Goal: Task Accomplishment & Management: Complete application form

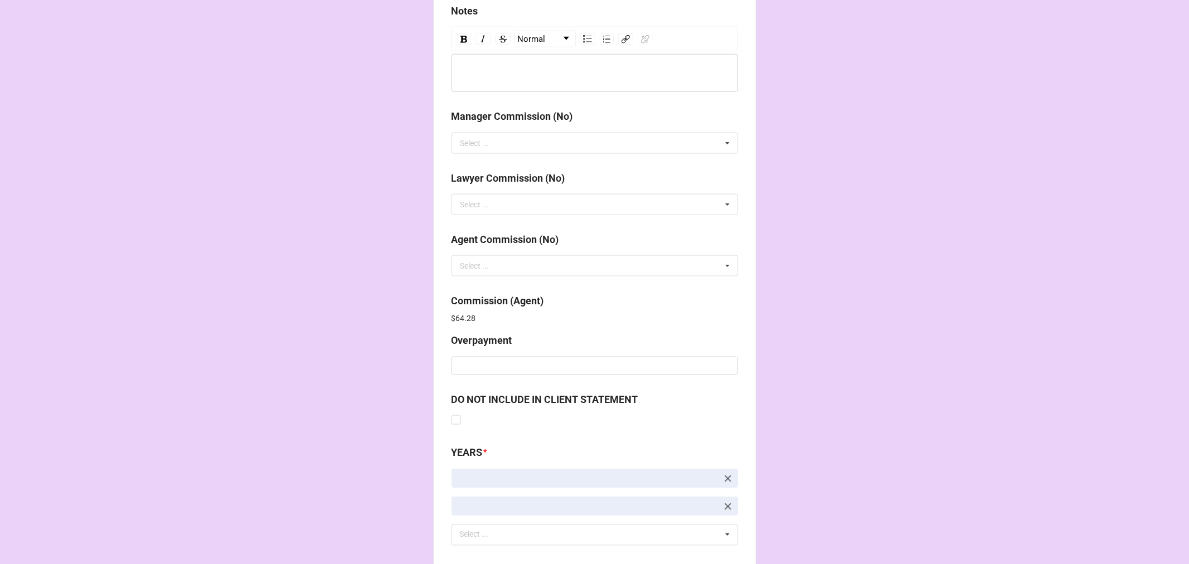
scroll to position [1329, 0]
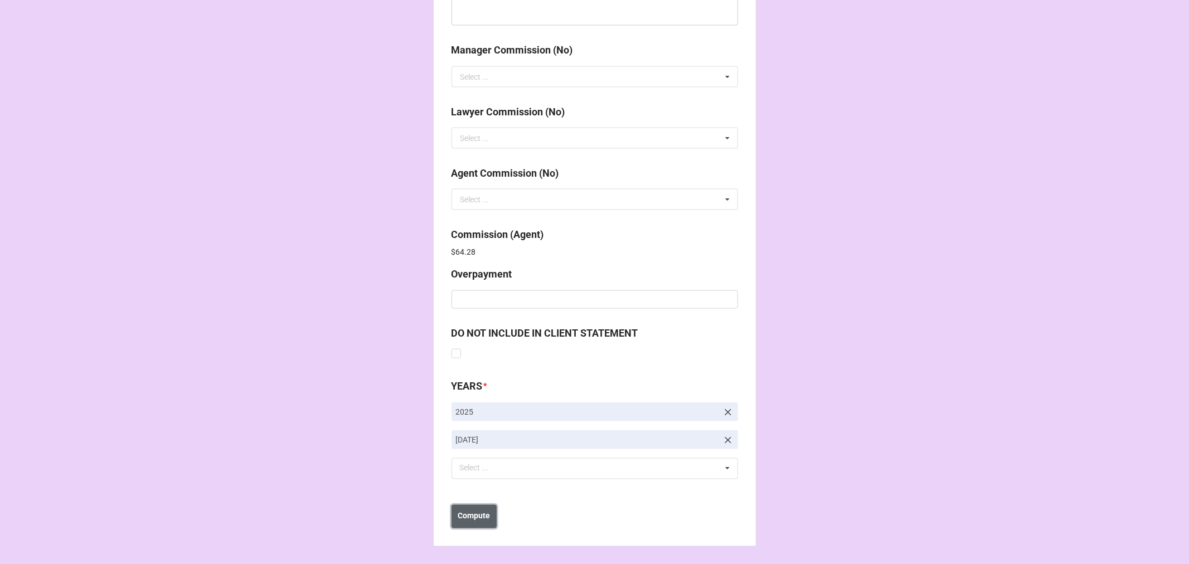
click at [480, 513] on b "Compute" at bounding box center [474, 516] width 32 height 12
click at [477, 521] on button "Save" at bounding box center [471, 516] width 40 height 23
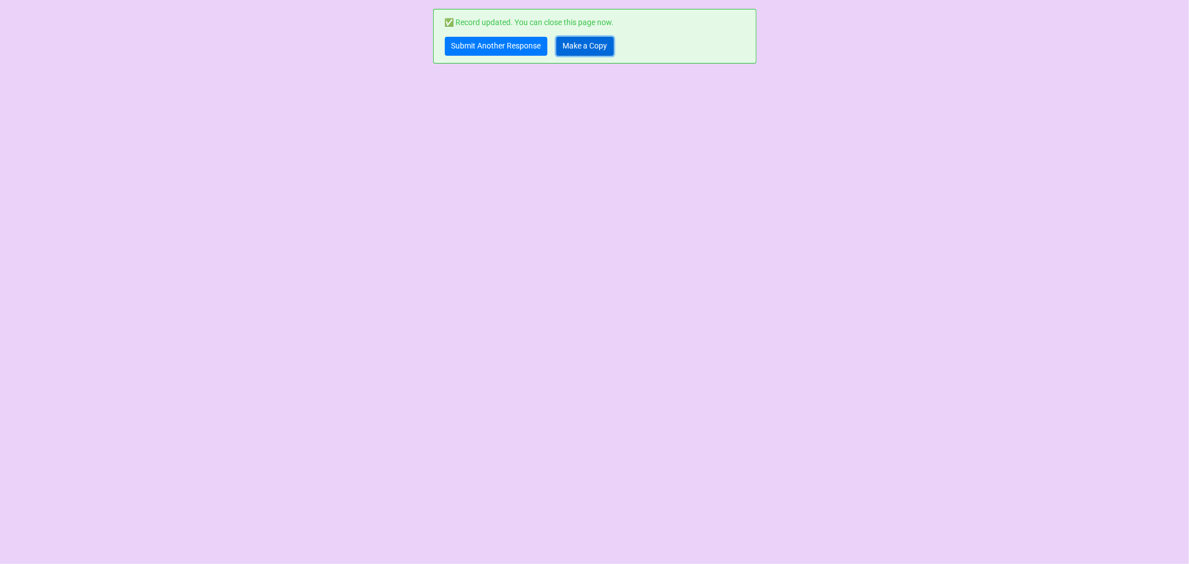
click at [597, 45] on link "Make a Copy" at bounding box center [584, 46] width 57 height 19
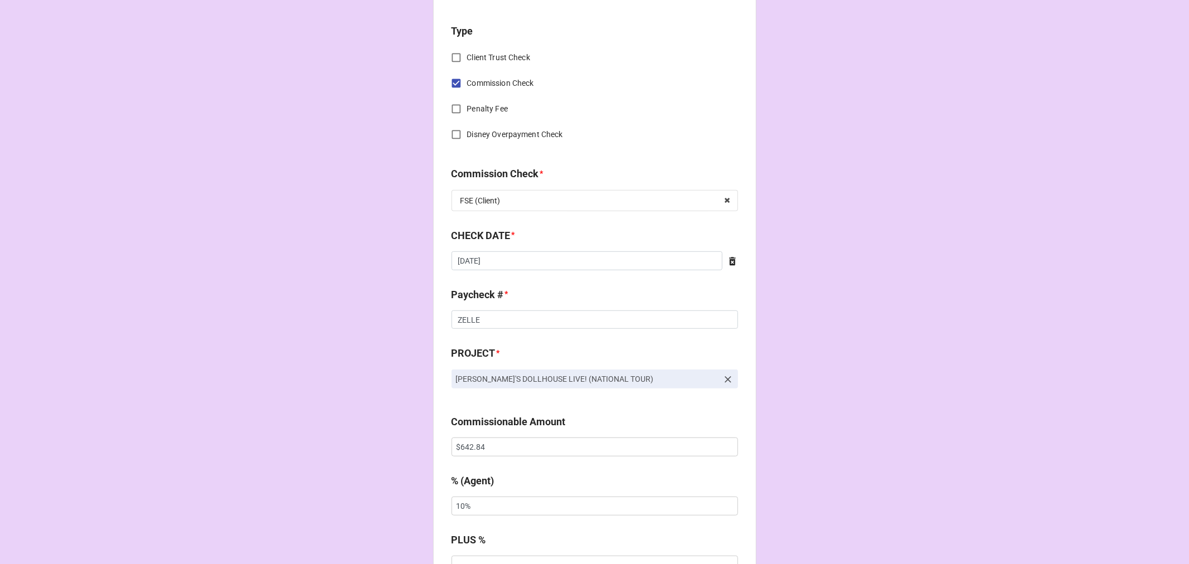
scroll to position [495, 0]
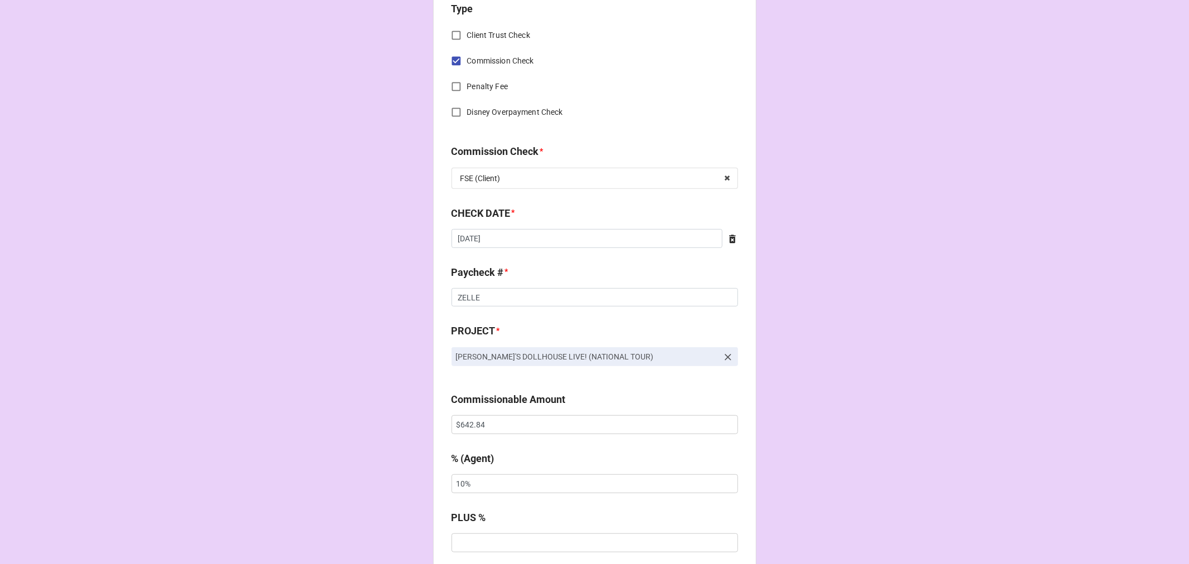
click at [728, 244] on icon at bounding box center [732, 239] width 11 height 11
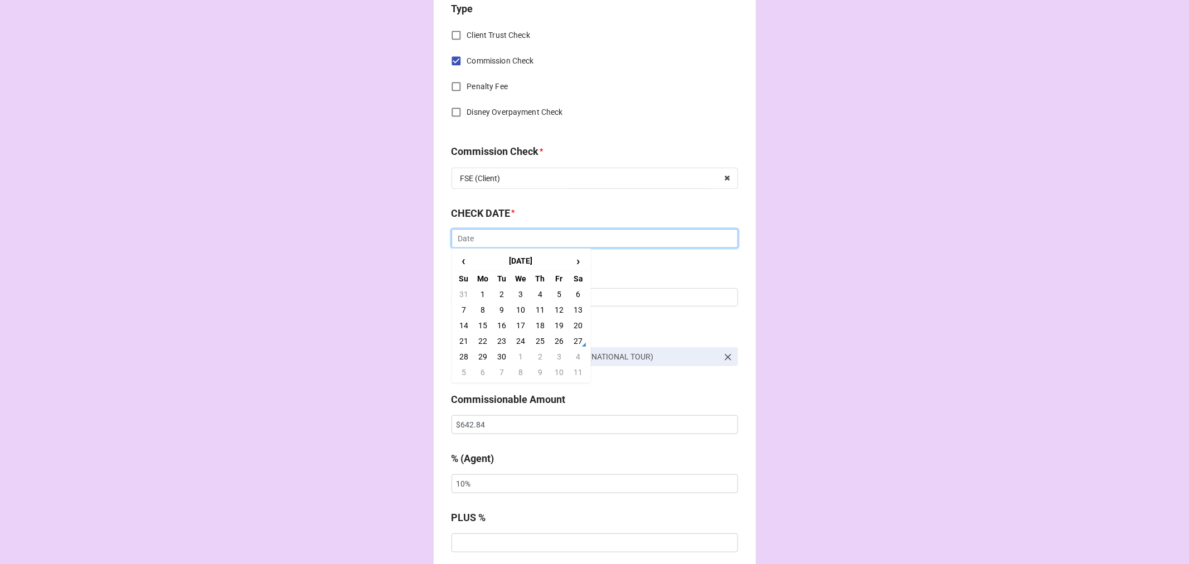
click at [672, 235] on input "text" at bounding box center [594, 238] width 286 height 19
click at [552, 339] on td "26" at bounding box center [558, 341] width 19 height 16
type input "9/26/2025"
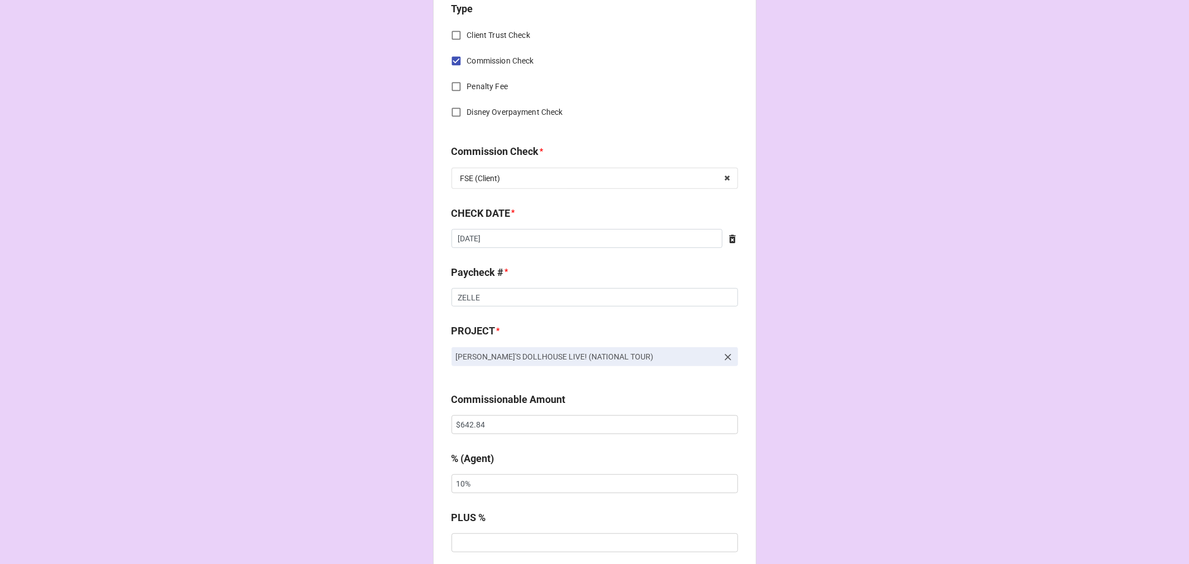
scroll to position [743, 0]
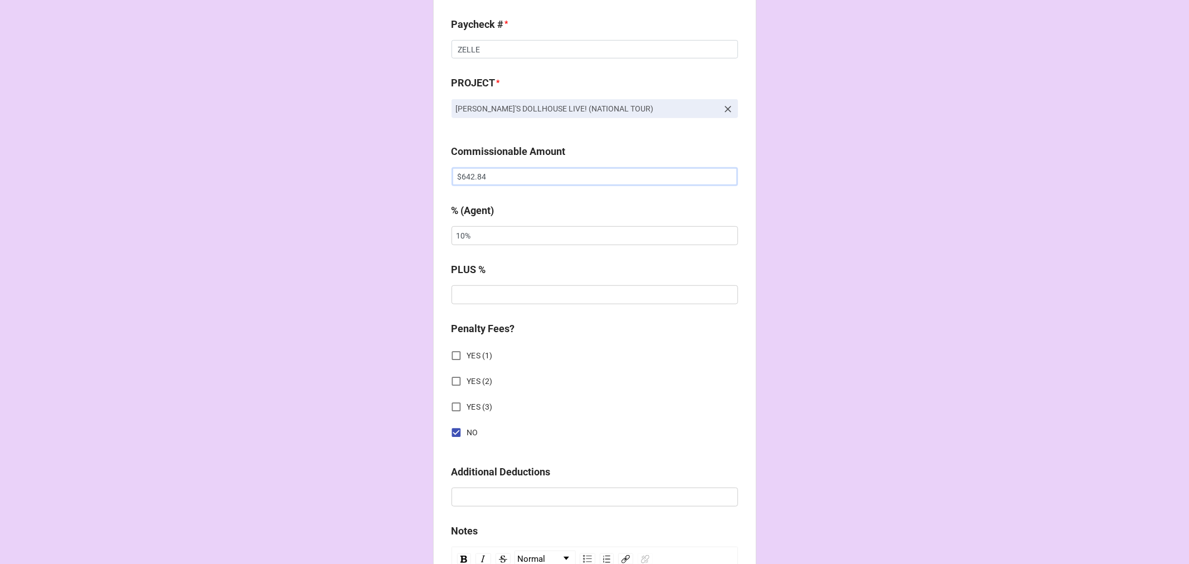
drag, startPoint x: 497, startPoint y: 177, endPoint x: 352, endPoint y: 153, distance: 146.3
click at [363, 153] on div "CHECK PROCESSING FORM Client * Tash Gomez Agent (from Client) Tiera Agent * Tie…" at bounding box center [594, 184] width 1189 height 1854
paste input "1,500.00"
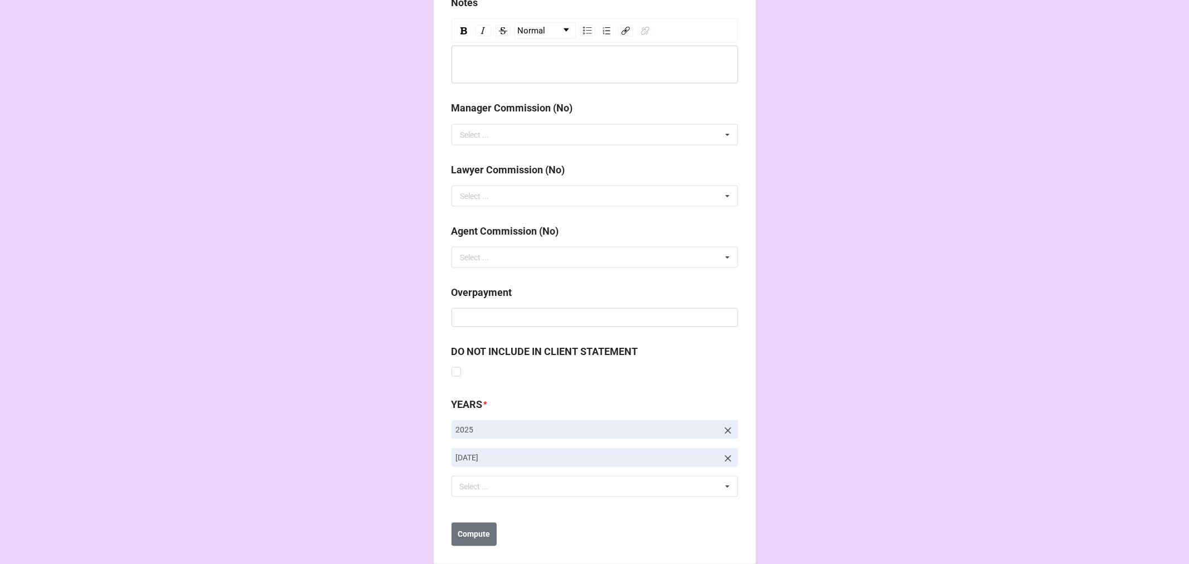
scroll to position [1290, 0]
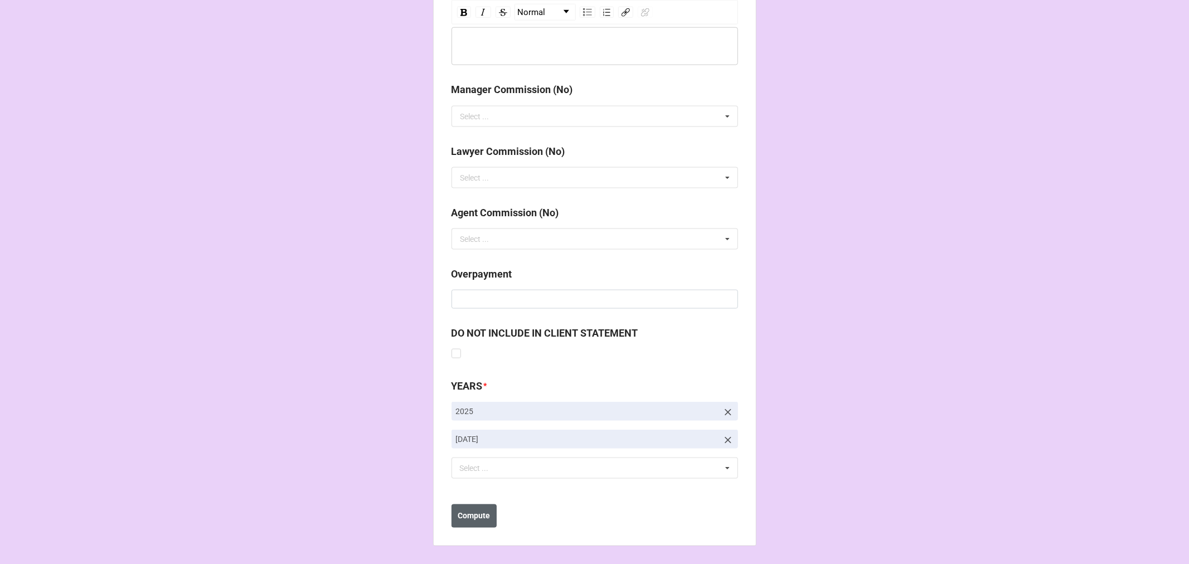
type input "$1,500.00"
click at [466, 511] on b "Compute" at bounding box center [474, 516] width 32 height 12
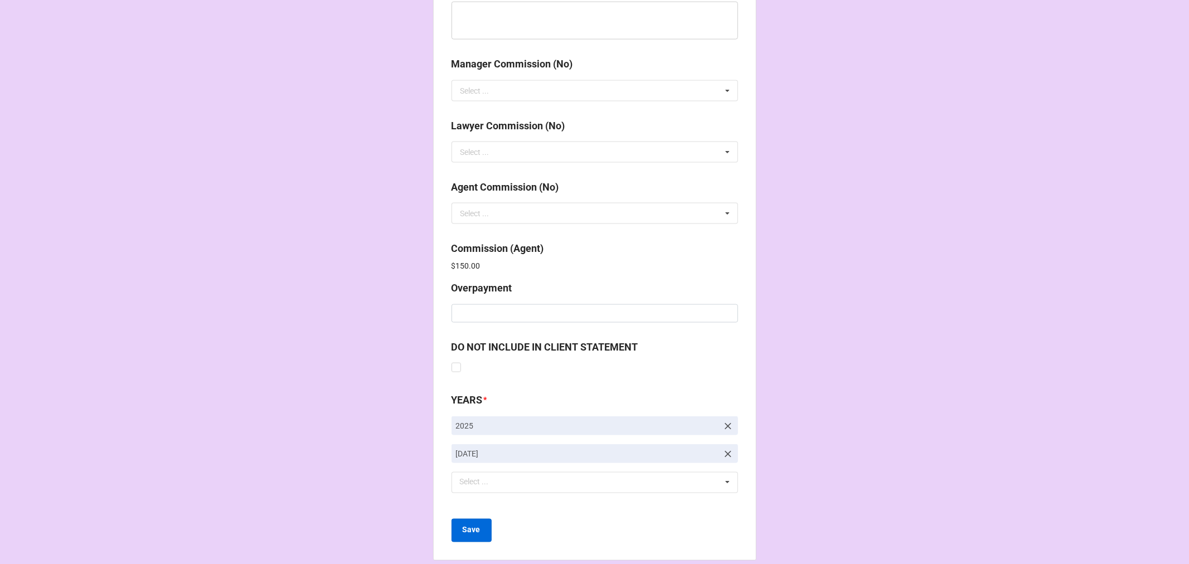
scroll to position [1329, 0]
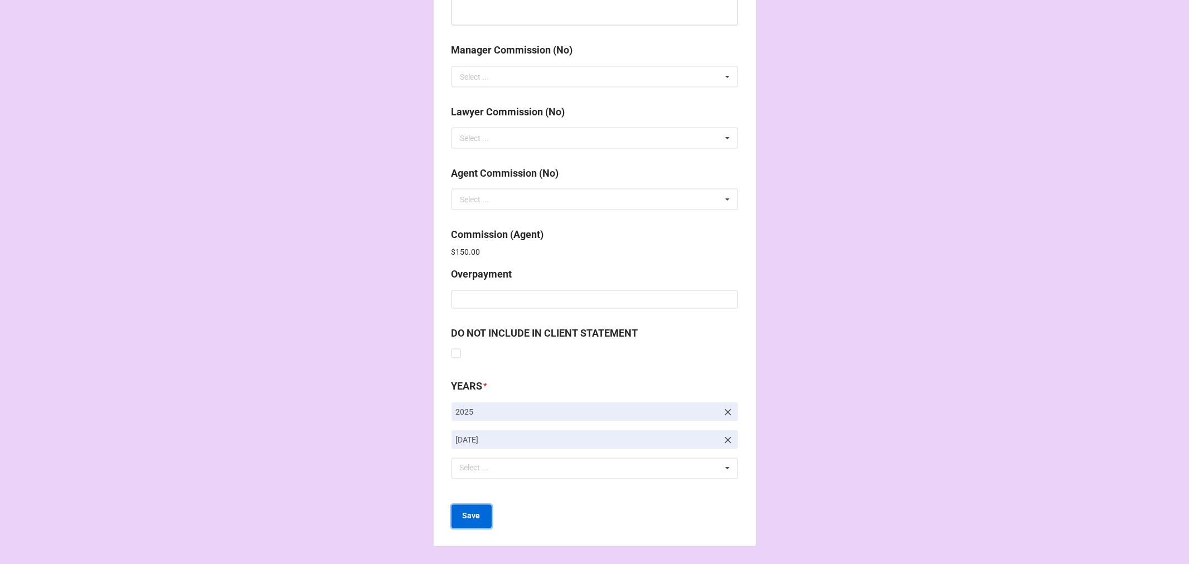
click at [470, 519] on b "Save" at bounding box center [472, 516] width 18 height 12
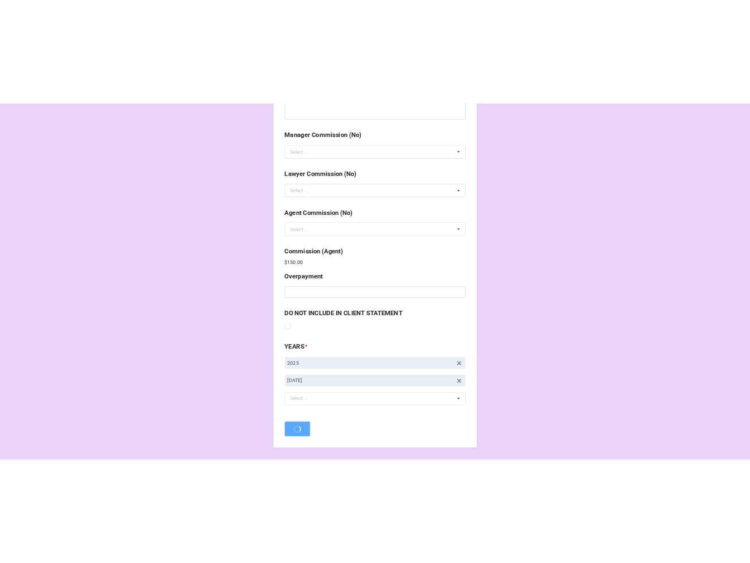
scroll to position [0, 0]
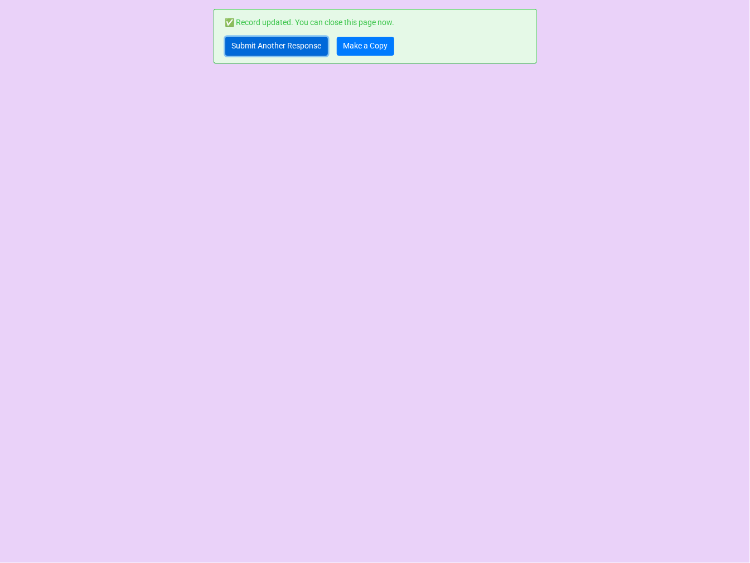
drag, startPoint x: 275, startPoint y: 43, endPoint x: 291, endPoint y: 51, distance: 17.7
click at [275, 43] on link "Submit Another Response" at bounding box center [276, 46] width 103 height 19
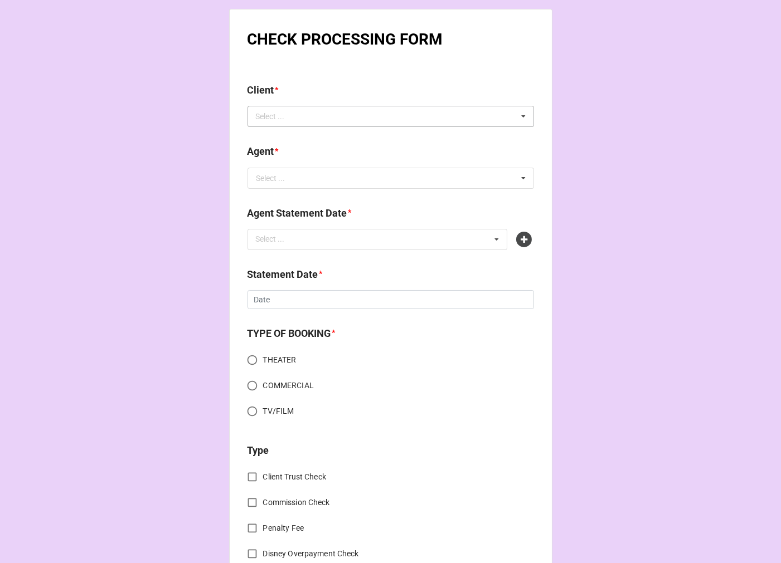
click at [313, 116] on div "Select ... No results found." at bounding box center [390, 116] width 286 height 21
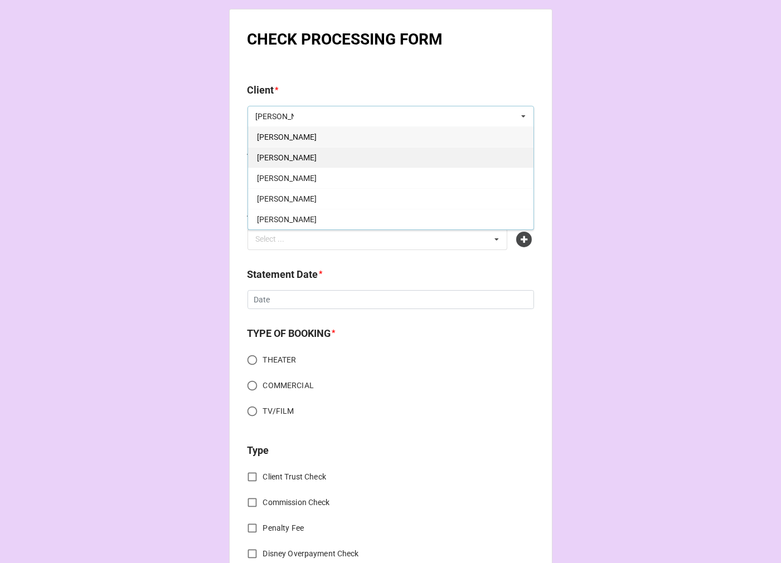
type input "[PERSON_NAME]"
click at [276, 156] on span "Kyle Caldwell" at bounding box center [287, 157] width 60 height 9
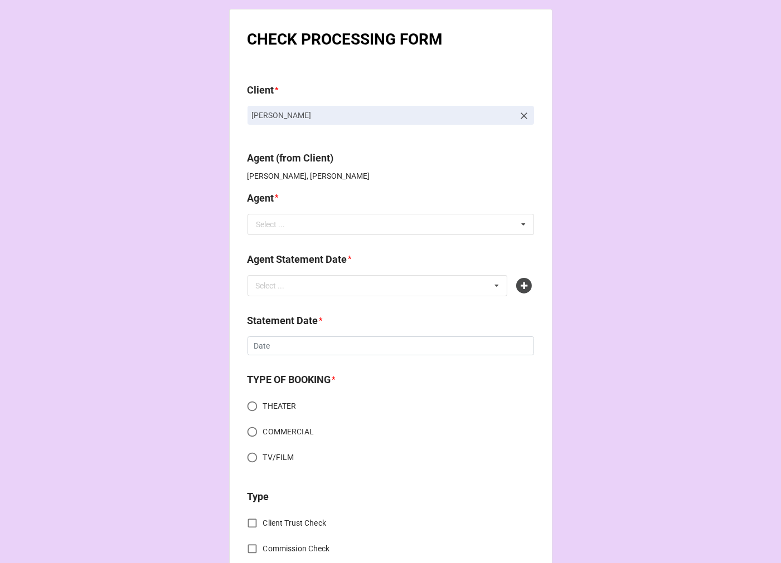
click at [296, 192] on b "Agent *" at bounding box center [390, 201] width 286 height 20
click at [287, 230] on input "text" at bounding box center [391, 225] width 285 height 20
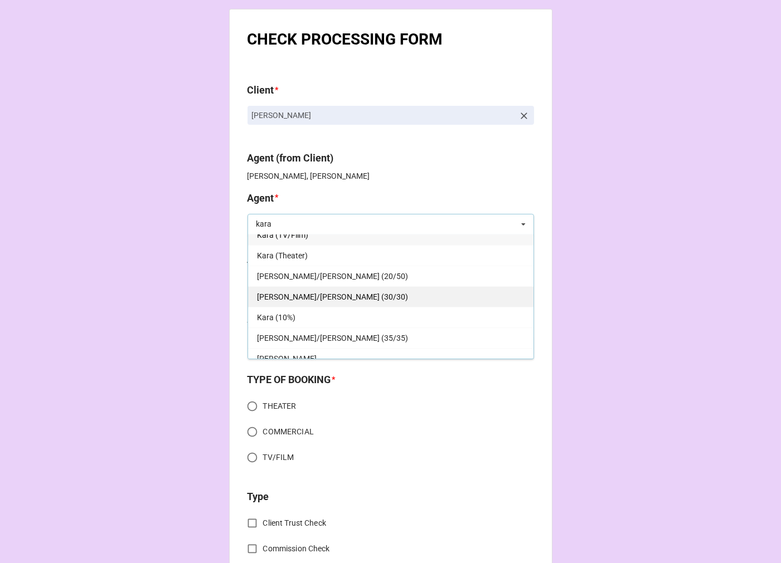
scroll to position [20, 0]
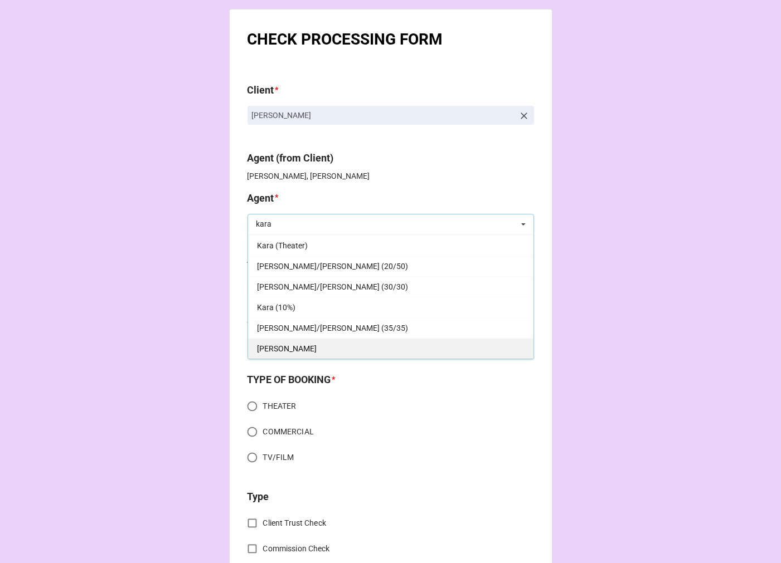
type input "kara"
click at [295, 346] on div "[PERSON_NAME]" at bounding box center [390, 348] width 285 height 21
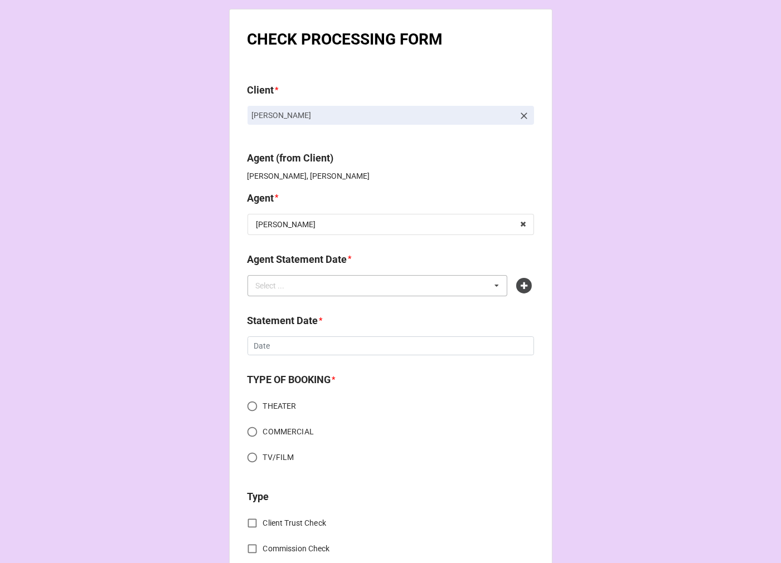
click at [288, 282] on div "Select ..." at bounding box center [277, 285] width 48 height 13
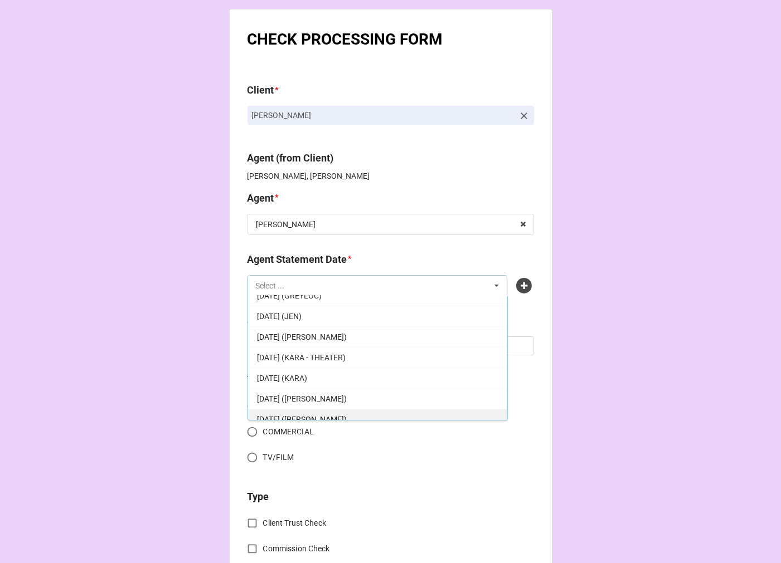
scroll to position [124, 0]
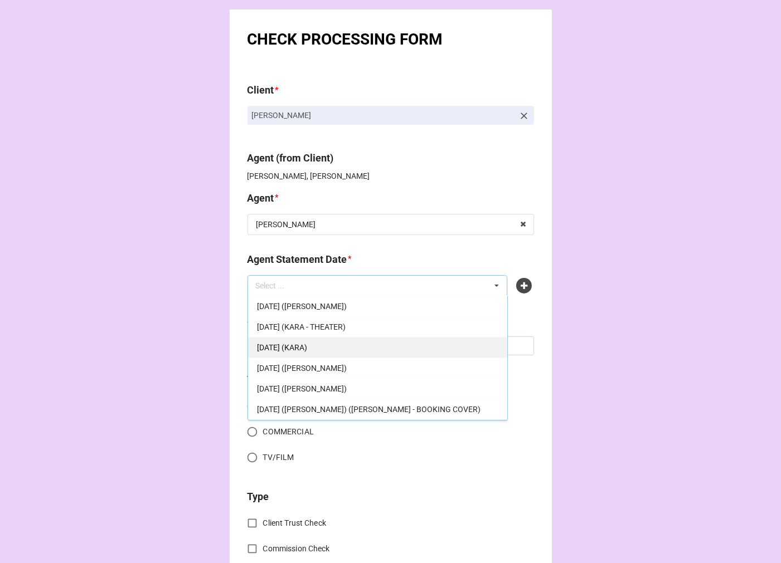
click at [346, 348] on div "OCTOBER 3, 2025 (KARA)" at bounding box center [377, 347] width 259 height 21
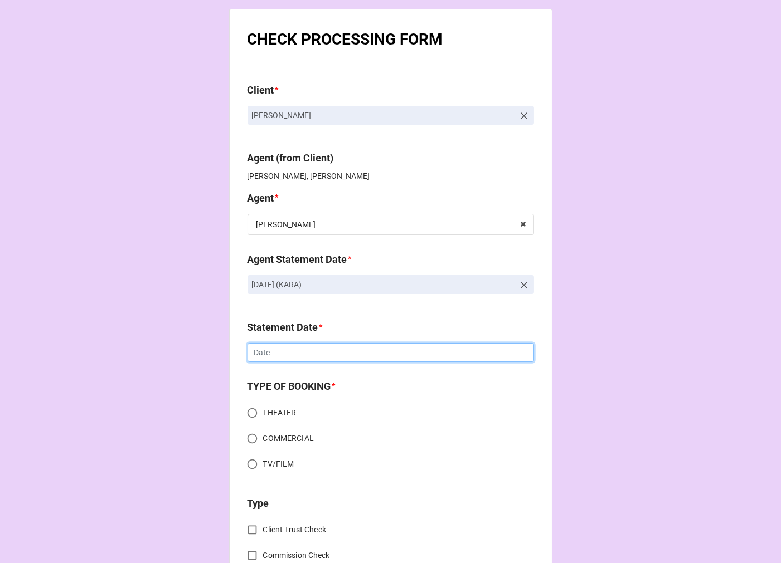
click at [270, 352] on input "text" at bounding box center [390, 352] width 286 height 19
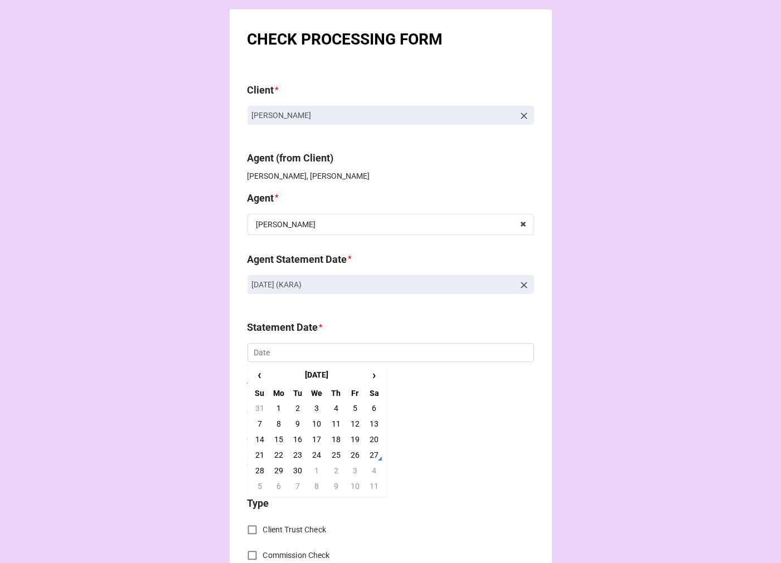
drag, startPoint x: 354, startPoint y: 472, endPoint x: 335, endPoint y: 455, distance: 25.7
click at [354, 470] on td "3" at bounding box center [355, 471] width 19 height 16
type input "[DATE]"
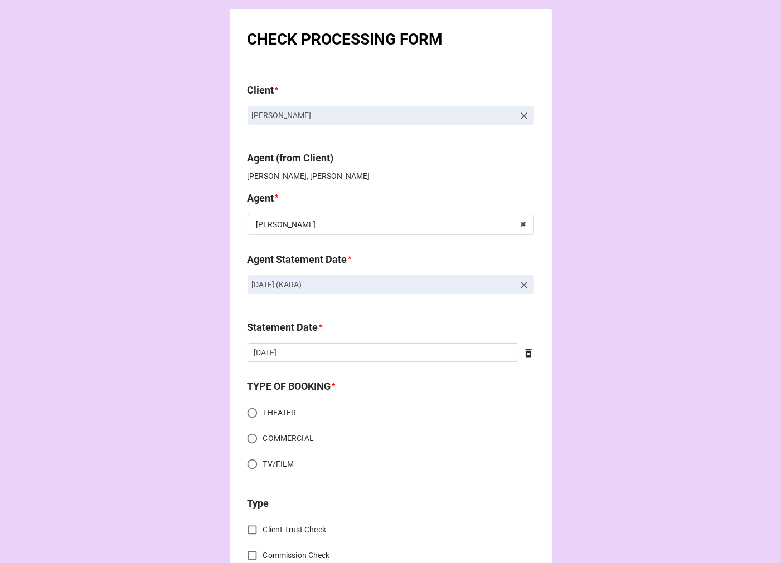
click at [245, 414] on input "THEATER" at bounding box center [252, 413] width 22 height 22
radio input "true"
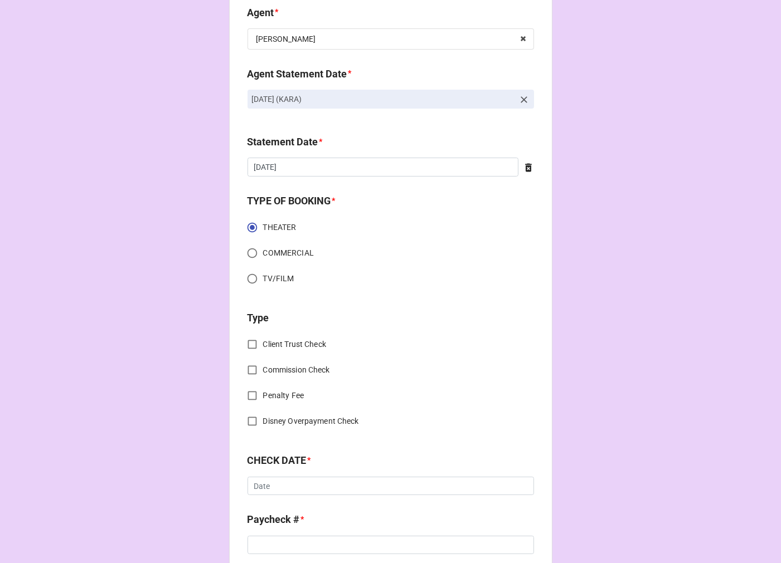
click at [246, 369] on input "Commission Check" at bounding box center [252, 370] width 22 height 22
checkbox input "true"
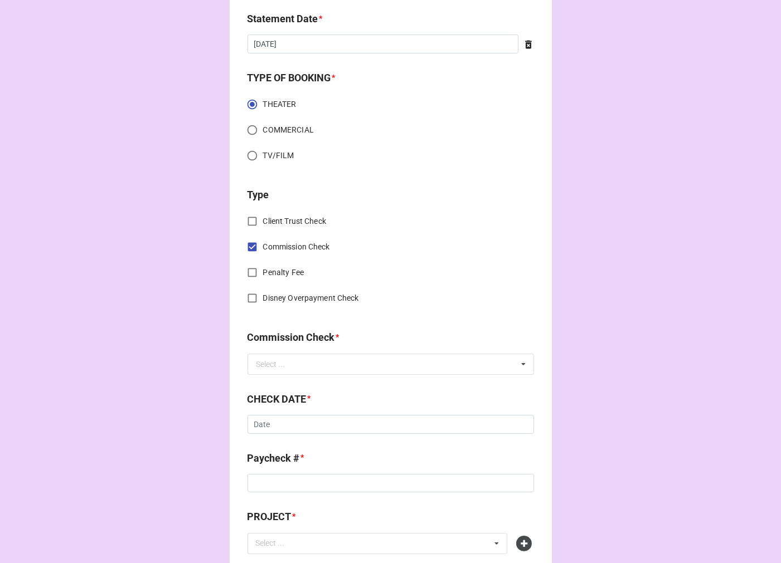
scroll to position [309, 0]
click at [287, 367] on input "text" at bounding box center [391, 364] width 285 height 20
click at [293, 385] on div "FSE (Client)" at bounding box center [390, 384] width 285 height 21
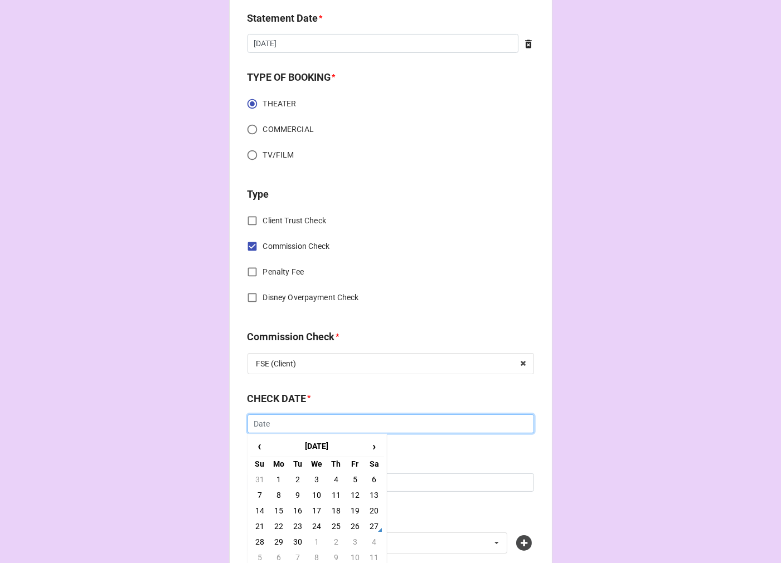
drag, startPoint x: 298, startPoint y: 421, endPoint x: 351, endPoint y: 411, distance: 54.3
click at [298, 421] on input "text" at bounding box center [390, 424] width 286 height 19
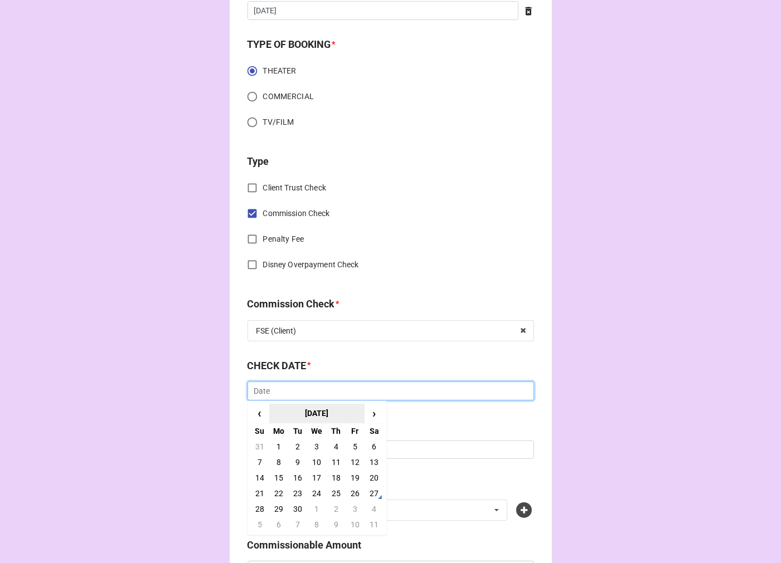
scroll to position [433, 0]
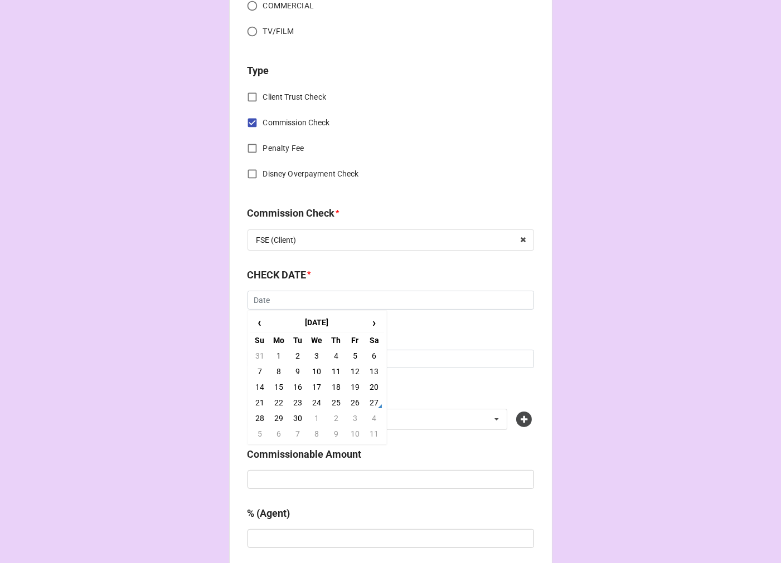
click at [314, 382] on td "17" at bounding box center [316, 388] width 19 height 16
type input "[DATE]"
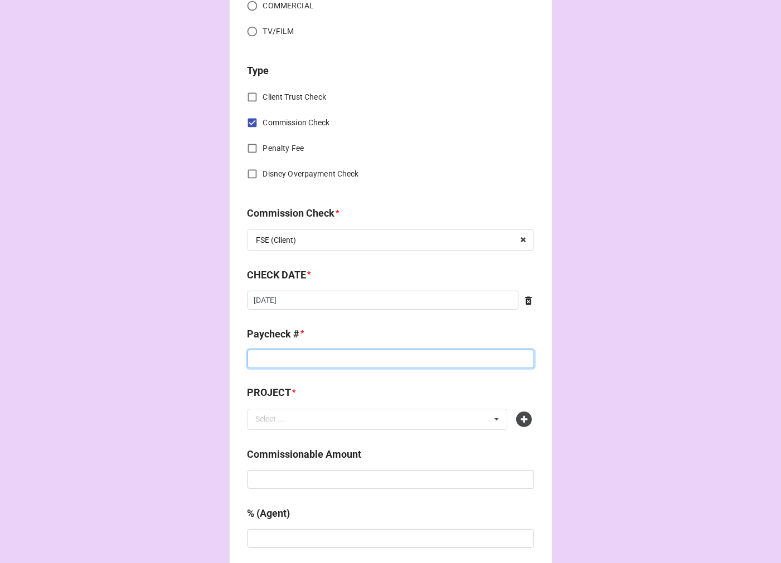
click at [280, 363] on input at bounding box center [390, 359] width 286 height 19
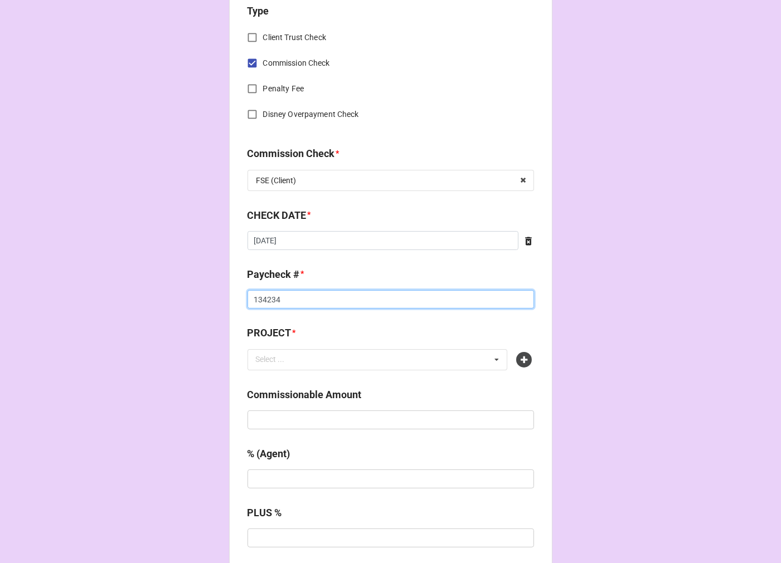
scroll to position [495, 0]
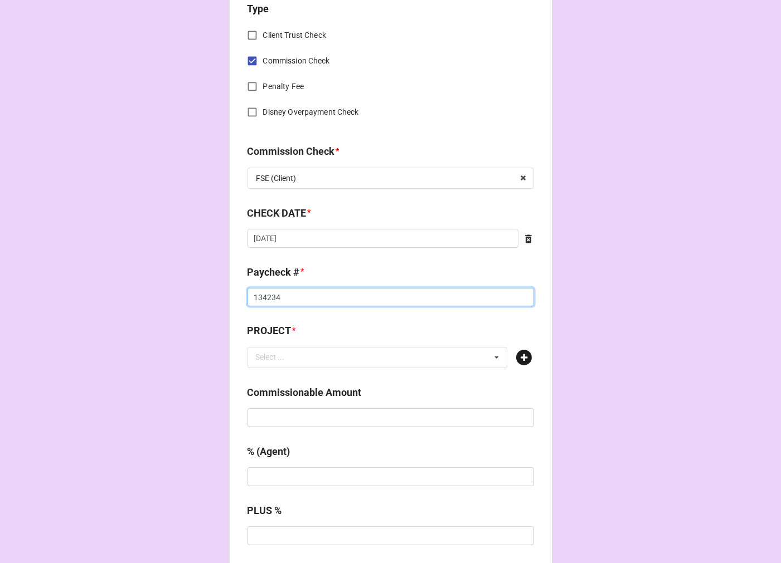
type input "134234"
click at [518, 361] on icon at bounding box center [524, 358] width 16 height 16
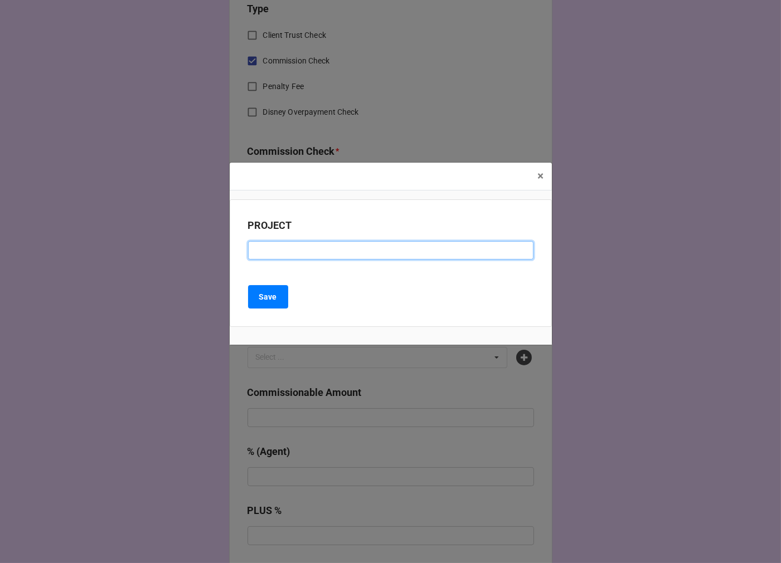
click at [269, 256] on input at bounding box center [390, 250] width 285 height 19
type input "O"
type input "PARADE (ELECTRIC LODGE)"
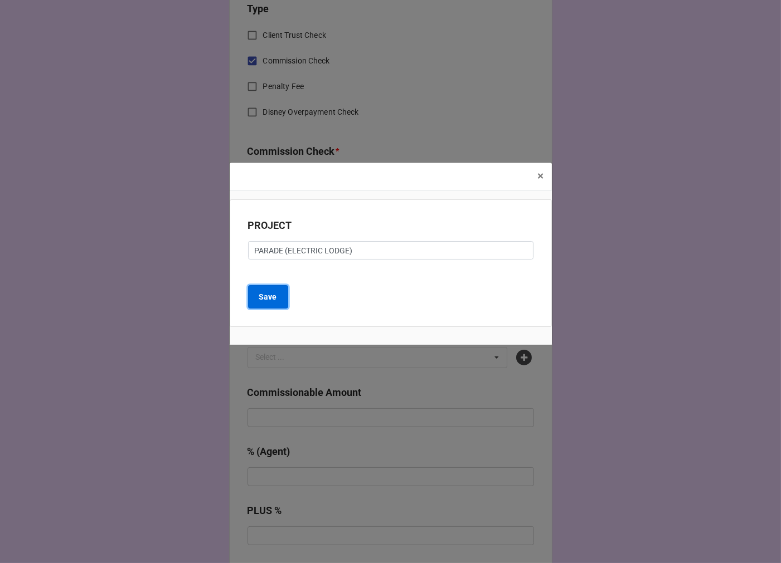
click at [271, 293] on b "Save" at bounding box center [268, 297] width 18 height 12
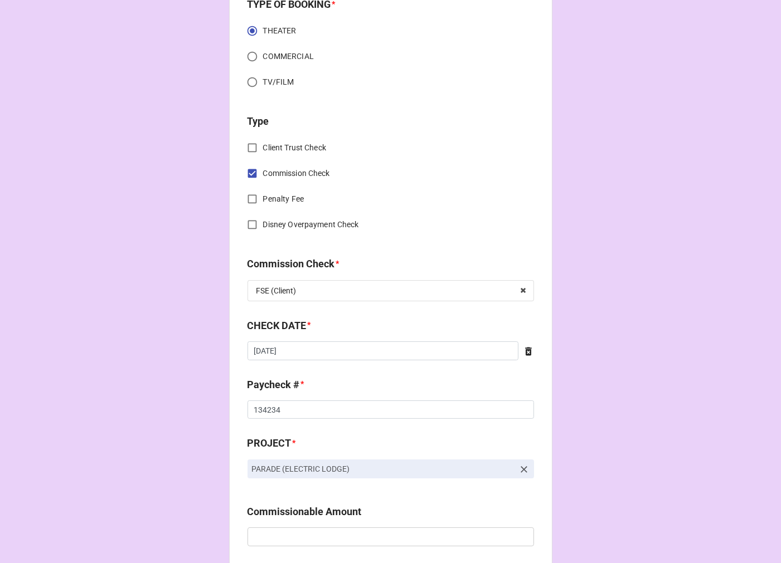
scroll to position [371, 0]
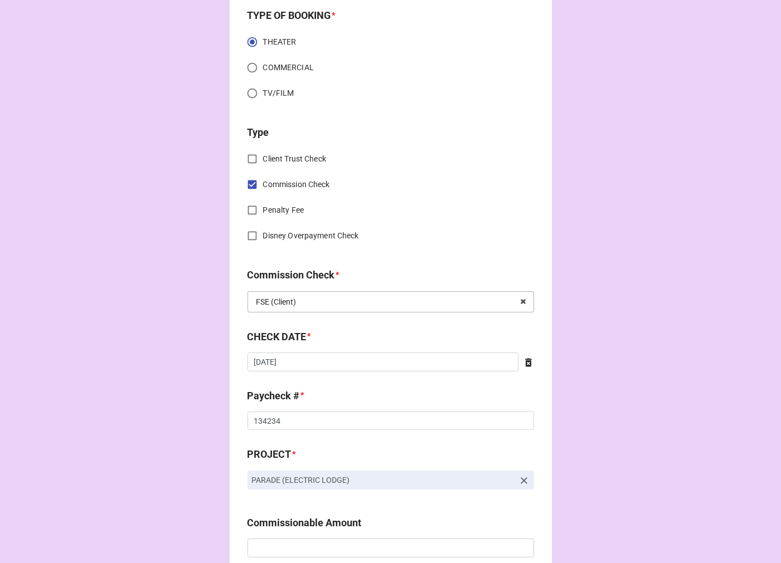
click at [314, 293] on input "text" at bounding box center [391, 302] width 285 height 20
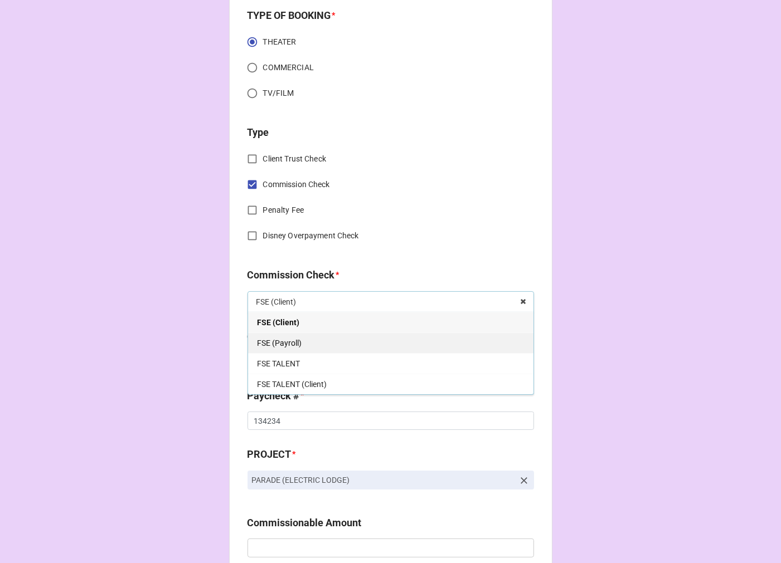
click at [291, 339] on span "FSE (Payroll)" at bounding box center [279, 343] width 45 height 9
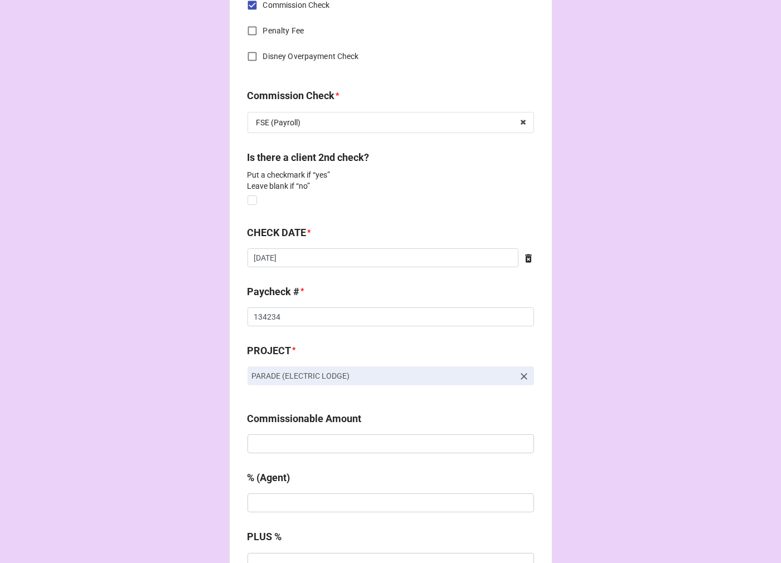
scroll to position [557, 0]
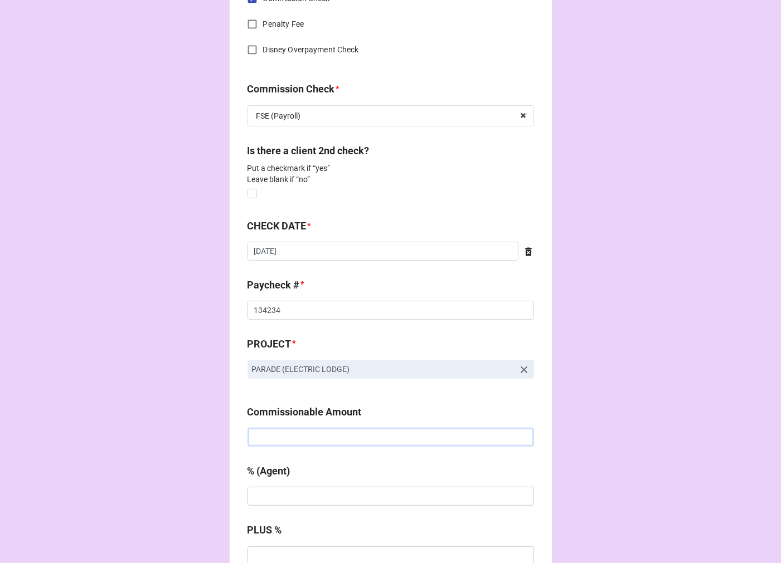
click at [278, 441] on input "text" at bounding box center [390, 437] width 286 height 19
type input "$198.40"
type input "10%"
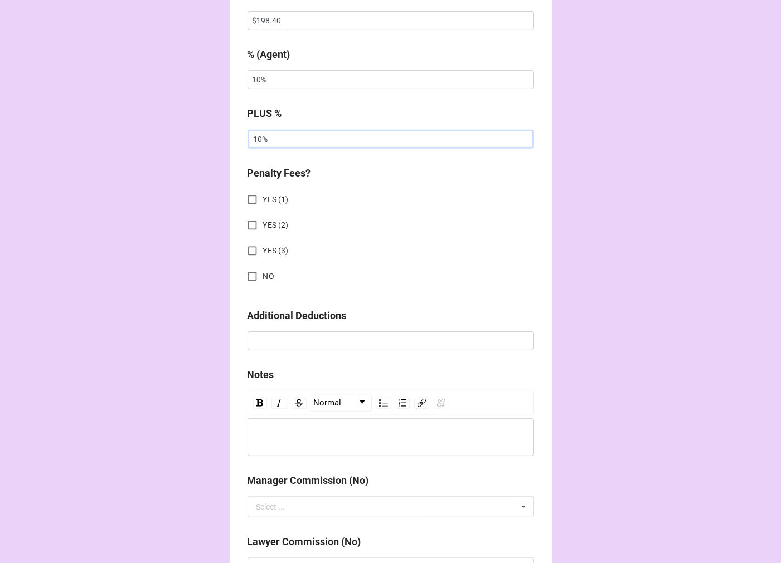
scroll to position [992, 0]
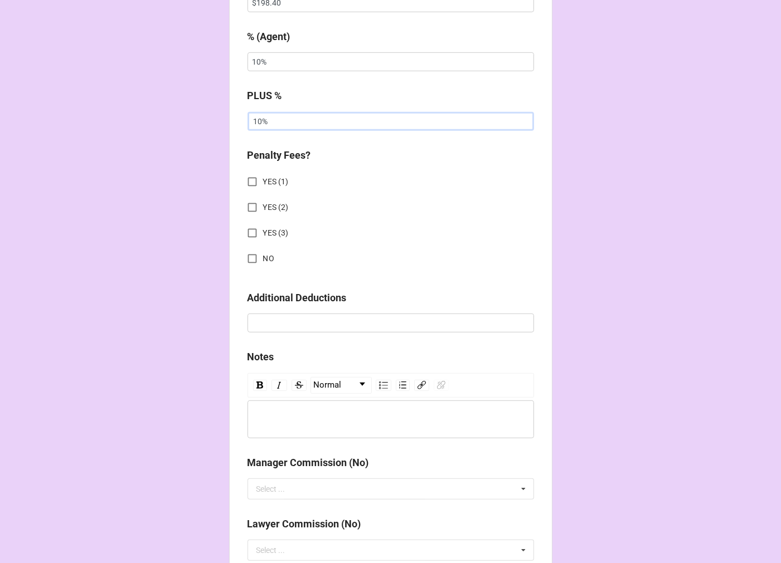
type input "10%"
click at [249, 256] on input "NO" at bounding box center [252, 259] width 22 height 22
checkbox input "true"
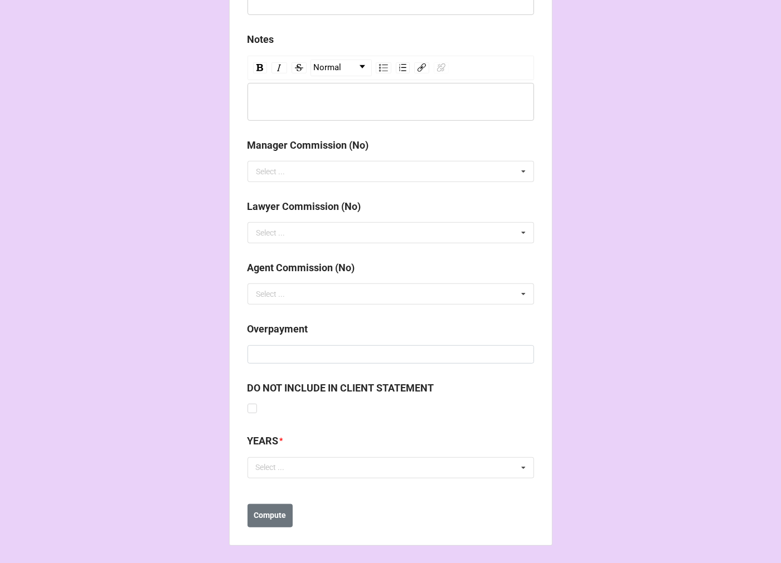
click at [290, 478] on div "Select ... No results found." at bounding box center [390, 468] width 286 height 21
click at [282, 467] on div "Select ..." at bounding box center [277, 467] width 48 height 13
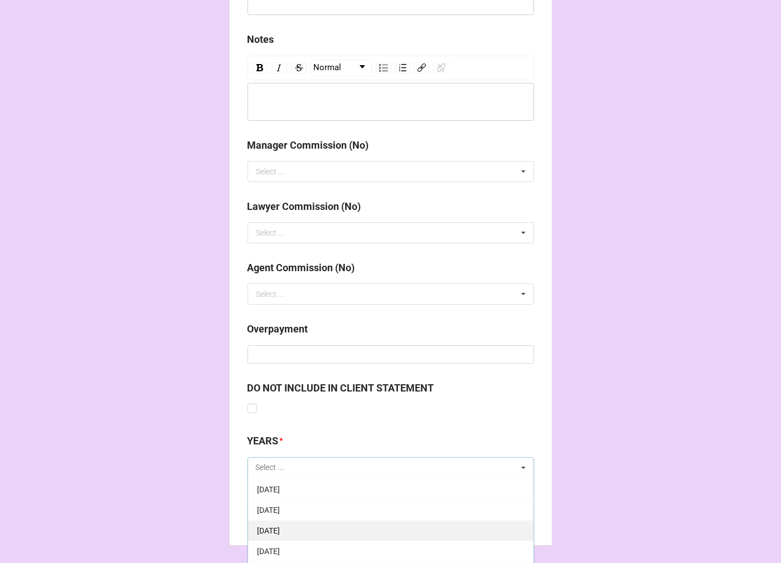
scroll to position [124, 0]
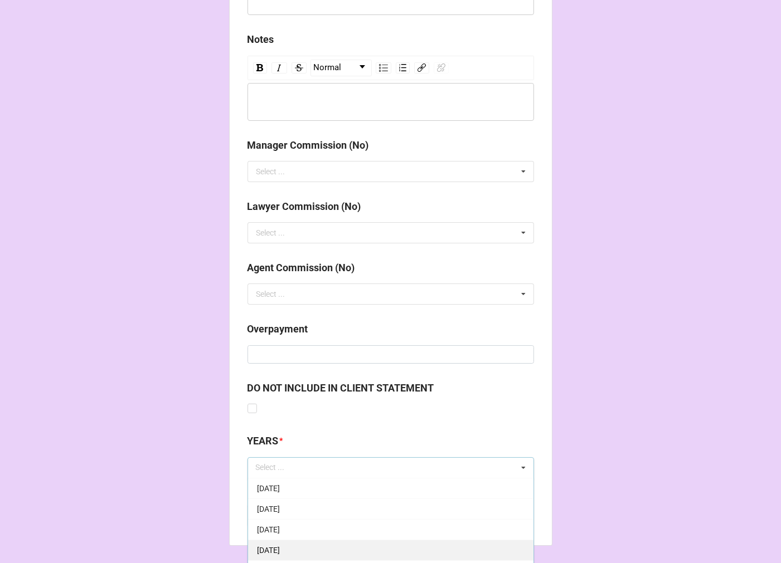
click at [280, 552] on span "[DATE]" at bounding box center [268, 550] width 23 height 9
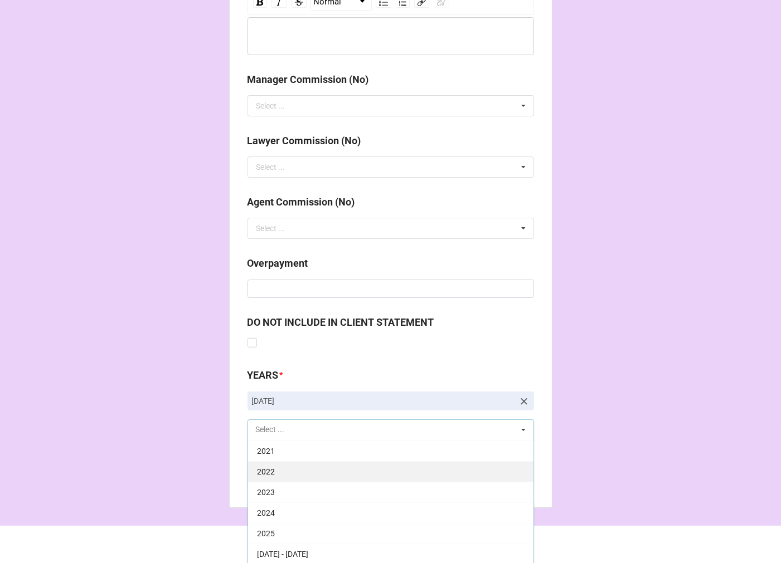
scroll to position [1377, 0]
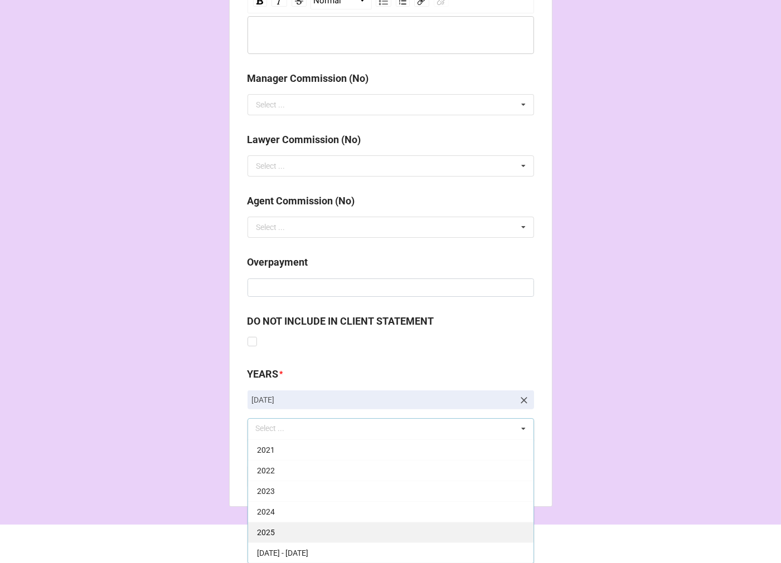
click at [284, 535] on div "2025" at bounding box center [390, 532] width 285 height 21
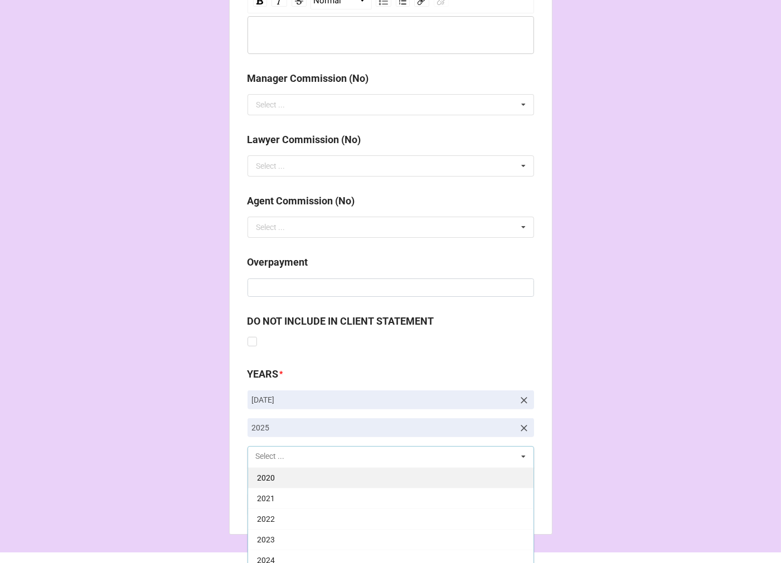
scroll to position [226, 0]
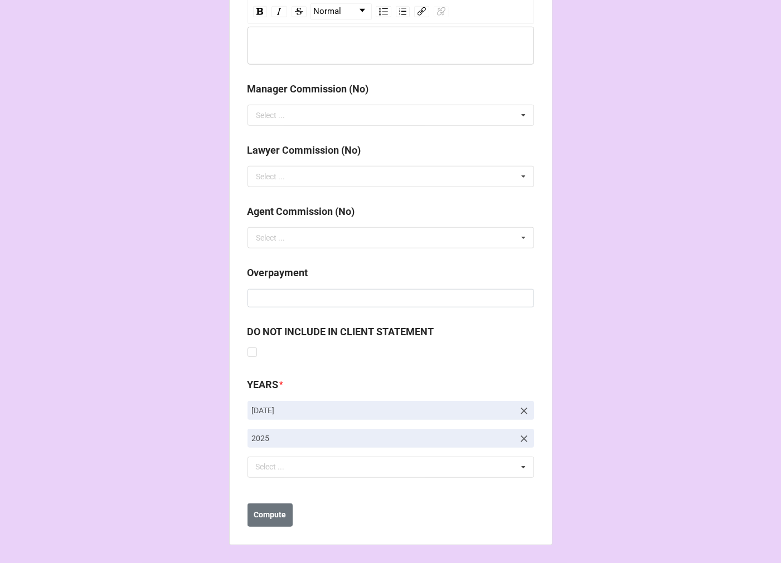
click at [265, 517] on b "Compute" at bounding box center [270, 516] width 32 height 12
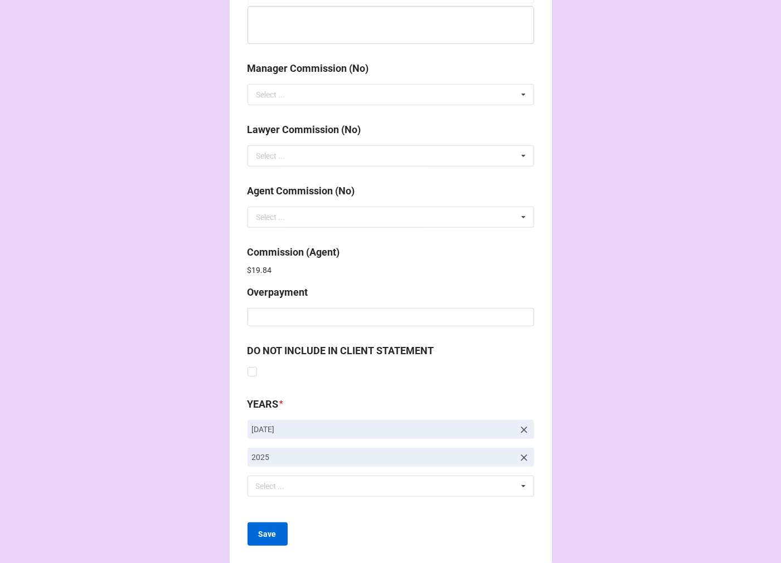
scroll to position [1405, 0]
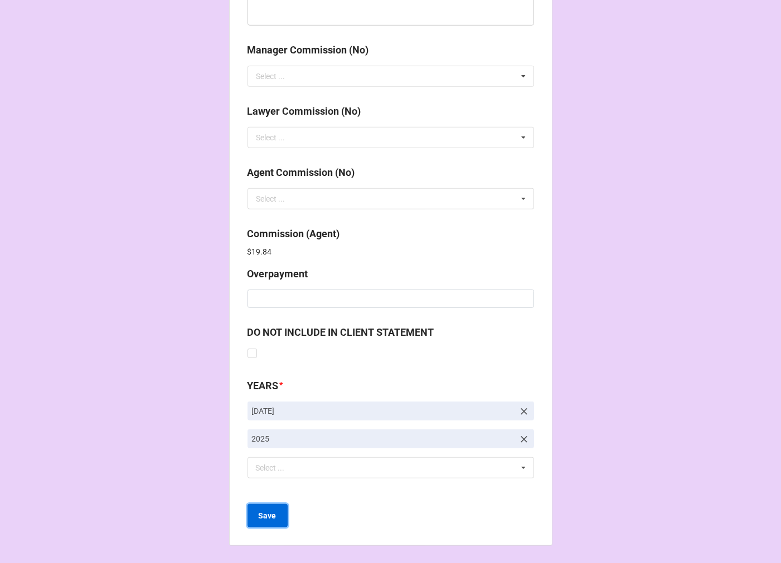
click at [265, 513] on b "Save" at bounding box center [268, 516] width 18 height 12
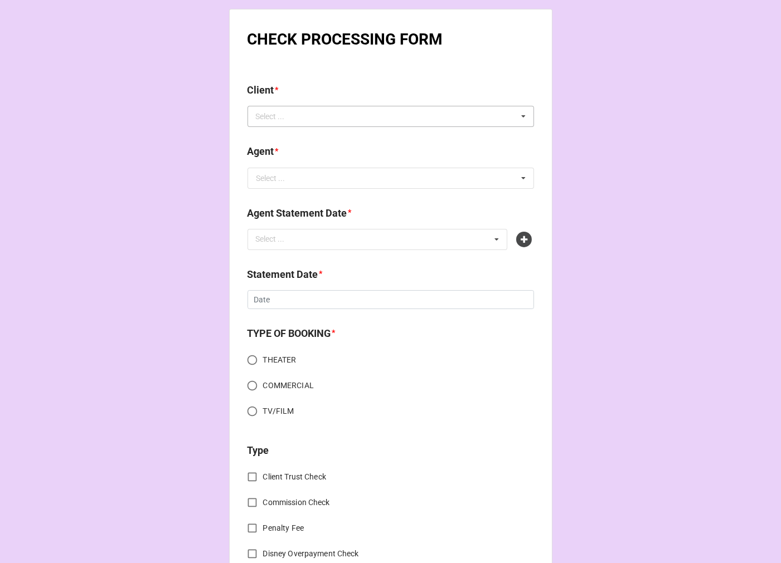
click at [332, 121] on div "Select ... No results found." at bounding box center [390, 116] width 286 height 21
type input "CHEVONNE"
click at [308, 138] on span "Chevonne Hughes" at bounding box center [287, 137] width 60 height 9
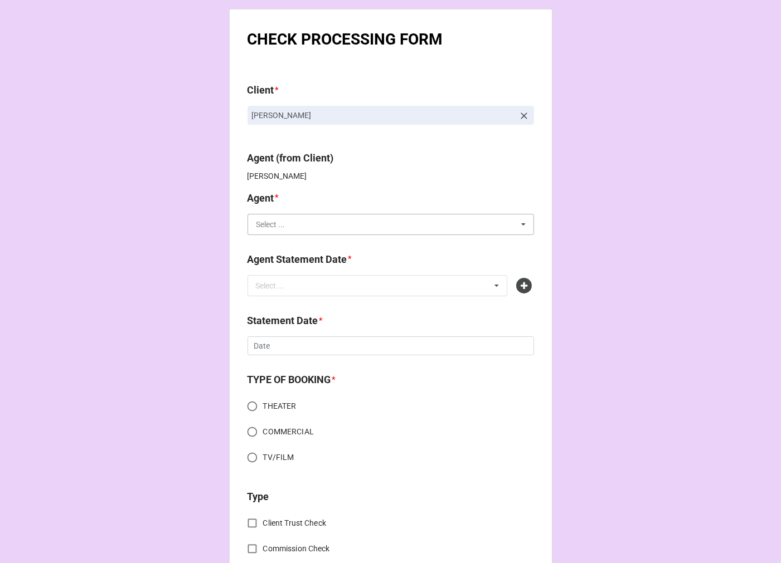
click at [301, 220] on input "text" at bounding box center [391, 225] width 285 height 20
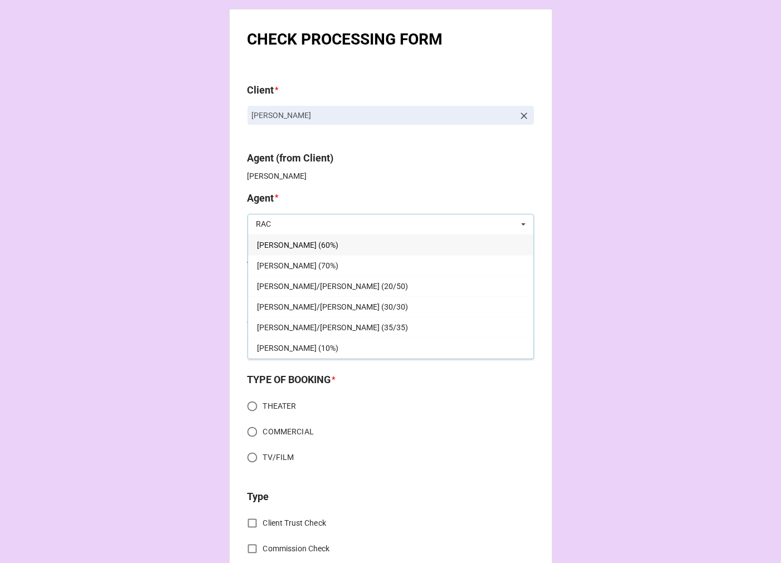
type input "RAC"
click at [282, 243] on span "[PERSON_NAME] (60%)" at bounding box center [297, 245] width 81 height 9
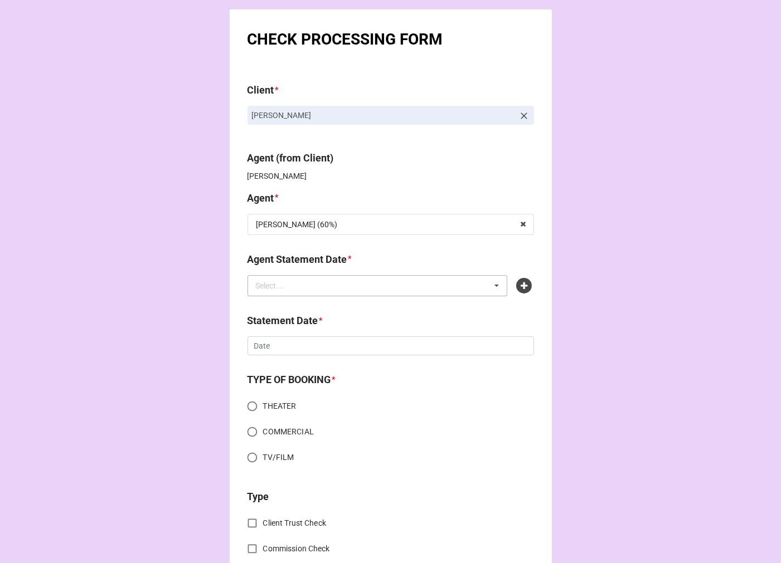
click at [290, 283] on div "Select ..." at bounding box center [277, 285] width 48 height 13
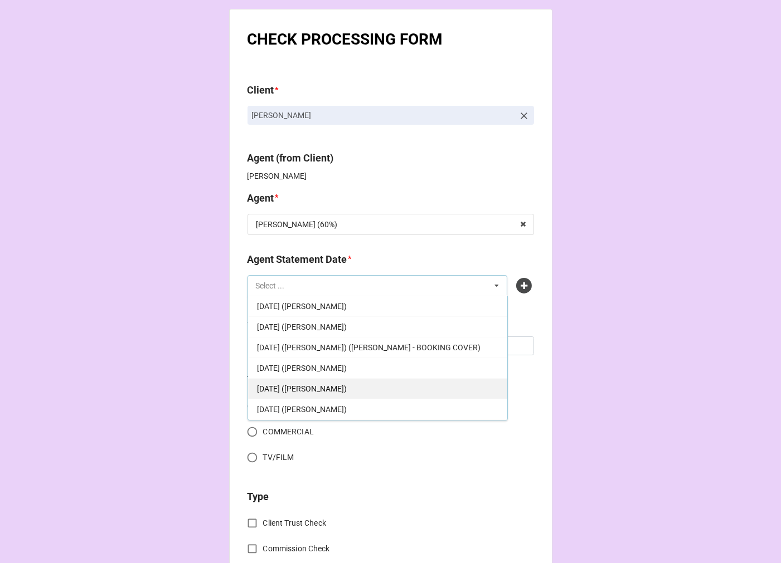
scroll to position [247, 0]
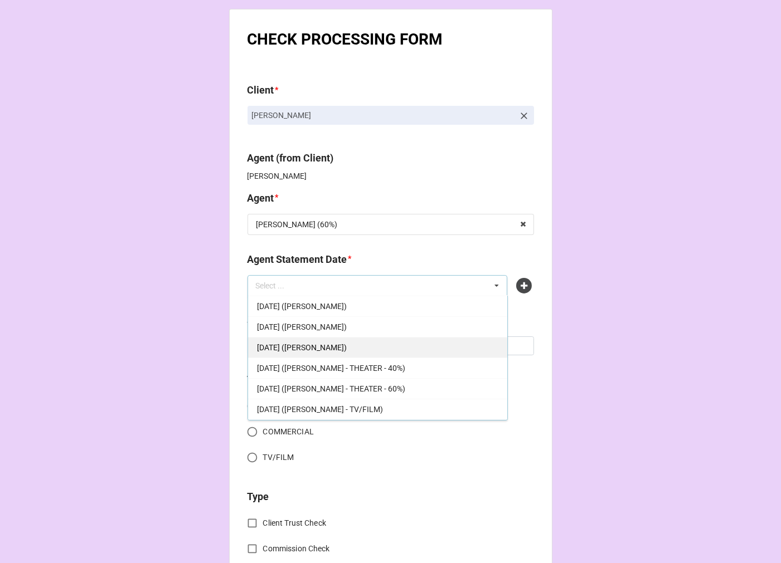
click at [343, 352] on span "OCTOBER 3, 2025 (RACHEL)" at bounding box center [302, 347] width 90 height 9
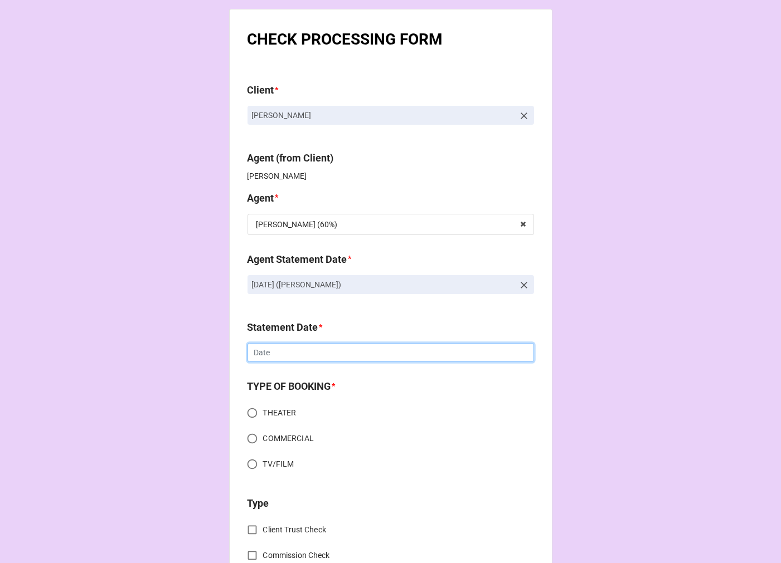
click at [314, 352] on input "text" at bounding box center [390, 352] width 286 height 19
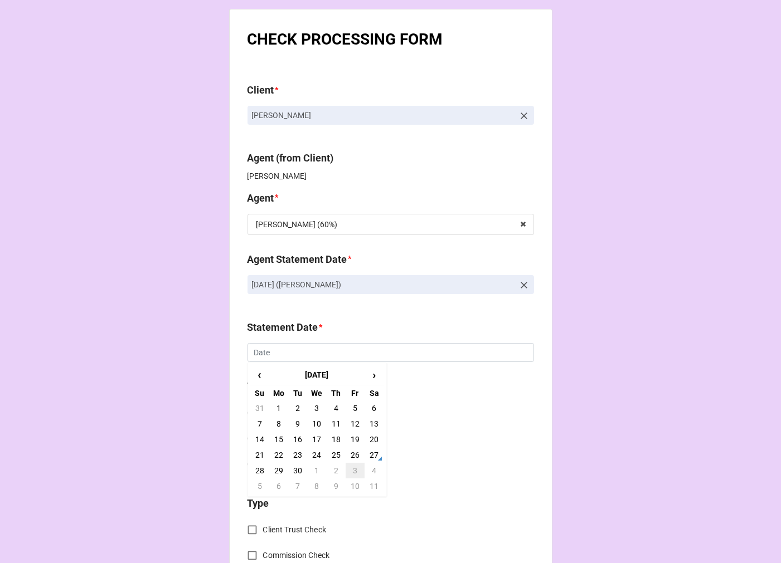
click at [353, 470] on td "3" at bounding box center [355, 471] width 19 height 16
type input "[DATE]"
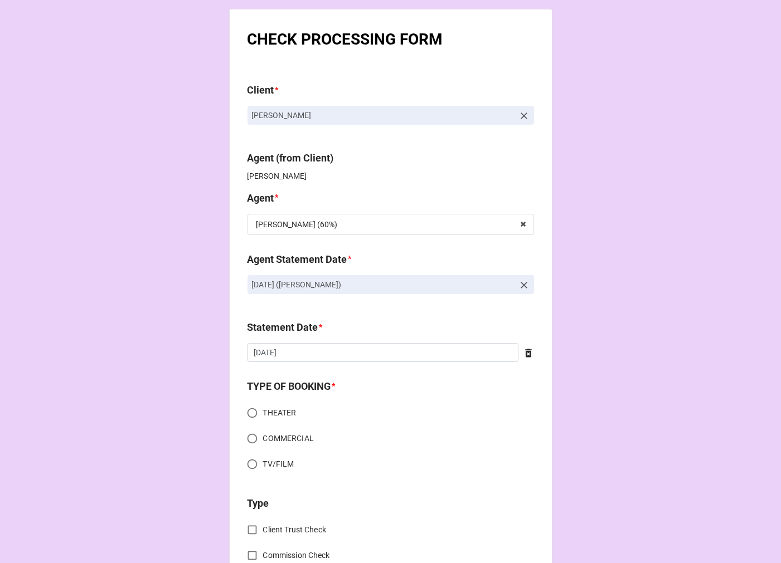
click at [251, 466] on input "TV/FILM" at bounding box center [252, 465] width 22 height 22
radio input "true"
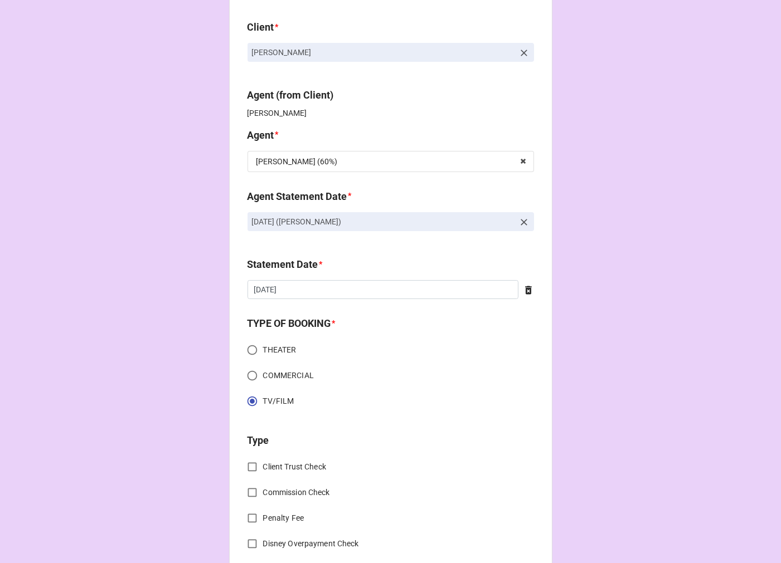
scroll to position [124, 0]
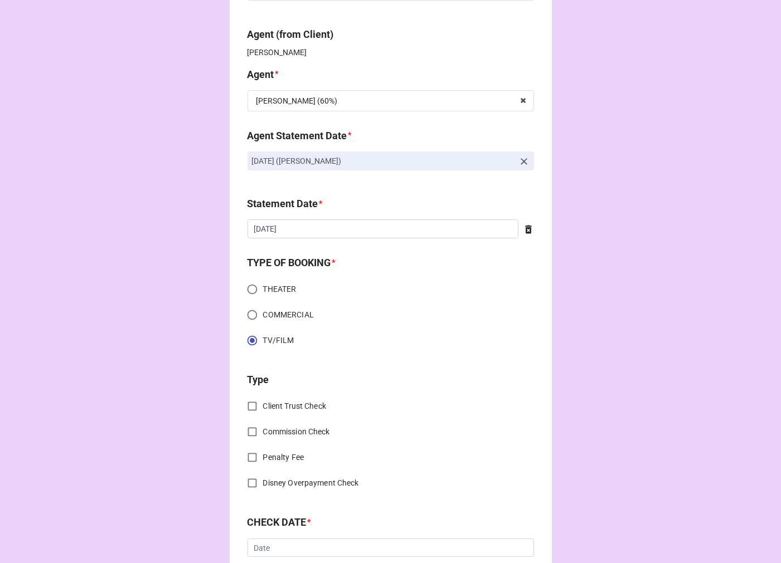
click at [244, 406] on input "Client Trust Check" at bounding box center [252, 407] width 22 height 22
checkbox input "true"
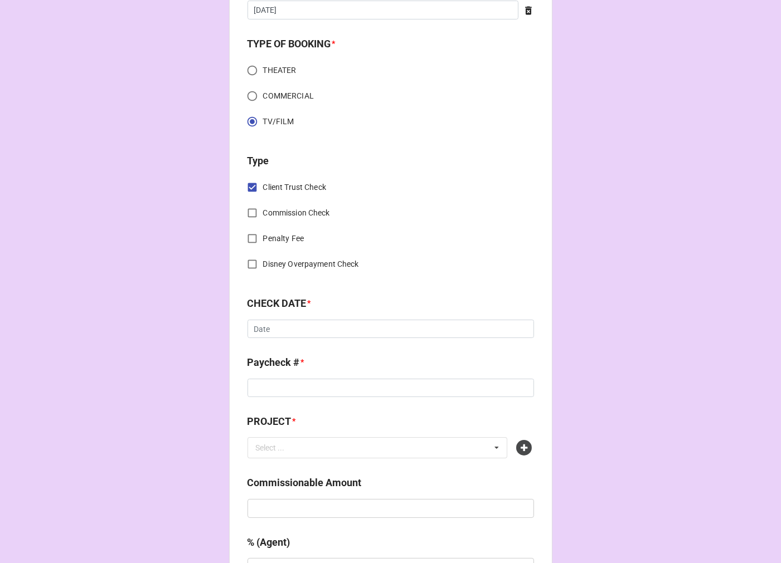
scroll to position [371, 0]
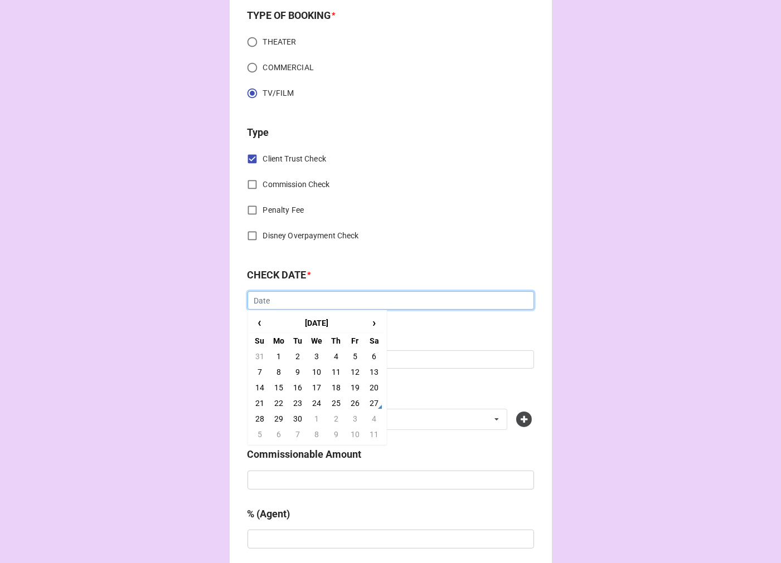
click at [271, 302] on input "text" at bounding box center [390, 300] width 286 height 19
click at [259, 319] on span "‹" at bounding box center [260, 323] width 18 height 18
click at [335, 402] on td "21" at bounding box center [336, 404] width 19 height 16
type input "8/21/2025"
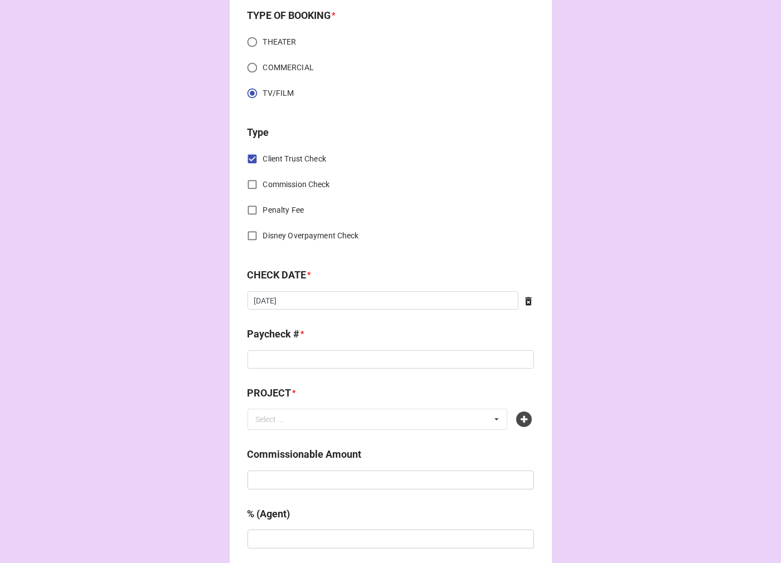
click at [271, 369] on div "Paycheck # *" at bounding box center [390, 352] width 286 height 50
click at [263, 358] on input at bounding box center [390, 360] width 286 height 19
type input "4904054"
click at [519, 415] on icon at bounding box center [524, 420] width 16 height 16
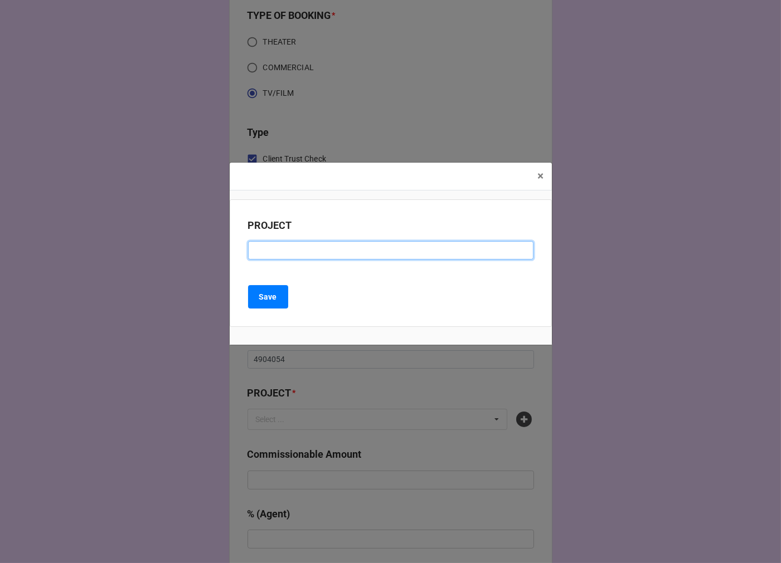
click at [330, 258] on input at bounding box center [390, 250] width 285 height 19
type input "THE UPSHAWS (RESIDUAL)"
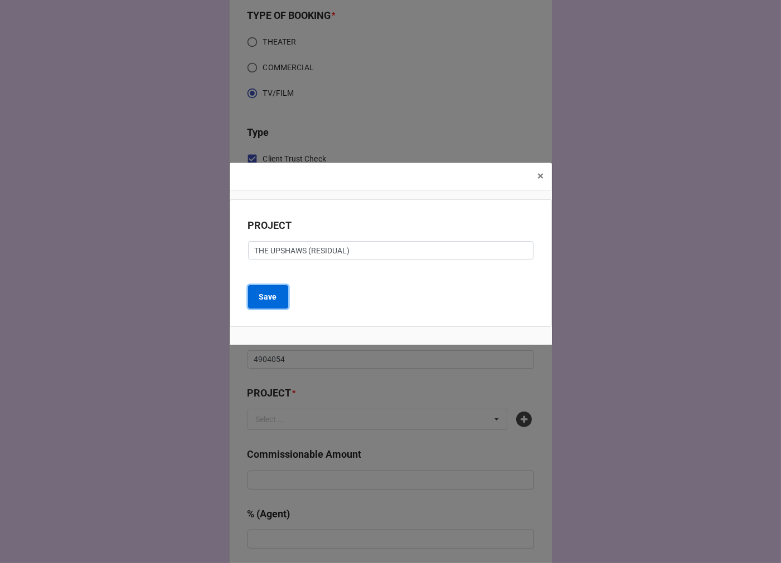
click at [274, 294] on b "Save" at bounding box center [268, 297] width 18 height 12
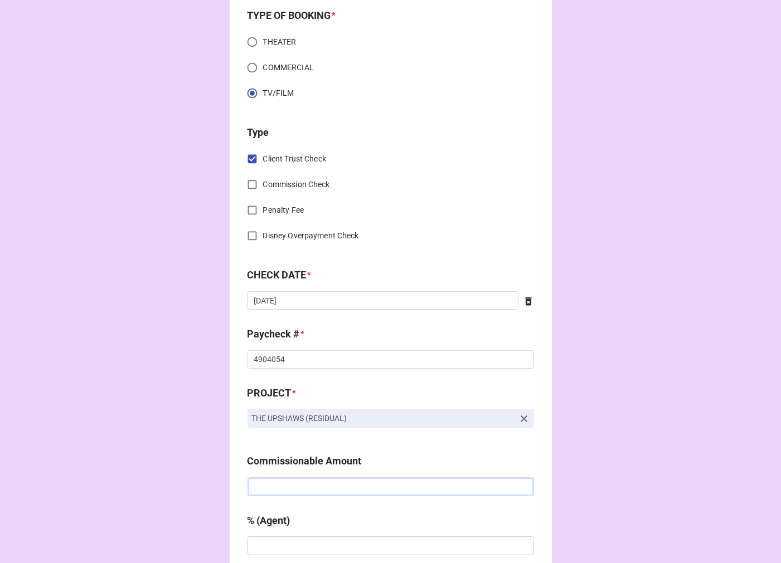
click at [338, 488] on input "text" at bounding box center [390, 487] width 286 height 19
type input "$956.54"
type input "10%"
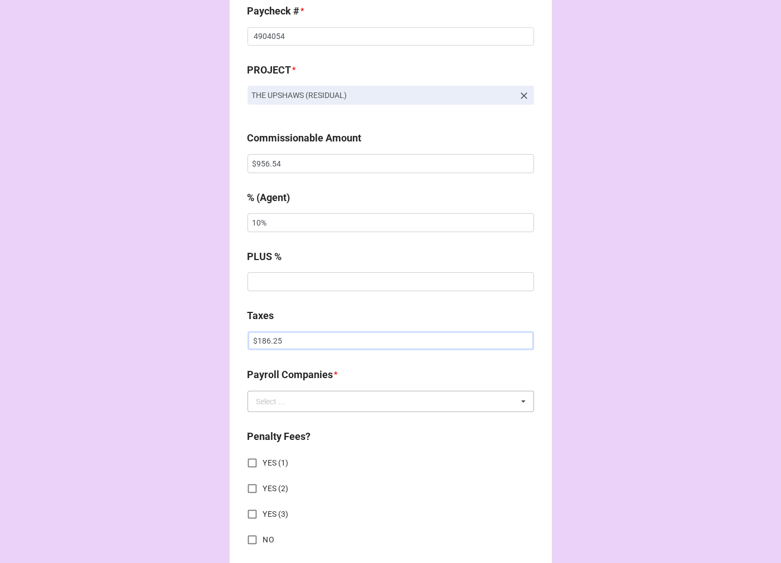
type input "$186.25"
click at [304, 402] on input "text" at bounding box center [391, 402] width 285 height 20
type input "MED"
click at [272, 424] on span "Media Services" at bounding box center [282, 422] width 51 height 9
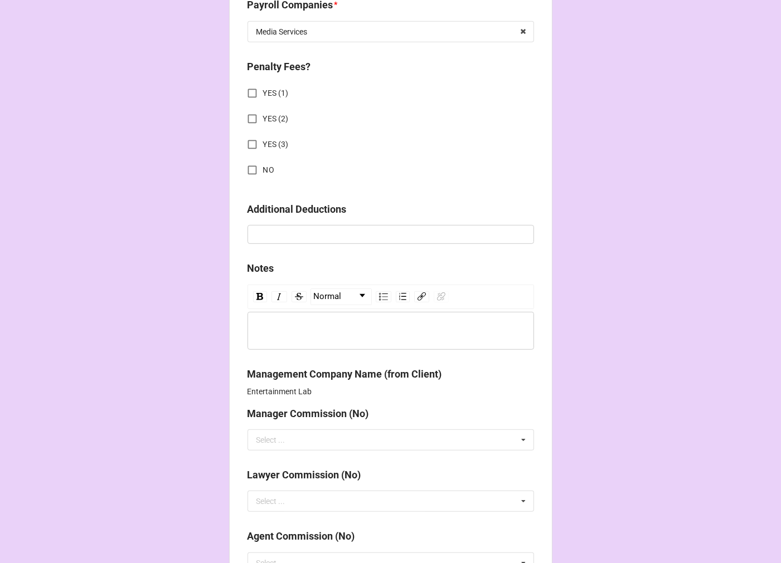
scroll to position [1066, 0]
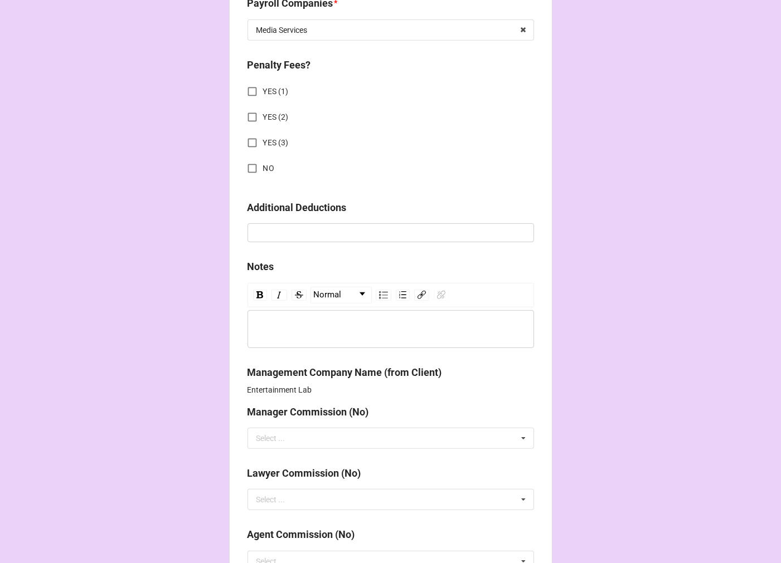
click at [241, 158] on input "NO" at bounding box center [252, 169] width 22 height 22
checkbox input "true"
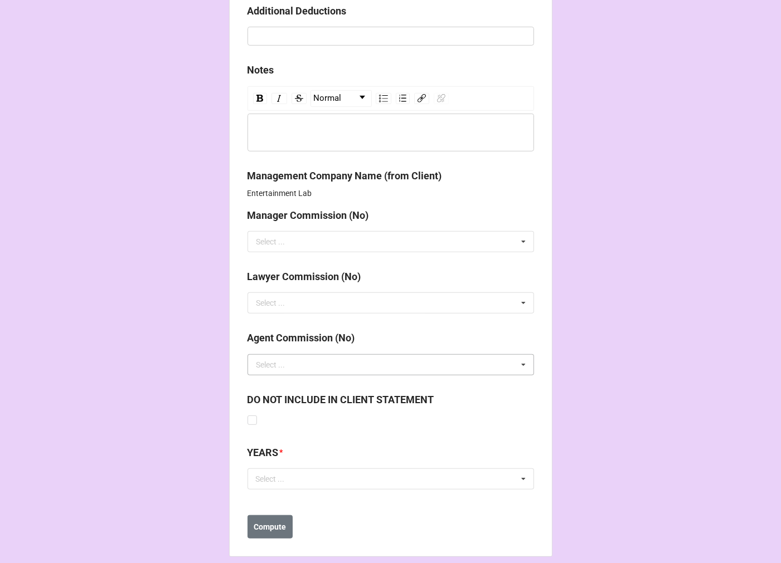
scroll to position [1274, 0]
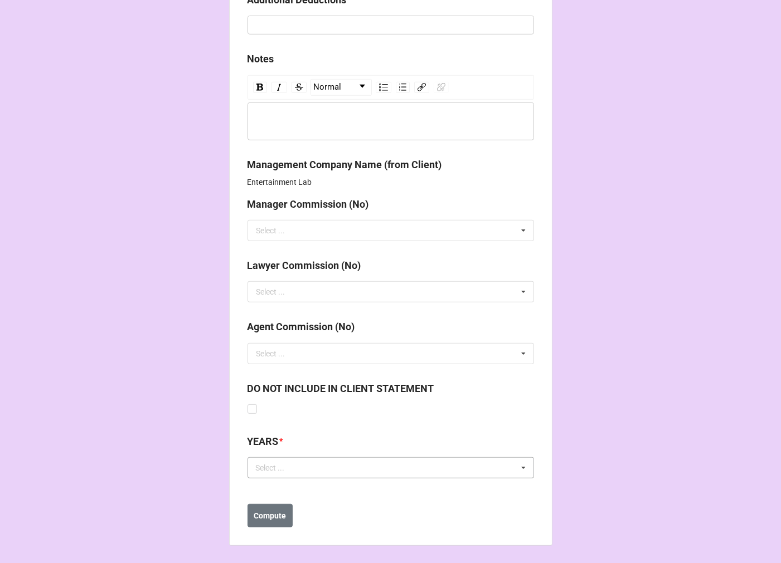
click at [303, 467] on div "Select ... No results found." at bounding box center [390, 468] width 286 height 21
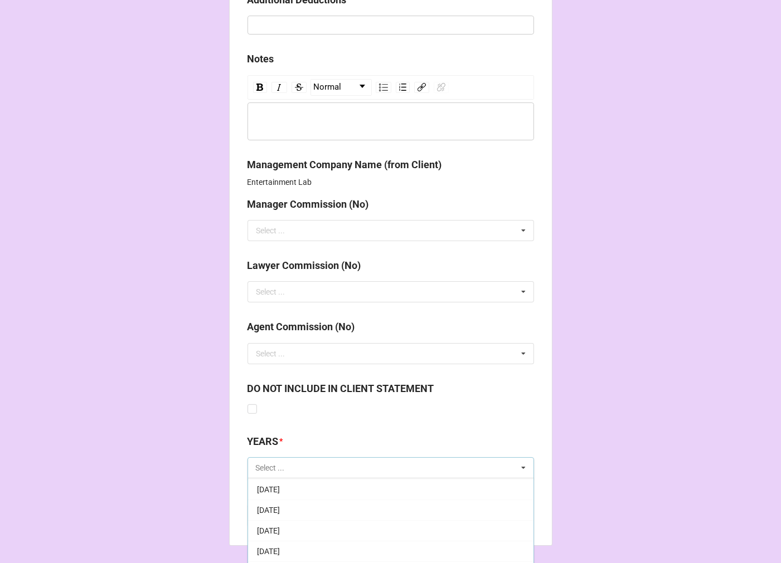
scroll to position [186, 0]
click at [280, 491] on span "[DATE]" at bounding box center [268, 488] width 23 height 9
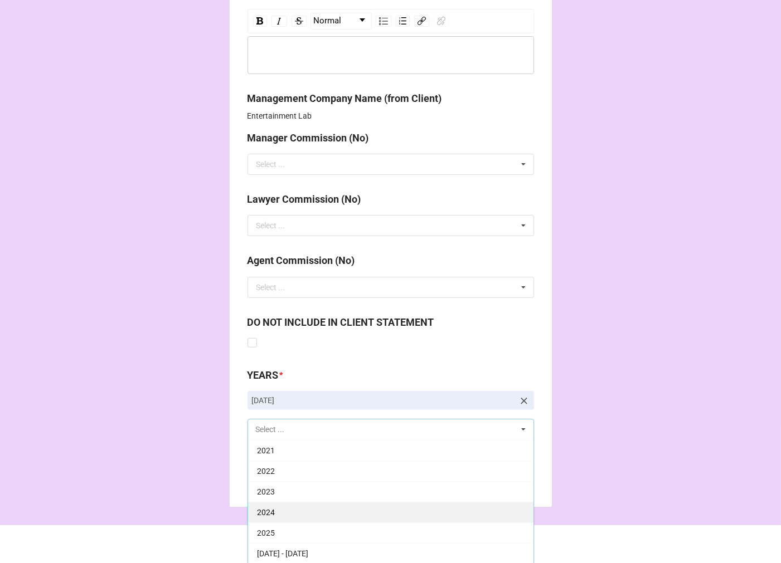
scroll to position [1341, 0]
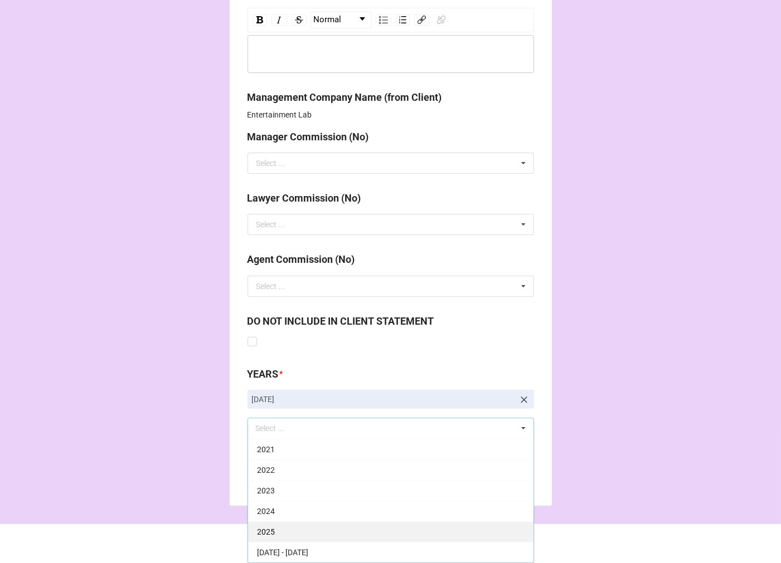
click at [297, 525] on div "2025" at bounding box center [390, 532] width 285 height 21
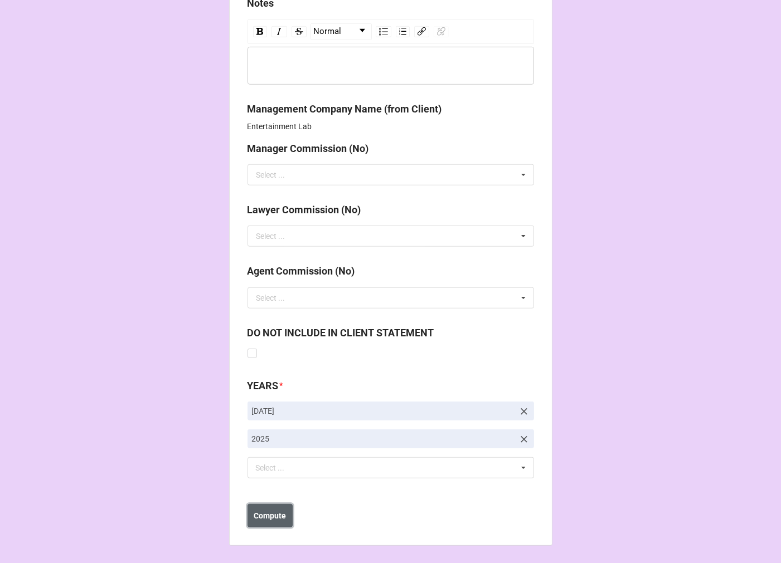
click at [262, 513] on b "Compute" at bounding box center [270, 516] width 32 height 12
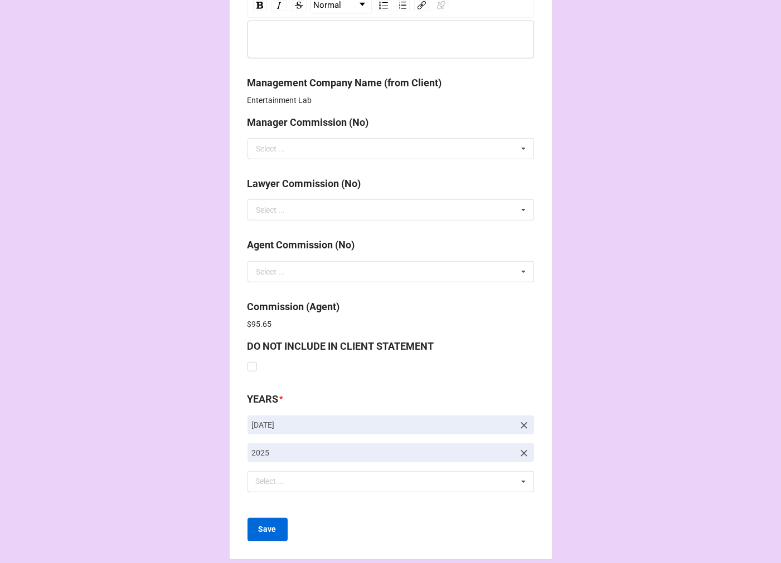
scroll to position [1370, 0]
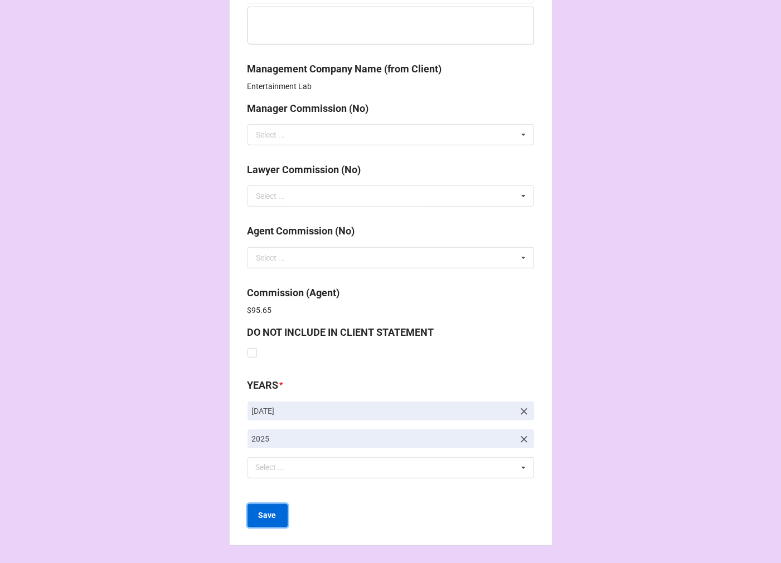
click at [251, 516] on button "Save" at bounding box center [267, 515] width 40 height 23
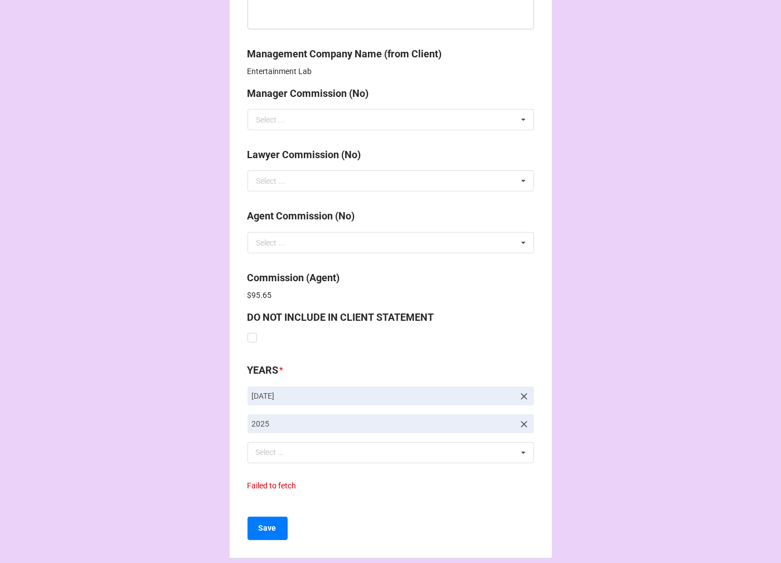
scroll to position [1398, 0]
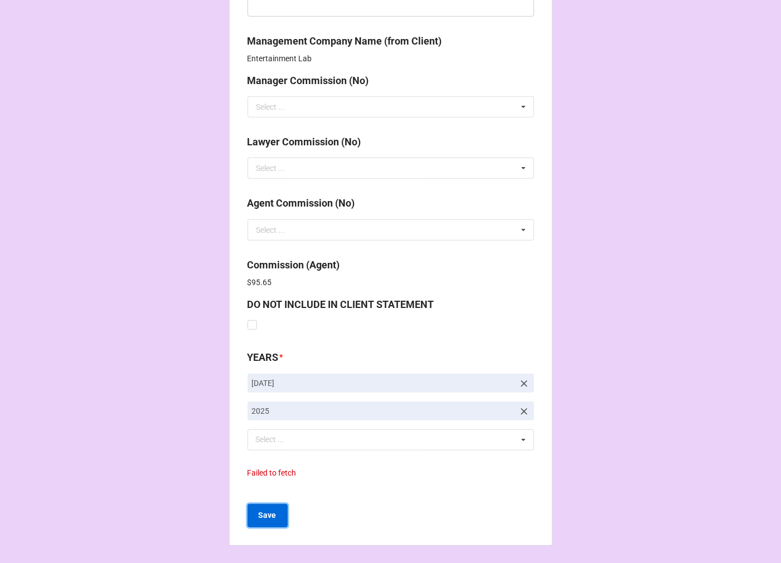
click at [260, 513] on b "Save" at bounding box center [268, 516] width 18 height 12
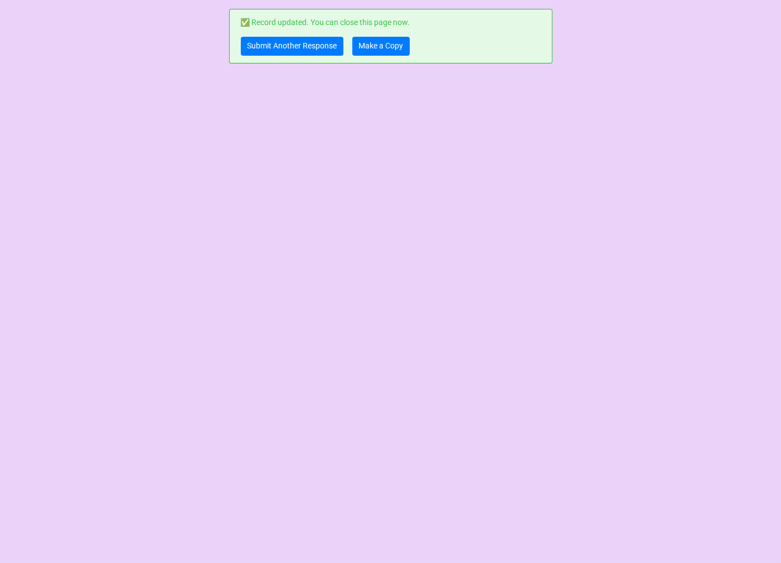
scroll to position [0, 0]
click at [281, 47] on link "Submit Another Response" at bounding box center [292, 46] width 103 height 19
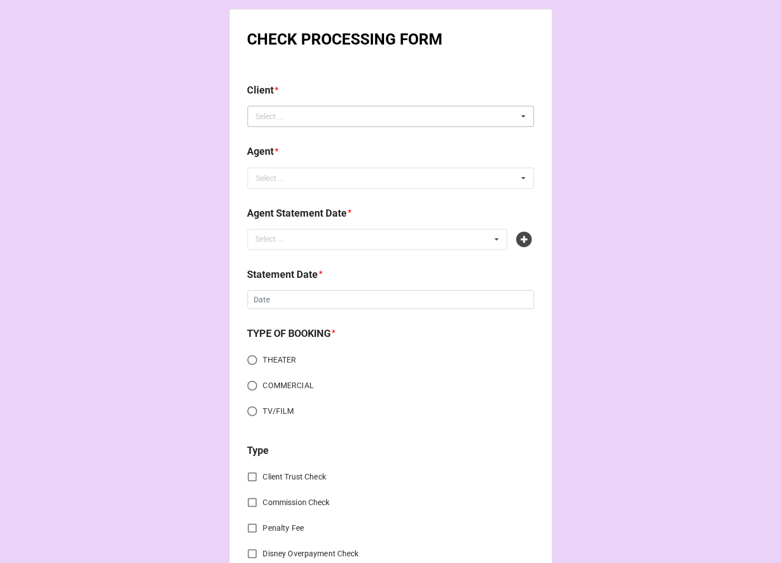
click at [394, 113] on div "Select ... No results found." at bounding box center [390, 116] width 286 height 21
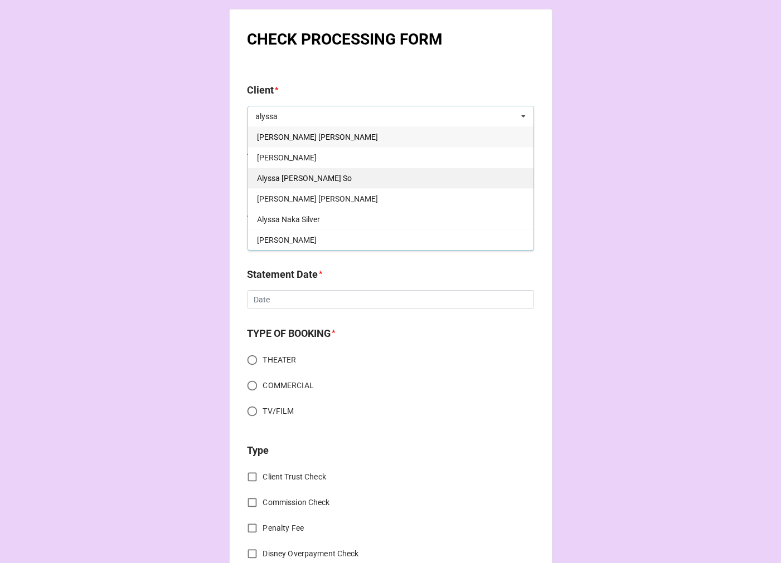
type input "alyssa"
click at [310, 184] on div "Alyssa [PERSON_NAME] So" at bounding box center [390, 178] width 285 height 21
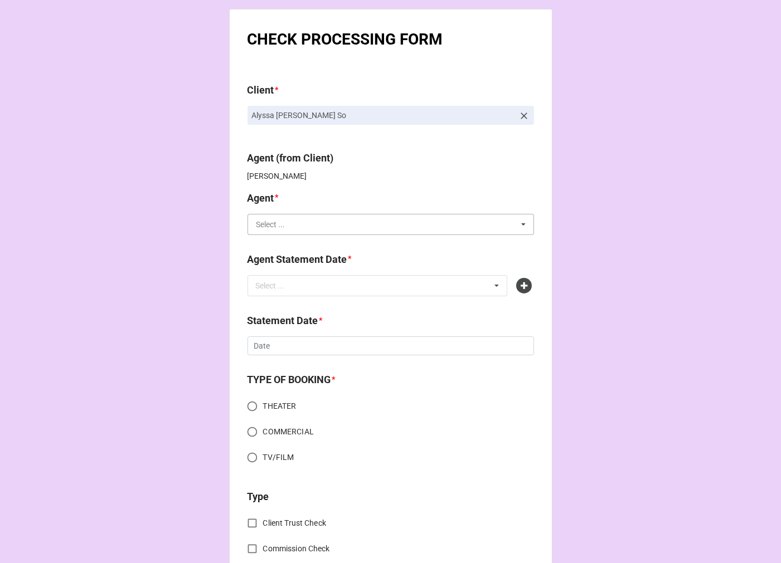
click at [294, 233] on input "text" at bounding box center [391, 225] width 285 height 20
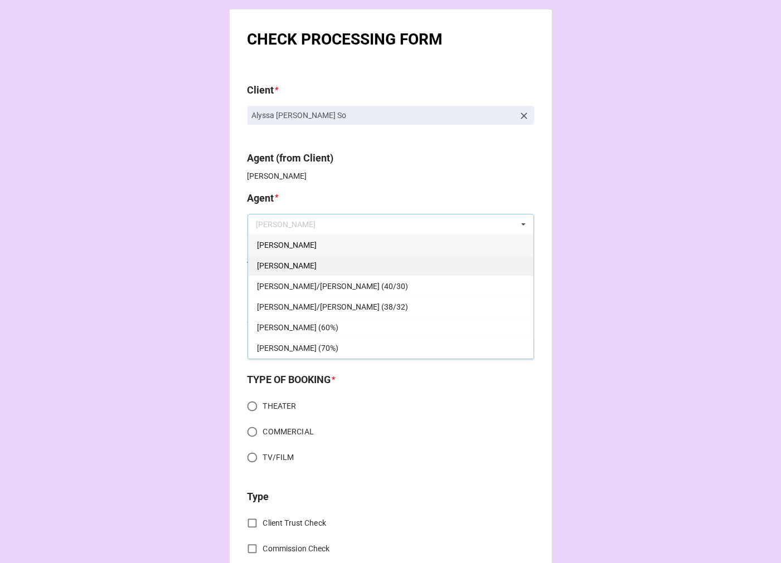
click at [268, 268] on span "[PERSON_NAME]" at bounding box center [287, 265] width 60 height 9
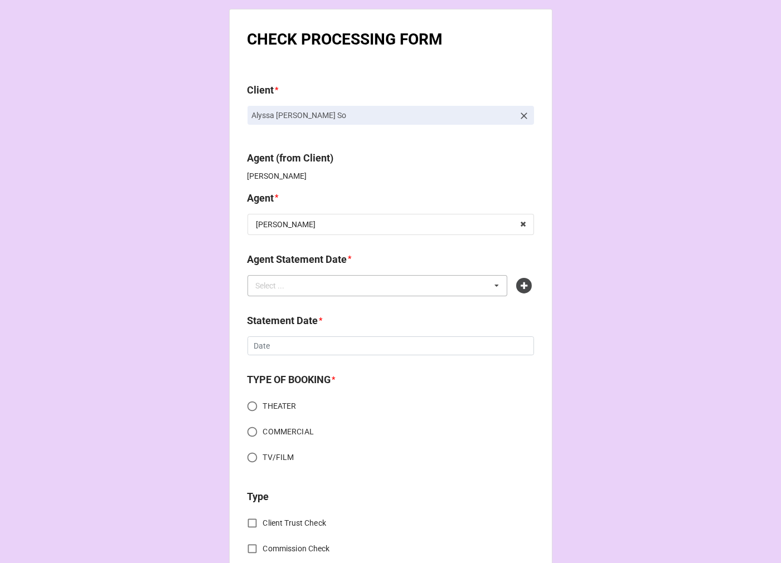
click at [273, 280] on div "Select ..." at bounding box center [277, 285] width 48 height 13
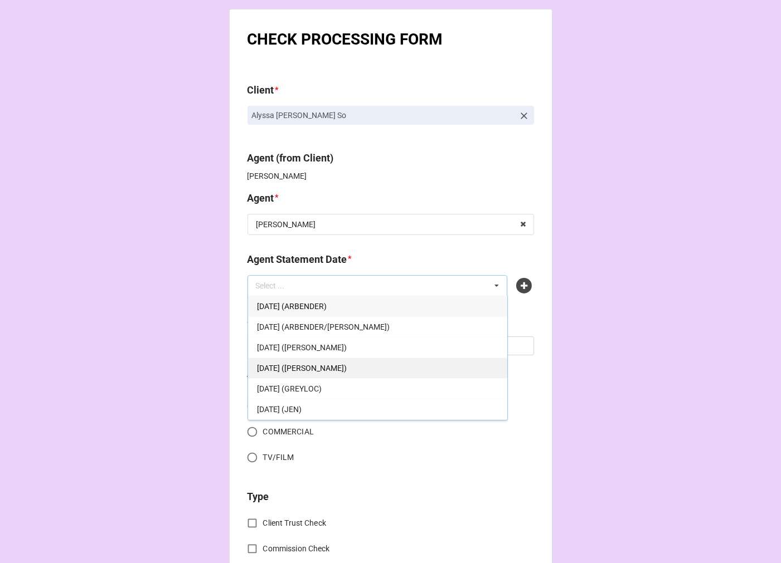
click at [320, 365] on span "[DATE] ([PERSON_NAME])" at bounding box center [302, 368] width 90 height 9
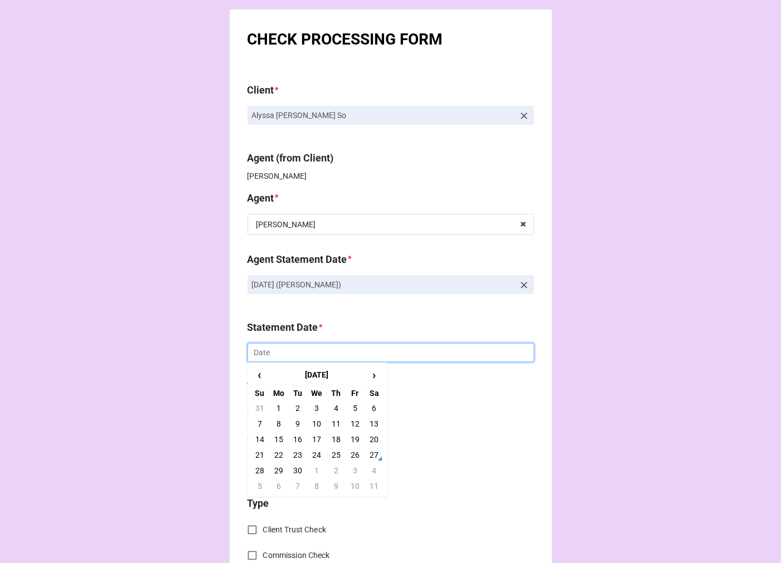
click at [276, 354] on input "text" at bounding box center [390, 352] width 286 height 19
click at [353, 469] on td "3" at bounding box center [355, 471] width 19 height 16
type input "[DATE]"
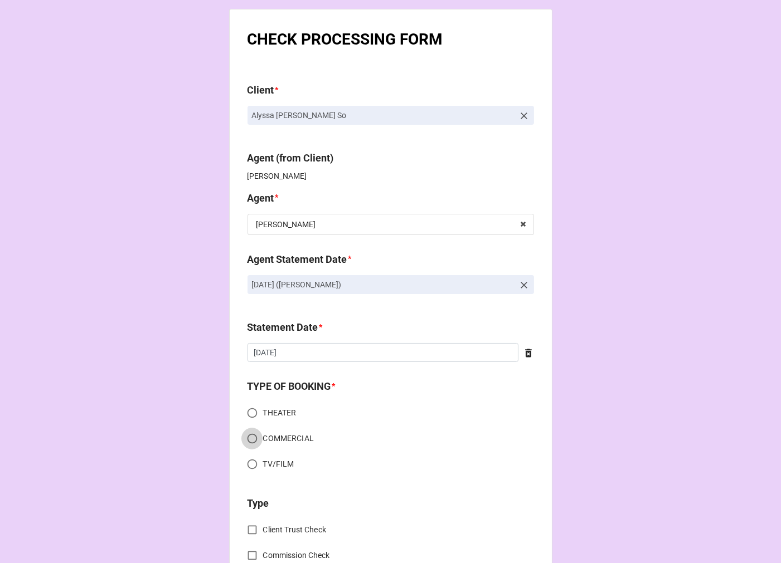
click at [248, 437] on input "COMMERCIAL" at bounding box center [252, 439] width 22 height 22
radio input "true"
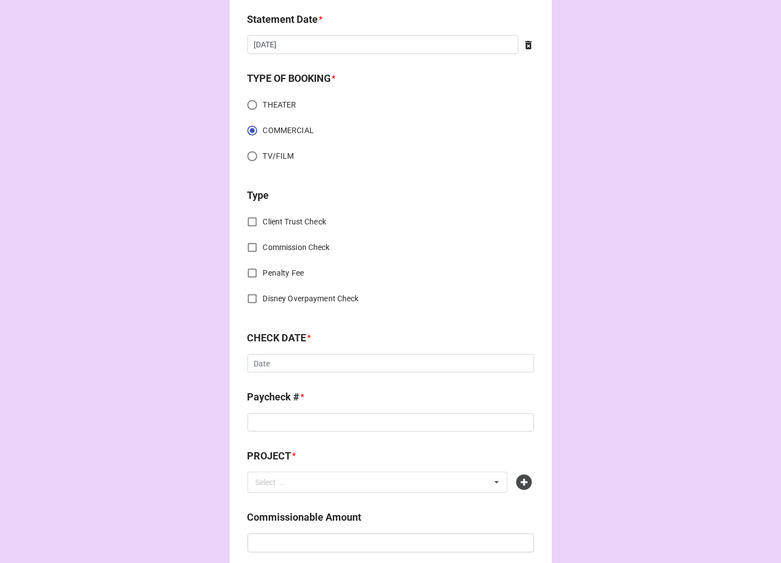
scroll to position [309, 0]
click at [249, 246] on input "Commission Check" at bounding box center [252, 247] width 22 height 22
checkbox input "true"
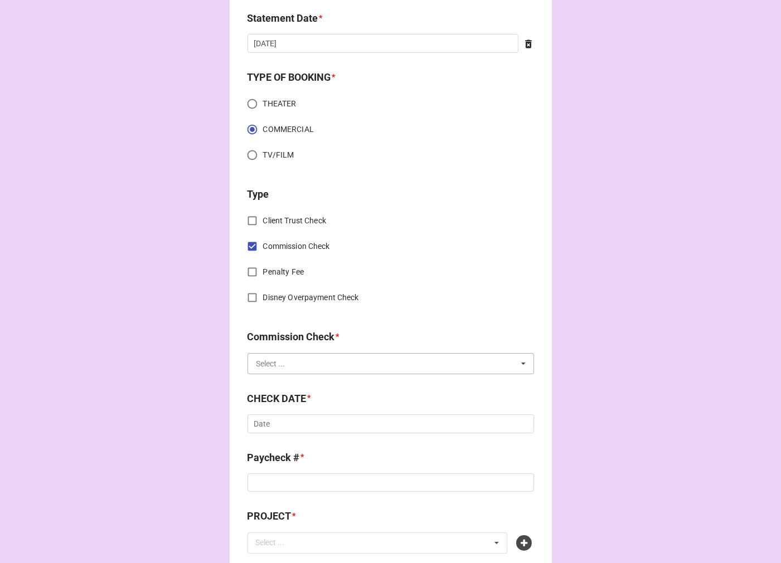
click at [290, 364] on input "text" at bounding box center [391, 364] width 285 height 20
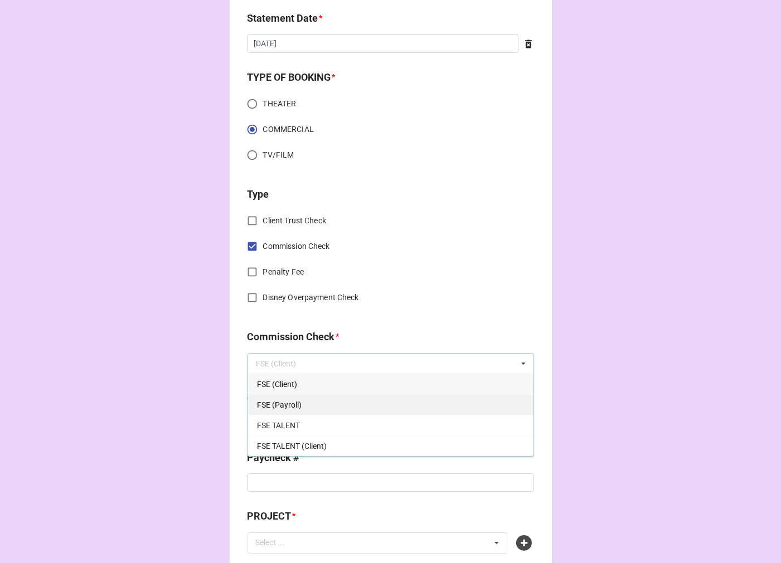
click at [288, 406] on span "FSE (Payroll)" at bounding box center [279, 405] width 45 height 9
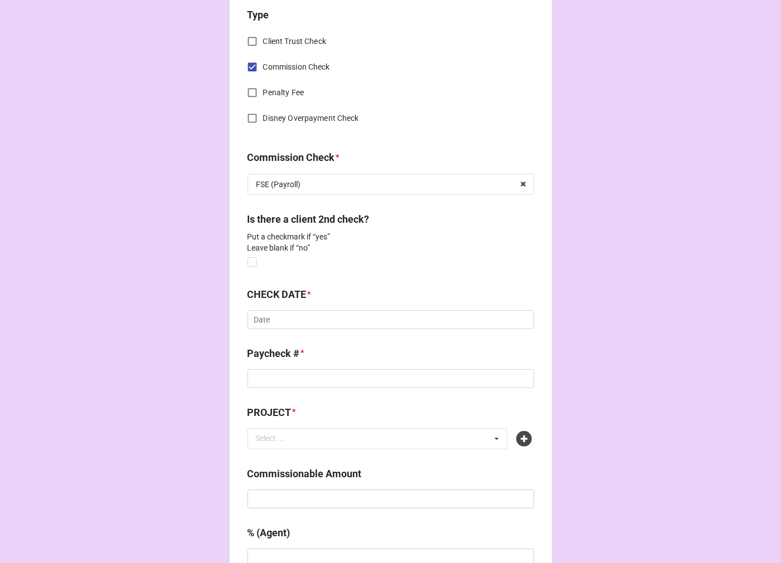
scroll to position [495, 0]
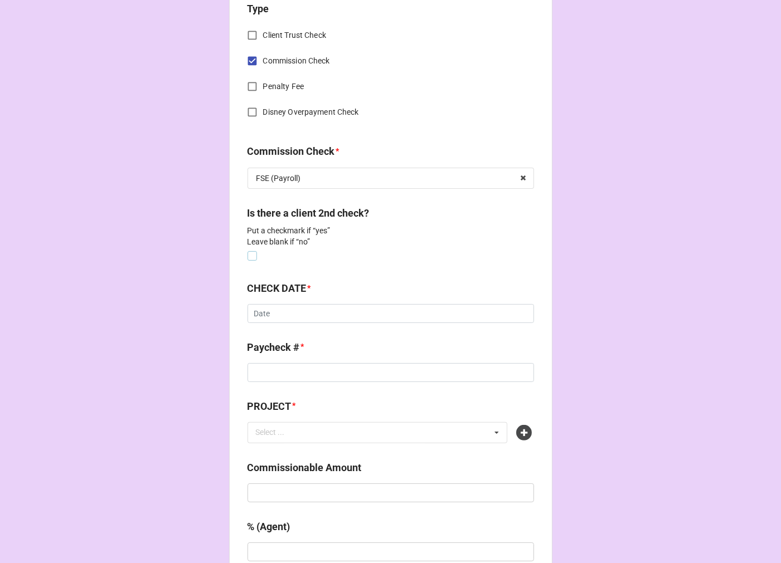
click at [251, 251] on label at bounding box center [251, 251] width 9 height 0
checkbox input "true"
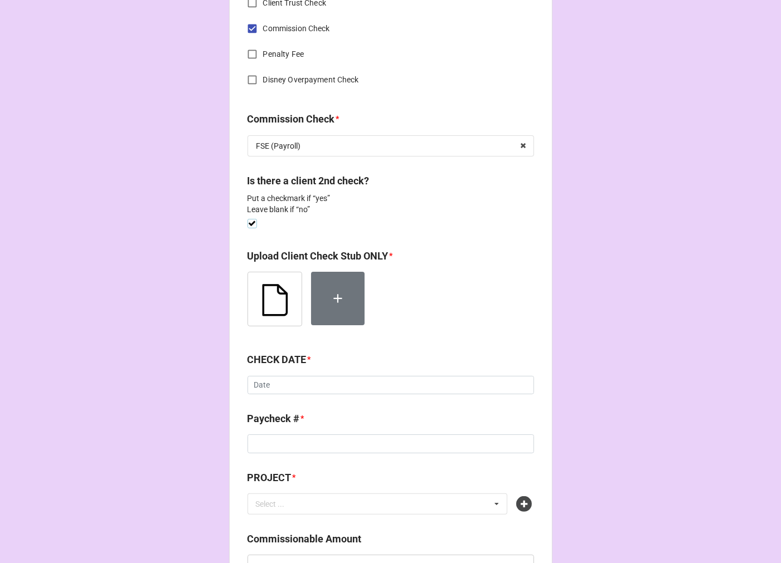
scroll to position [557, 0]
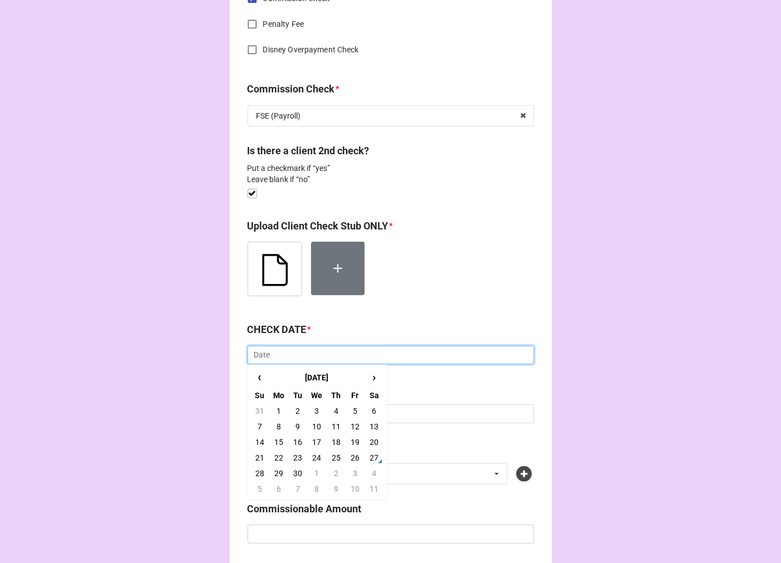
click at [277, 360] on input "text" at bounding box center [390, 355] width 286 height 19
click at [299, 444] on td "16" at bounding box center [297, 443] width 19 height 16
type input "9/16/2025"
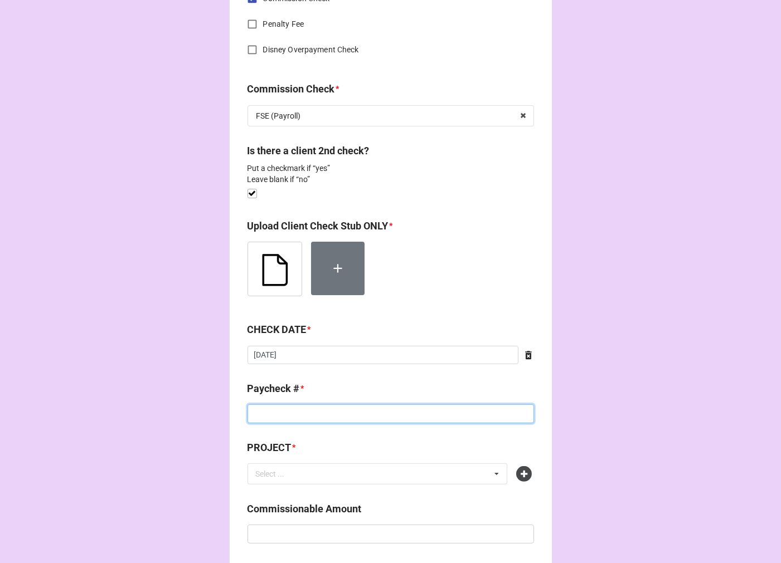
click at [282, 417] on input at bounding box center [390, 414] width 286 height 19
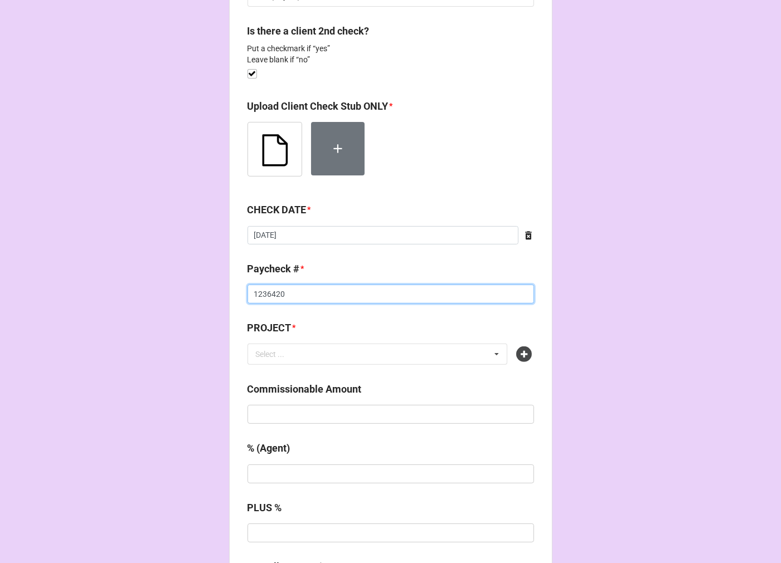
scroll to position [681, 0]
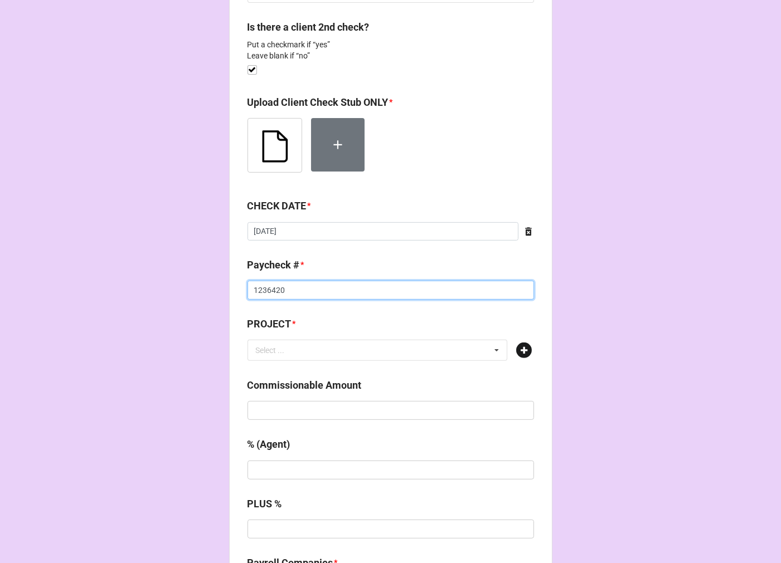
type input "1236420"
click at [516, 352] on icon at bounding box center [524, 351] width 16 height 16
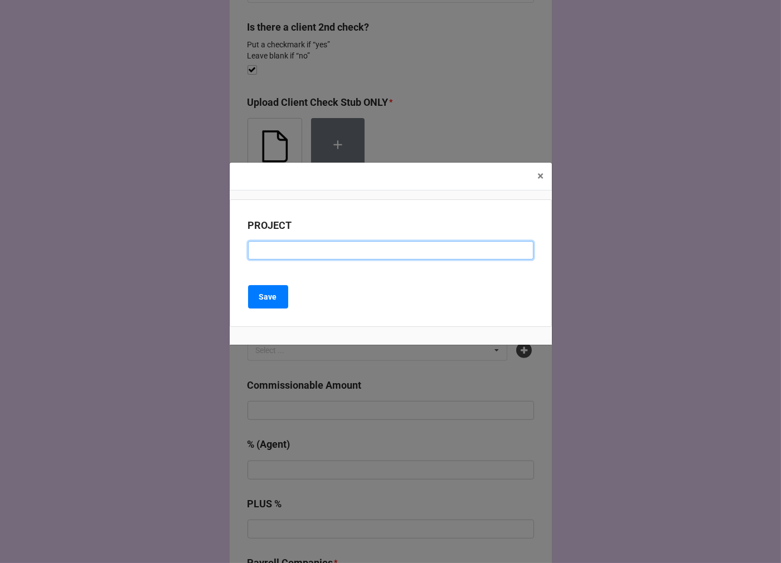
click at [298, 251] on input at bounding box center [390, 250] width 285 height 19
type input "TIKTOK (SESSION)"
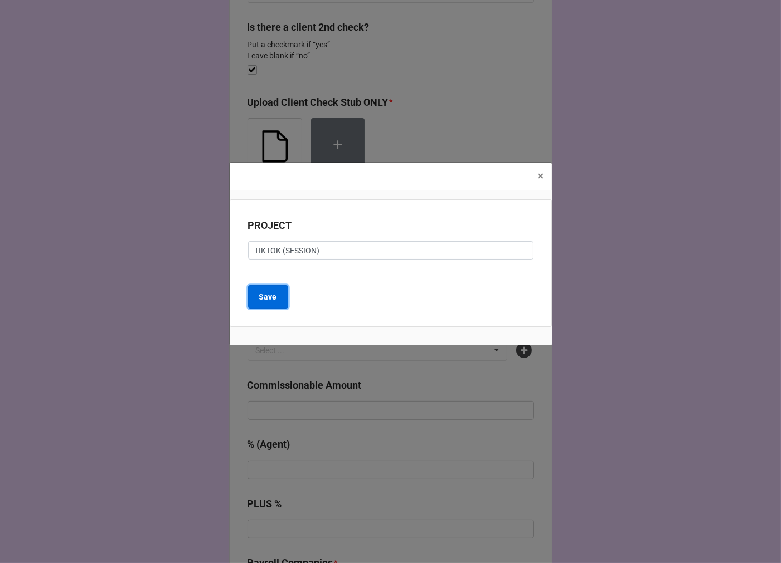
click at [280, 297] on button "Save" at bounding box center [268, 296] width 40 height 23
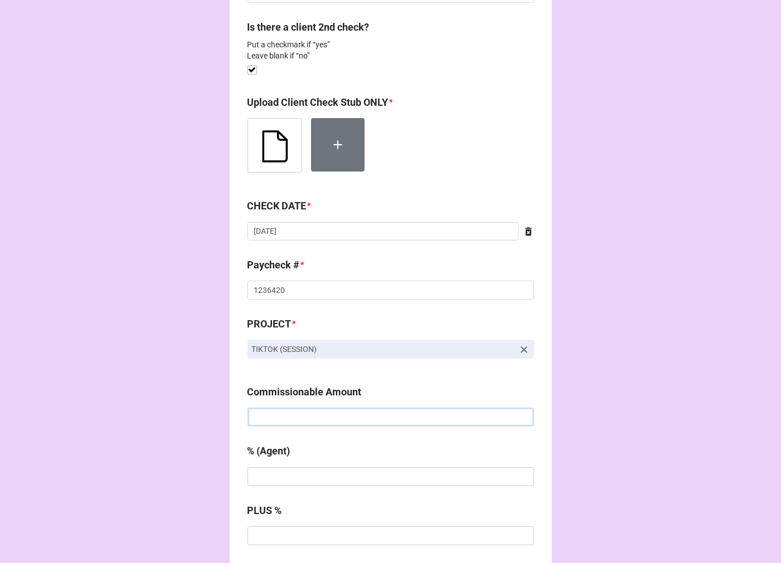
click at [308, 416] on input "text" at bounding box center [390, 417] width 286 height 19
type input "$630.00"
type input "20%"
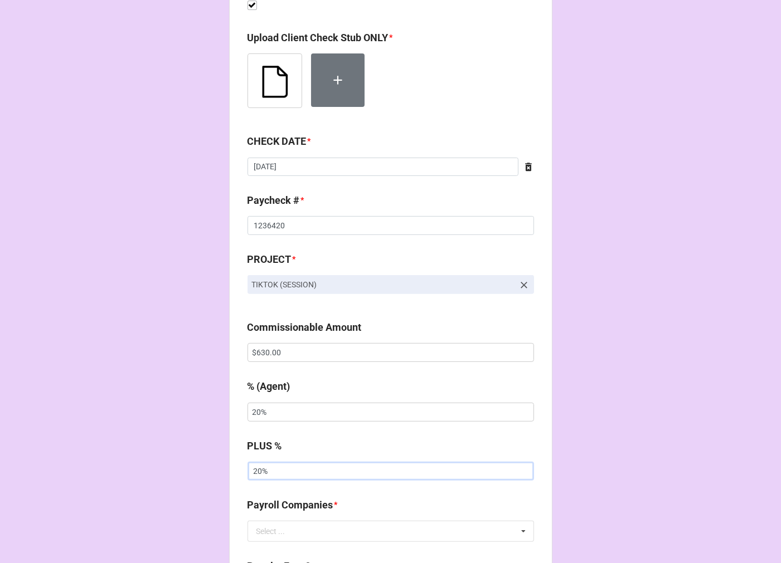
scroll to position [928, 0]
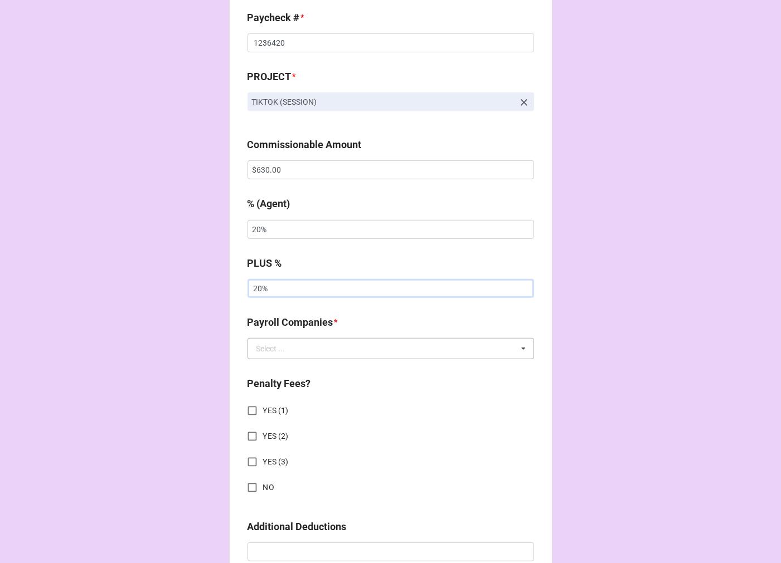
type input "20%"
click at [279, 347] on div "Select ..." at bounding box center [270, 349] width 29 height 8
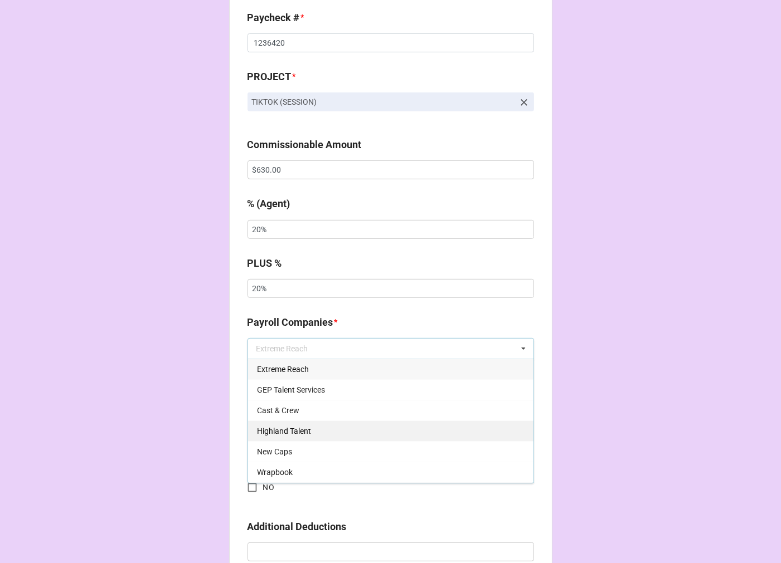
click at [320, 426] on div "Highland Talent" at bounding box center [390, 431] width 285 height 21
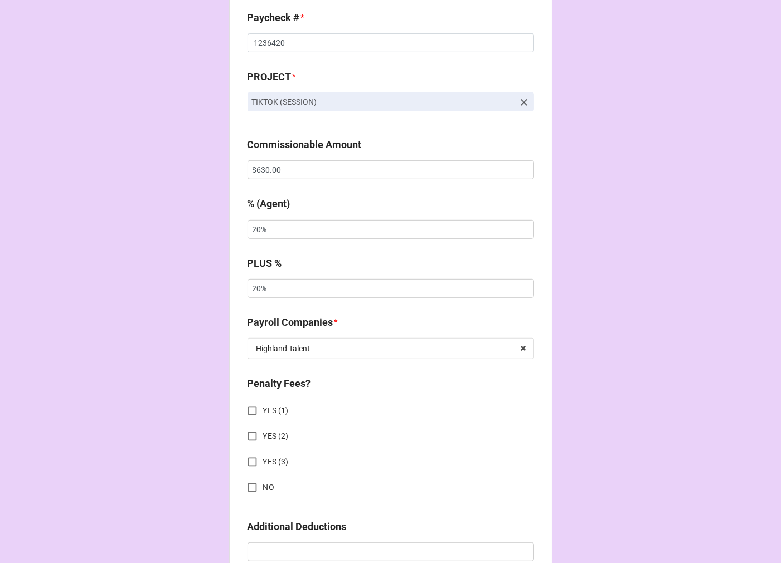
click at [246, 487] on input "NO" at bounding box center [252, 488] width 22 height 22
checkbox input "true"
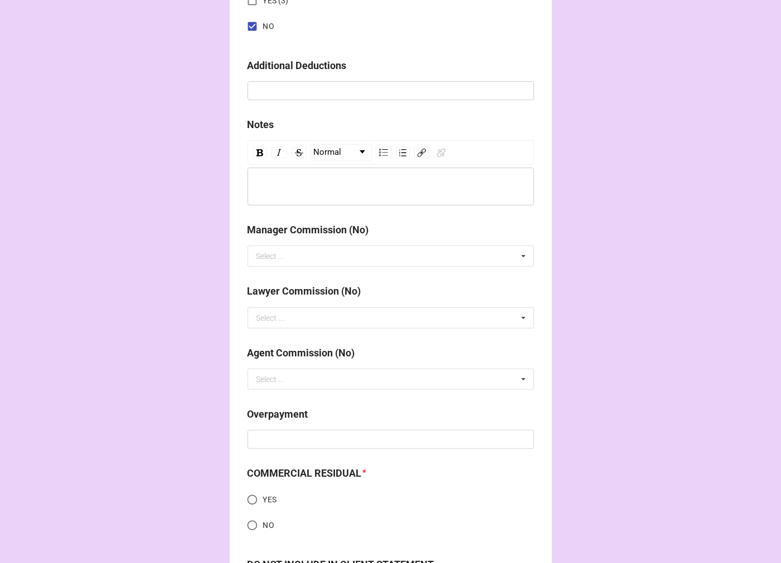
scroll to position [1567, 0]
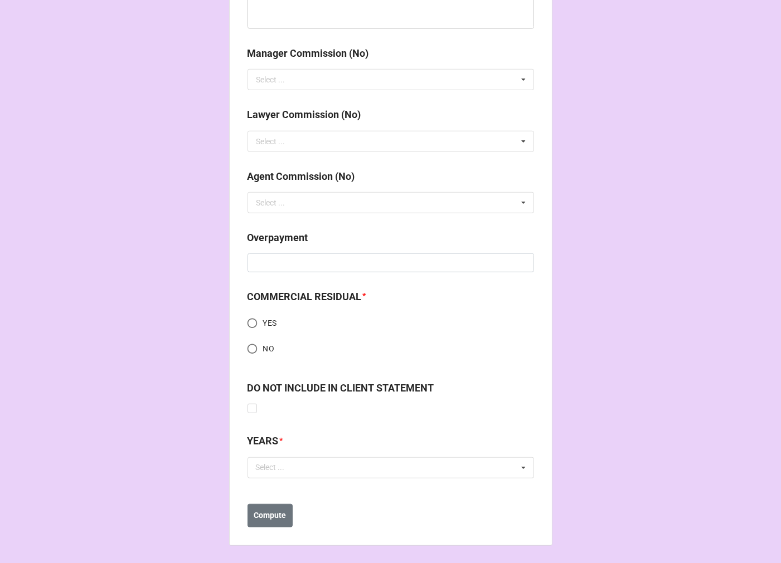
click at [248, 349] on input "NO" at bounding box center [252, 349] width 22 height 22
radio input "true"
click at [313, 471] on div "Select ... No results found." at bounding box center [390, 468] width 286 height 21
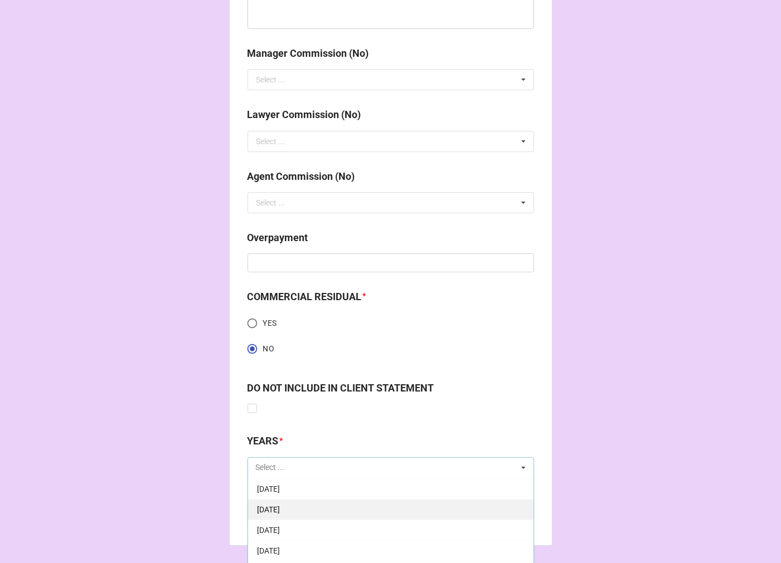
scroll to position [124, 0]
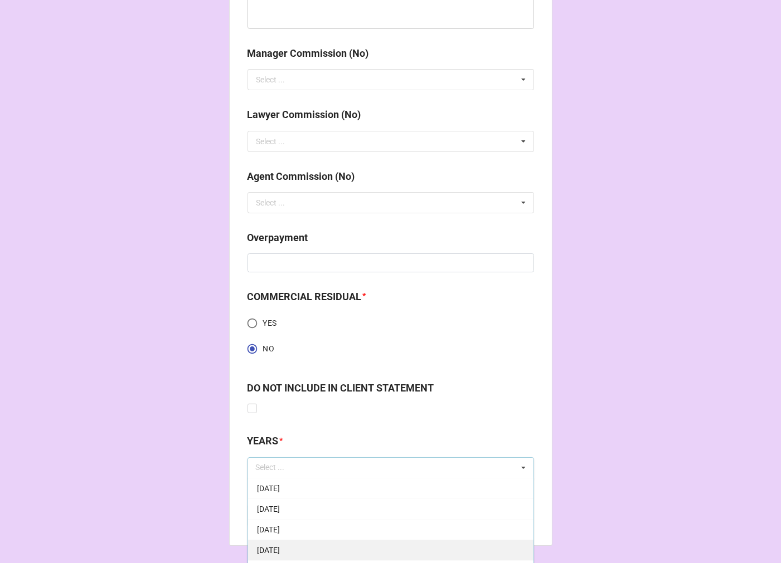
click at [280, 546] on span "[DATE]" at bounding box center [268, 550] width 23 height 9
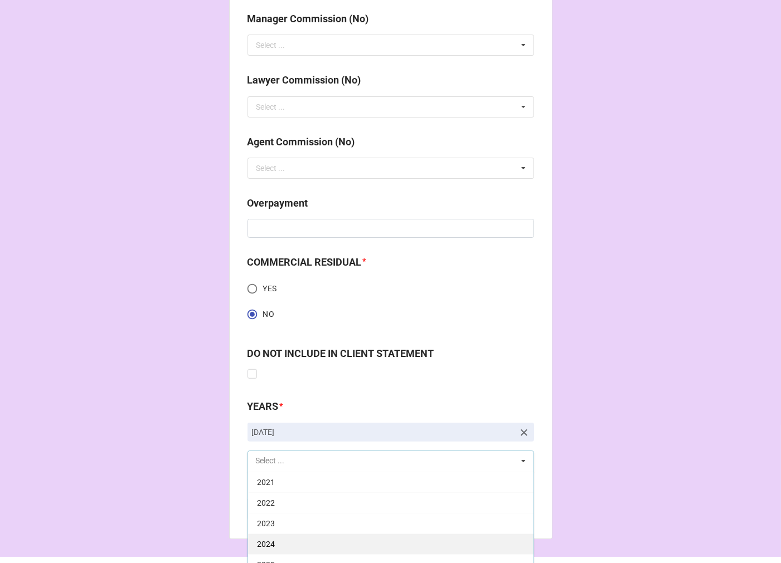
scroll to position [1633, 0]
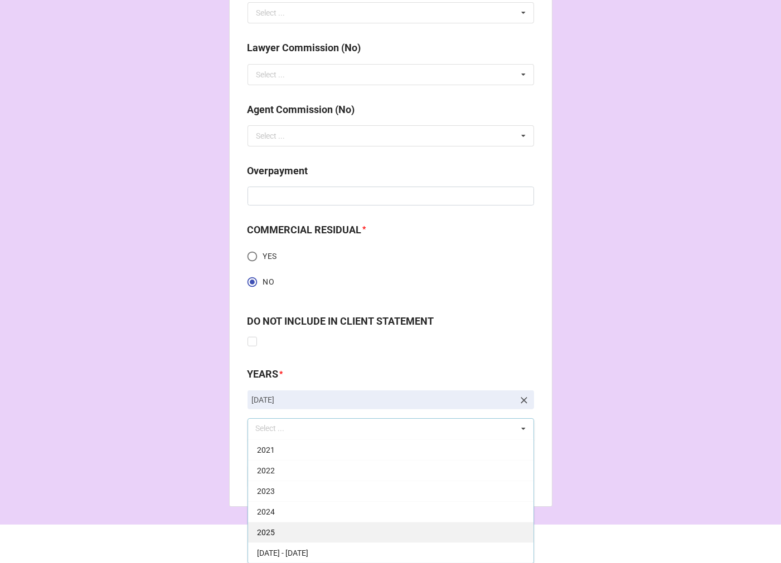
click at [280, 527] on div "2025" at bounding box center [390, 532] width 285 height 21
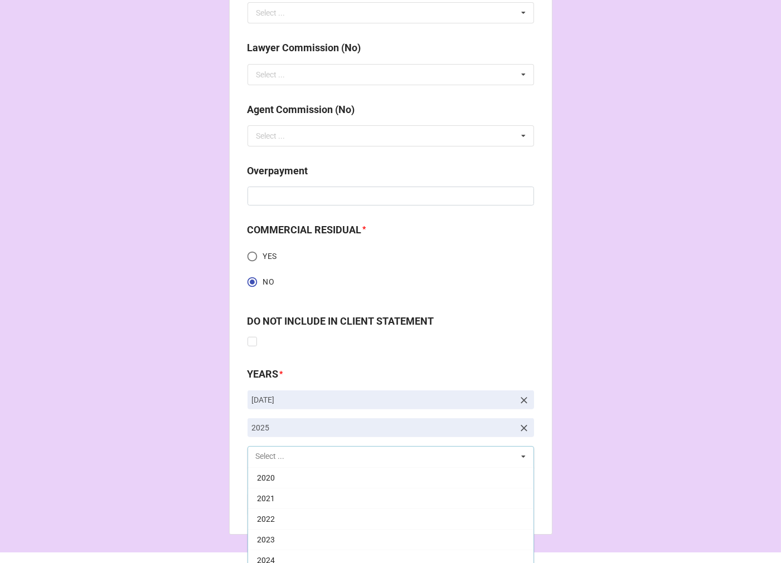
scroll to position [226, 0]
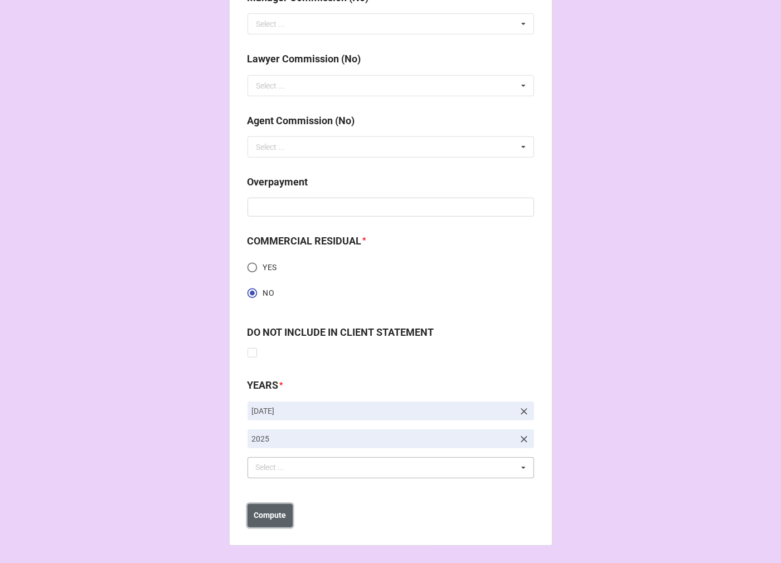
click at [277, 513] on b "Compute" at bounding box center [270, 516] width 32 height 12
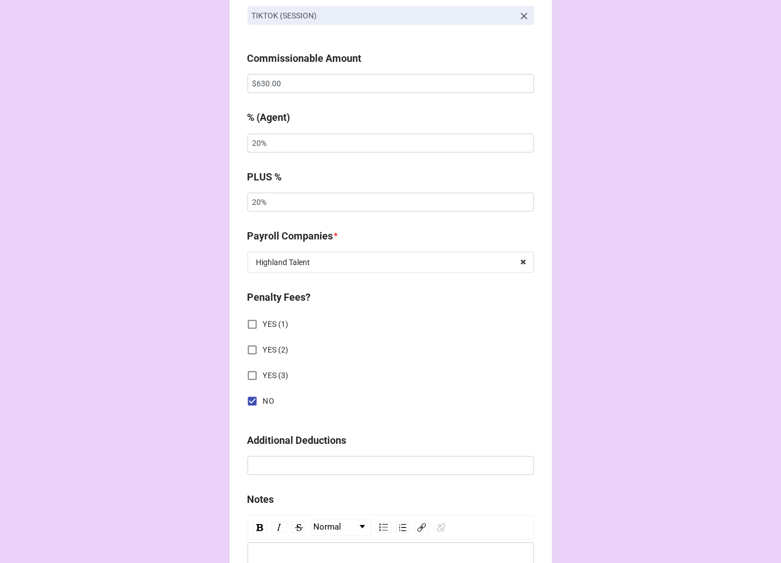
scroll to position [1003, 0]
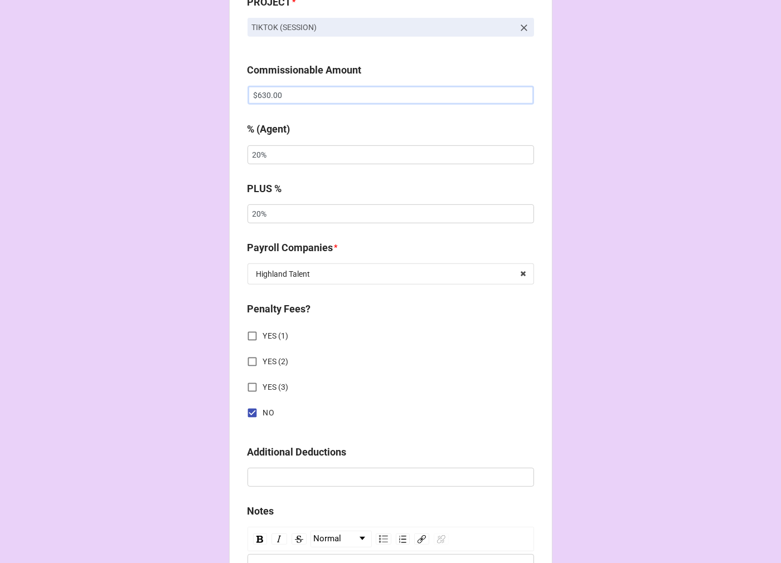
click at [280, 97] on input "$630.00" at bounding box center [390, 95] width 286 height 19
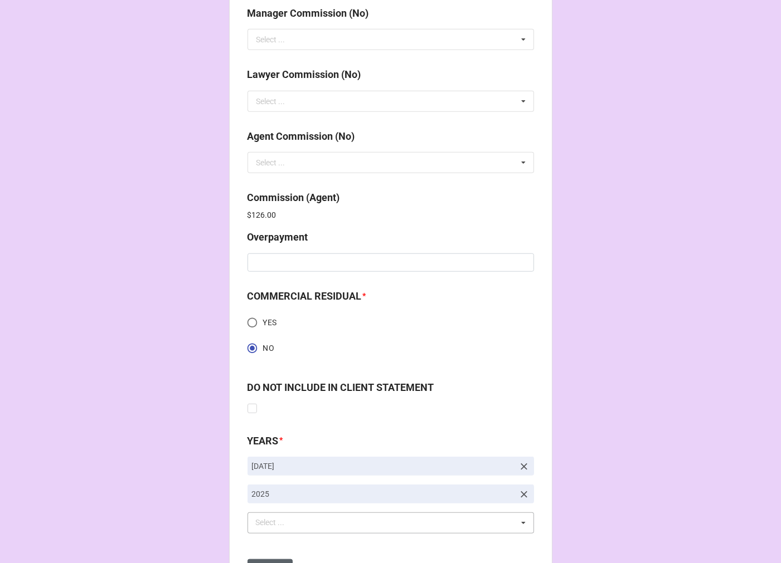
scroll to position [1662, 0]
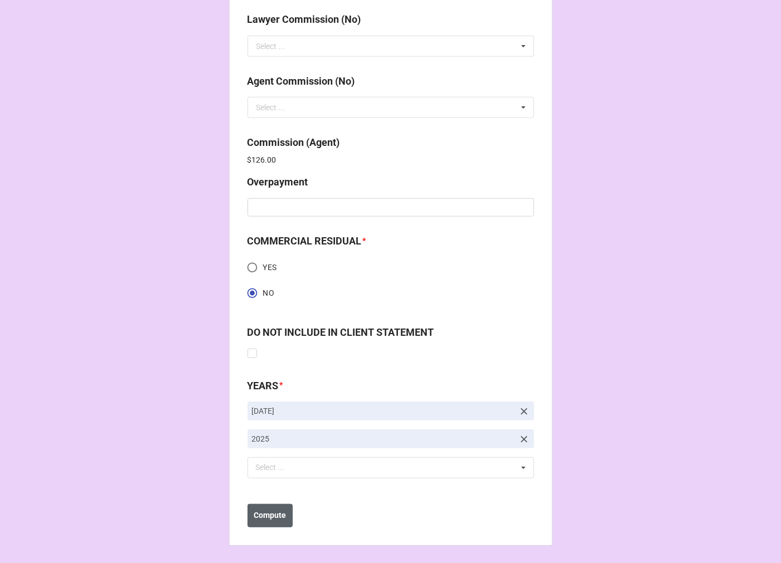
type input "$650.00"
click at [274, 510] on b "Compute" at bounding box center [270, 516] width 32 height 12
click at [269, 520] on b "Save" at bounding box center [268, 516] width 18 height 12
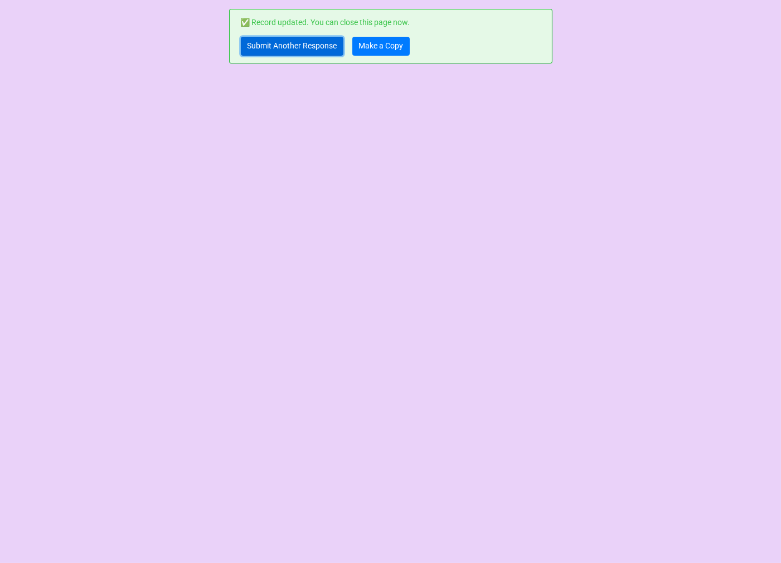
click at [268, 43] on link "Submit Another Response" at bounding box center [292, 46] width 103 height 19
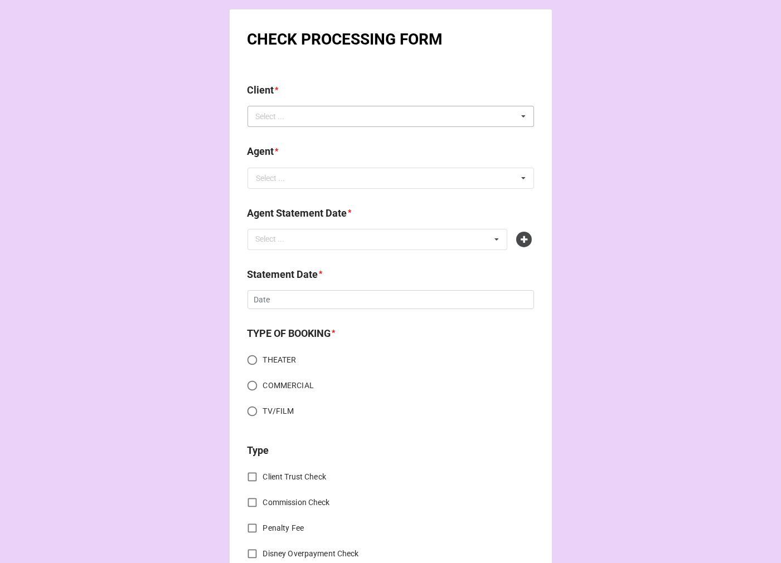
click at [319, 117] on div "Select ... No results found." at bounding box center [390, 116] width 286 height 21
type input "miju"
click at [293, 143] on div "[PERSON_NAME]" at bounding box center [390, 137] width 285 height 21
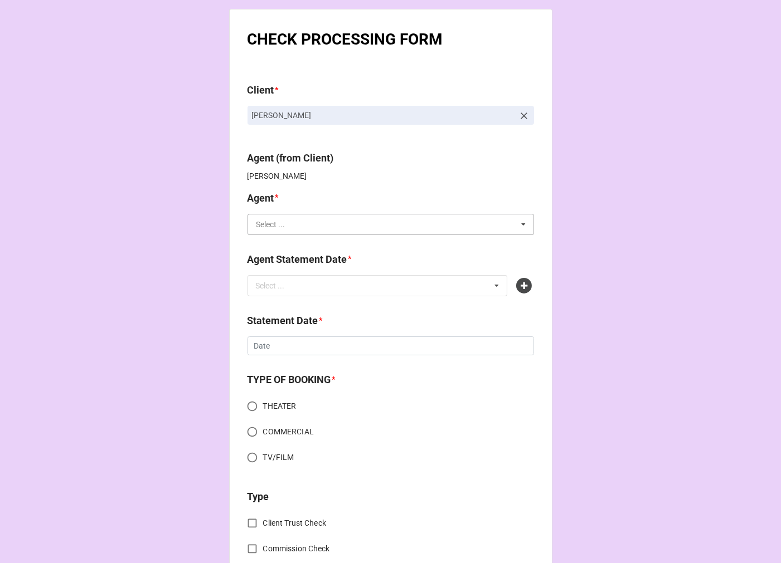
click at [304, 220] on input "text" at bounding box center [391, 225] width 285 height 20
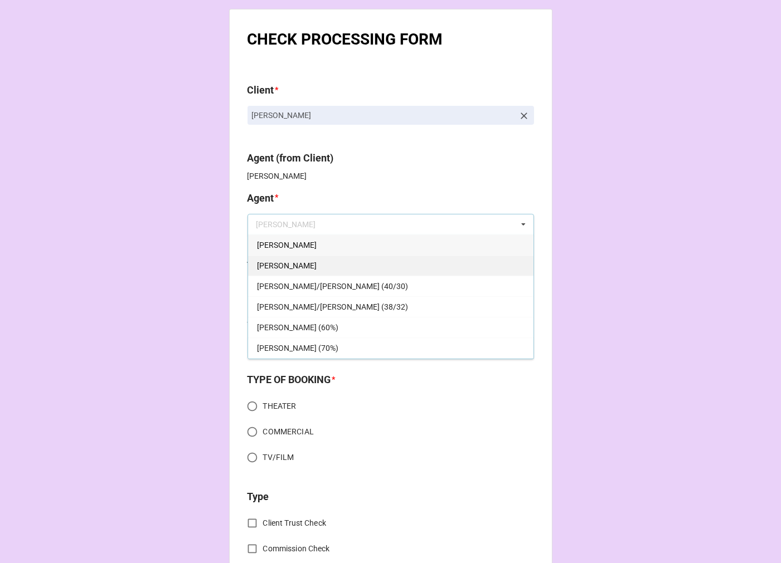
click at [279, 262] on div "[PERSON_NAME]" at bounding box center [390, 265] width 285 height 21
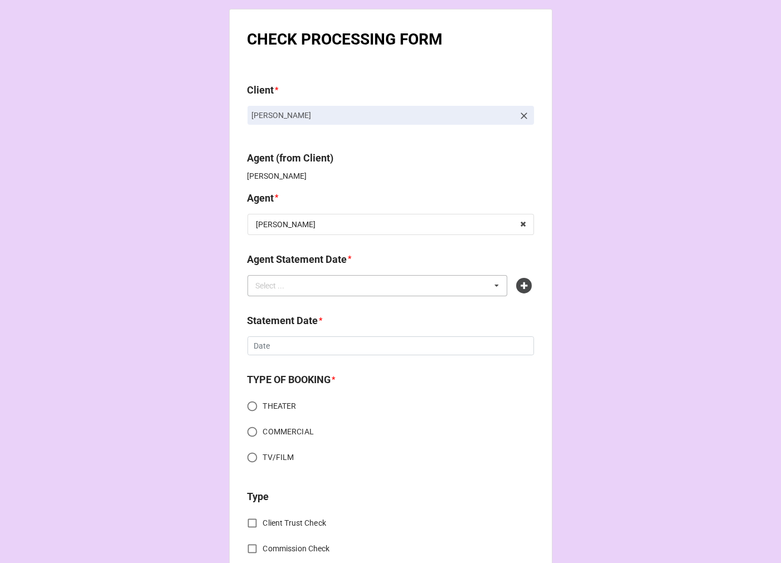
click at [291, 285] on div "Select ..." at bounding box center [277, 285] width 48 height 13
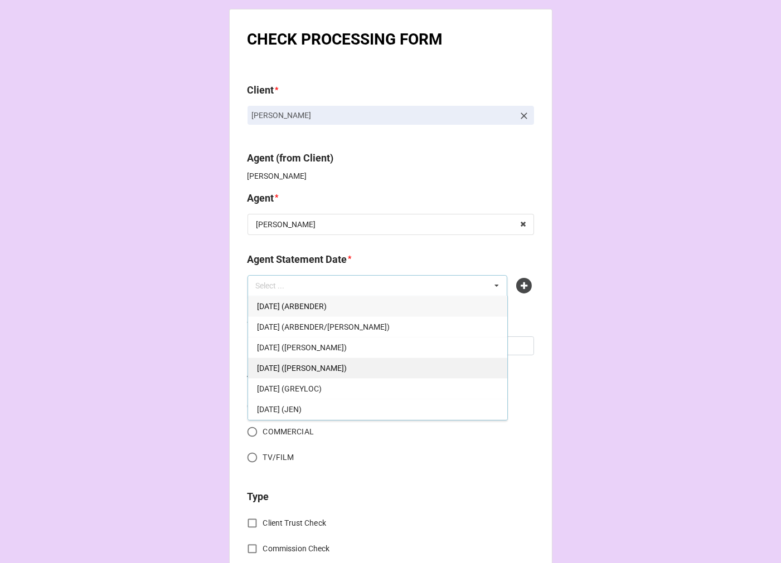
drag, startPoint x: 330, startPoint y: 371, endPoint x: 281, endPoint y: 362, distance: 49.8
click at [329, 370] on span "[DATE] ([PERSON_NAME])" at bounding box center [302, 368] width 90 height 9
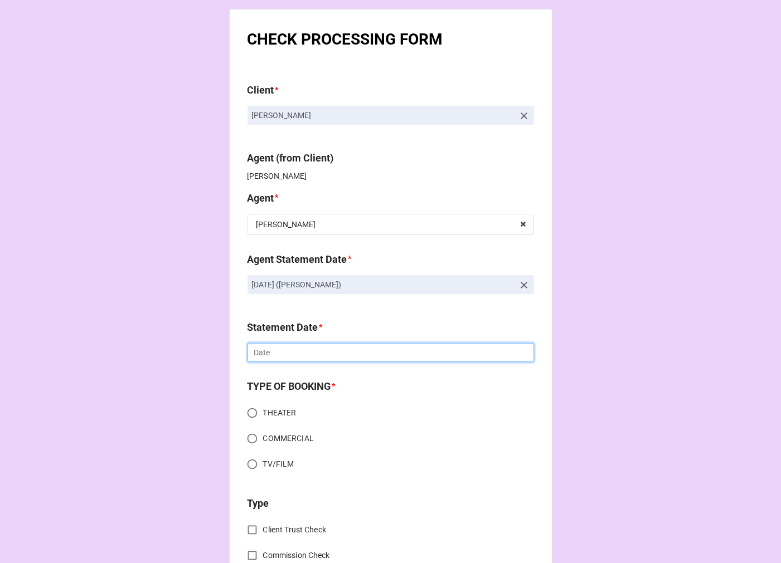
drag, startPoint x: 265, startPoint y: 356, endPoint x: 294, endPoint y: 372, distance: 33.0
click at [265, 355] on input "text" at bounding box center [390, 352] width 286 height 19
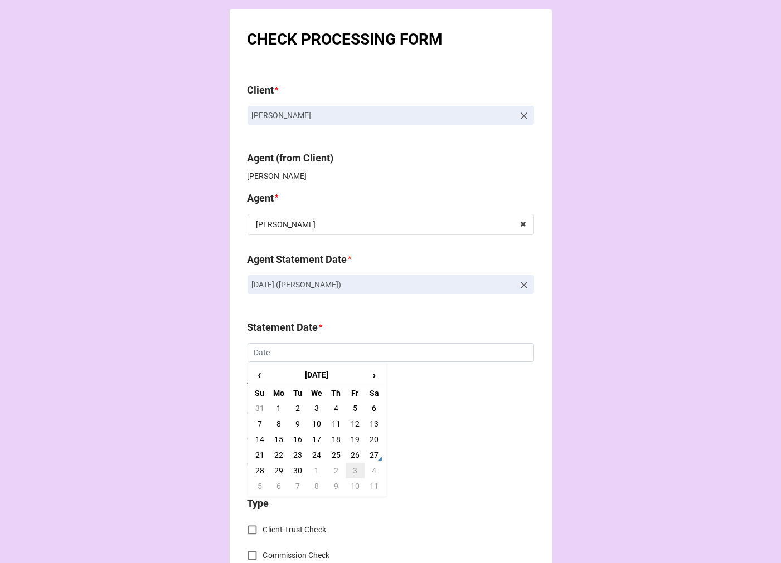
click at [353, 471] on td "3" at bounding box center [355, 471] width 19 height 16
type input "[DATE]"
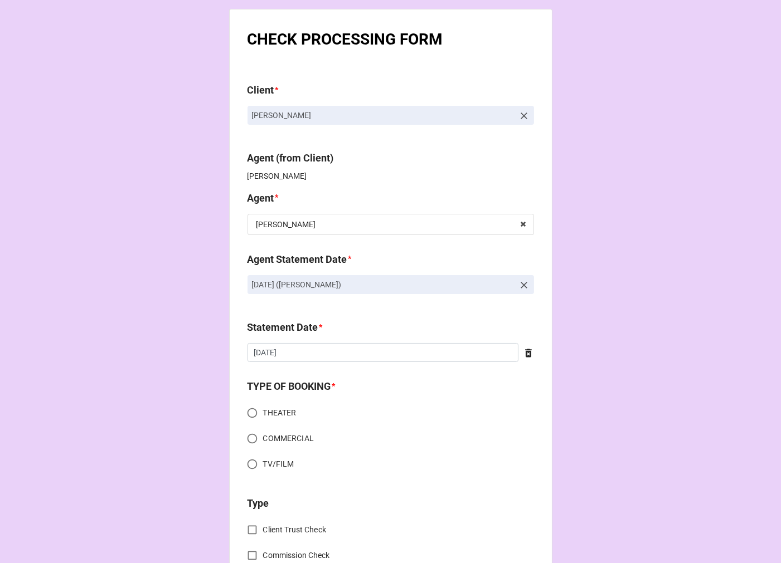
click at [250, 440] on input "COMMERCIAL" at bounding box center [252, 439] width 22 height 22
radio input "true"
drag, startPoint x: 324, startPoint y: 116, endPoint x: 246, endPoint y: 113, distance: 78.1
click at [247, 113] on link "[PERSON_NAME]" at bounding box center [390, 115] width 286 height 19
copy p "[PERSON_NAME]"
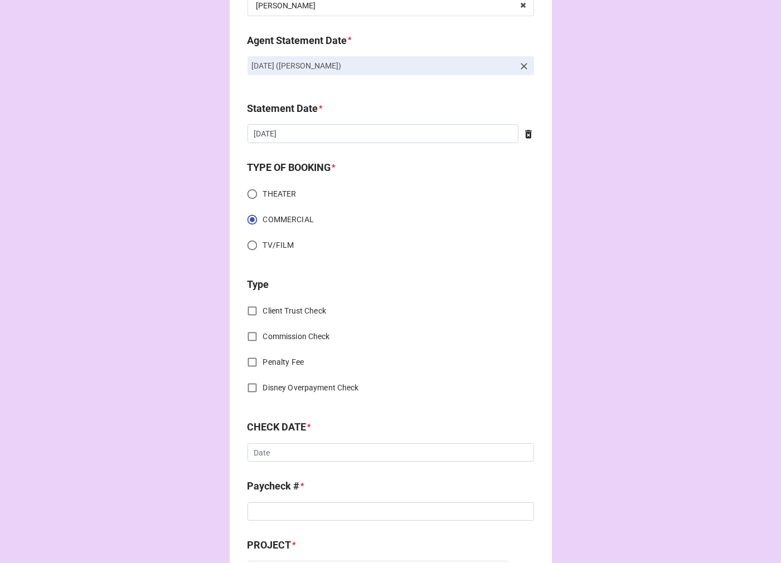
scroll to position [247, 0]
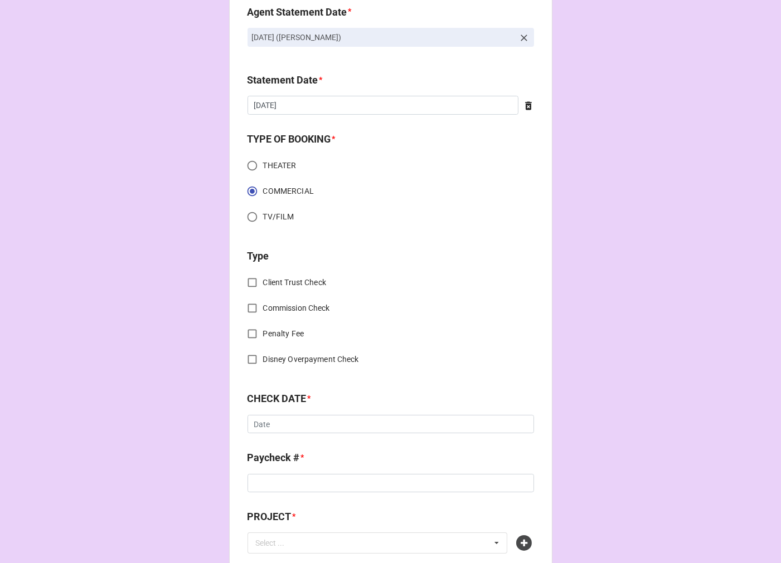
click at [251, 279] on input "Client Trust Check" at bounding box center [252, 283] width 22 height 22
checkbox input "true"
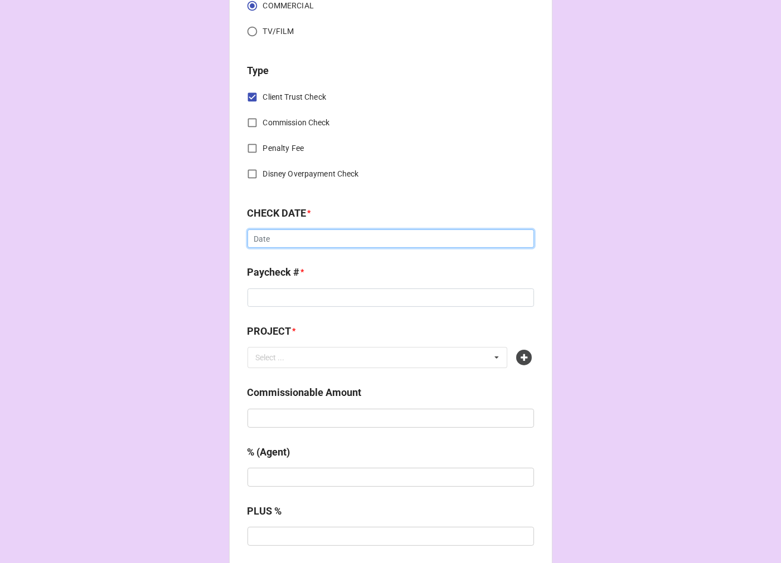
click at [269, 242] on input "text" at bounding box center [390, 239] width 286 height 19
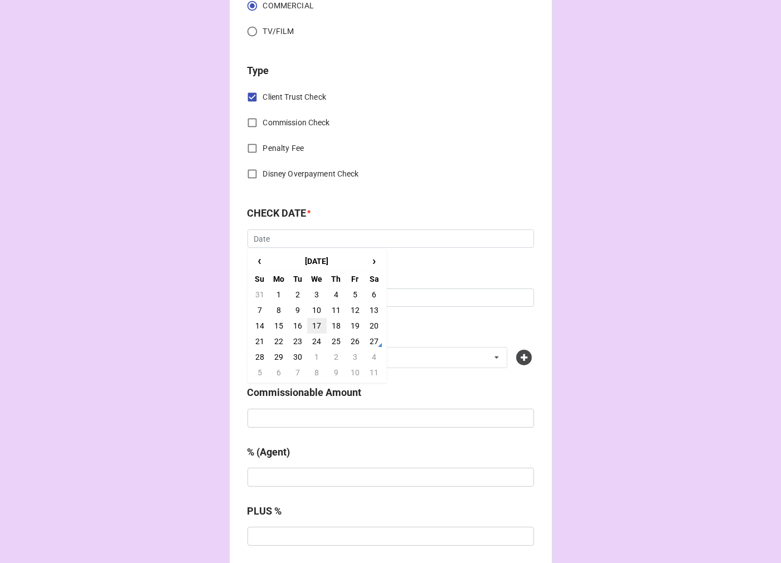
click at [320, 324] on td "17" at bounding box center [316, 326] width 19 height 16
type input "[DATE]"
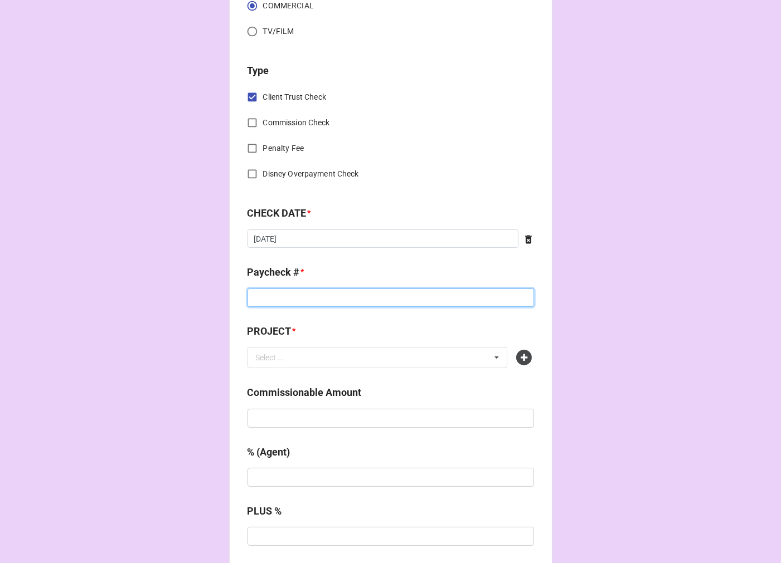
click at [288, 296] on input at bounding box center [390, 298] width 286 height 19
type input "1236444"
click at [520, 359] on icon at bounding box center [524, 358] width 16 height 16
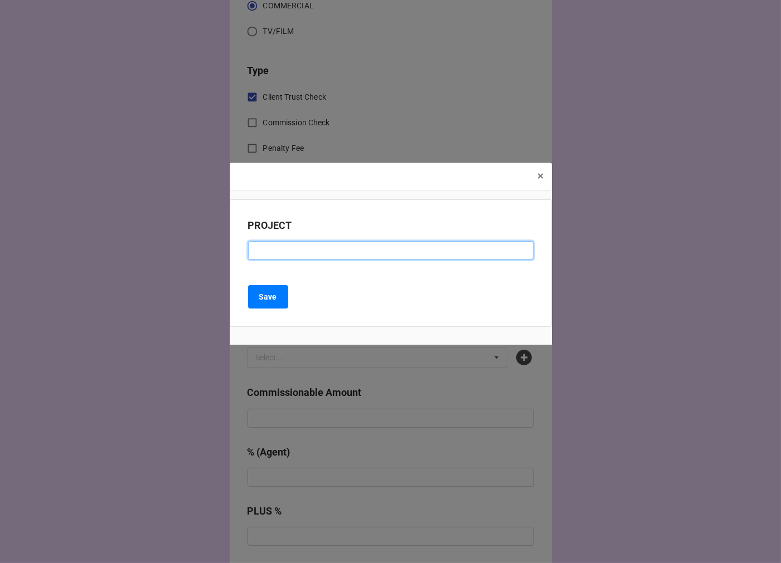
click at [299, 249] on input at bounding box center [390, 250] width 285 height 19
type input "USPS (RESIDUAL CHECK #2)"
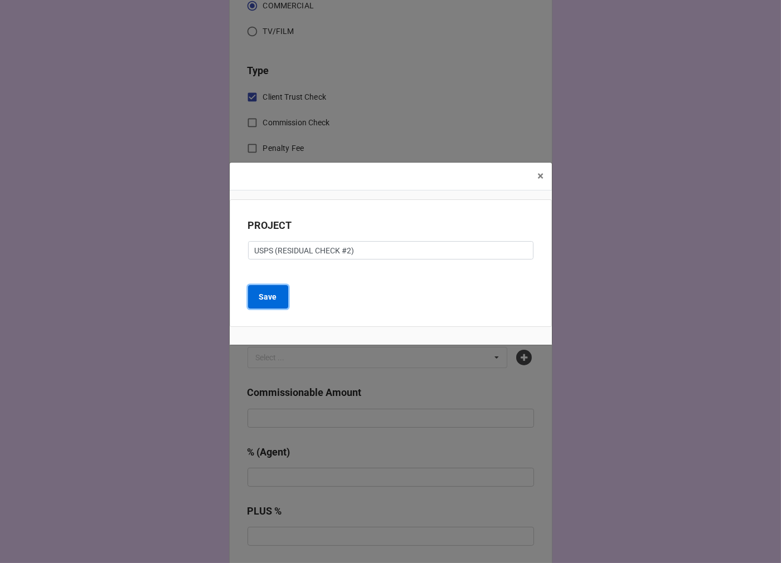
click at [269, 303] on b "Save" at bounding box center [268, 297] width 18 height 12
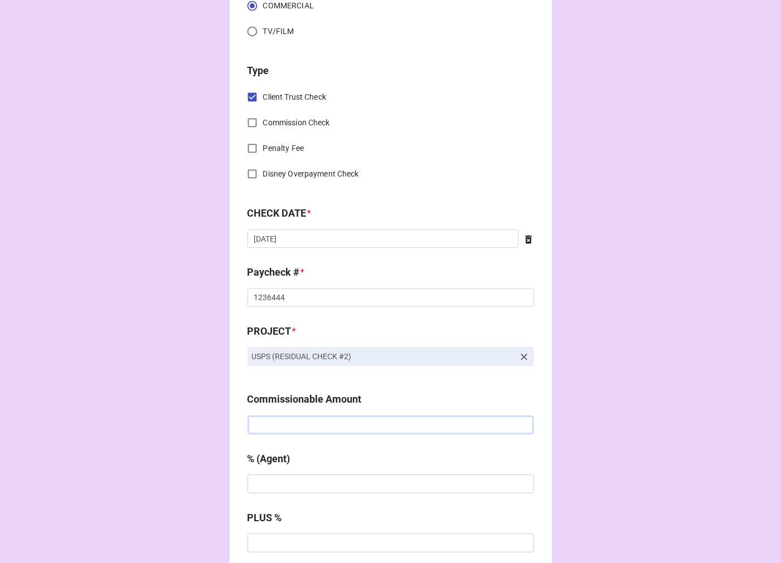
click at [309, 432] on input "text" at bounding box center [390, 425] width 286 height 19
type input "$3,400.00"
type input "10%"
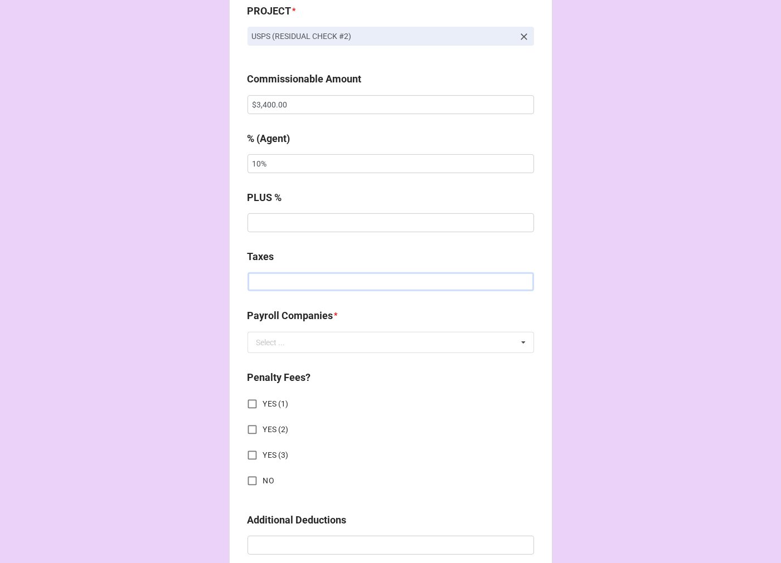
click at [321, 281] on input "text" at bounding box center [390, 282] width 286 height 19
type input "$883.20"
click at [315, 344] on input "text" at bounding box center [391, 343] width 285 height 20
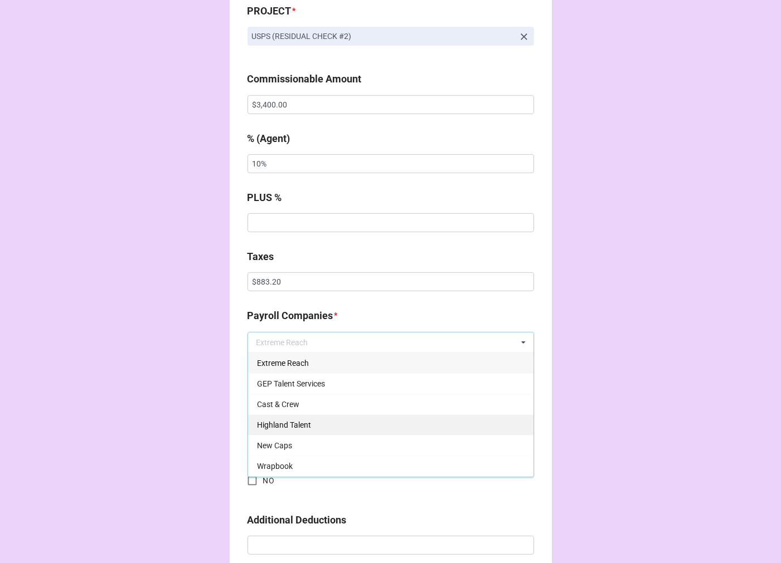
click at [324, 420] on div "Highland Talent" at bounding box center [390, 425] width 285 height 21
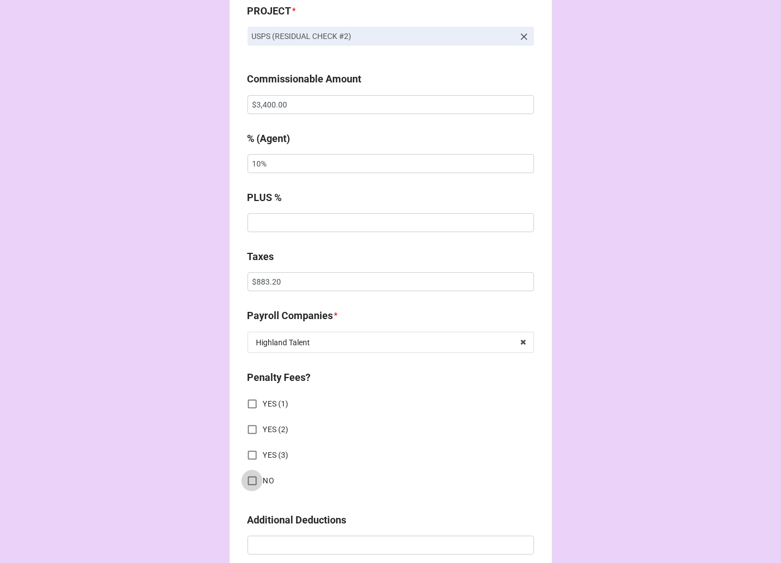
click at [243, 480] on input "NO" at bounding box center [252, 481] width 22 height 22
checkbox input "true"
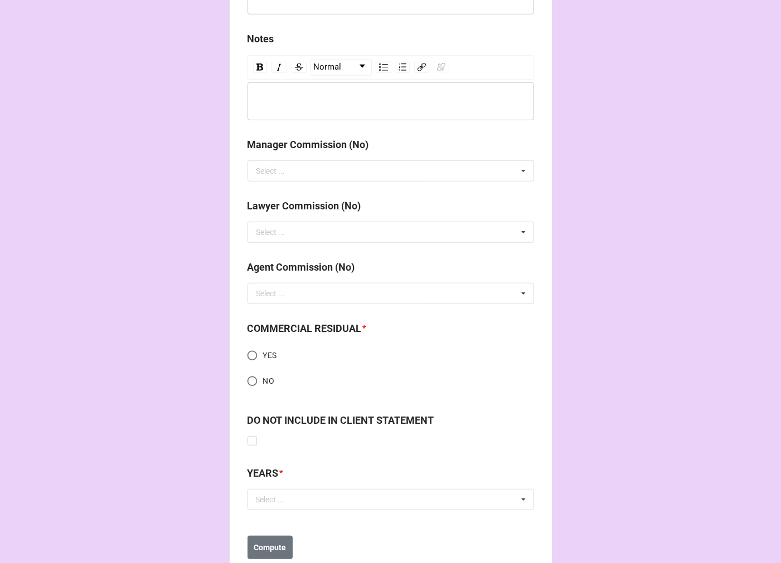
scroll to position [1311, 0]
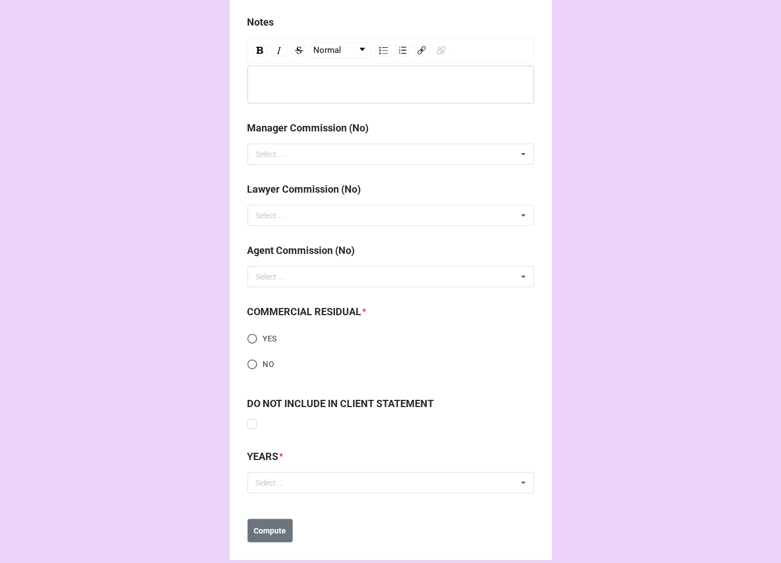
click at [247, 332] on input "YES" at bounding box center [252, 339] width 22 height 22
radio input "true"
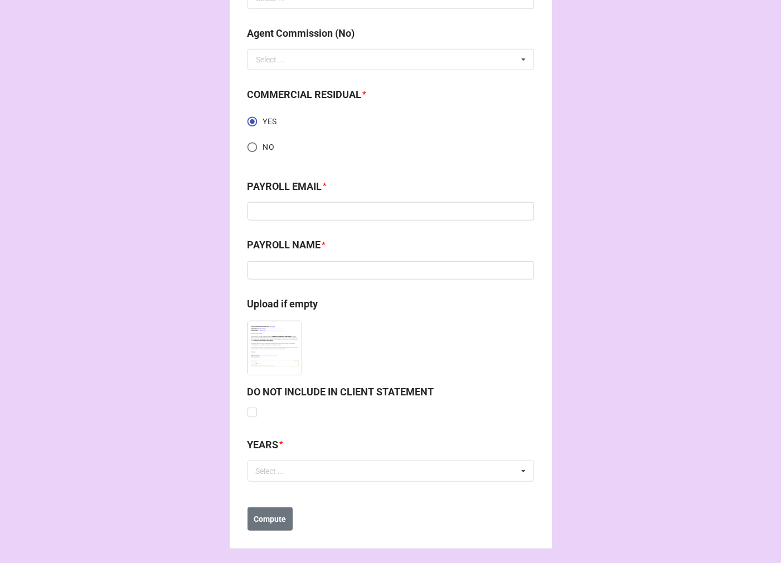
scroll to position [1531, 0]
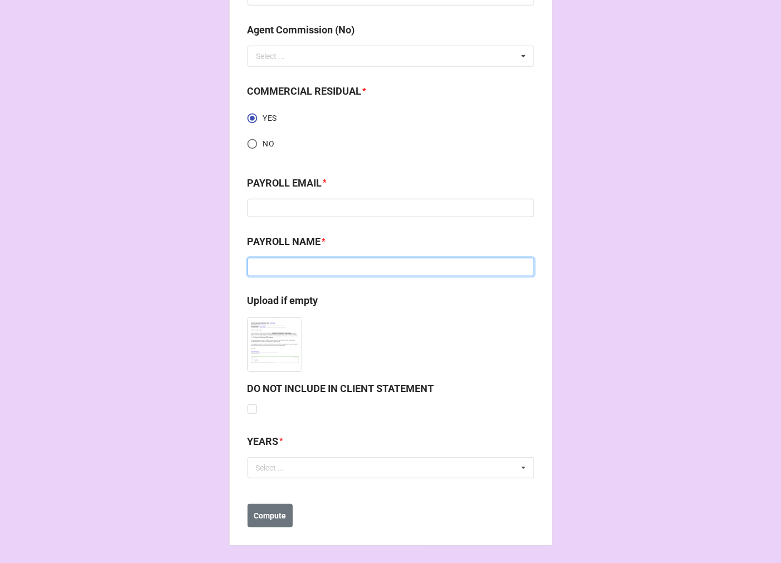
click at [330, 265] on input at bounding box center [390, 267] width 286 height 19
paste input "[PERSON_NAME]"
type input "[PERSON_NAME]"
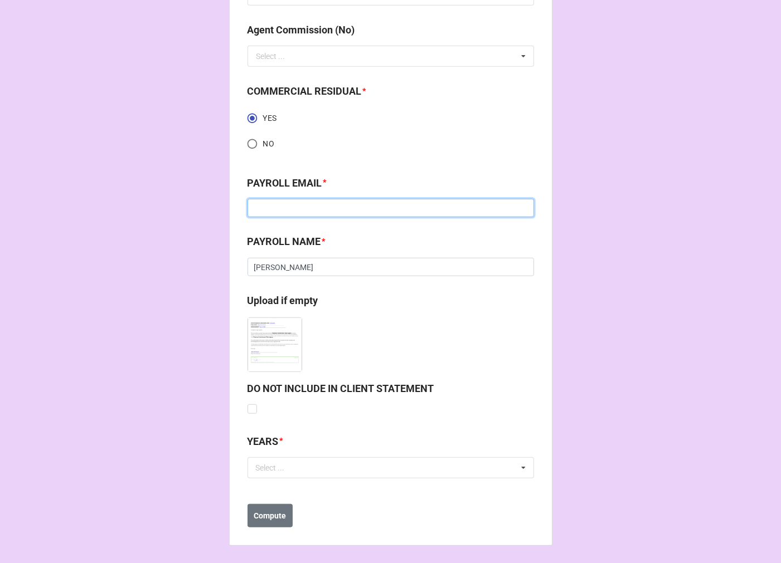
click at [288, 206] on input at bounding box center [390, 208] width 286 height 19
paste input "[EMAIL_ADDRESS][DOMAIN_NAME]"
type input "[EMAIL_ADDRESS][DOMAIN_NAME]"
click at [282, 463] on div "Select ..." at bounding box center [277, 467] width 48 height 13
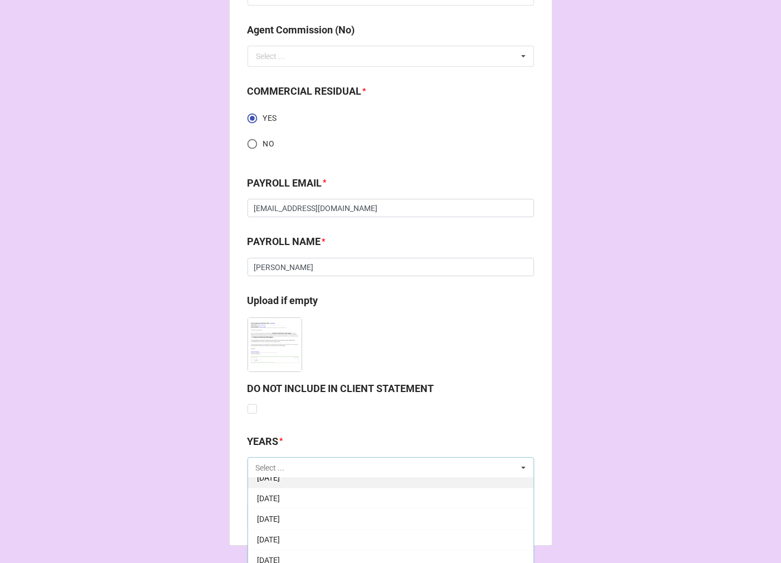
scroll to position [124, 0]
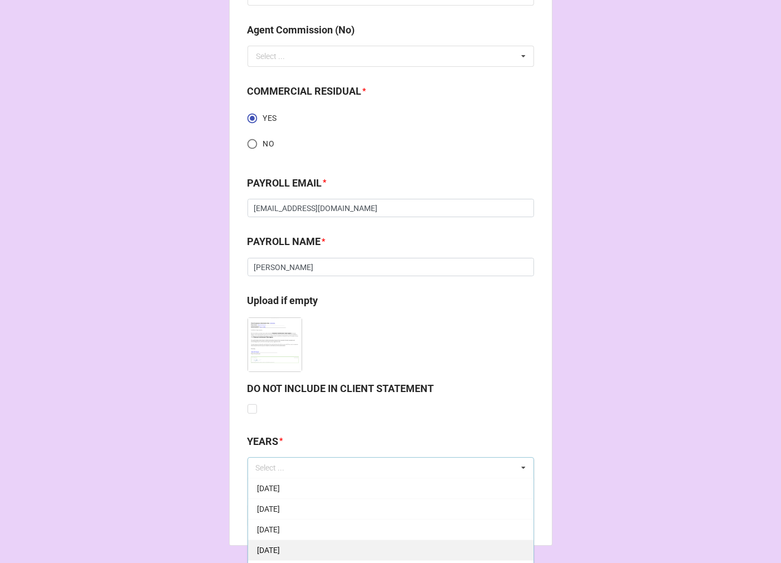
click at [280, 546] on span "[DATE]" at bounding box center [268, 550] width 23 height 9
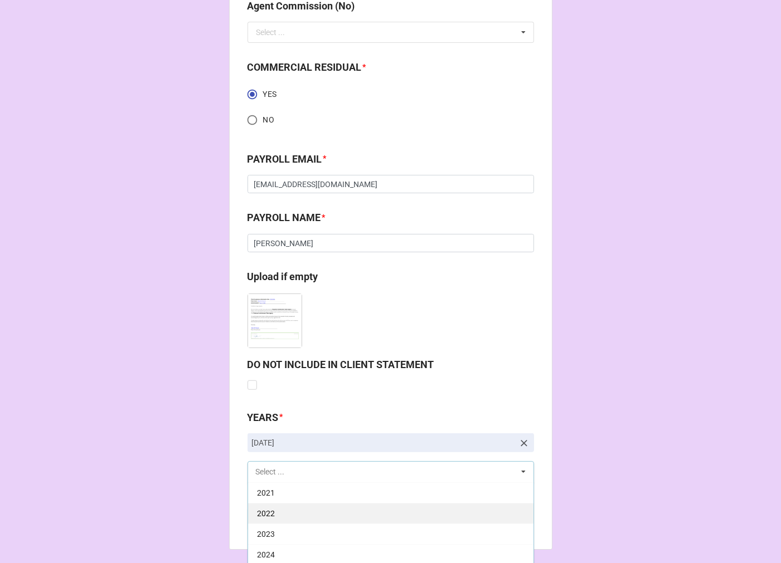
scroll to position [1594, 0]
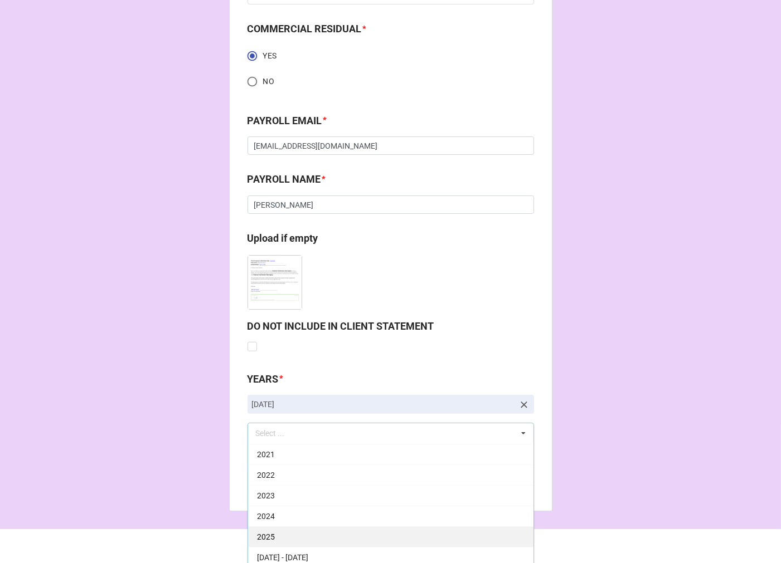
click at [274, 533] on div "2025" at bounding box center [390, 537] width 285 height 21
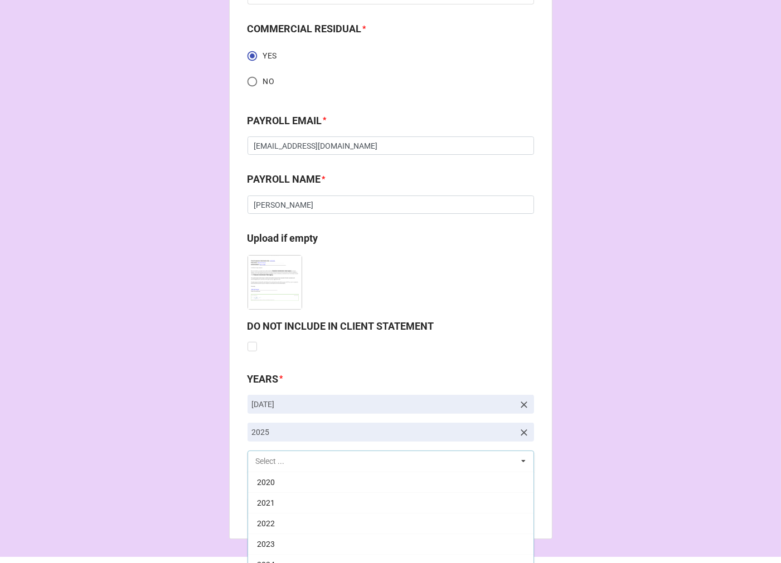
scroll to position [226, 0]
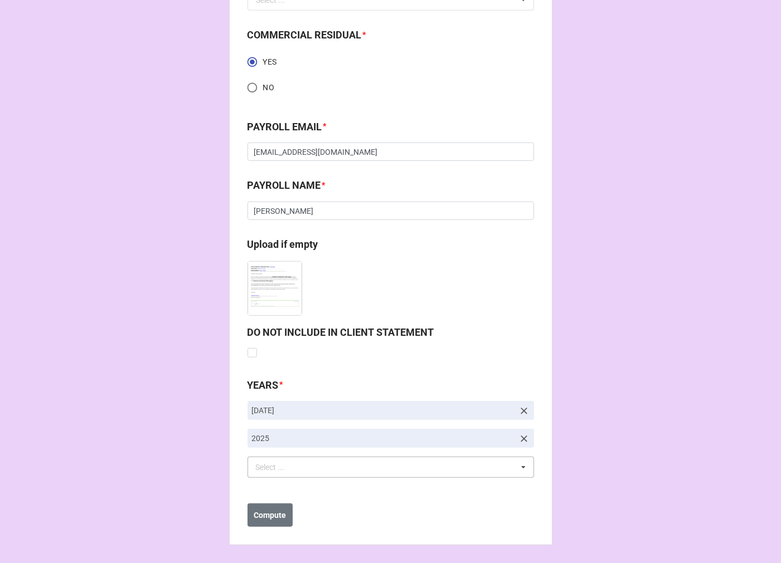
click at [259, 523] on button "Compute" at bounding box center [269, 515] width 45 height 23
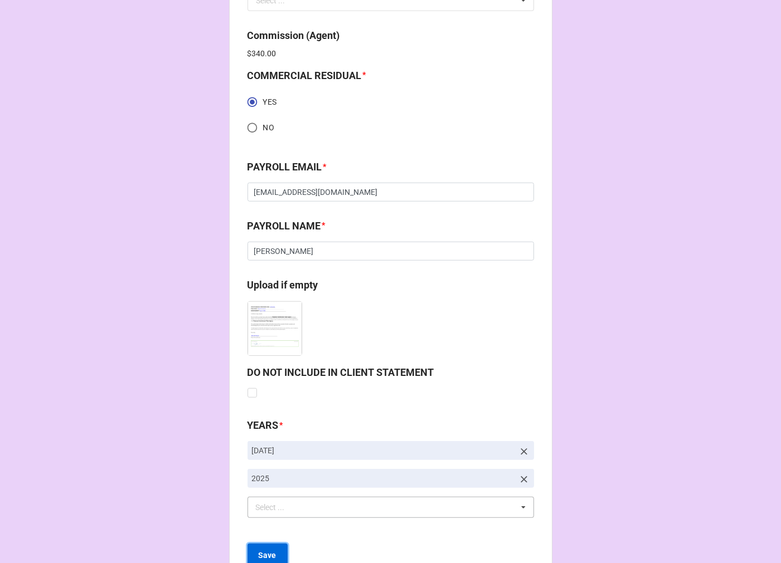
click at [268, 553] on b "Save" at bounding box center [268, 556] width 18 height 12
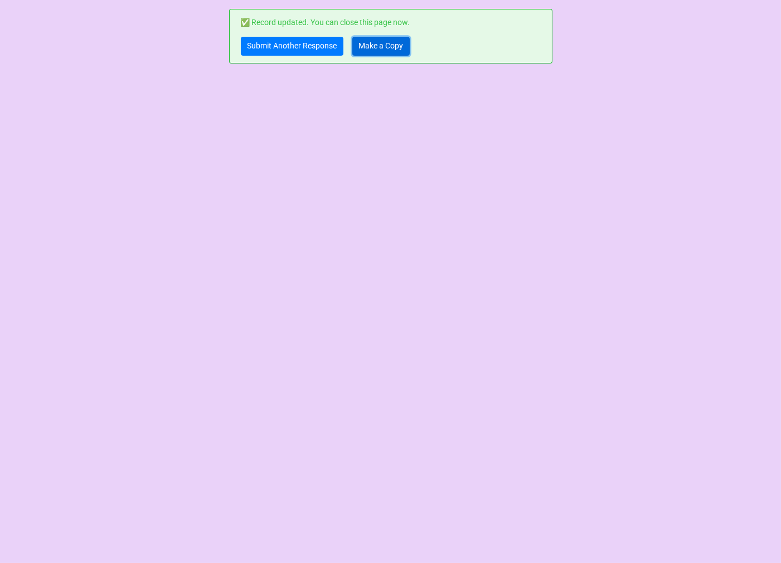
click at [385, 42] on link "Make a Copy" at bounding box center [380, 46] width 57 height 19
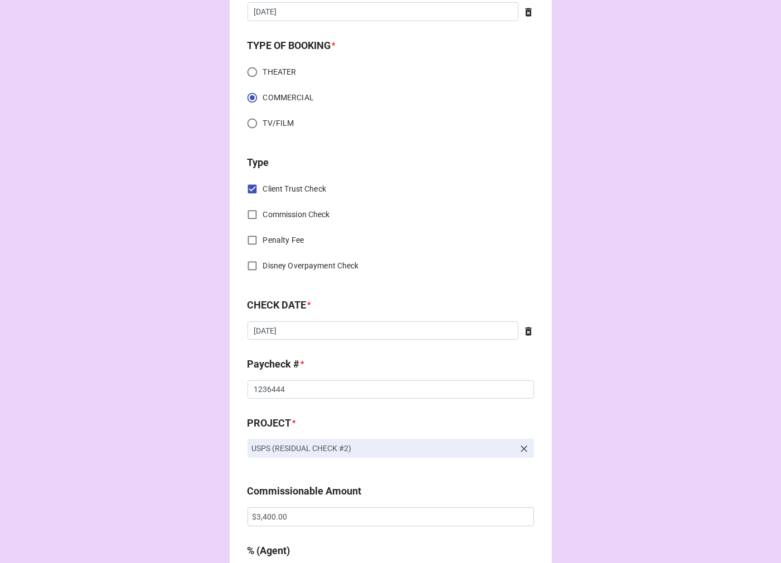
scroll to position [371, 0]
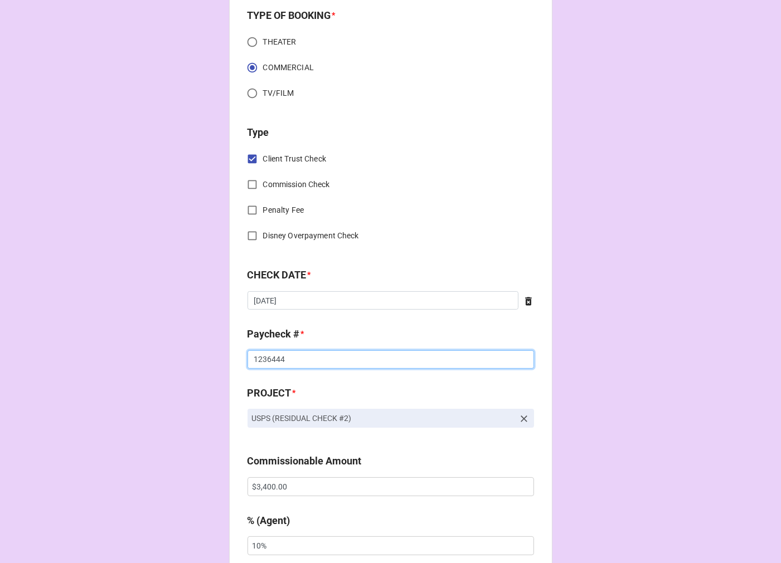
click at [269, 363] on input "1236444" at bounding box center [390, 360] width 286 height 19
click at [262, 358] on input "1236444" at bounding box center [390, 360] width 286 height 19
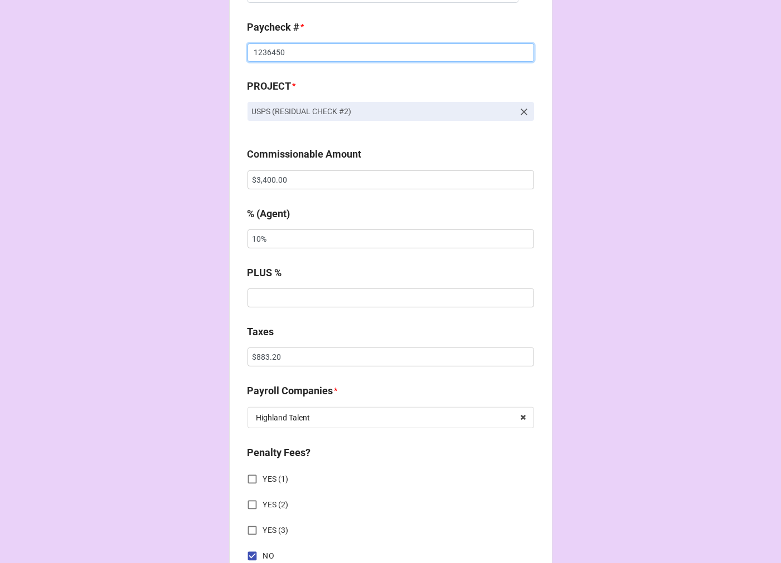
scroll to position [681, 0]
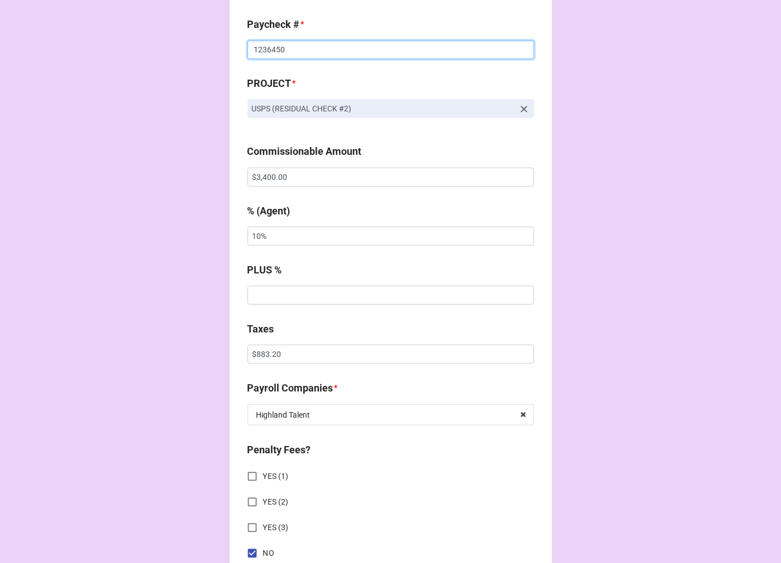
type input "1236450"
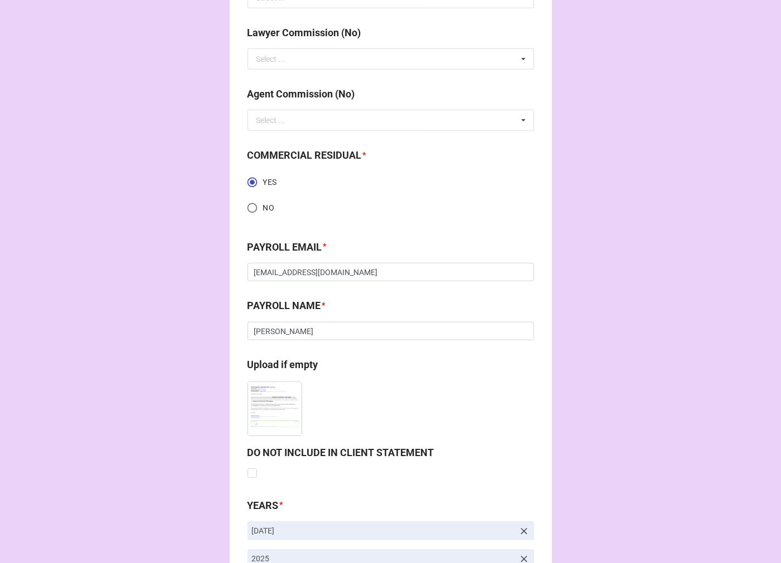
scroll to position [1587, 0]
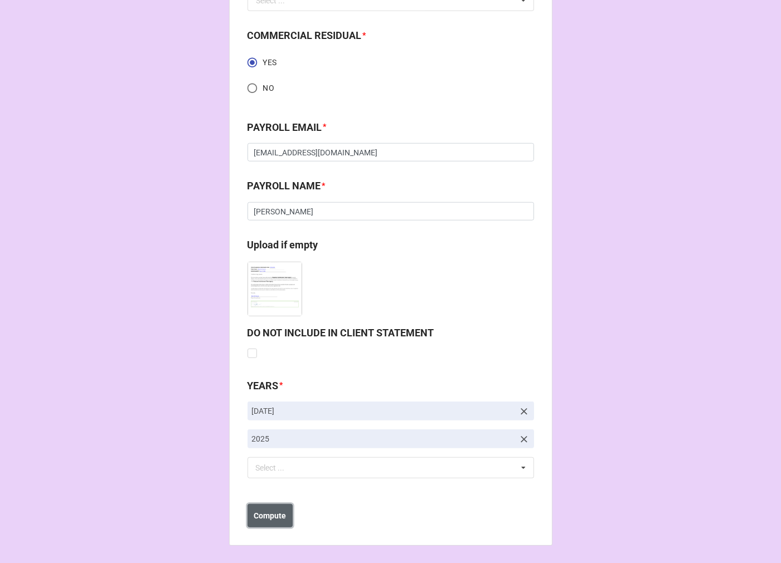
click at [264, 519] on b "Compute" at bounding box center [270, 516] width 32 height 12
click at [261, 516] on b "Save" at bounding box center [268, 516] width 18 height 12
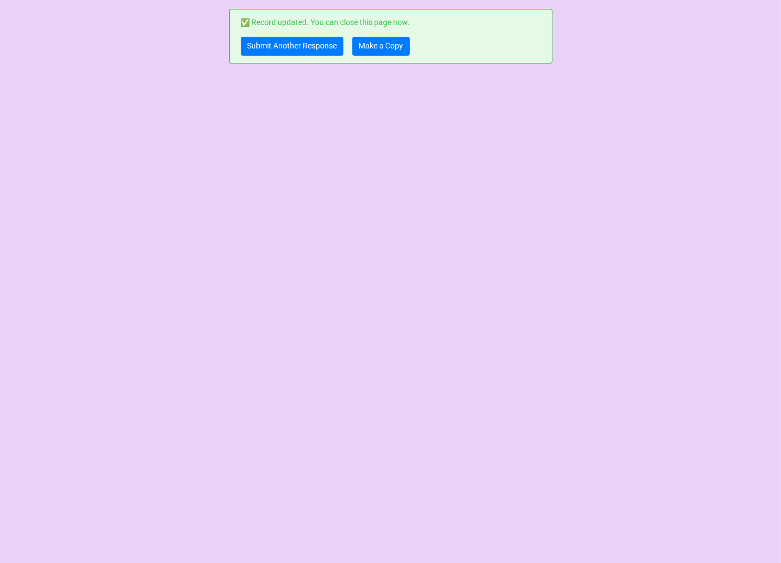
scroll to position [0, 0]
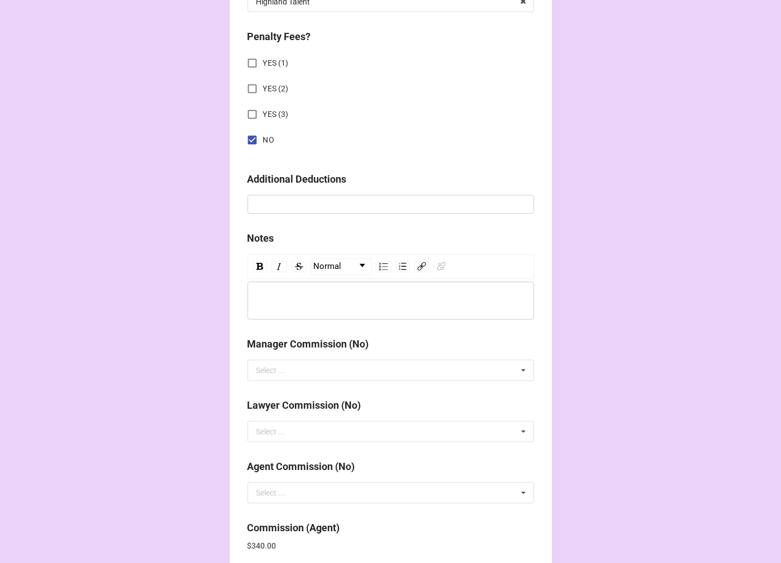
scroll to position [946, 0]
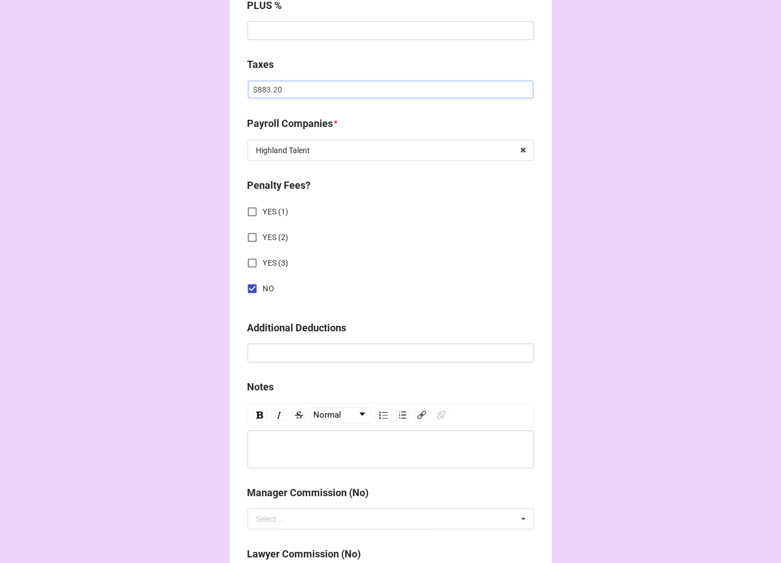
click at [257, 93] on input "$883.20" at bounding box center [390, 89] width 286 height 19
click at [257, 92] on input "$883.20" at bounding box center [390, 89] width 286 height 19
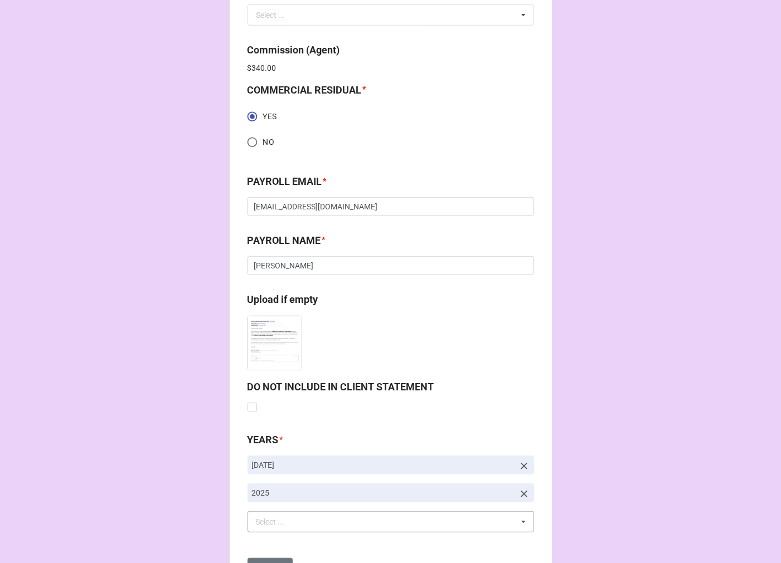
scroll to position [1627, 0]
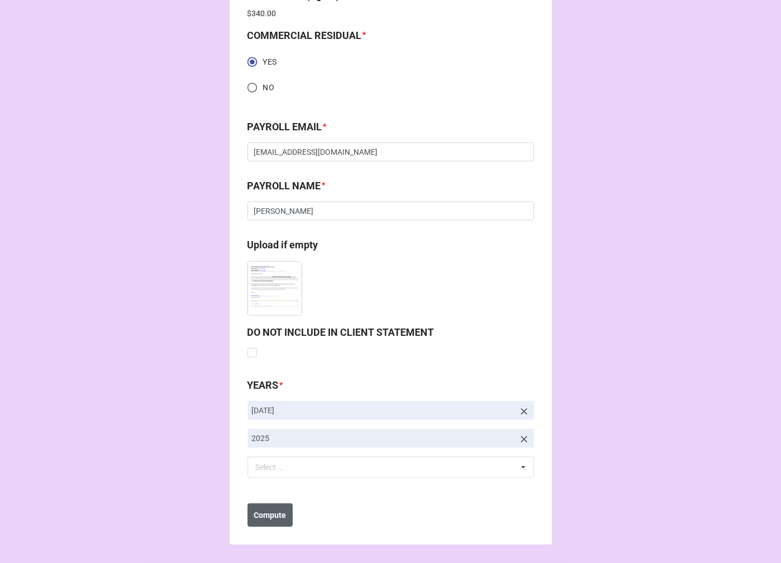
type input "$883.14"
click at [275, 518] on b "Compute" at bounding box center [270, 516] width 32 height 12
click at [275, 519] on button "Save" at bounding box center [267, 515] width 40 height 23
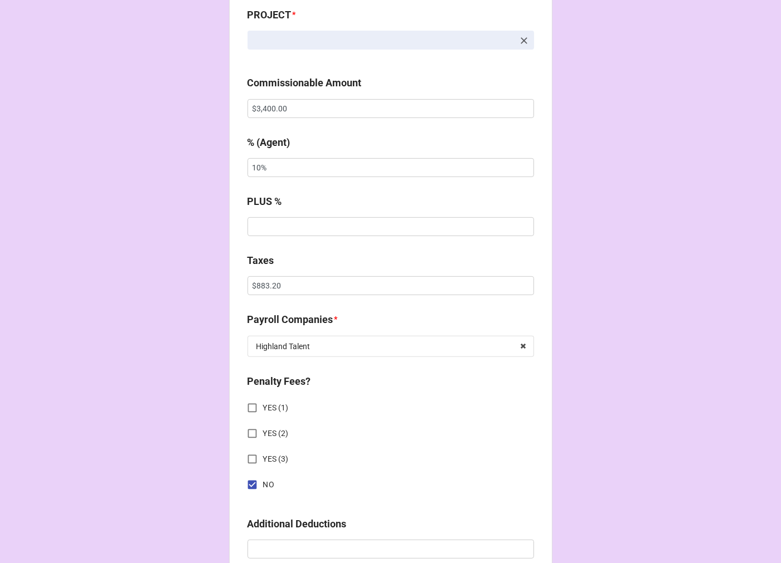
scroll to position [743, 0]
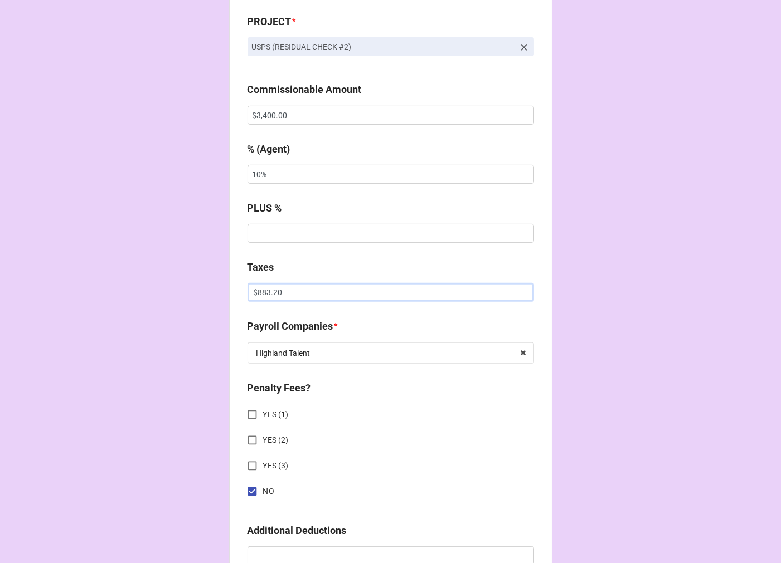
drag, startPoint x: 249, startPoint y: 288, endPoint x: 167, endPoint y: 281, distance: 81.7
click at [163, 288] on div "CHECK PROCESSING FORM Client * [PERSON_NAME] Agent (from Client) [PERSON_NAME] …" at bounding box center [390, 352] width 781 height 2191
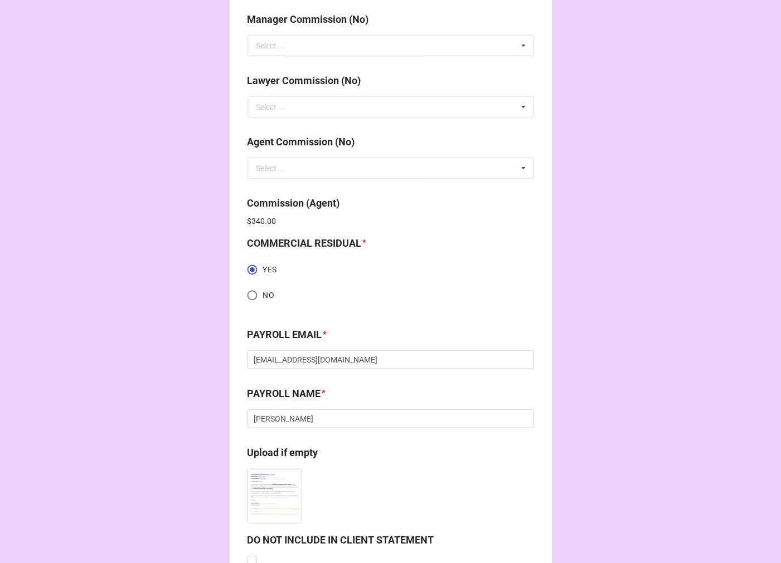
scroll to position [1627, 0]
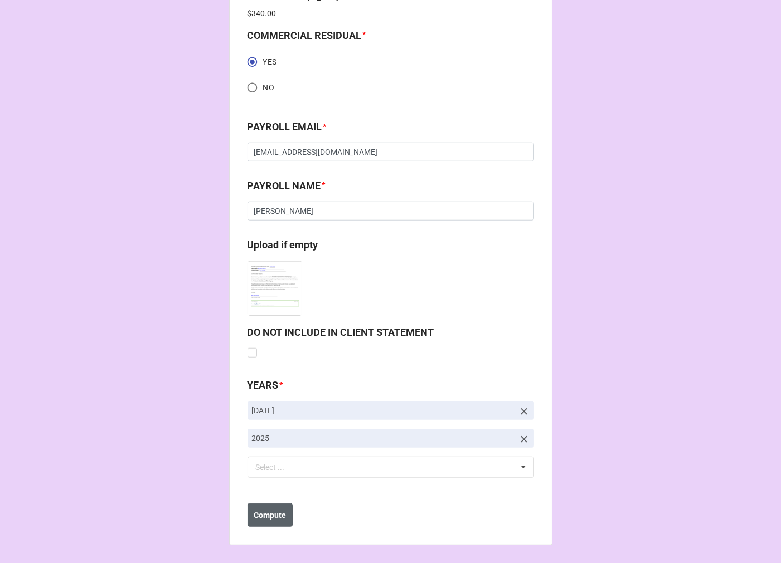
type input "$883.14"
click at [271, 513] on b "Compute" at bounding box center [270, 516] width 32 height 12
click at [262, 517] on b "Save" at bounding box center [268, 516] width 18 height 12
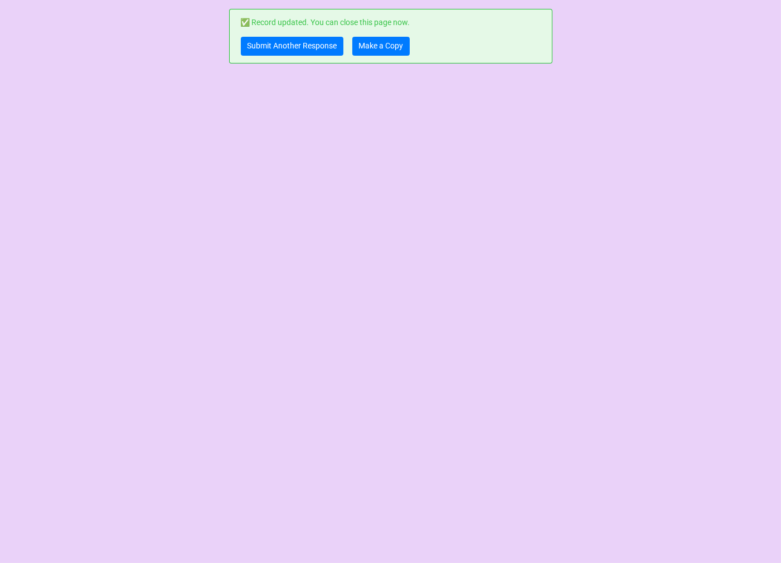
scroll to position [0, 0]
click at [281, 47] on link "Submit Another Response" at bounding box center [292, 46] width 103 height 19
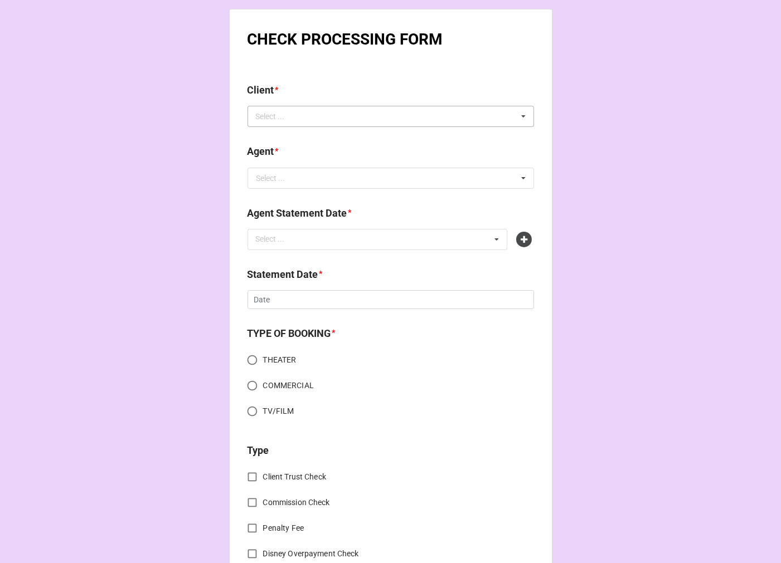
click at [274, 124] on div "Select ... No results found." at bounding box center [390, 116] width 286 height 21
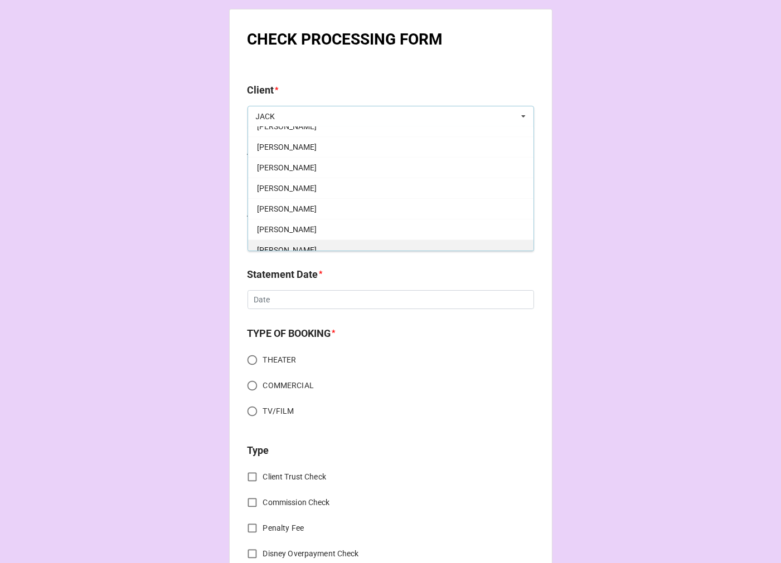
scroll to position [186, 0]
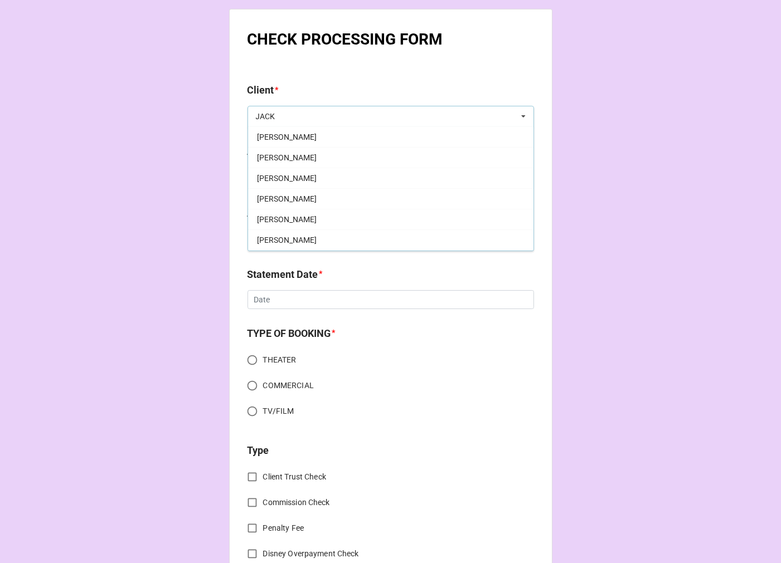
type input "JACK"
click at [295, 201] on span "[PERSON_NAME]" at bounding box center [287, 198] width 60 height 9
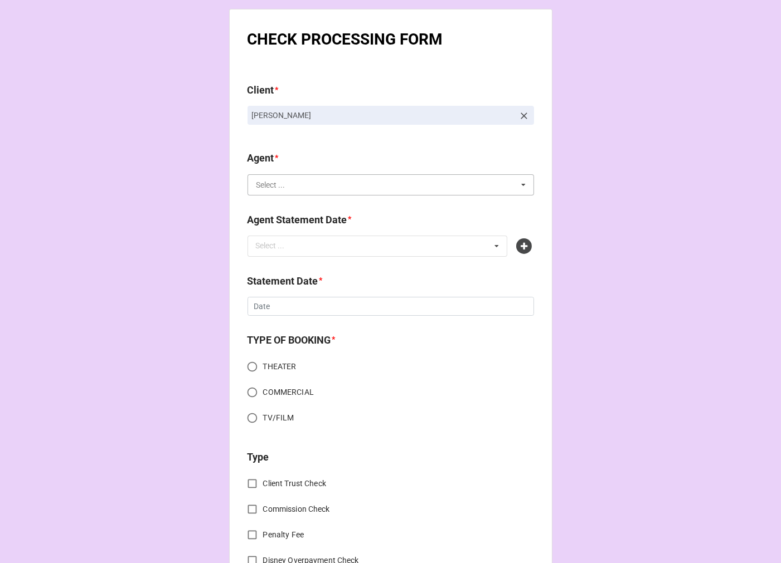
click at [329, 188] on input "text" at bounding box center [391, 185] width 285 height 20
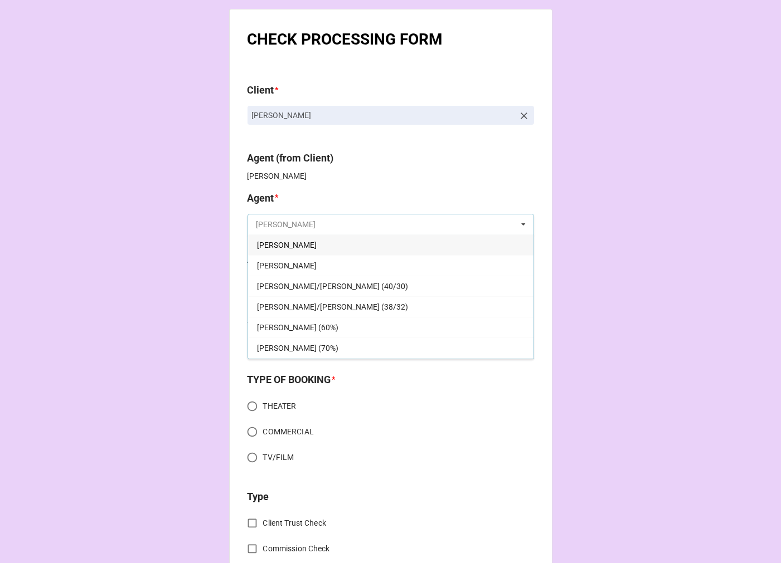
click at [280, 232] on input "text" at bounding box center [391, 225] width 285 height 20
click at [275, 242] on div "[PERSON_NAME]" at bounding box center [390, 245] width 285 height 21
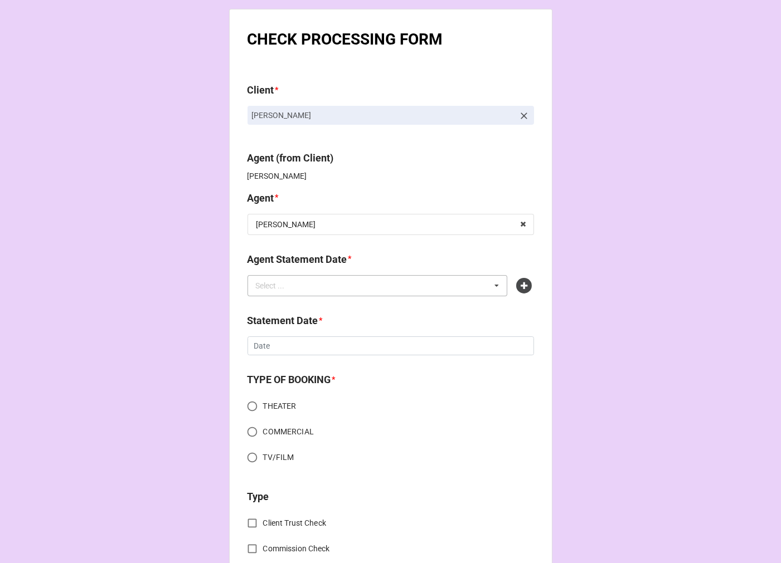
click at [294, 280] on div "Select ..." at bounding box center [277, 285] width 48 height 13
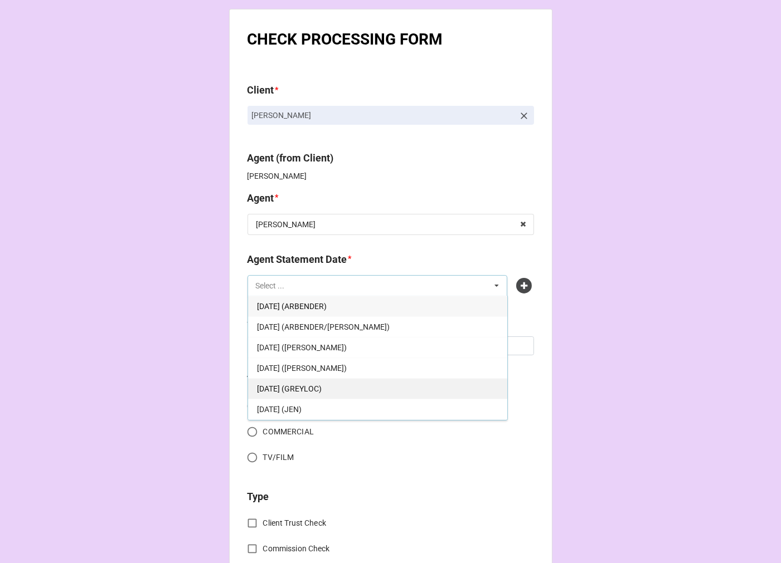
scroll to position [62, 0]
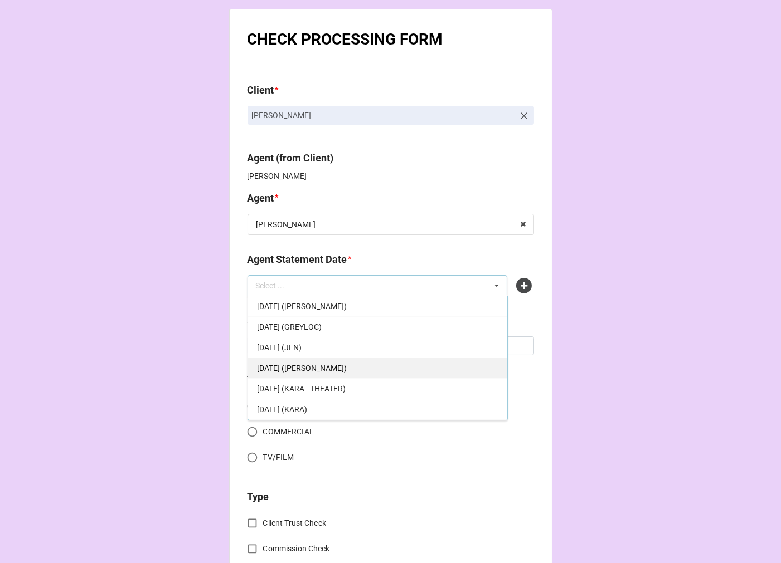
click at [337, 368] on span "[DATE] ([PERSON_NAME])" at bounding box center [302, 368] width 90 height 9
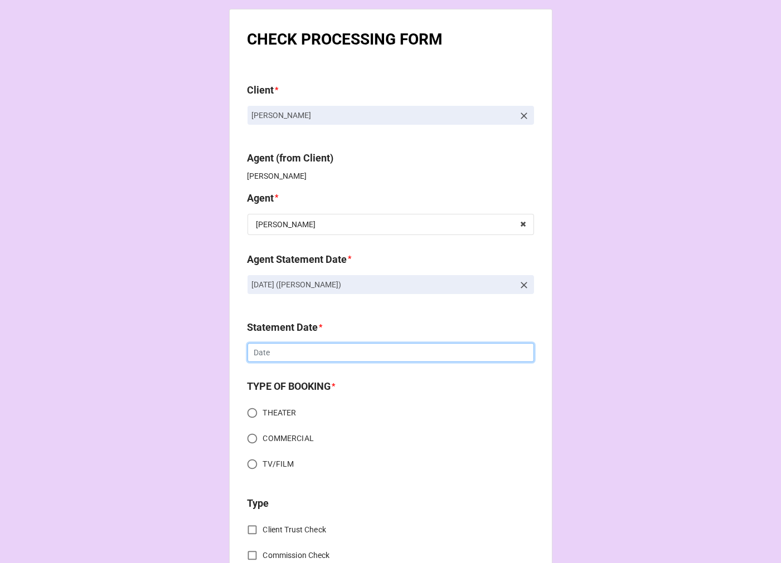
click at [285, 355] on input "text" at bounding box center [390, 352] width 286 height 19
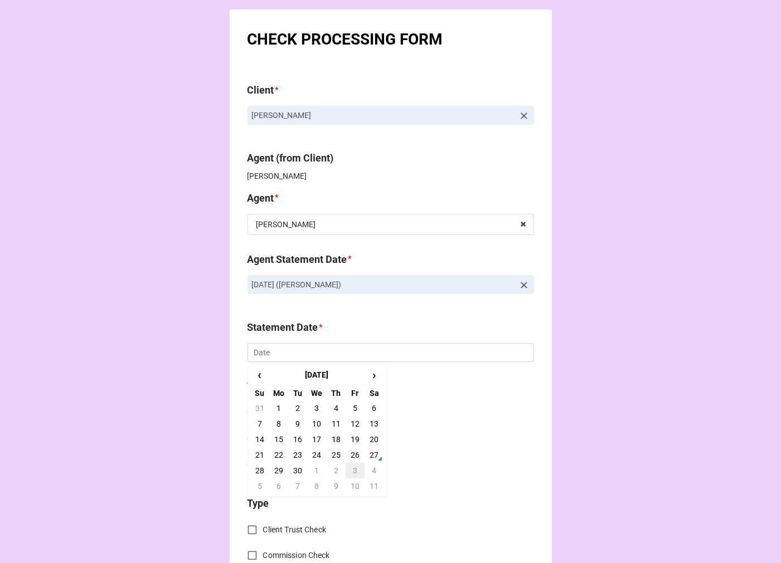
click at [348, 469] on td "3" at bounding box center [355, 471] width 19 height 16
type input "[DATE]"
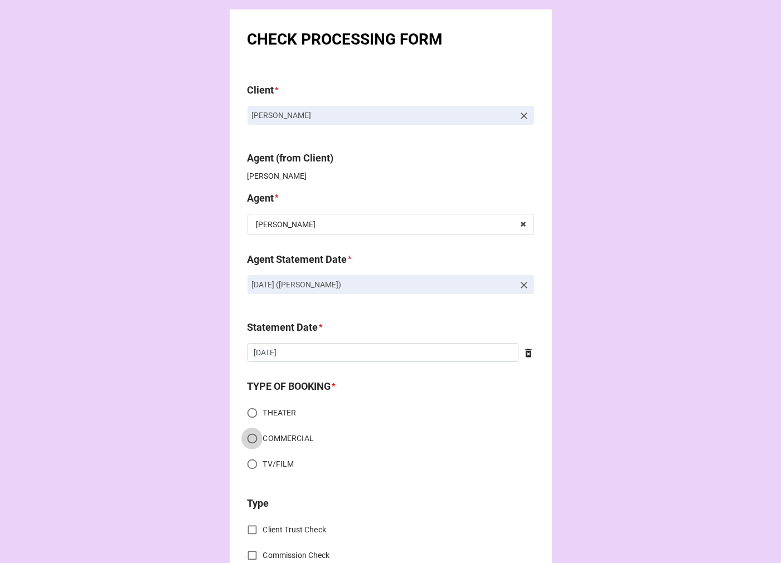
click at [250, 437] on input "COMMERCIAL" at bounding box center [252, 439] width 22 height 22
radio input "true"
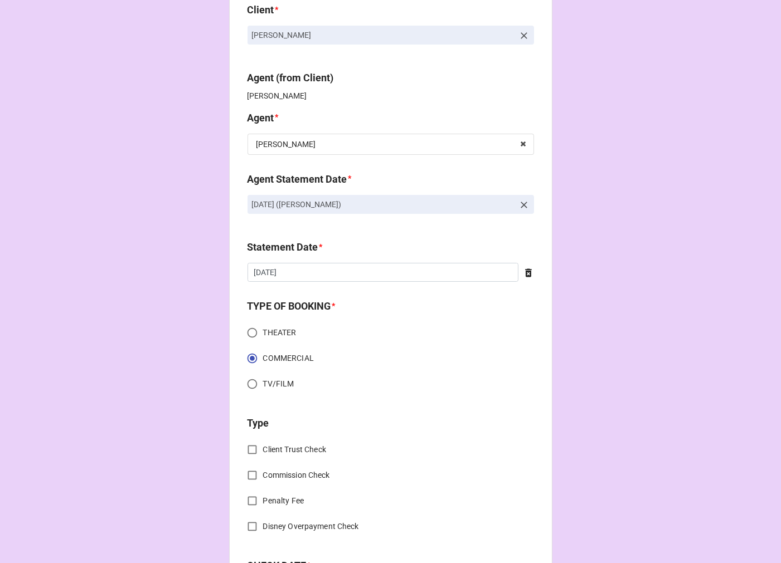
scroll to position [186, 0]
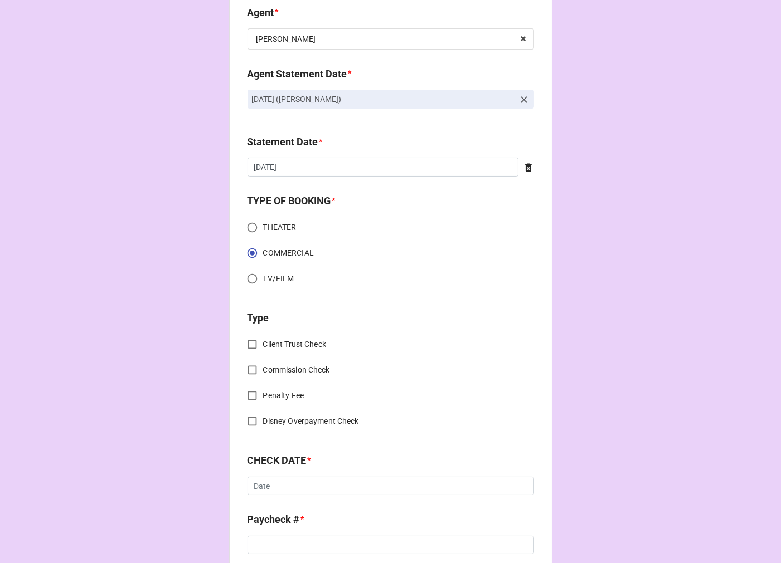
click at [249, 344] on input "Client Trust Check" at bounding box center [252, 345] width 22 height 22
checkbox input "true"
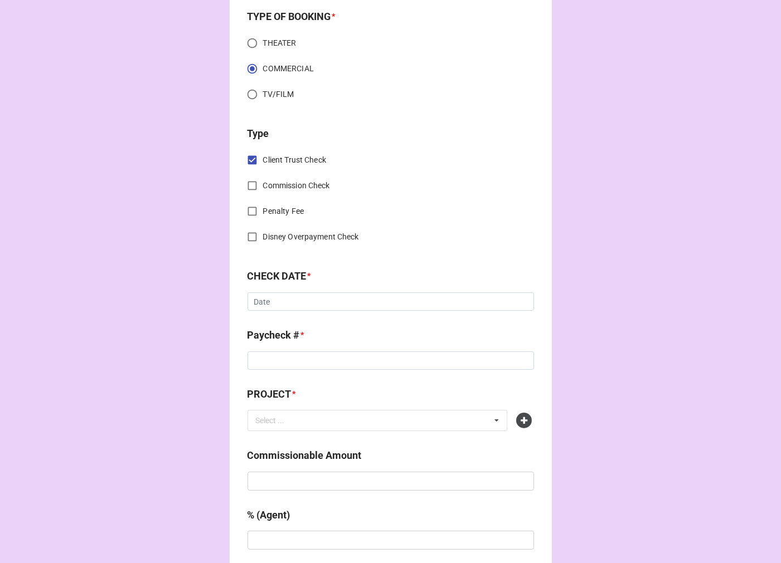
scroll to position [371, 0]
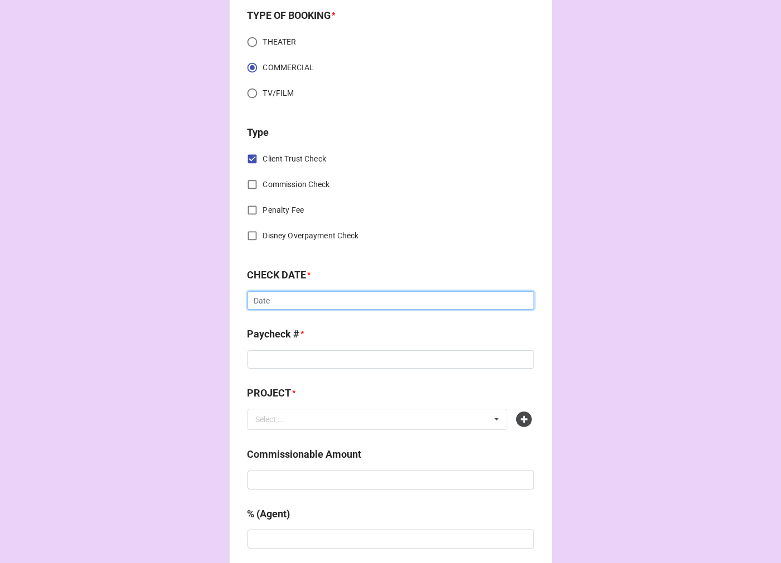
click at [281, 303] on input "text" at bounding box center [390, 300] width 286 height 19
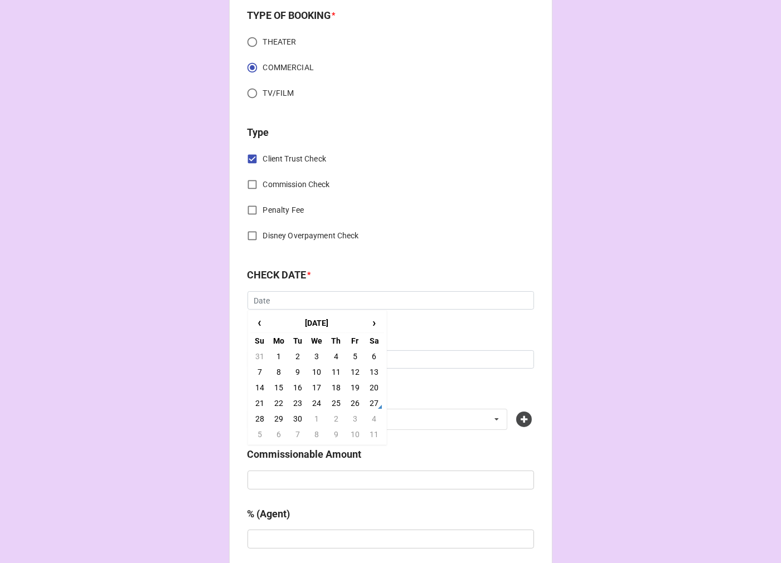
drag, startPoint x: 277, startPoint y: 387, endPoint x: 280, endPoint y: 372, distance: 15.4
click at [276, 386] on td "15" at bounding box center [278, 388] width 19 height 16
type input "9/15/2025"
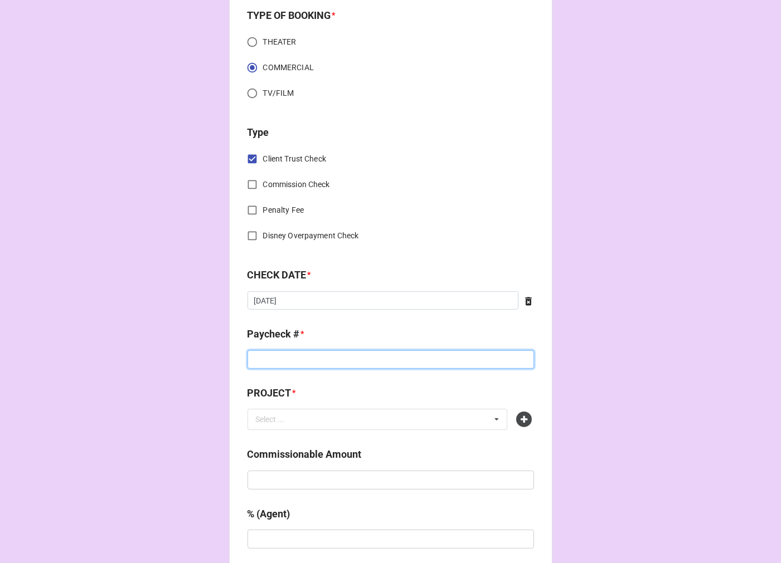
click at [282, 363] on input at bounding box center [390, 360] width 286 height 19
type input "7681660"
click at [524, 420] on icon at bounding box center [524, 420] width 16 height 16
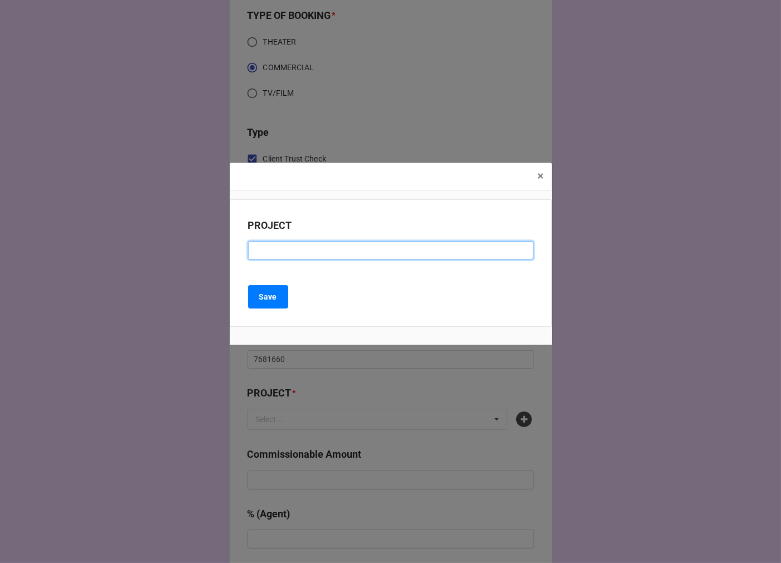
click at [275, 253] on input at bounding box center [390, 250] width 285 height 19
paste input "VERIZON (RESIDUAL CHECK #19)"
click at [361, 250] on input "VERIZON (RESIDUAL CHECK #19)" at bounding box center [390, 250] width 285 height 19
type input "VERIZON (RESIDUAL CHECK #20)"
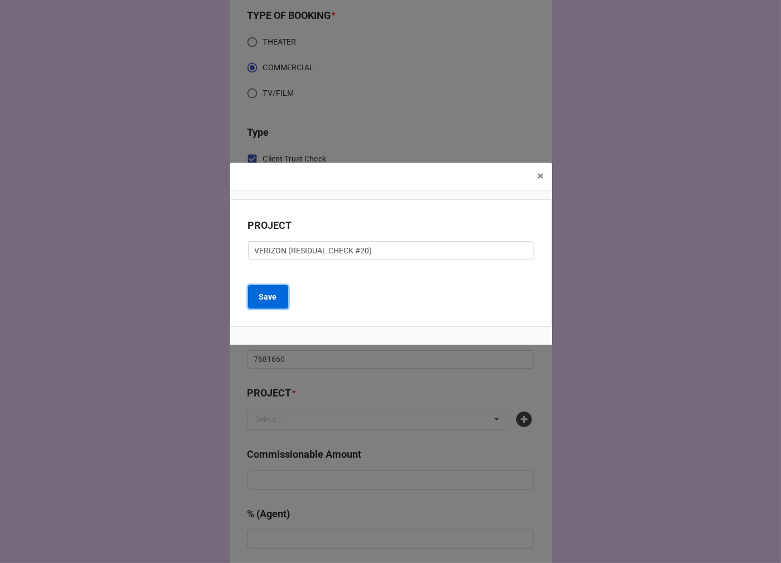
click at [257, 296] on button "Save" at bounding box center [268, 296] width 40 height 23
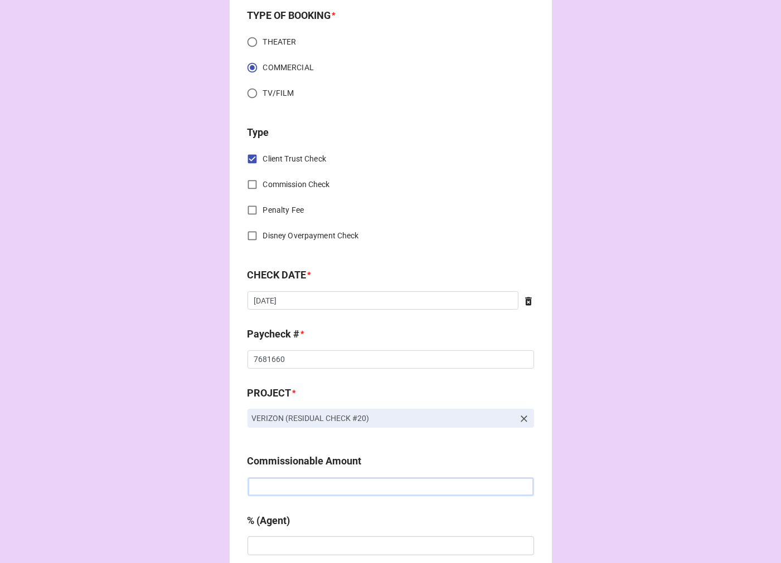
click at [294, 480] on input "text" at bounding box center [390, 487] width 286 height 19
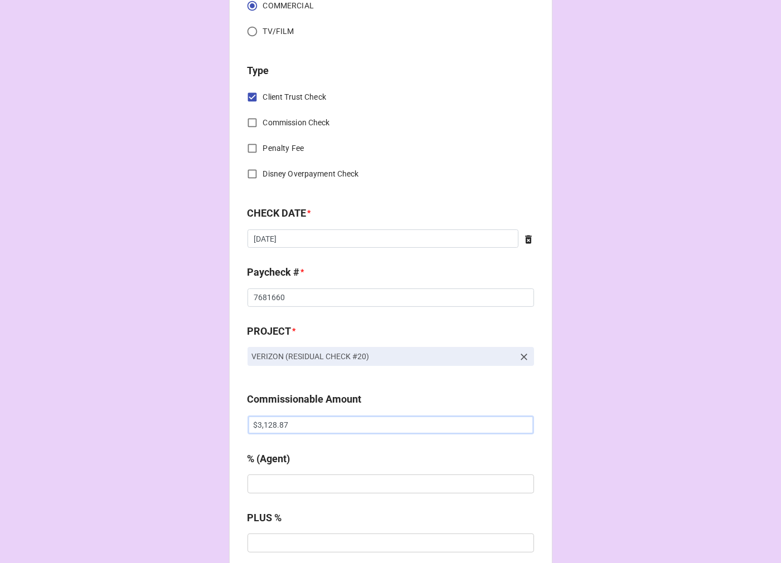
type input "$3,128.87"
click at [281, 482] on input "text" at bounding box center [390, 484] width 286 height 19
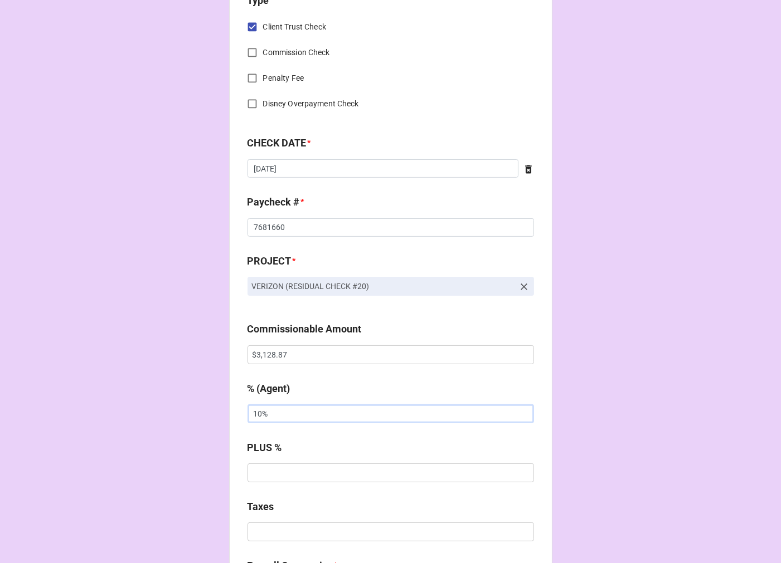
scroll to position [619, 0]
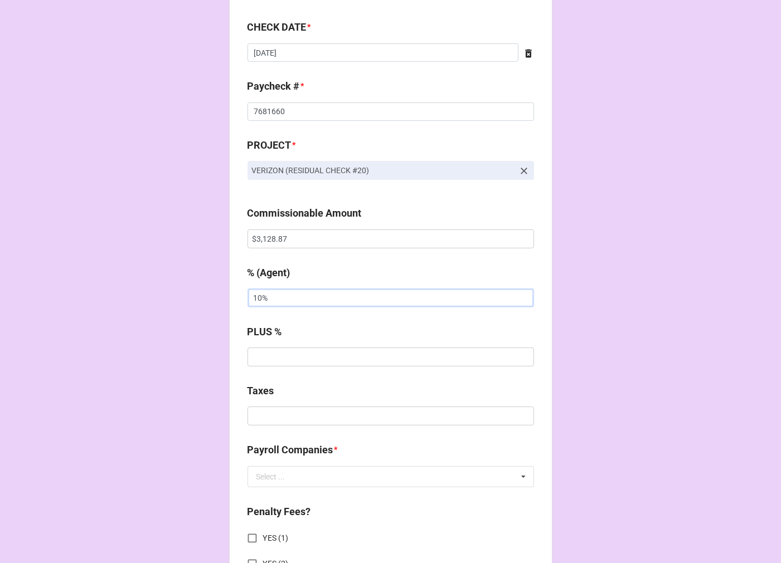
type input "10%"
click at [284, 421] on input "text" at bounding box center [390, 416] width 286 height 19
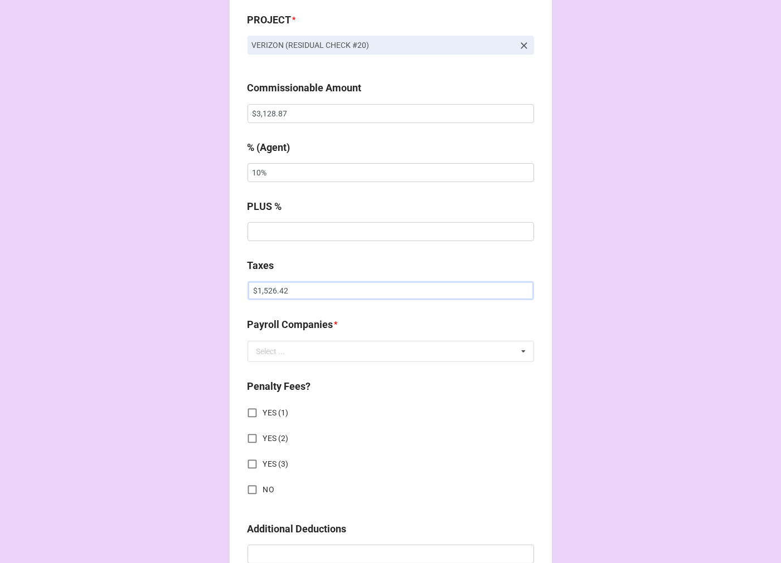
scroll to position [805, 0]
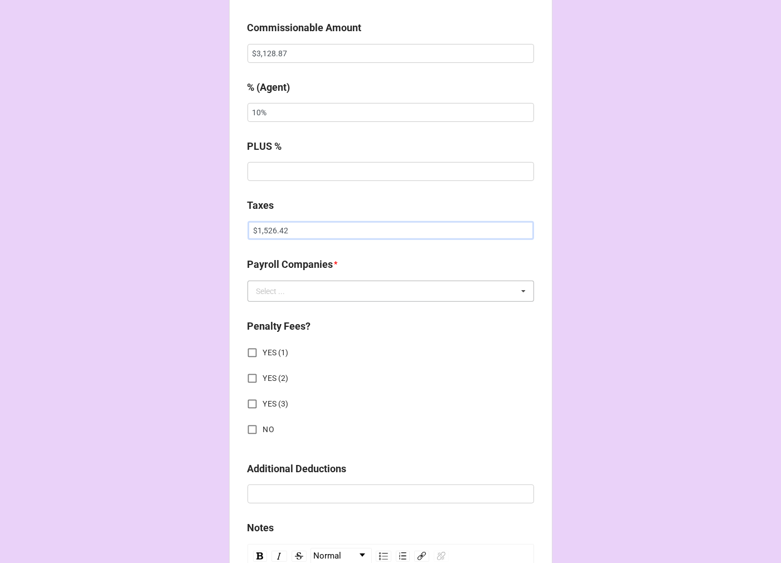
type input "$1,526.42"
click at [280, 291] on div "Select ..." at bounding box center [270, 292] width 29 height 8
type input "TEA"
click at [284, 312] on span "Team Services" at bounding box center [281, 312] width 49 height 9
drag, startPoint x: 244, startPoint y: 432, endPoint x: 275, endPoint y: 426, distance: 31.8
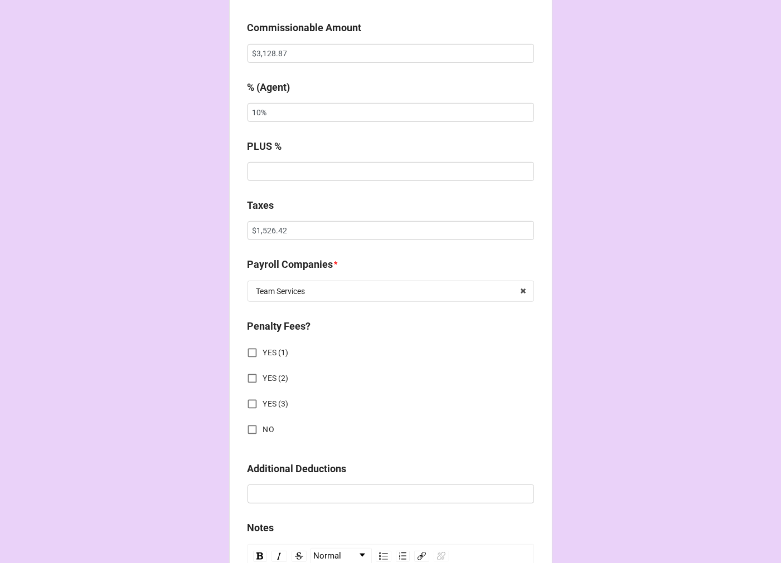
click at [245, 430] on input "NO" at bounding box center [252, 430] width 22 height 22
checkbox input "true"
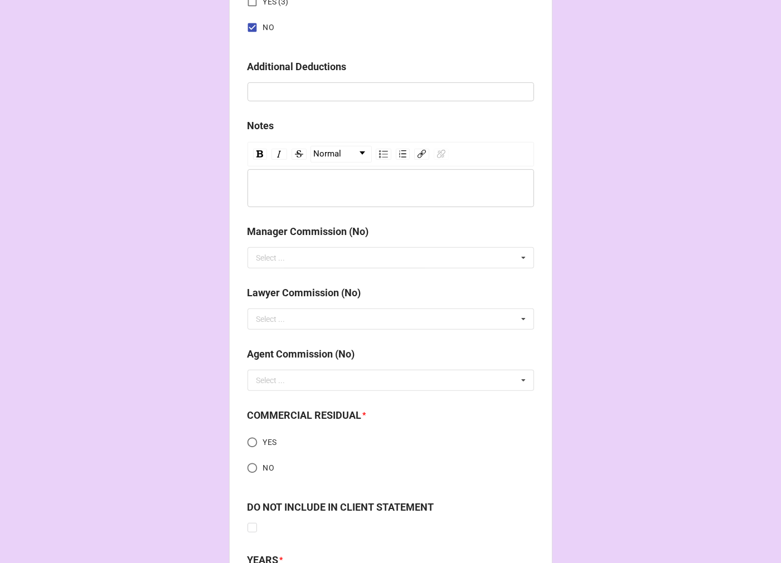
scroll to position [1238, 0]
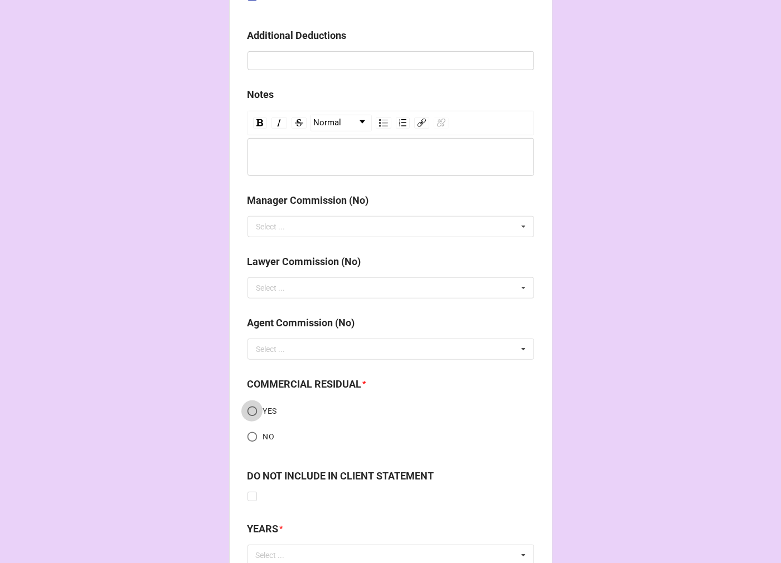
click at [251, 408] on input "YES" at bounding box center [252, 412] width 22 height 22
radio input "true"
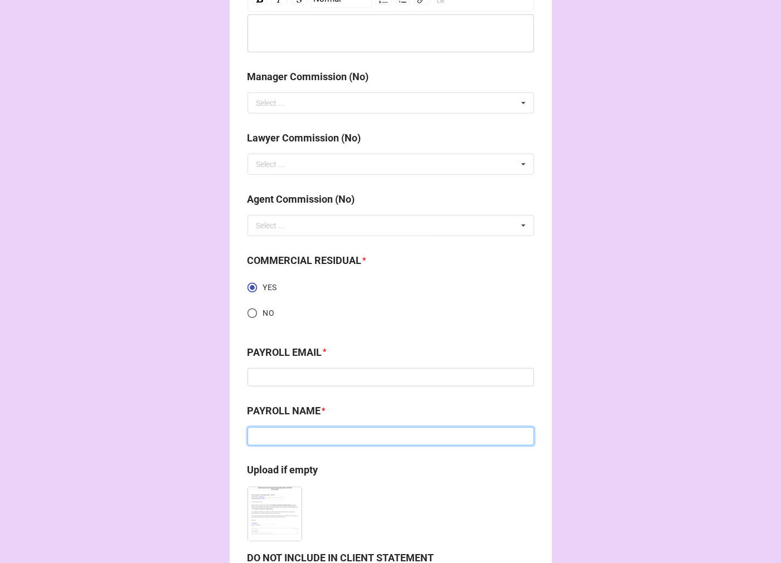
click at [271, 444] on input at bounding box center [390, 436] width 286 height 19
paste input "Team Services"
type input "Team Services"
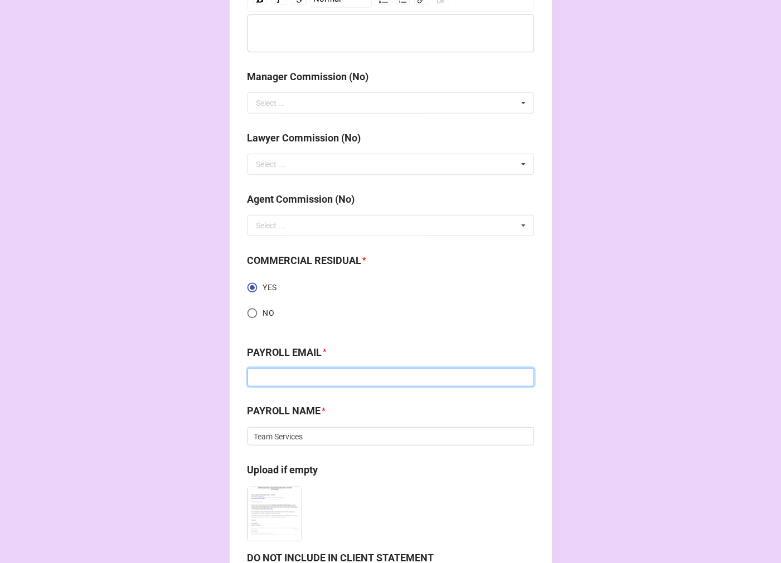
click at [303, 373] on input at bounding box center [390, 377] width 286 height 19
paste input "talent@theteamcompanies.com"
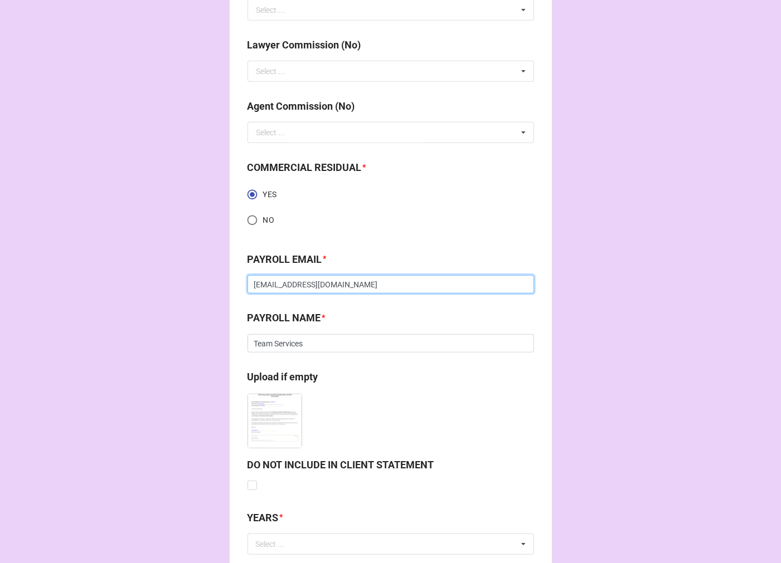
scroll to position [1531, 0]
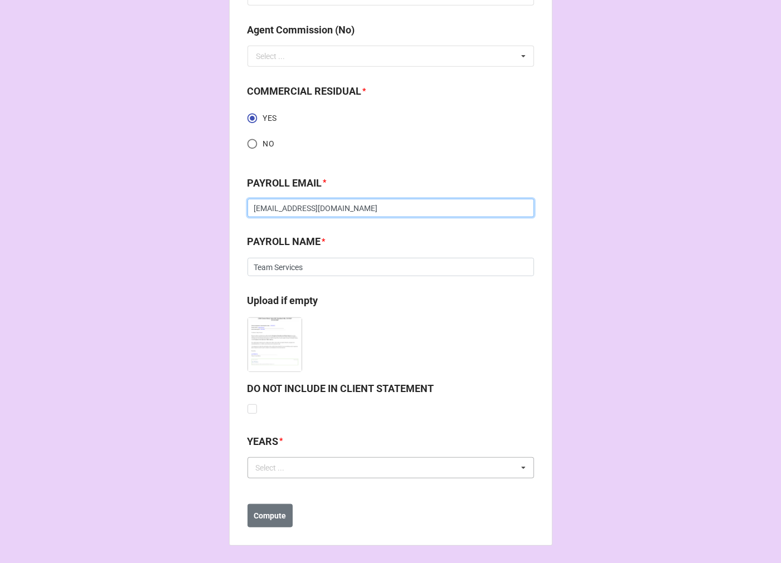
type input "talent@theteamcompanies.com"
click at [257, 465] on div "Select ..." at bounding box center [277, 467] width 48 height 13
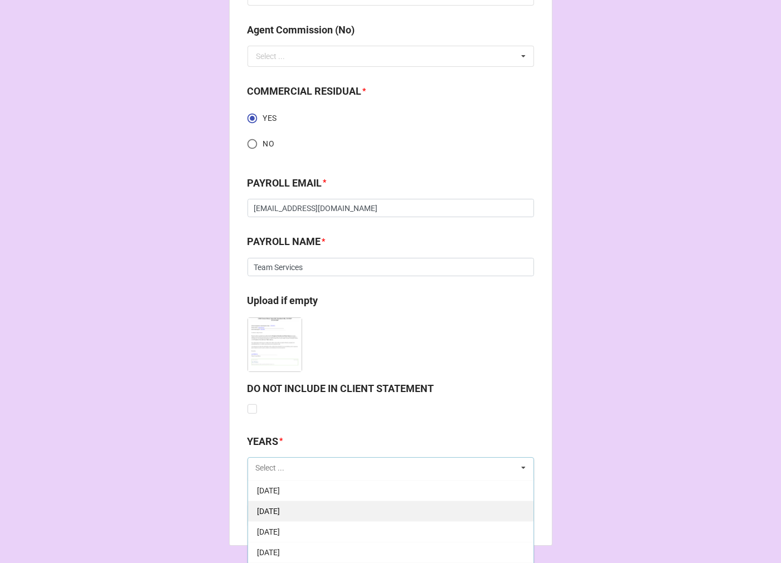
scroll to position [186, 0]
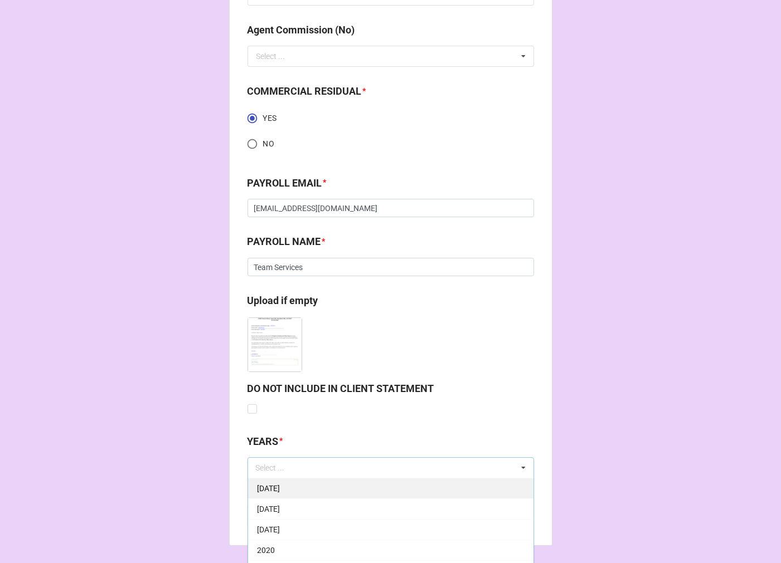
click at [280, 484] on span "[DATE]" at bounding box center [268, 488] width 23 height 9
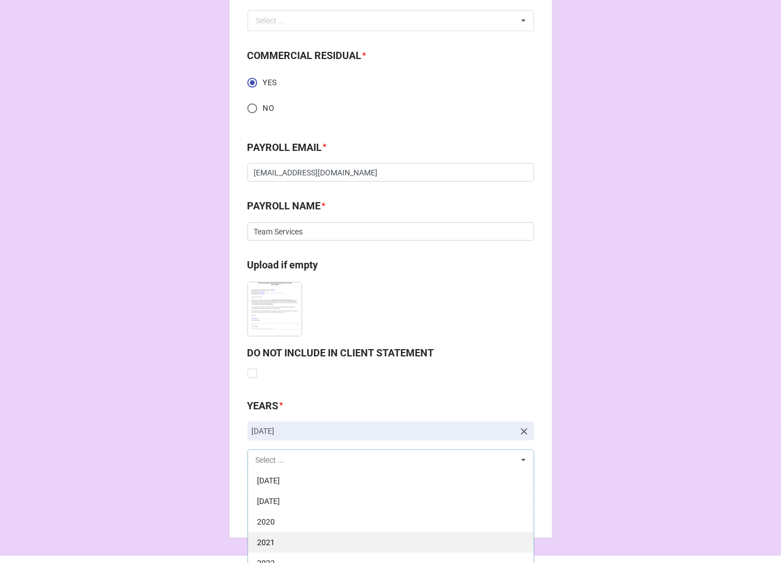
scroll to position [1598, 0]
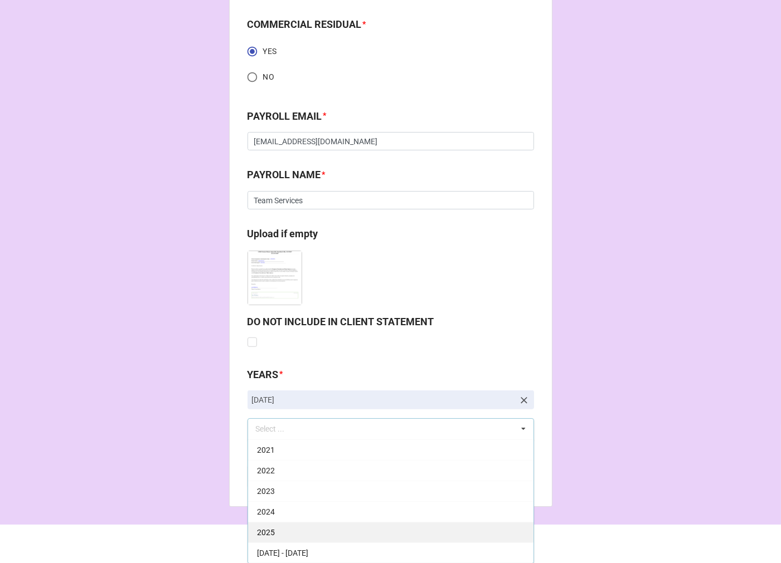
click at [274, 525] on div "2025" at bounding box center [390, 532] width 285 height 21
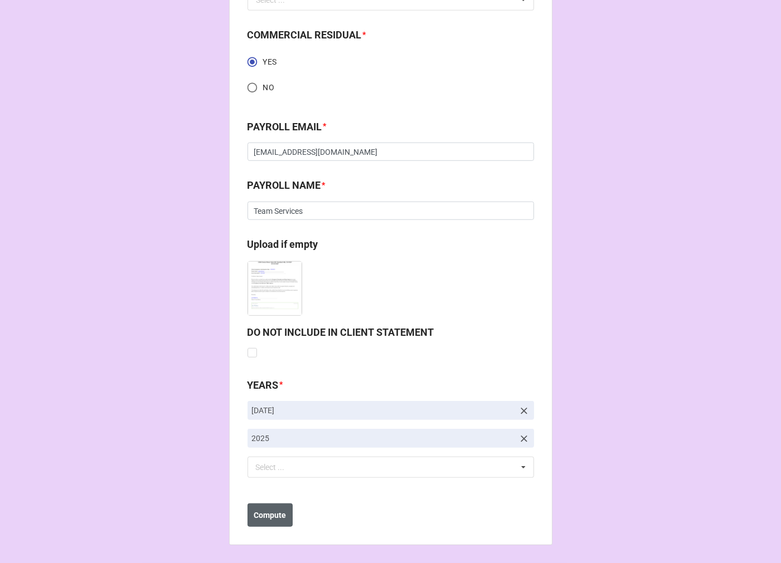
scroll to position [1587, 0]
click at [286, 516] on button "Compute" at bounding box center [269, 515] width 45 height 23
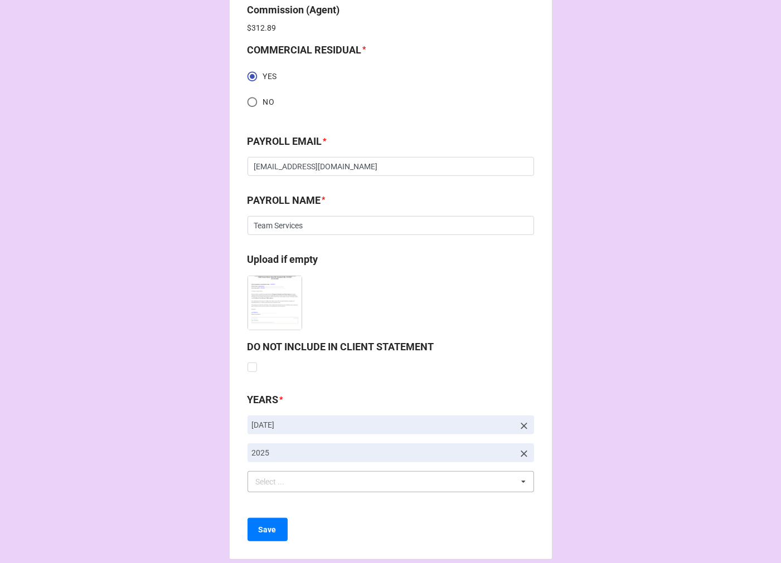
scroll to position [1627, 0]
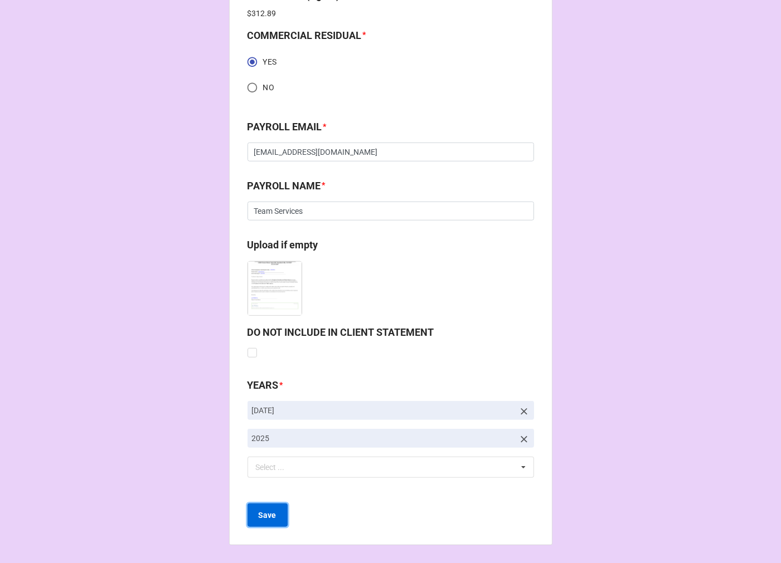
click at [275, 518] on button "Save" at bounding box center [267, 515] width 40 height 23
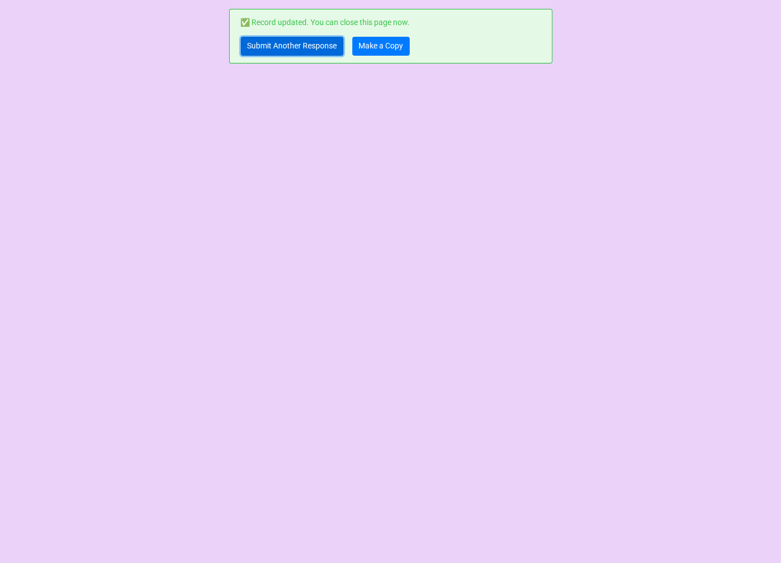
click at [260, 45] on link "Submit Another Response" at bounding box center [292, 46] width 103 height 19
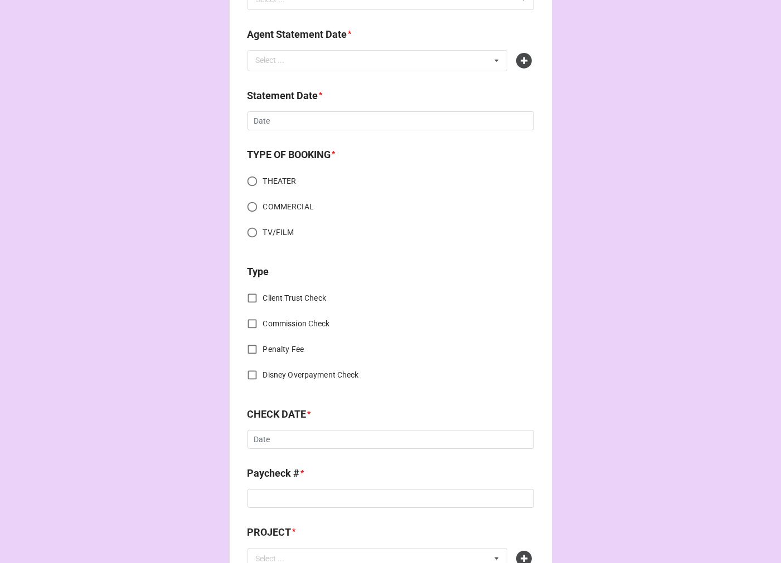
scroll to position [495, 0]
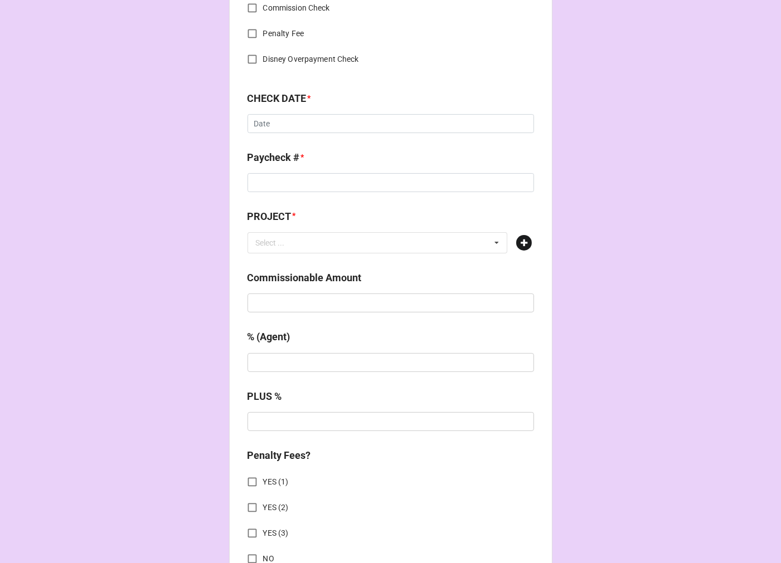
click at [520, 242] on icon at bounding box center [524, 243] width 16 height 16
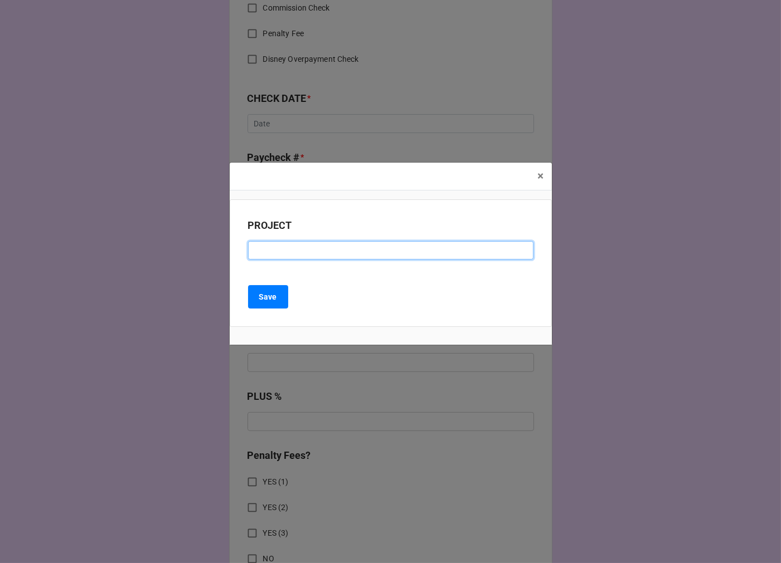
click at [291, 251] on input at bounding box center [390, 250] width 285 height 19
paste input "NATIVE (RESIDUAL CHECK #1)"
click at [353, 254] on input "NATIVE (RESIDUAL CHECK #1)" at bounding box center [390, 250] width 285 height 19
type input "NATIVE (RESIDUAL CHECK #2)"
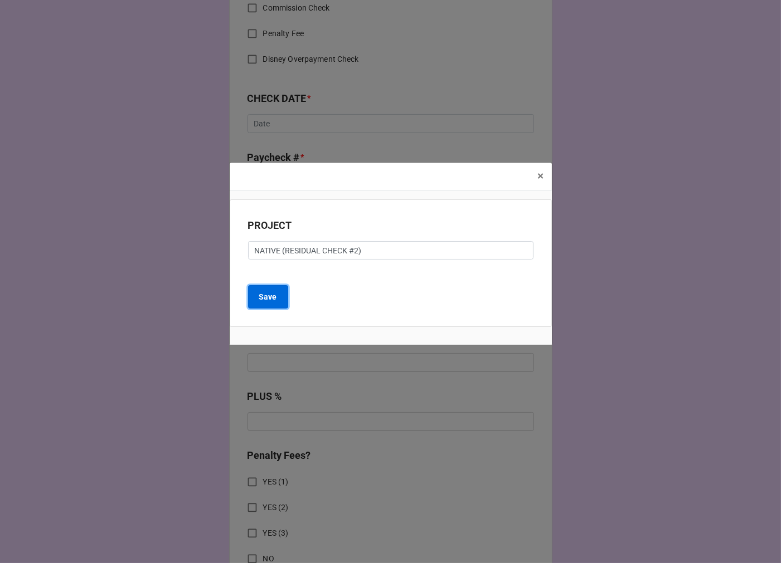
click at [281, 298] on button "Save" at bounding box center [268, 296] width 40 height 23
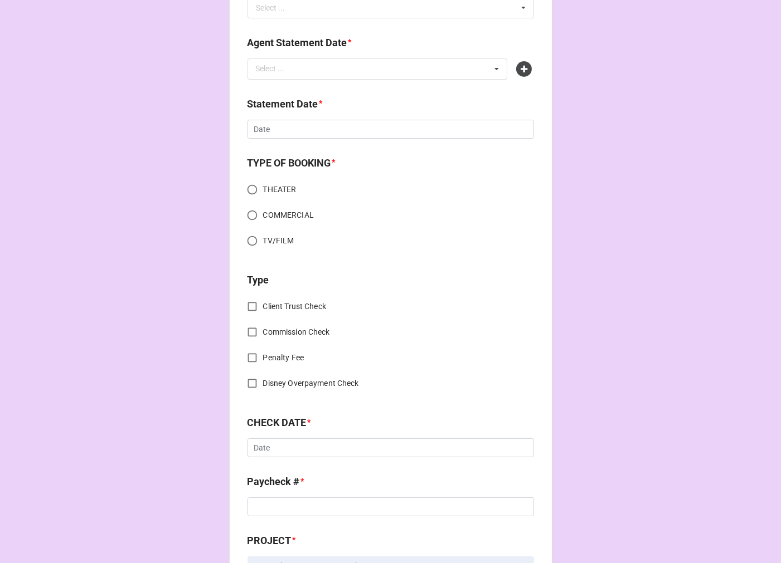
scroll to position [0, 0]
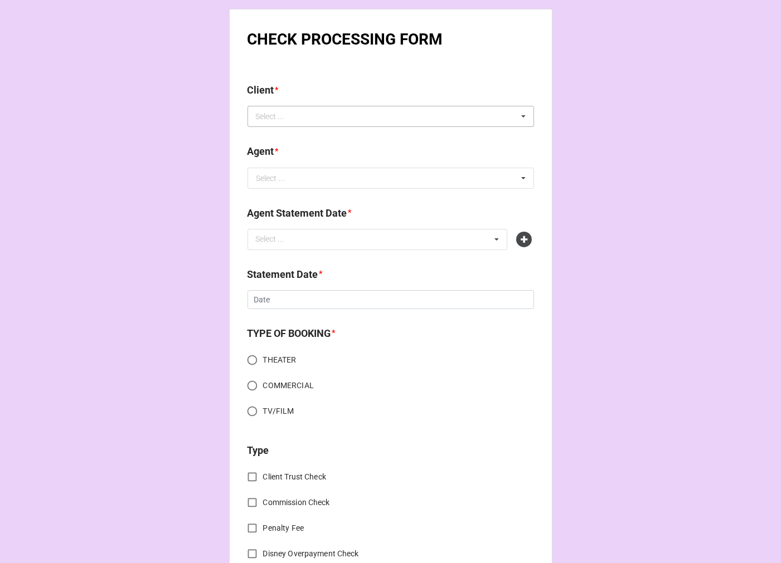
click at [293, 120] on div "Select ..." at bounding box center [277, 116] width 48 height 13
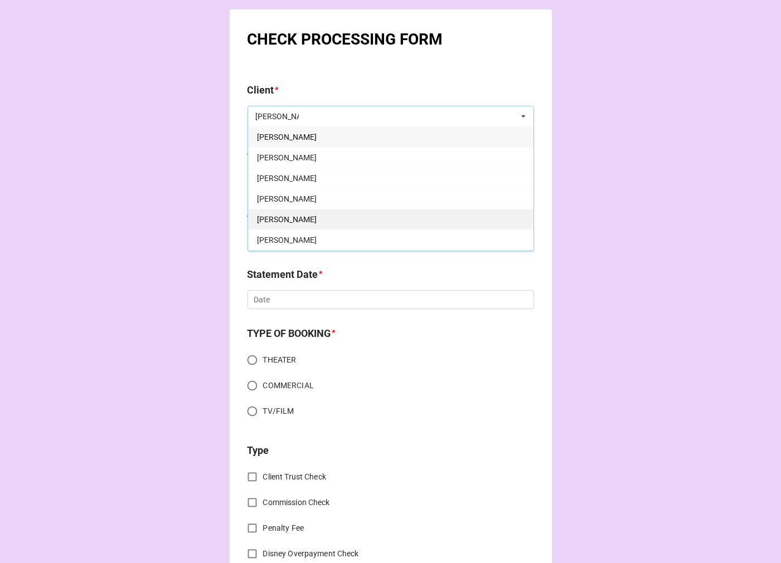
scroll to position [62, 0]
type input "[PERSON_NAME]"
click at [314, 218] on div "[PERSON_NAME]" at bounding box center [390, 219] width 285 height 21
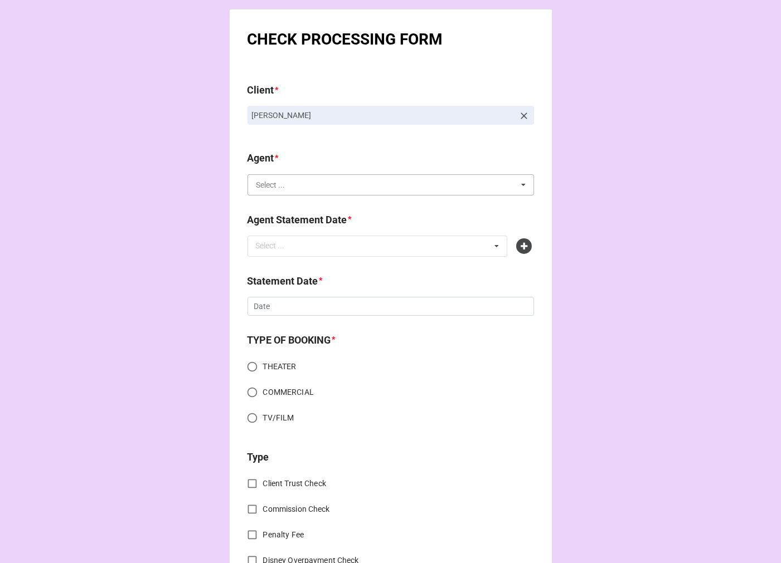
click at [296, 191] on div "Agent * Select ... [PERSON_NAME] [PERSON_NAME]/[PERSON_NAME] (40/30) [PERSON_NA…" at bounding box center [390, 172] width 286 height 45
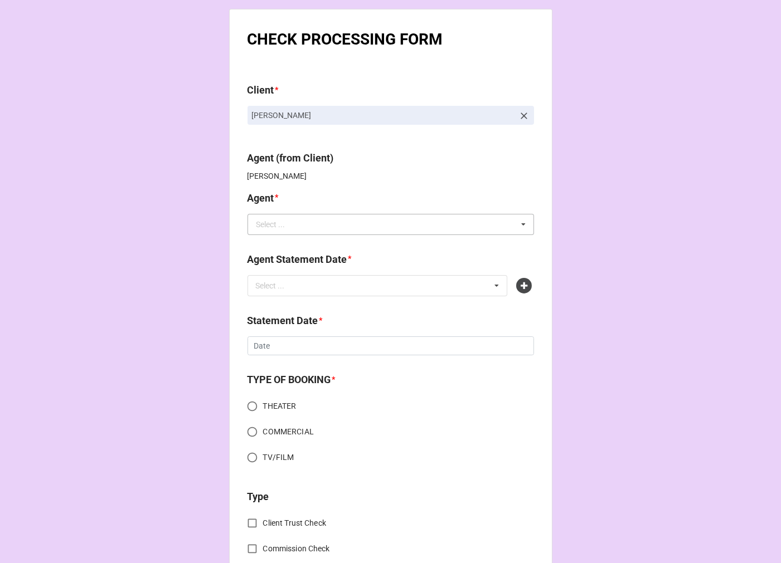
click at [266, 224] on div "Select ..." at bounding box center [270, 225] width 29 height 8
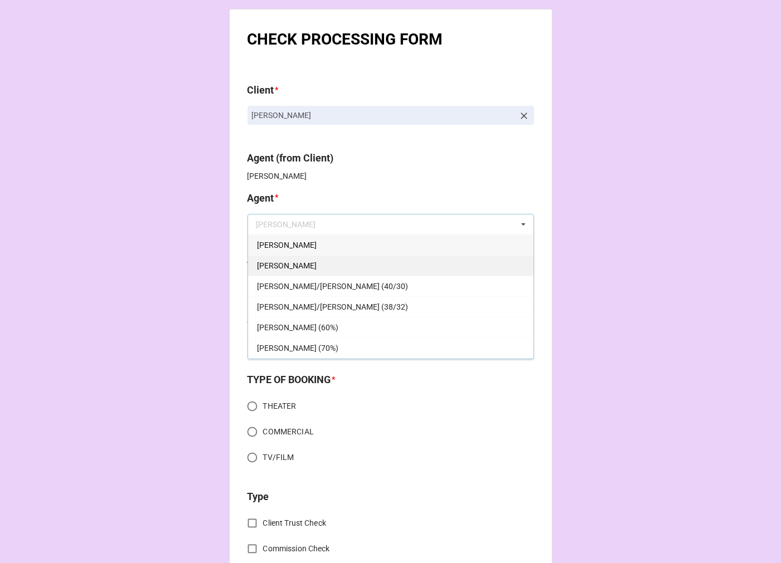
click at [274, 268] on div "[PERSON_NAME]" at bounding box center [390, 265] width 285 height 21
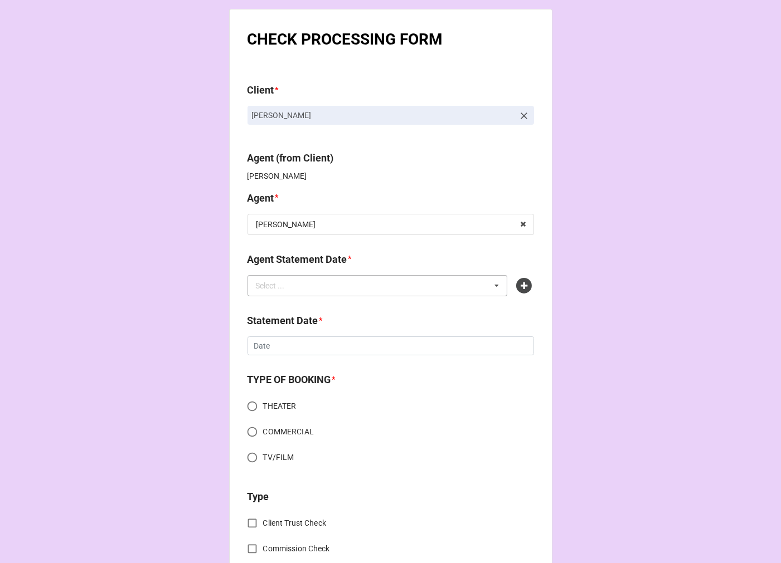
click at [301, 294] on div "Select ... No results found." at bounding box center [377, 285] width 260 height 21
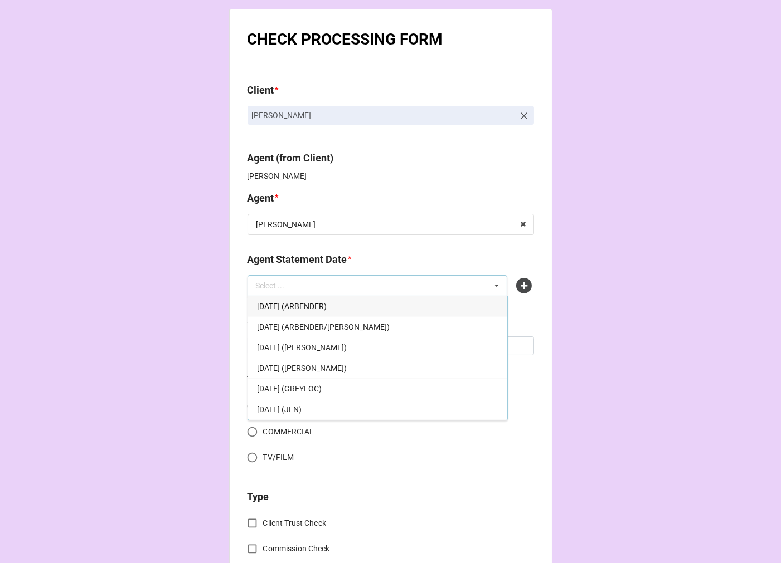
click at [339, 367] on span "[DATE] ([PERSON_NAME])" at bounding box center [302, 368] width 90 height 9
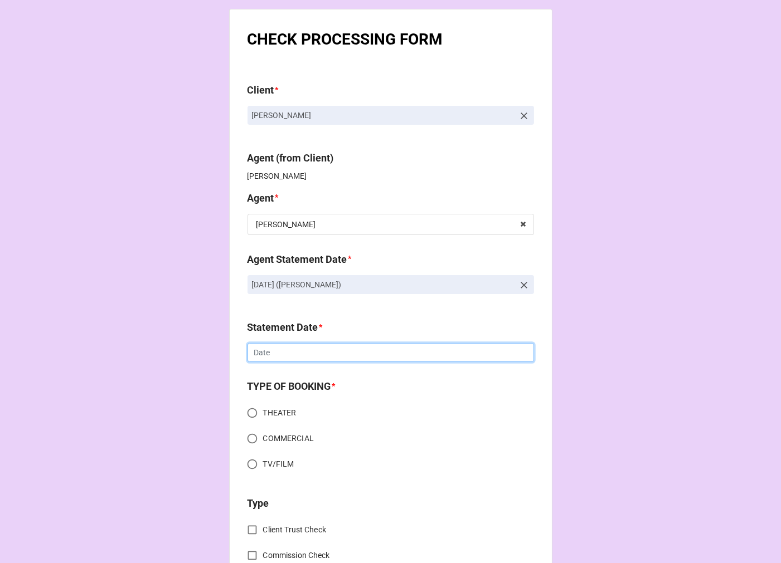
click at [289, 352] on input "text" at bounding box center [390, 352] width 286 height 19
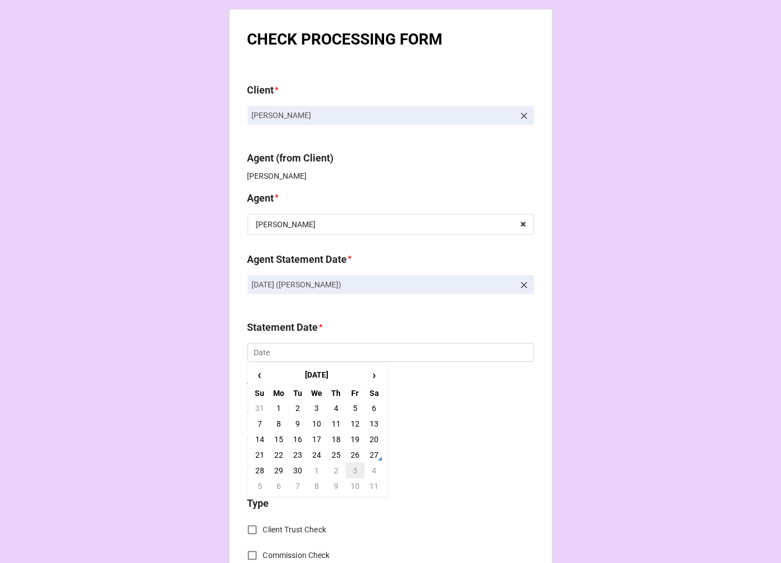
click at [354, 469] on td "3" at bounding box center [355, 471] width 19 height 16
type input "[DATE]"
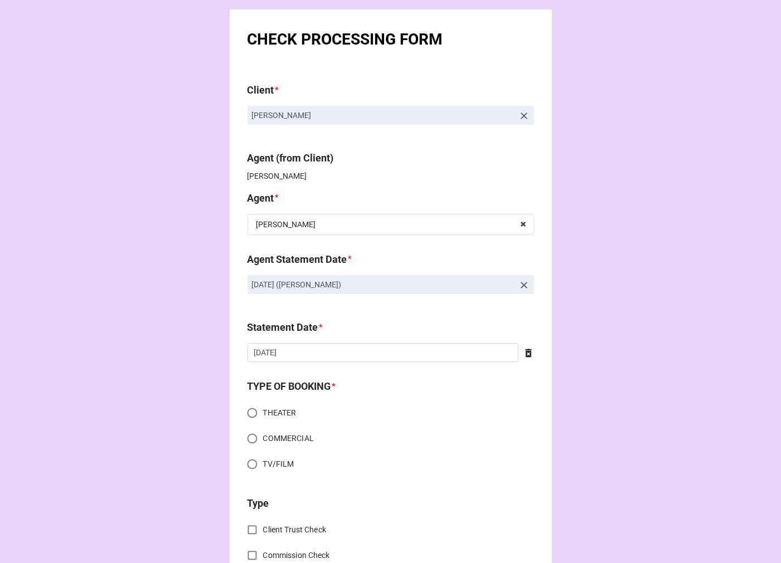
click at [246, 435] on input "COMMERCIAL" at bounding box center [252, 439] width 22 height 22
radio input "true"
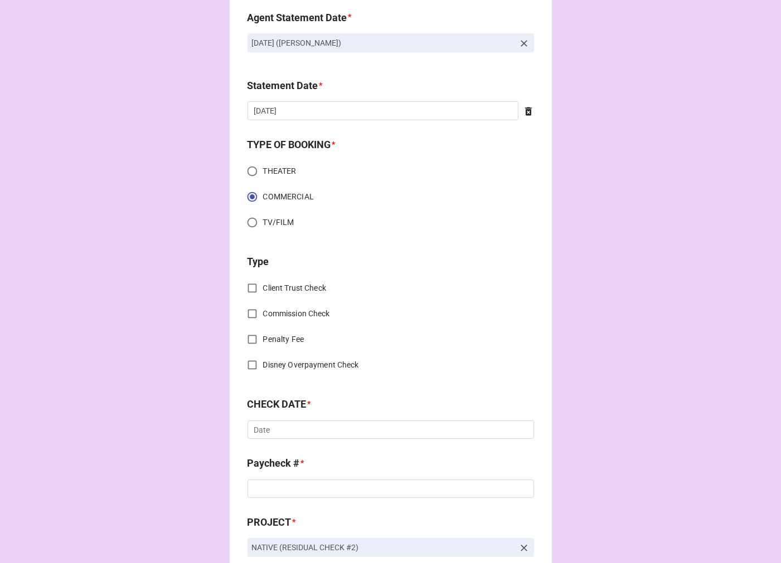
scroll to position [247, 0]
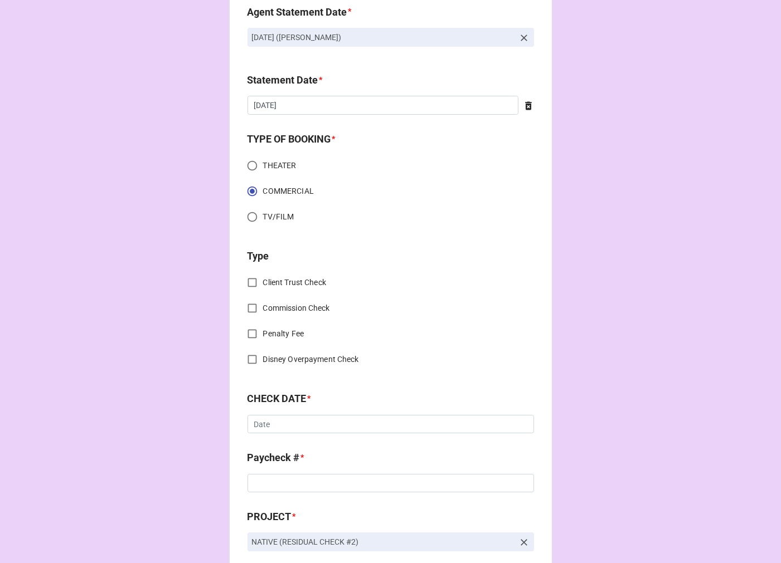
click at [251, 281] on input "Client Trust Check" at bounding box center [252, 283] width 22 height 22
checkbox input "true"
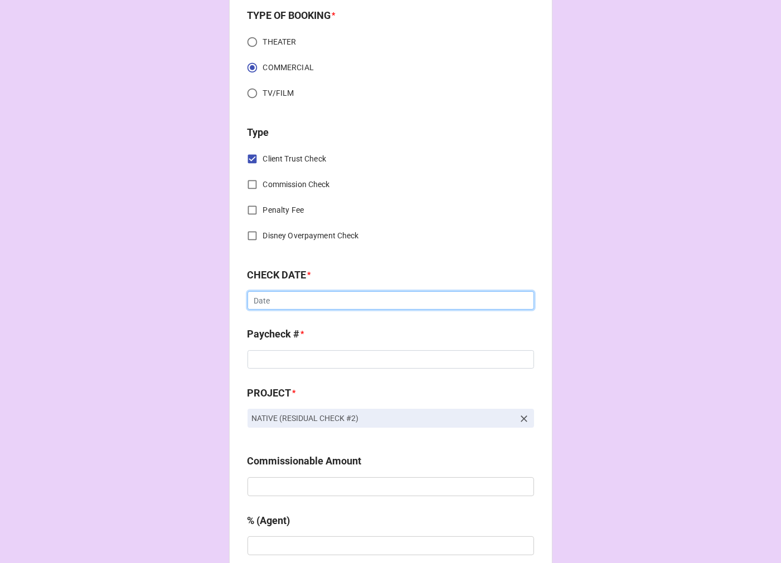
click at [264, 298] on input "text" at bounding box center [390, 300] width 286 height 19
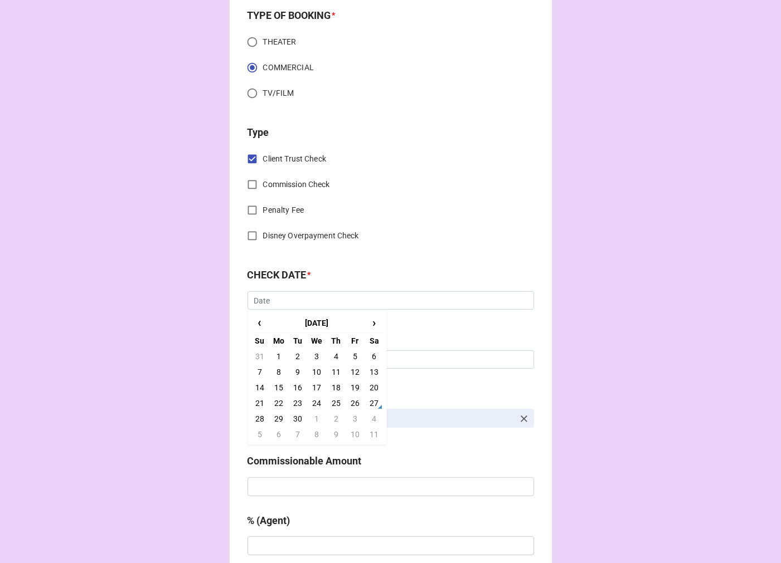
drag, startPoint x: 317, startPoint y: 387, endPoint x: 305, endPoint y: 376, distance: 16.6
click at [317, 387] on td "17" at bounding box center [316, 388] width 19 height 16
type input "[DATE]"
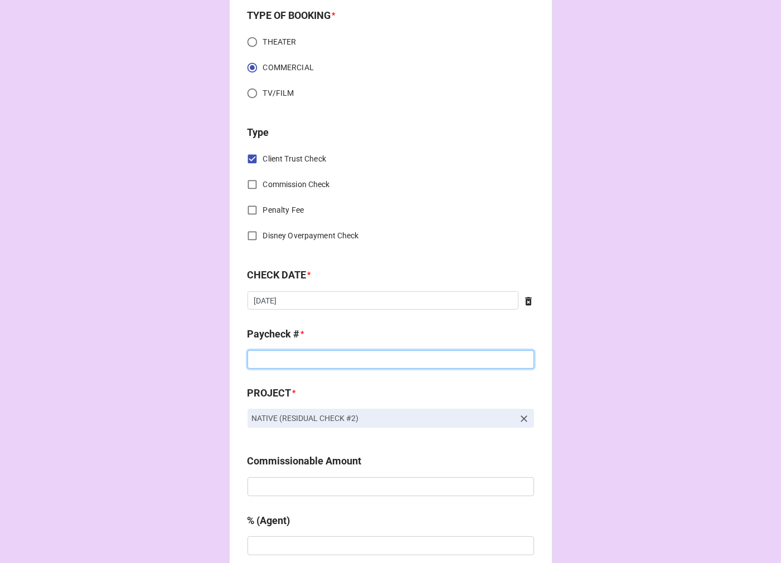
click at [282, 351] on input at bounding box center [390, 360] width 286 height 19
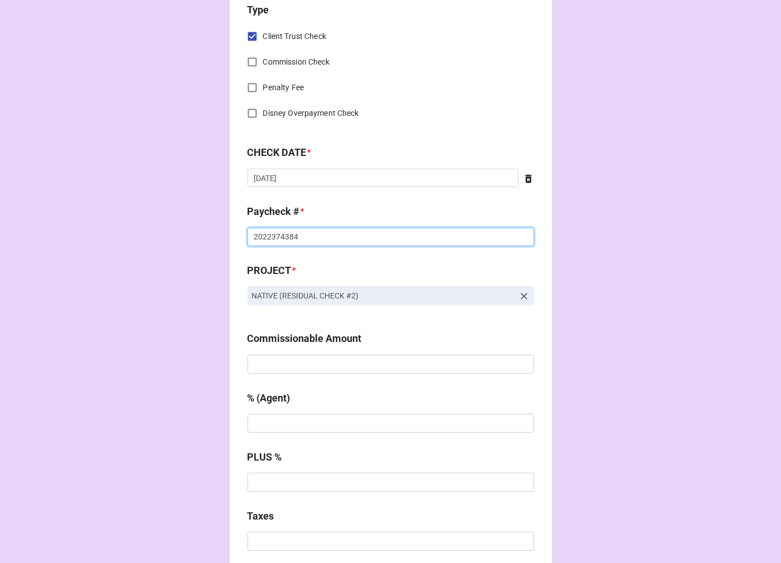
scroll to position [495, 0]
type input "2022374384"
click at [279, 367] on input "text" at bounding box center [390, 363] width 286 height 19
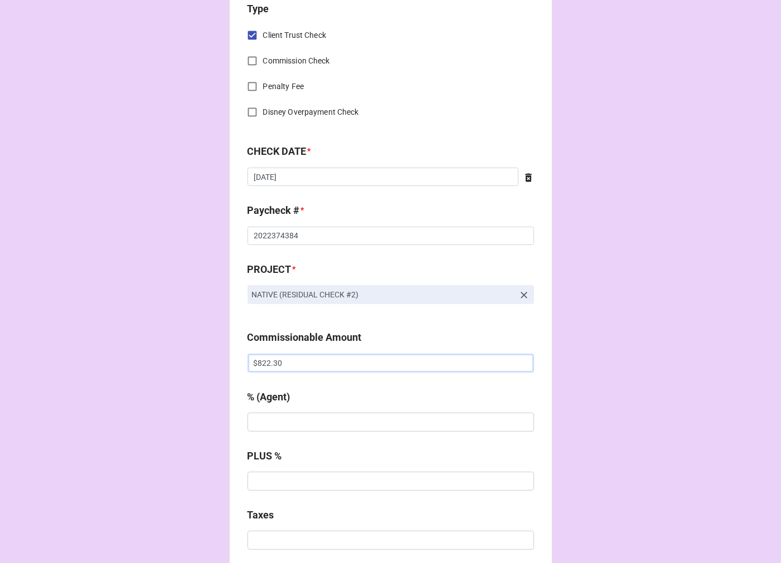
type input "$822.30"
type input "10%"
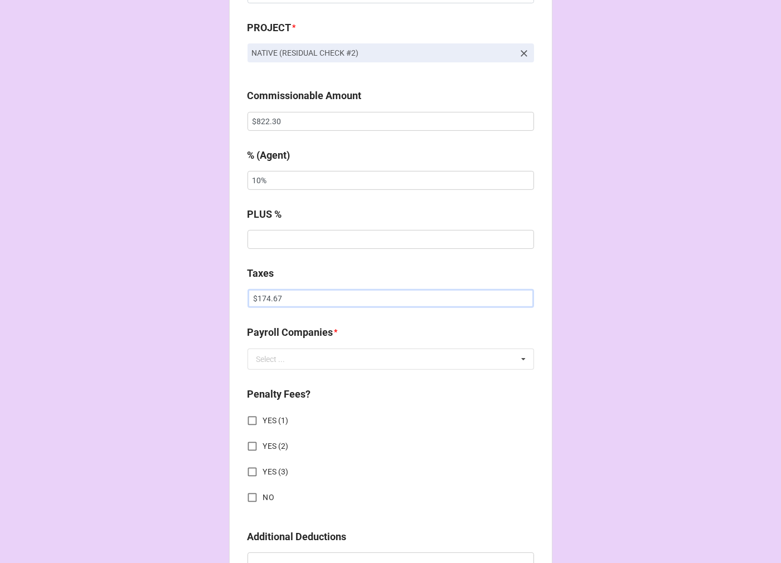
scroll to position [743, 0]
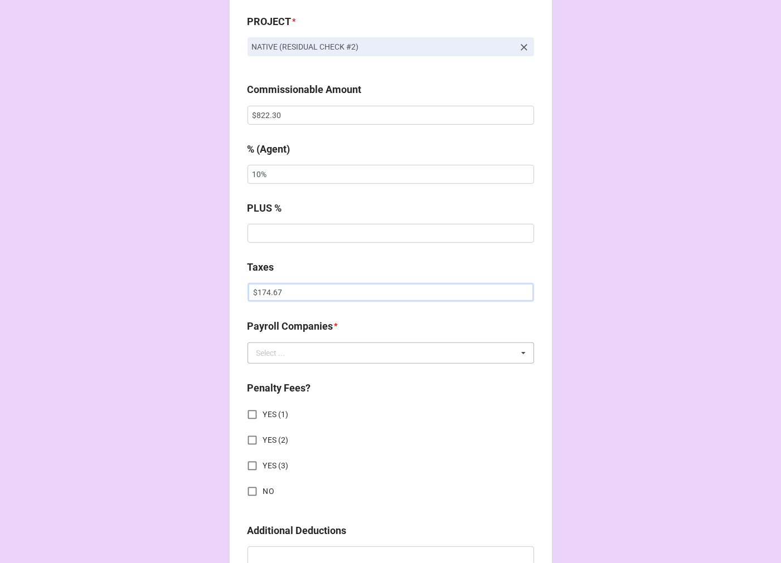
type input "$174.67"
click at [308, 359] on input "text" at bounding box center [391, 353] width 285 height 20
click at [298, 371] on span "Extreme Reach" at bounding box center [283, 373] width 52 height 9
click at [249, 492] on input "NO" at bounding box center [252, 492] width 22 height 22
checkbox input "true"
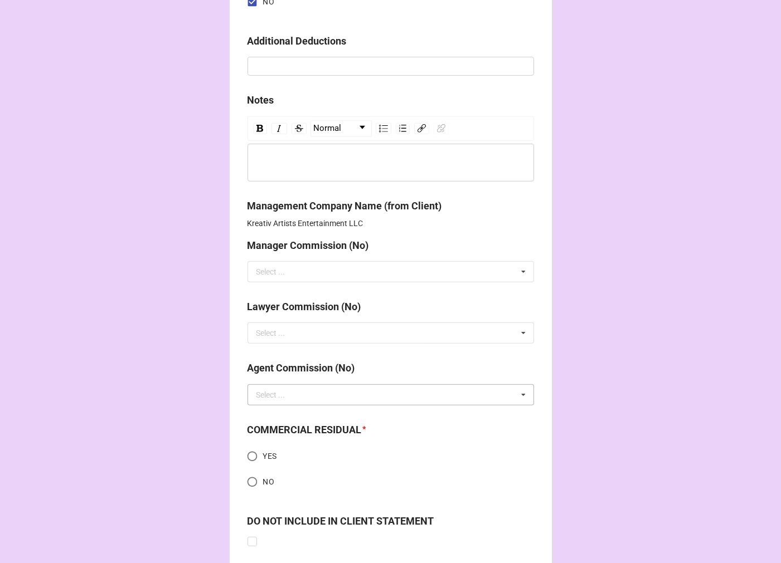
scroll to position [1238, 0]
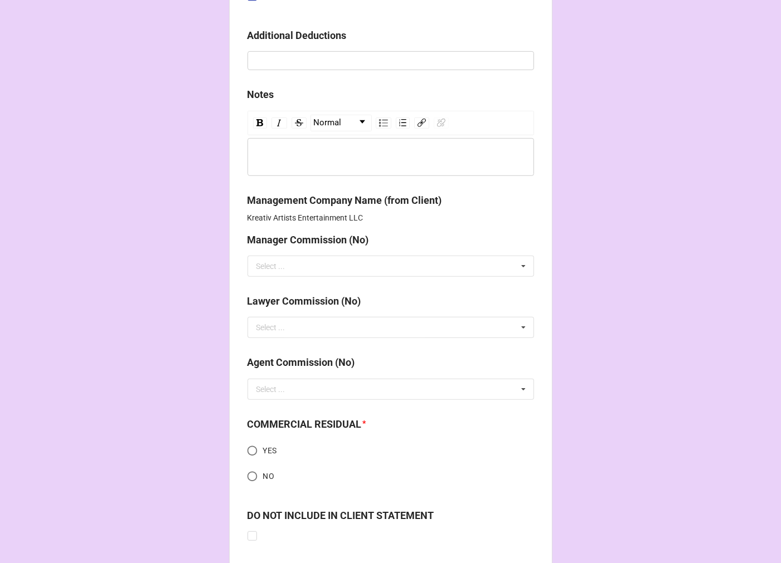
drag, startPoint x: 249, startPoint y: 452, endPoint x: 258, endPoint y: 451, distance: 9.5
click at [249, 451] on input "YES" at bounding box center [252, 451] width 22 height 22
radio input "true"
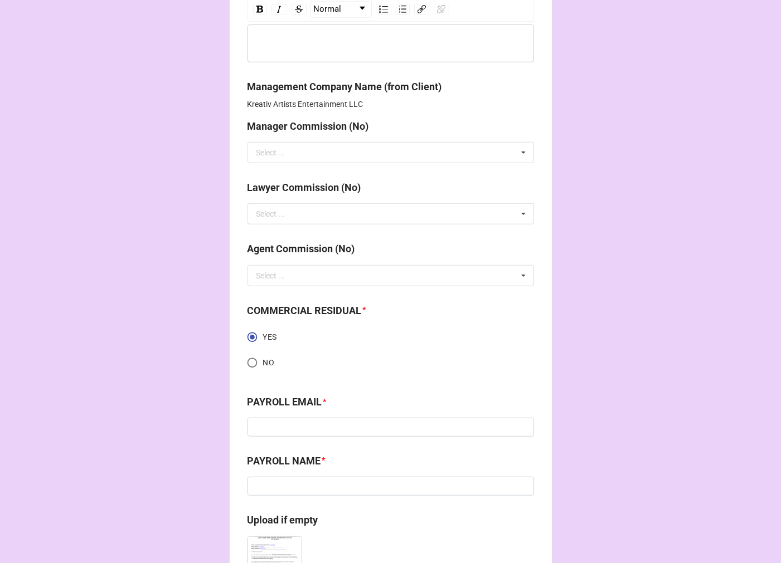
scroll to position [1548, 0]
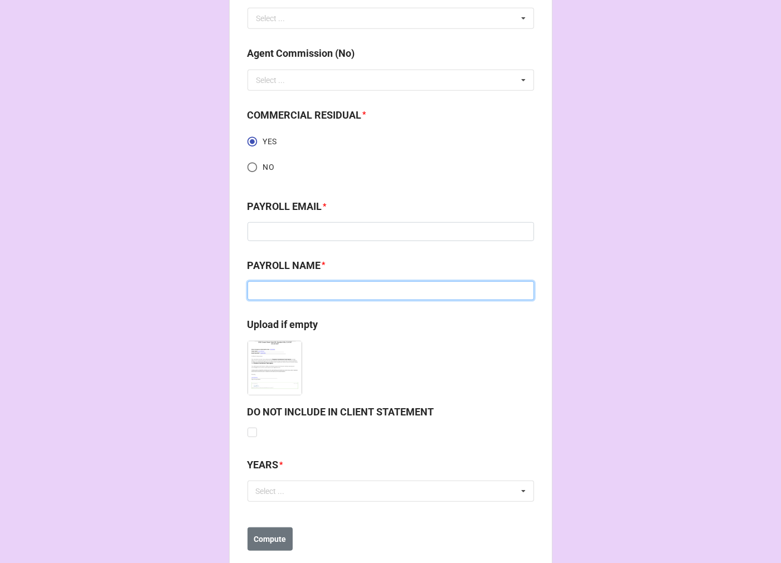
click at [293, 292] on input at bounding box center [390, 290] width 286 height 19
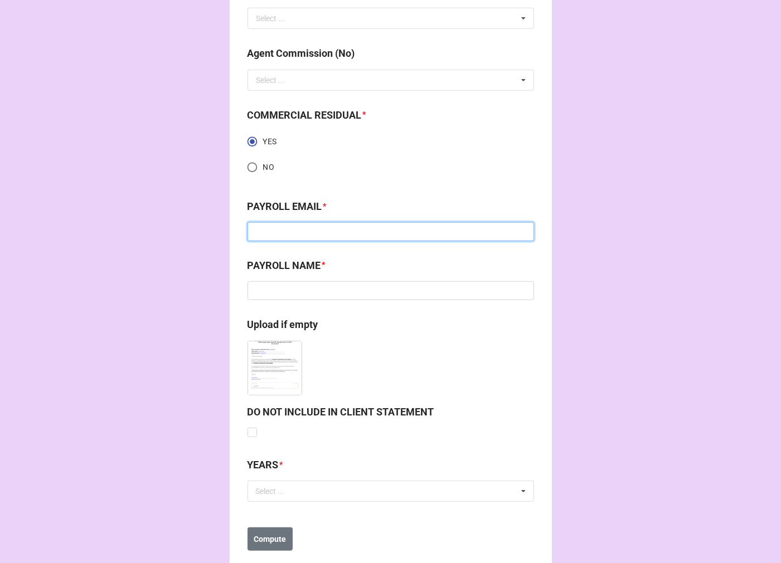
click at [296, 234] on input at bounding box center [390, 231] width 286 height 19
type input "[PERSON_NAME][EMAIL_ADDRESS][DOMAIN_NAME]"
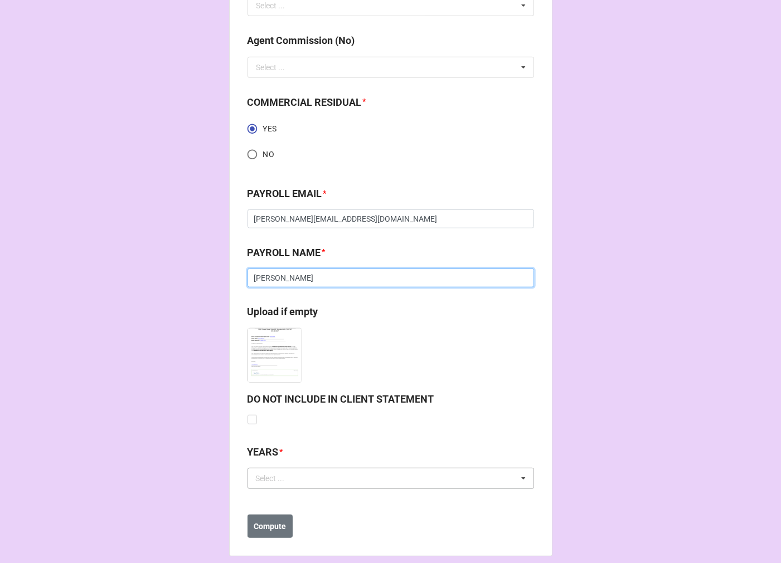
scroll to position [1572, 0]
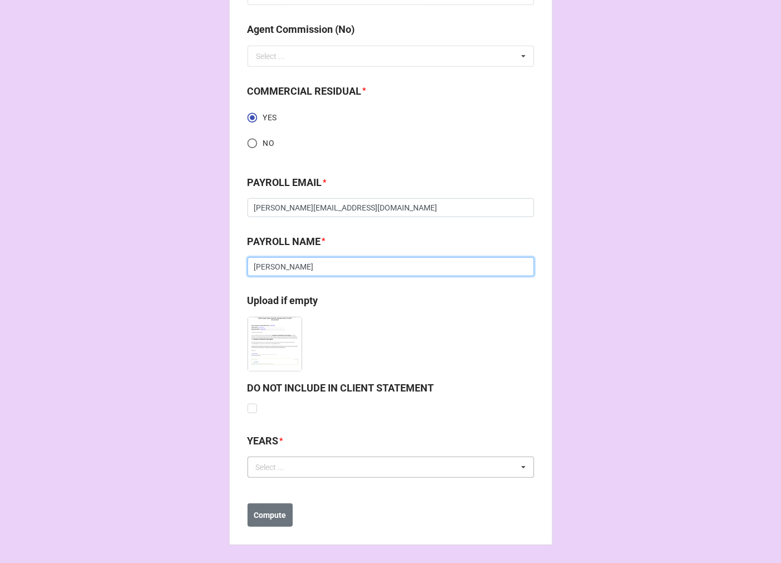
type input "[PERSON_NAME]"
click at [285, 461] on div "Select ..." at bounding box center [277, 467] width 48 height 13
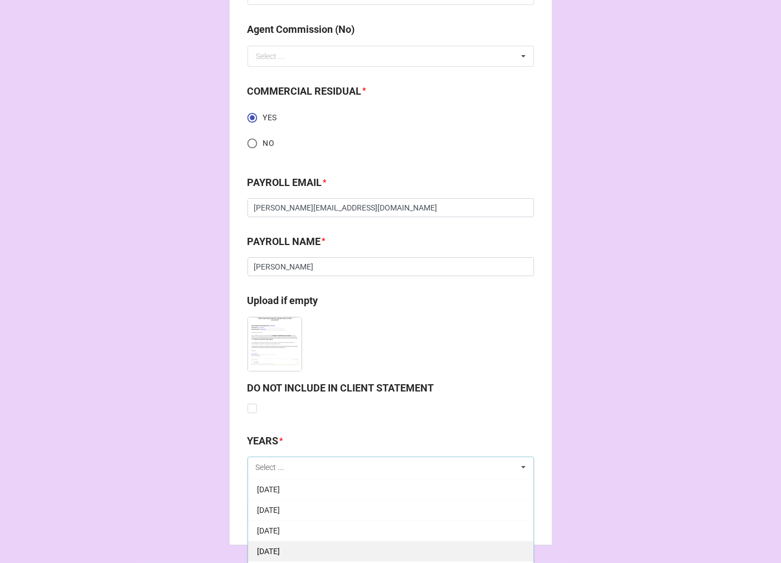
scroll to position [124, 0]
click at [280, 551] on span "[DATE]" at bounding box center [268, 550] width 23 height 9
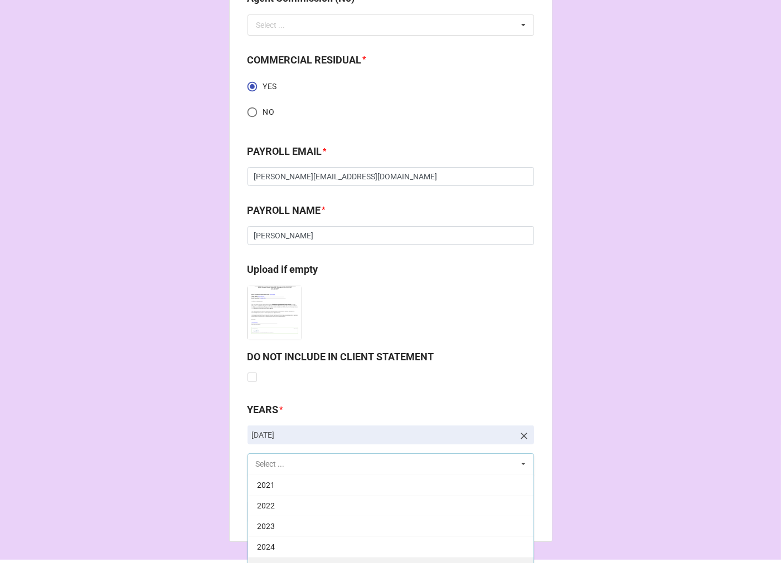
scroll to position [1633, 0]
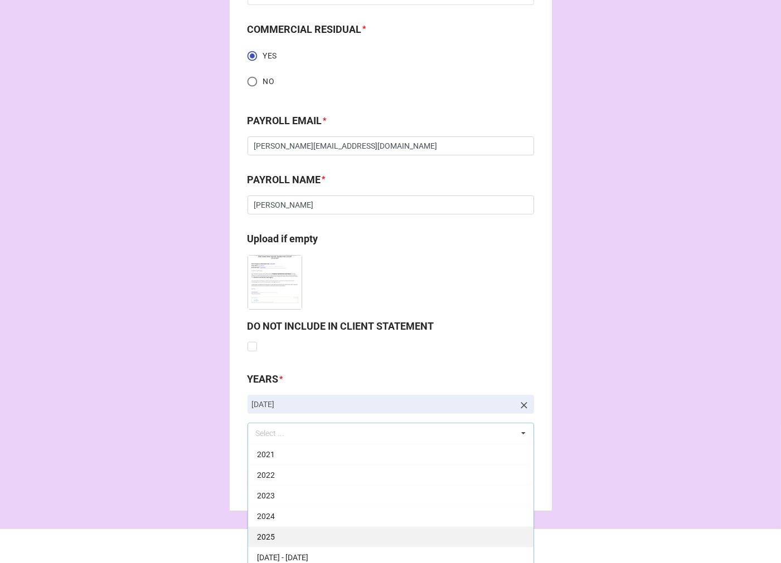
click at [294, 529] on div "2025" at bounding box center [390, 537] width 285 height 21
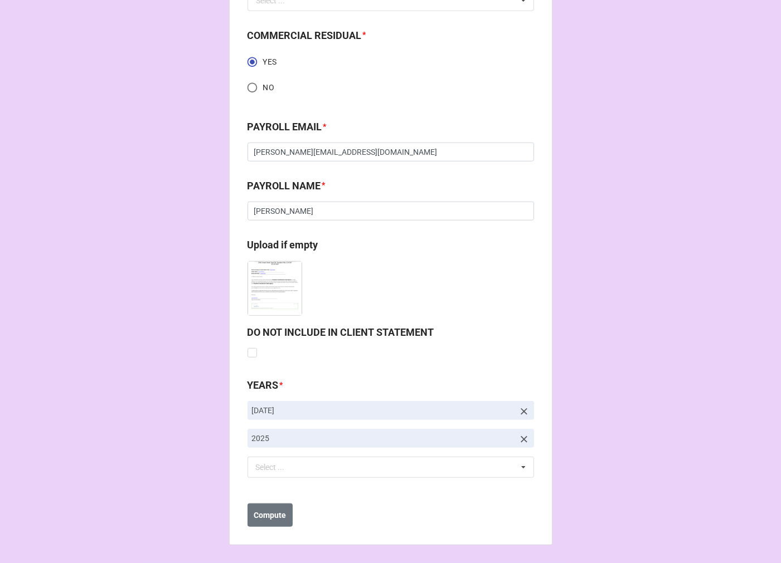
click at [282, 515] on b "Compute" at bounding box center [270, 516] width 32 height 12
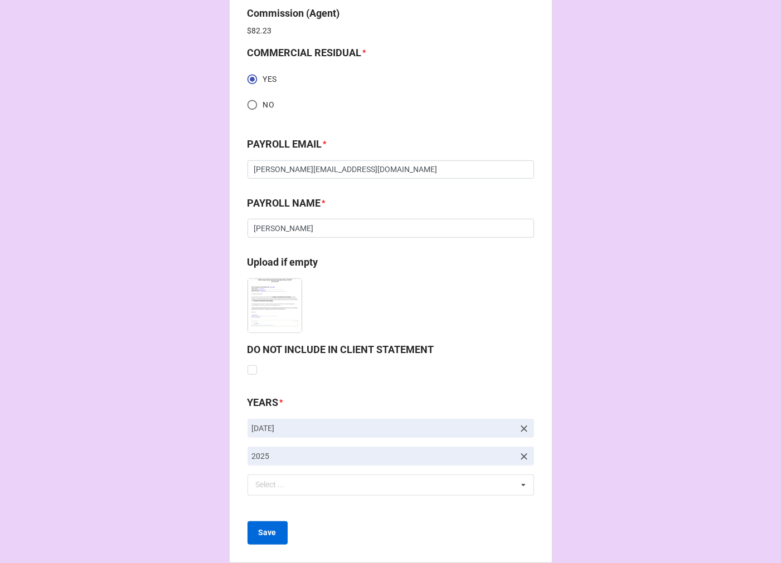
scroll to position [1667, 0]
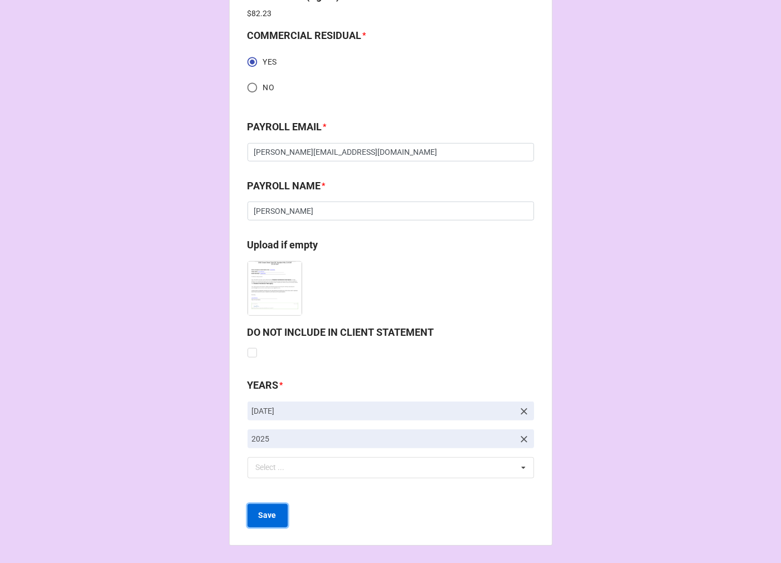
click at [275, 517] on button "Save" at bounding box center [267, 515] width 40 height 23
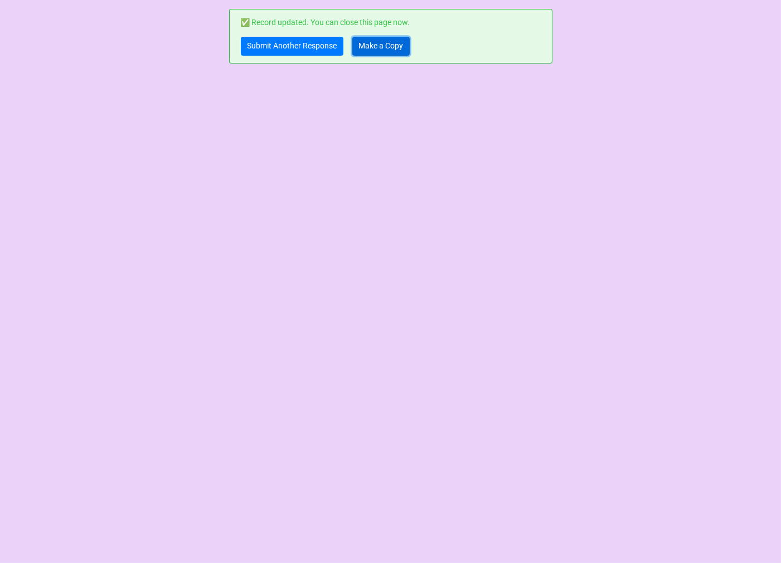
click at [381, 48] on link "Make a Copy" at bounding box center [380, 46] width 57 height 19
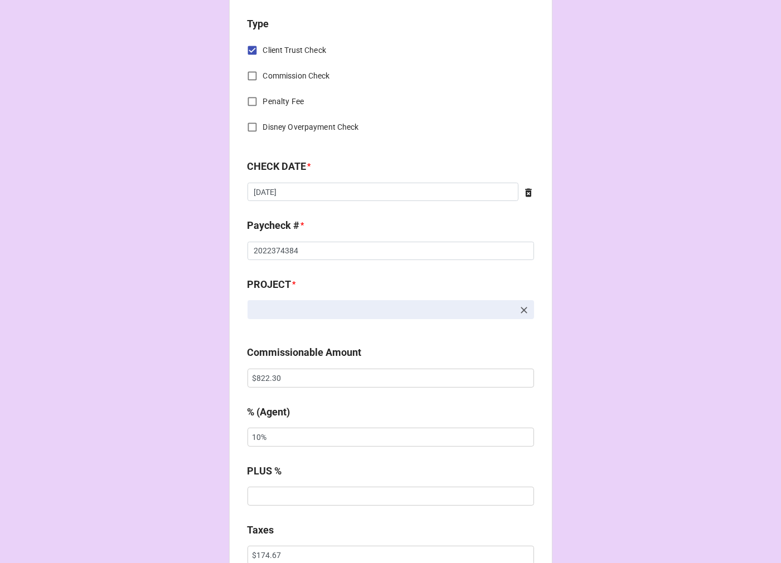
scroll to position [495, 0]
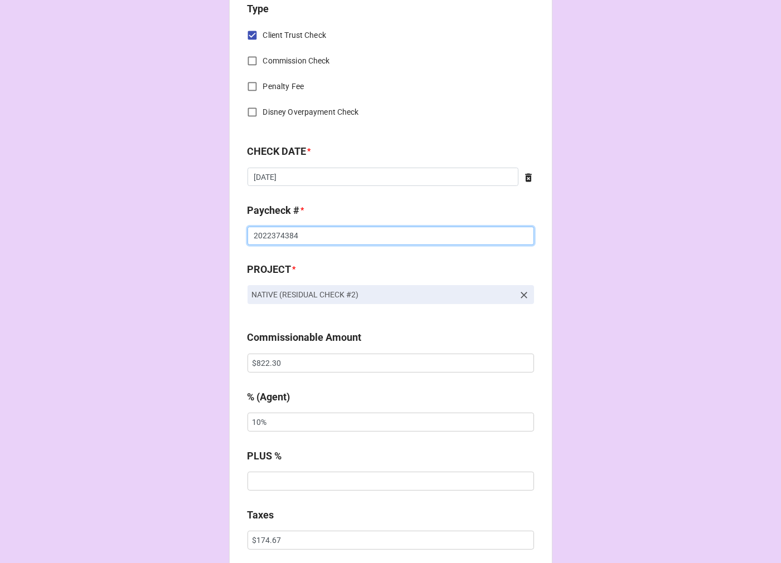
click at [321, 241] on input "2022374384" at bounding box center [390, 236] width 286 height 19
type input "2022374385"
click at [266, 365] on input "$822.30" at bounding box center [390, 363] width 286 height 19
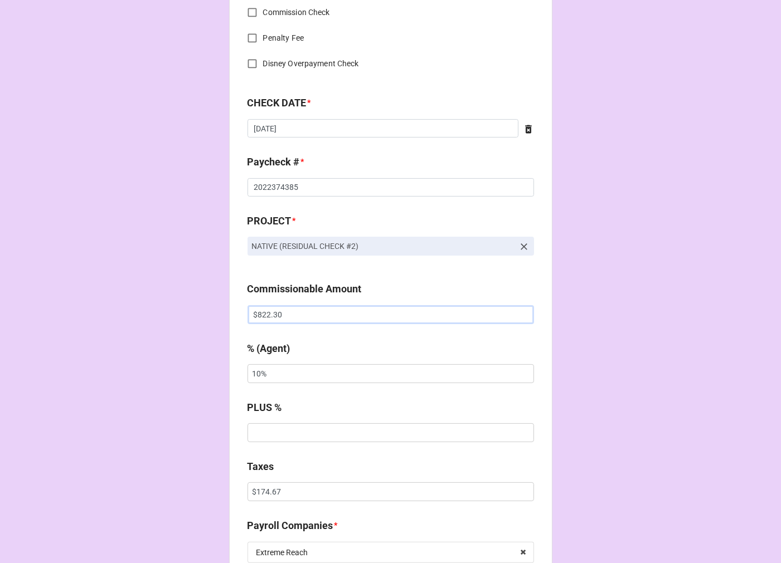
scroll to position [681, 0]
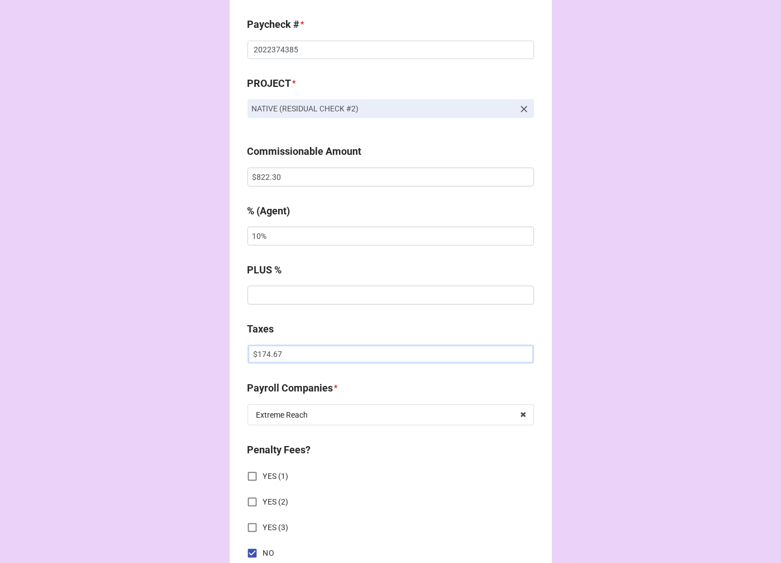
click at [264, 363] on input "$174.67" at bounding box center [390, 354] width 286 height 19
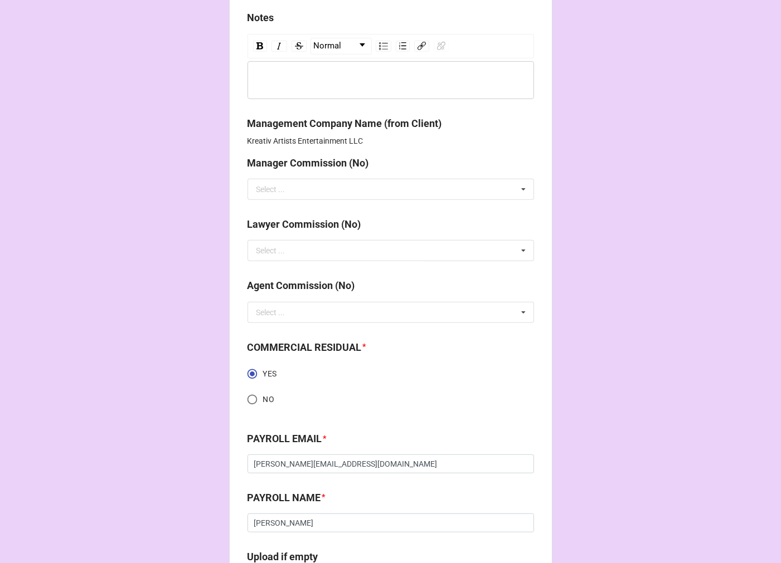
scroll to position [1627, 0]
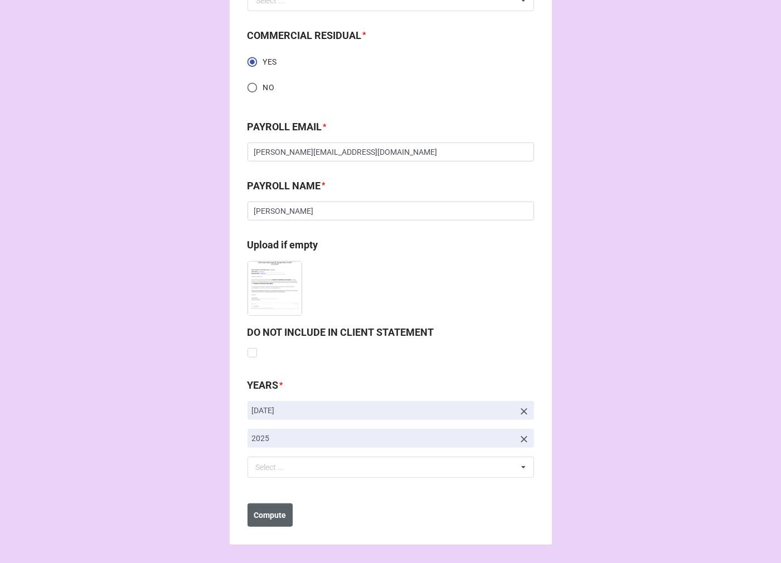
type input "$155.00"
click at [280, 515] on b "Compute" at bounding box center [270, 516] width 32 height 12
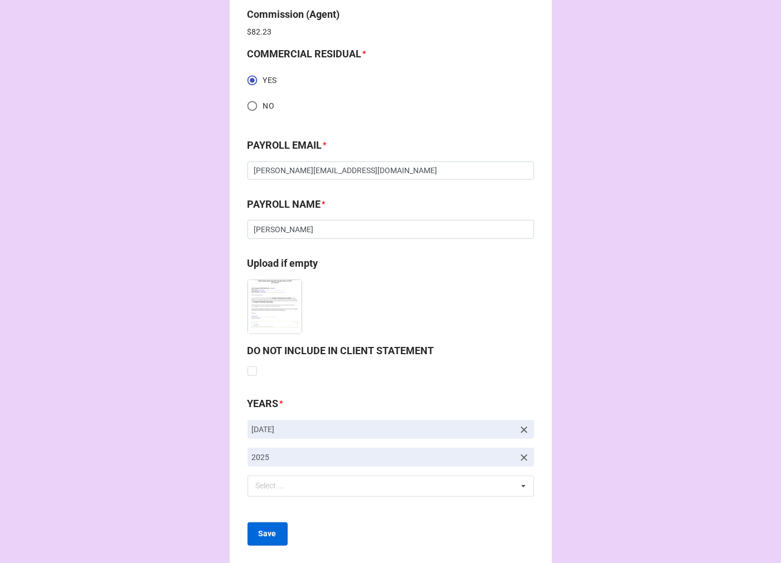
scroll to position [1667, 0]
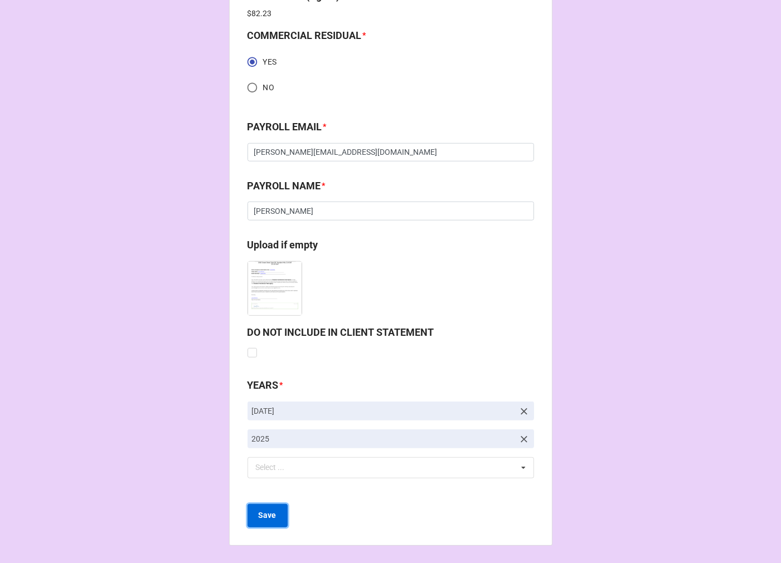
click at [274, 507] on button "Save" at bounding box center [267, 515] width 40 height 23
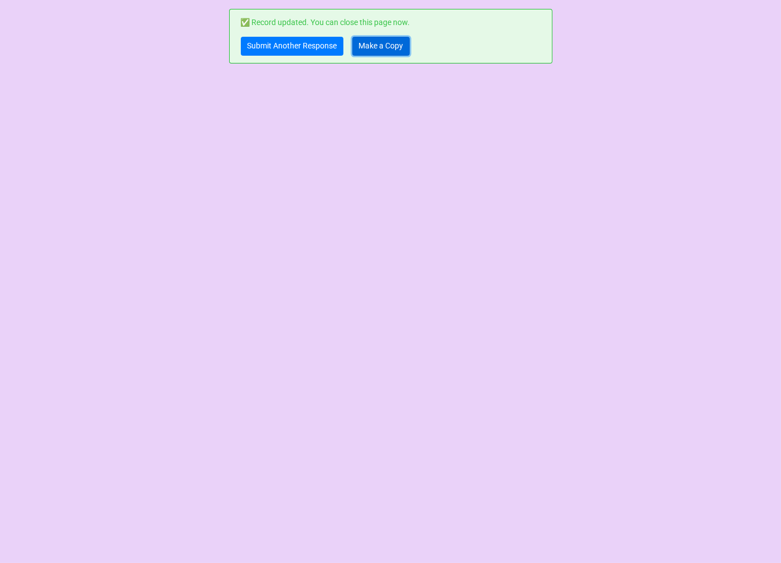
click at [379, 45] on link "Make a Copy" at bounding box center [380, 46] width 57 height 19
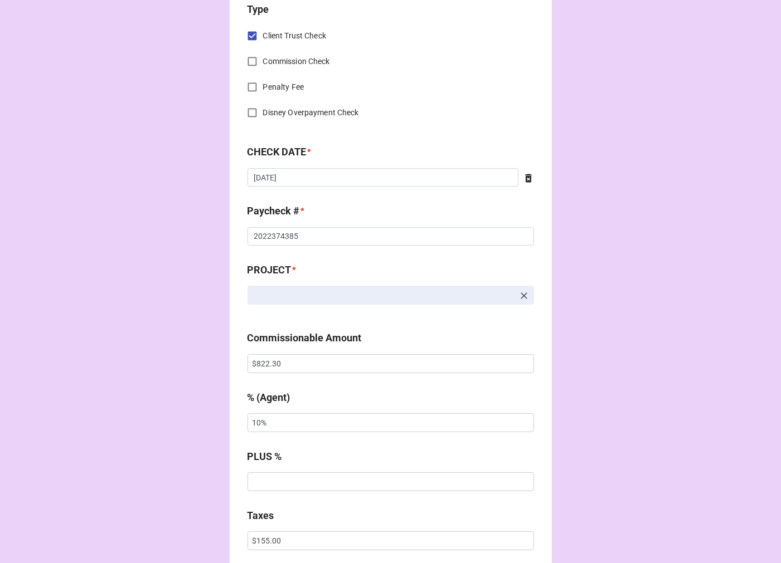
scroll to position [495, 0]
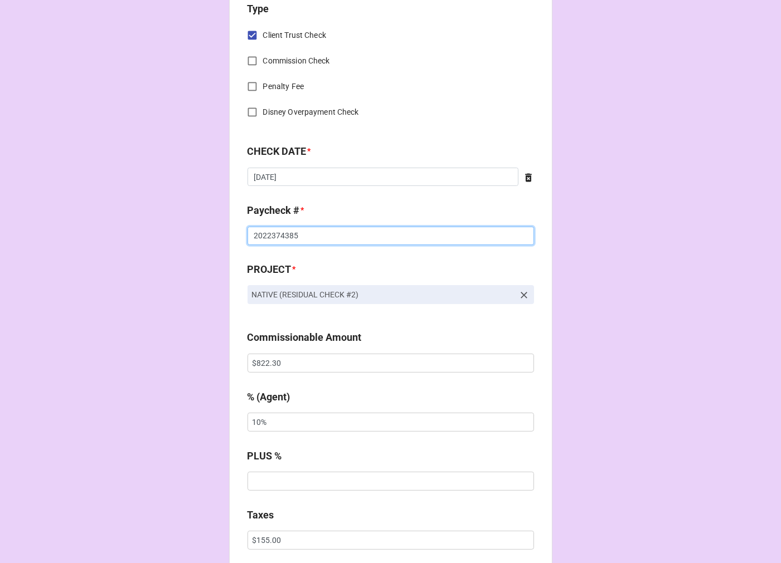
click at [318, 236] on input "2022374385" at bounding box center [390, 236] width 286 height 19
drag, startPoint x: 279, startPoint y: 235, endPoint x: 269, endPoint y: 235, distance: 9.5
click at [269, 235] on input "2022374386" at bounding box center [390, 236] width 286 height 19
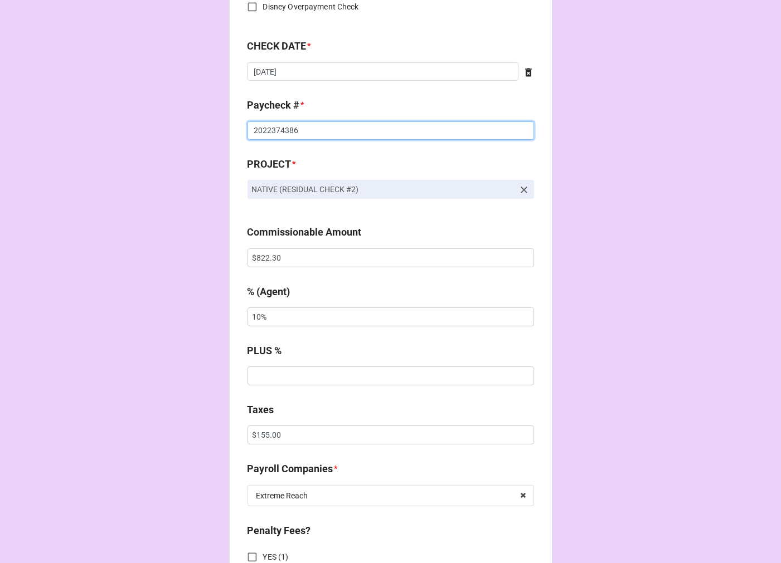
scroll to position [681, 0]
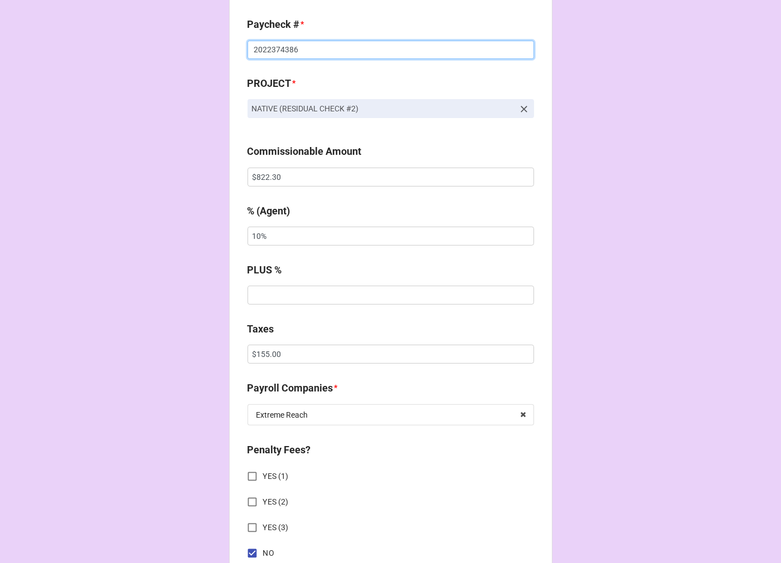
type input "2022374386"
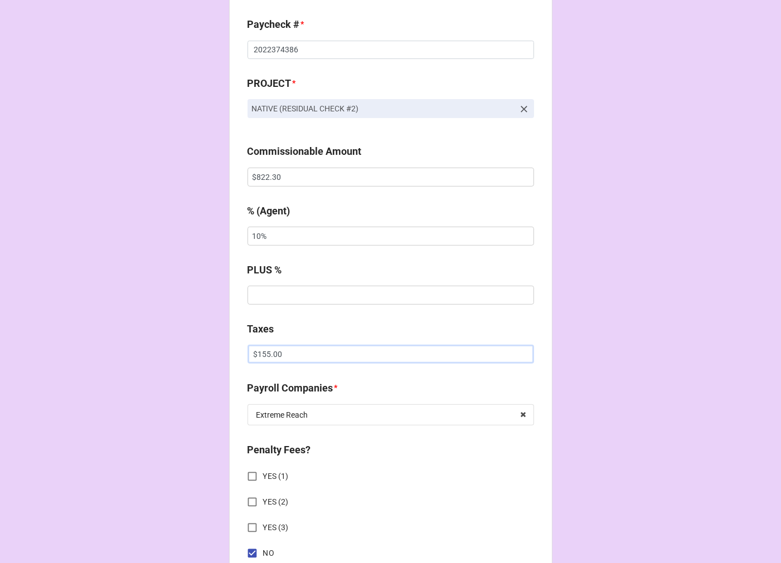
click at [259, 354] on input "$155.00" at bounding box center [390, 354] width 286 height 19
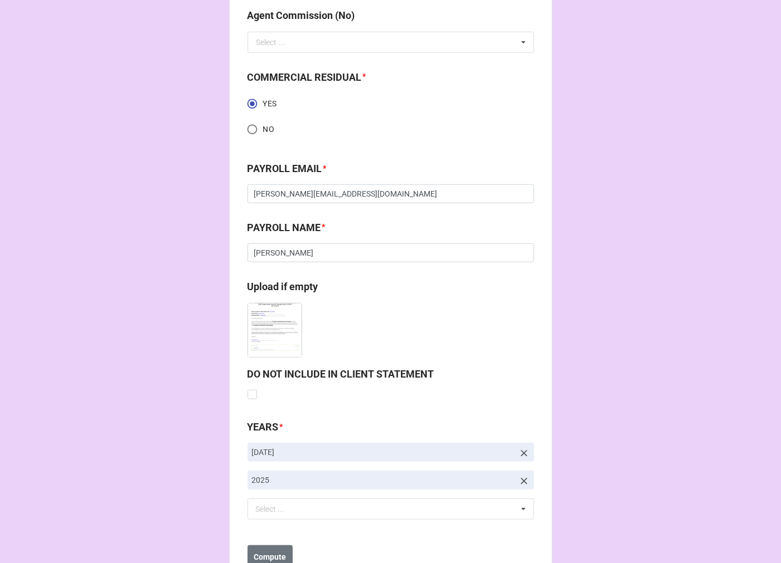
scroll to position [1627, 0]
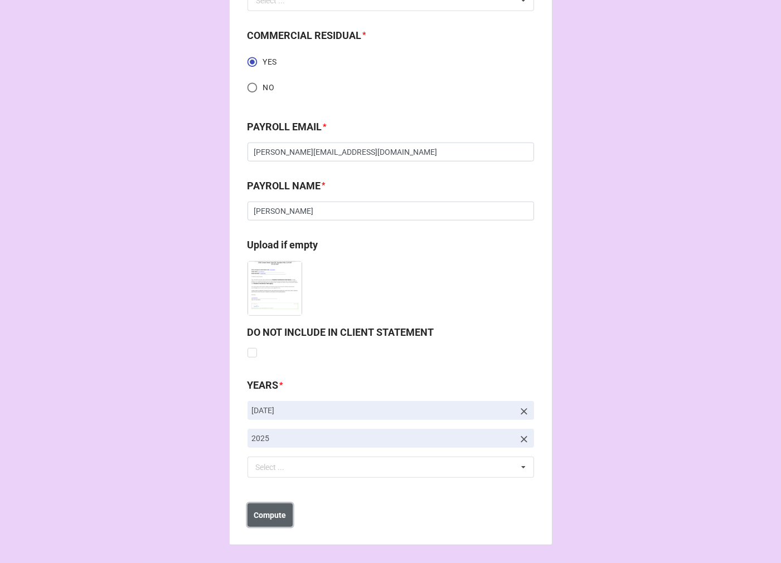
click at [268, 510] on b "Compute" at bounding box center [270, 516] width 32 height 12
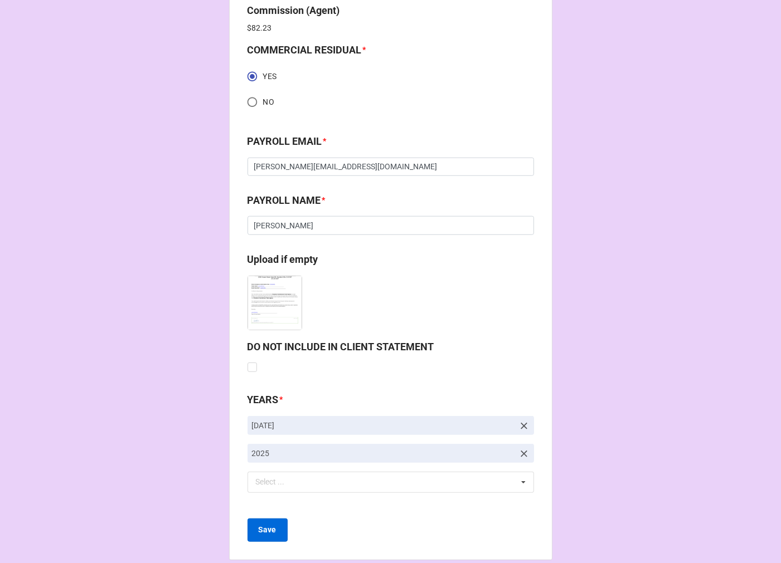
scroll to position [1667, 0]
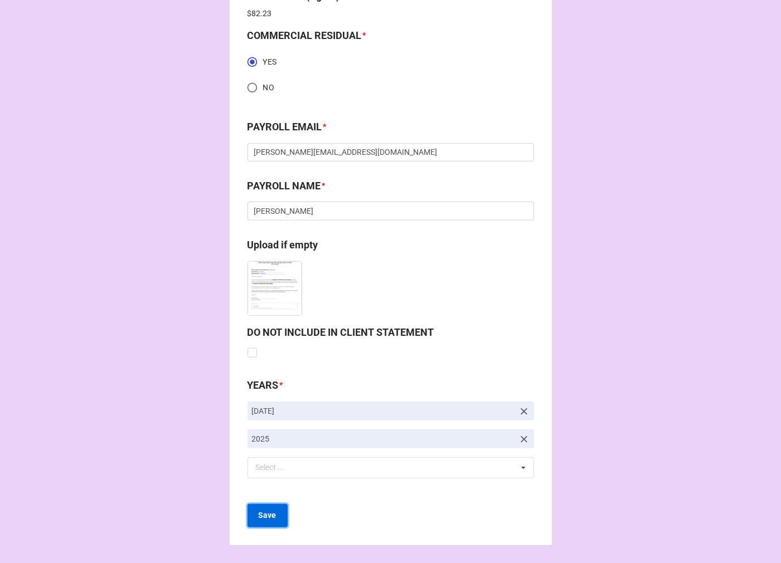
click at [270, 526] on button "Save" at bounding box center [267, 515] width 40 height 23
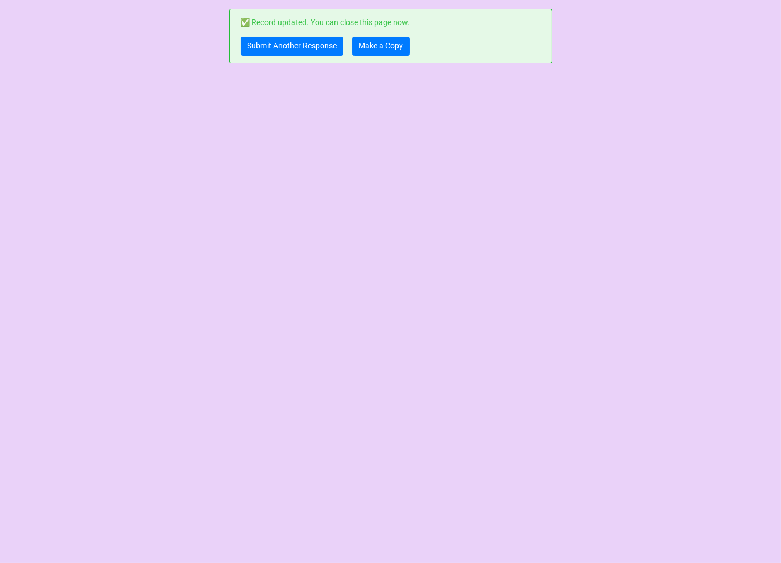
scroll to position [0, 0]
click at [290, 46] on link "Submit Another Response" at bounding box center [292, 46] width 103 height 19
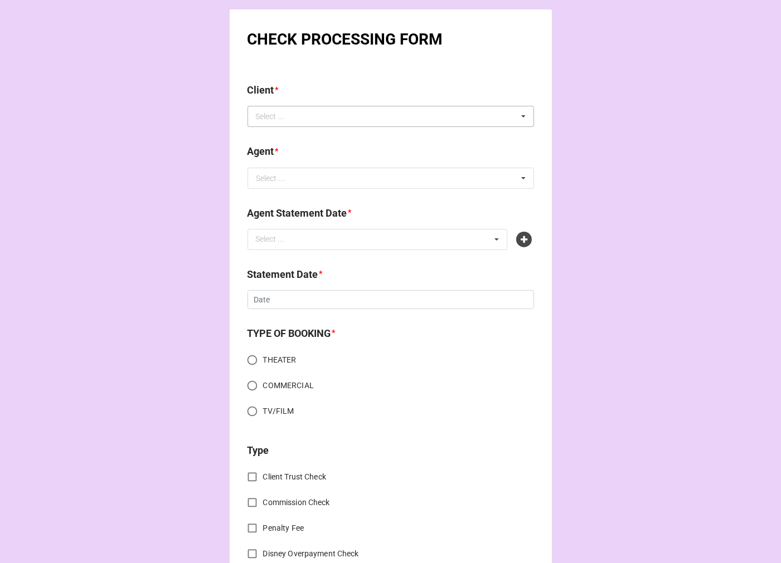
click at [275, 121] on div "Select ..." at bounding box center [277, 116] width 48 height 13
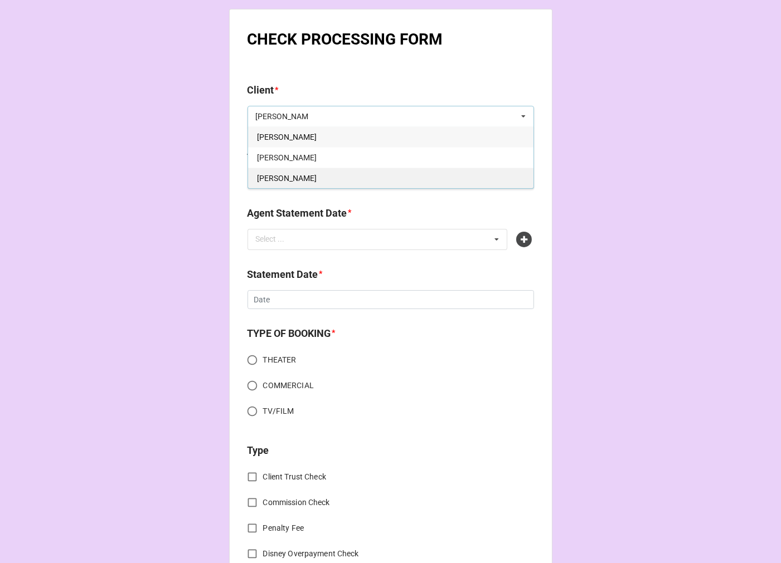
type input "[PERSON_NAME]"
click at [307, 177] on span "[PERSON_NAME]" at bounding box center [287, 178] width 60 height 9
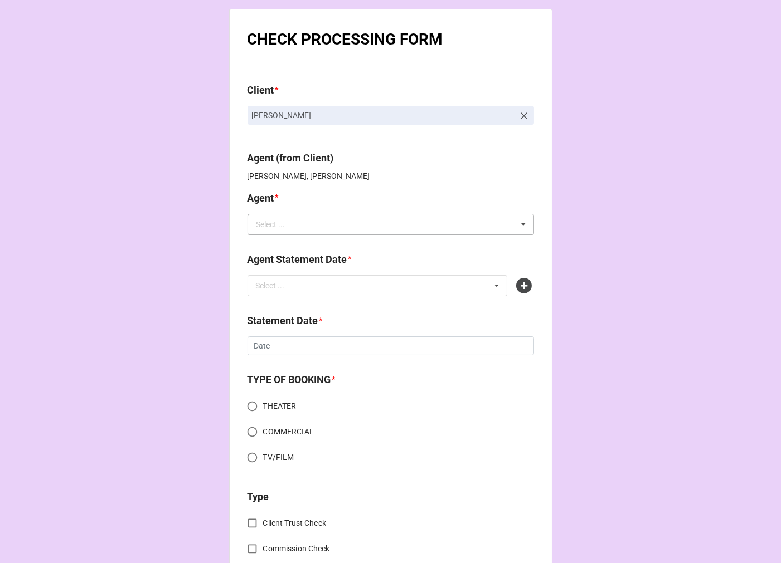
click at [269, 221] on div "Select ..." at bounding box center [270, 225] width 29 height 8
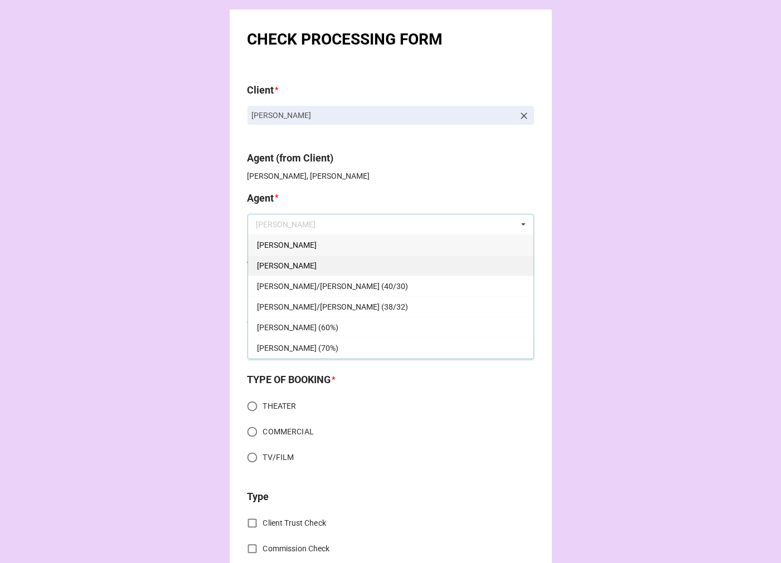
click at [263, 266] on span "[PERSON_NAME]" at bounding box center [287, 265] width 60 height 9
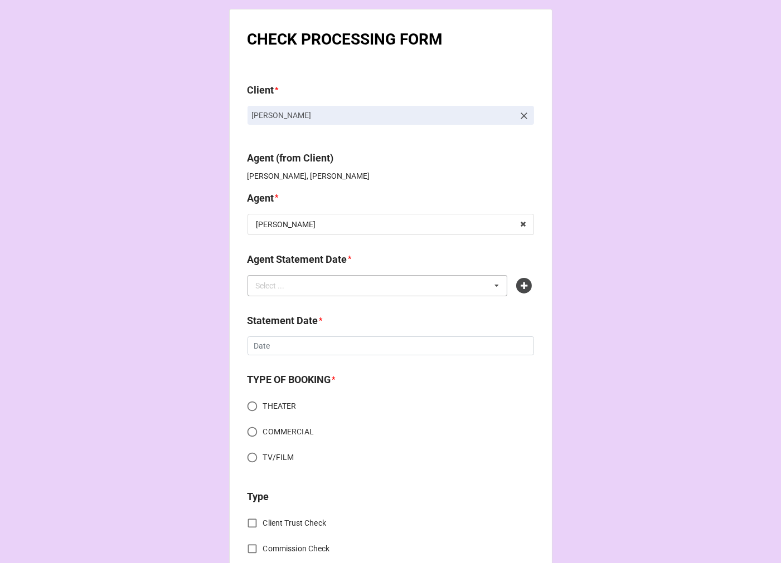
click at [291, 290] on div "Select ..." at bounding box center [277, 285] width 48 height 13
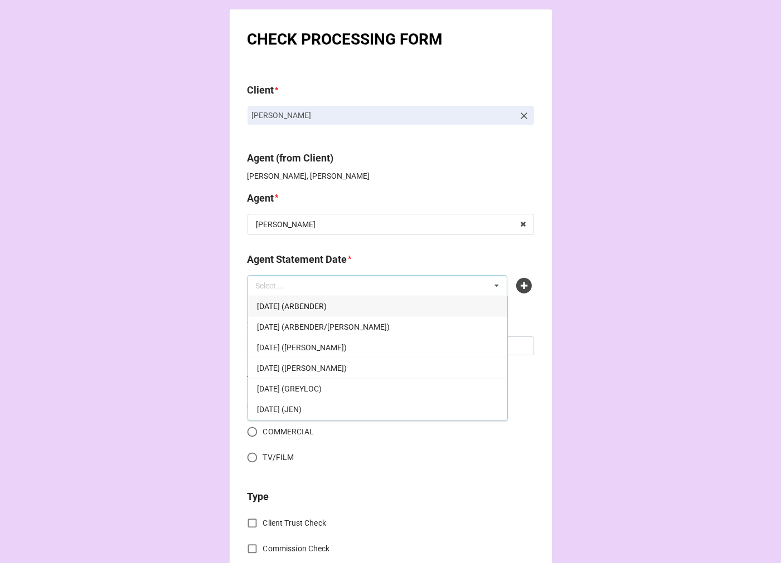
click at [331, 369] on span "[DATE] ([PERSON_NAME])" at bounding box center [302, 368] width 90 height 9
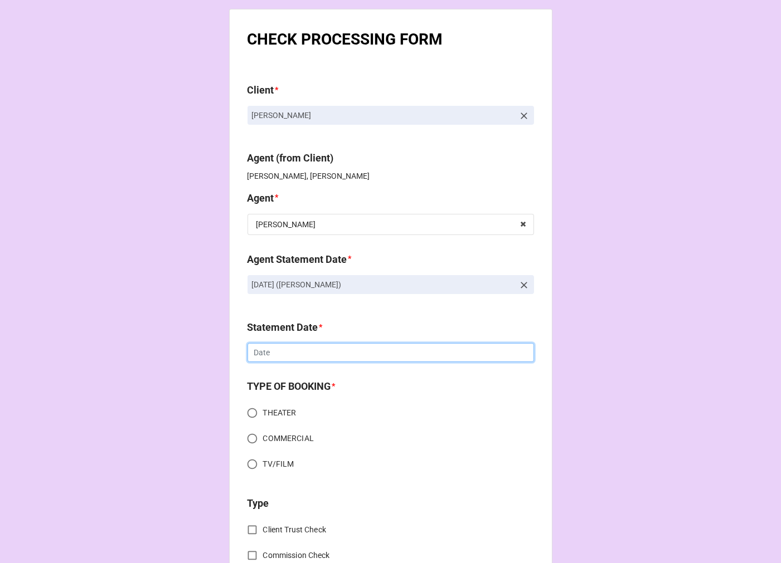
click at [274, 358] on input "text" at bounding box center [390, 352] width 286 height 19
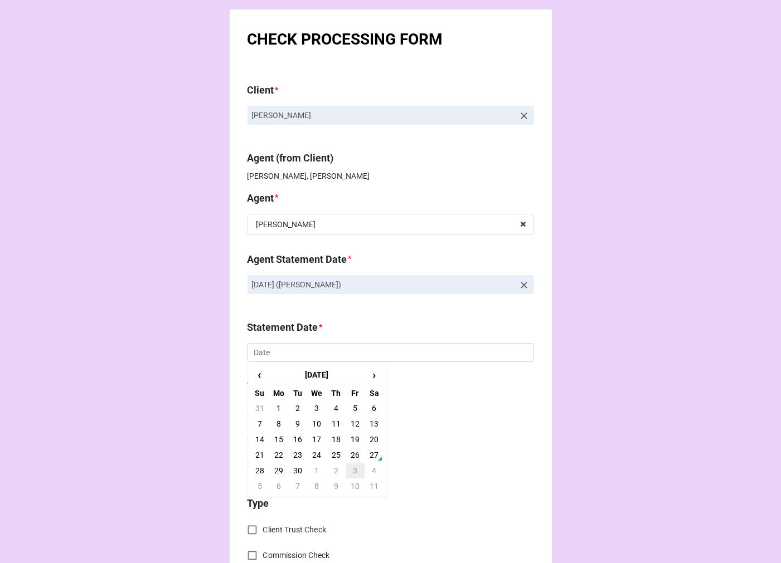
click at [353, 469] on td "3" at bounding box center [355, 471] width 19 height 16
type input "[DATE]"
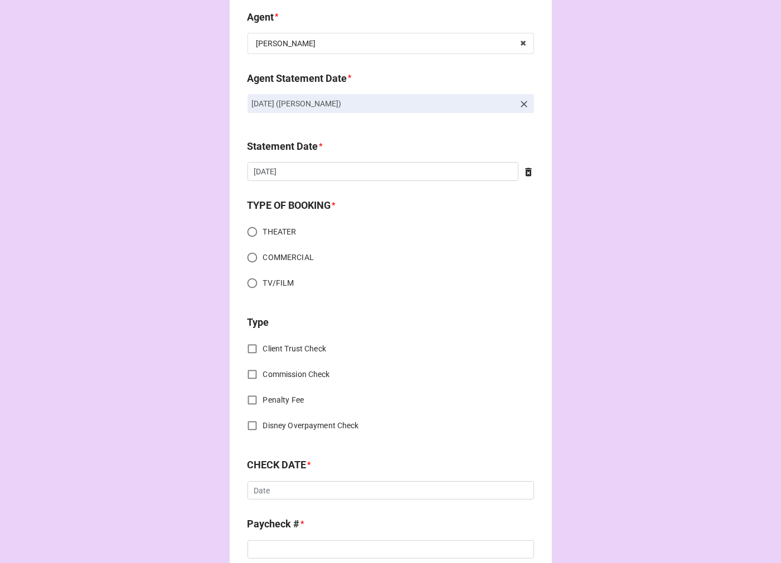
scroll to position [186, 0]
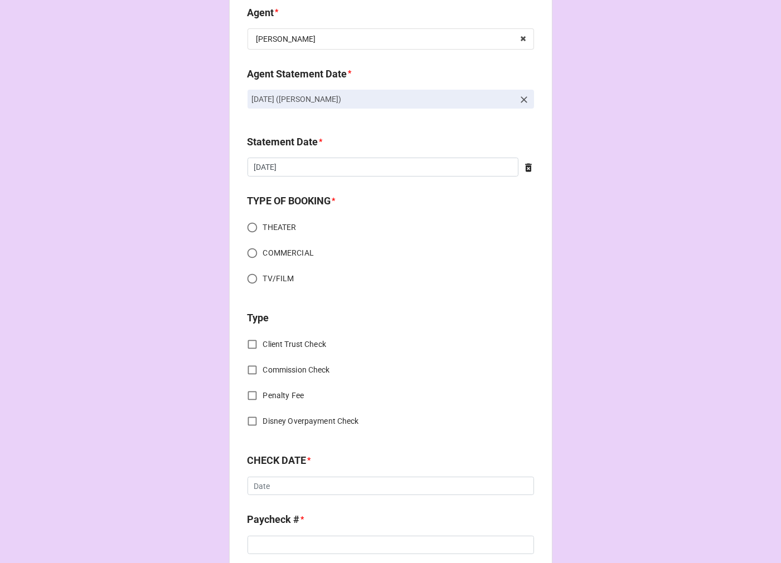
click at [249, 255] on input "COMMERCIAL" at bounding box center [252, 253] width 22 height 22
radio input "true"
click at [250, 342] on input "Client Trust Check" at bounding box center [252, 345] width 22 height 22
checkbox input "true"
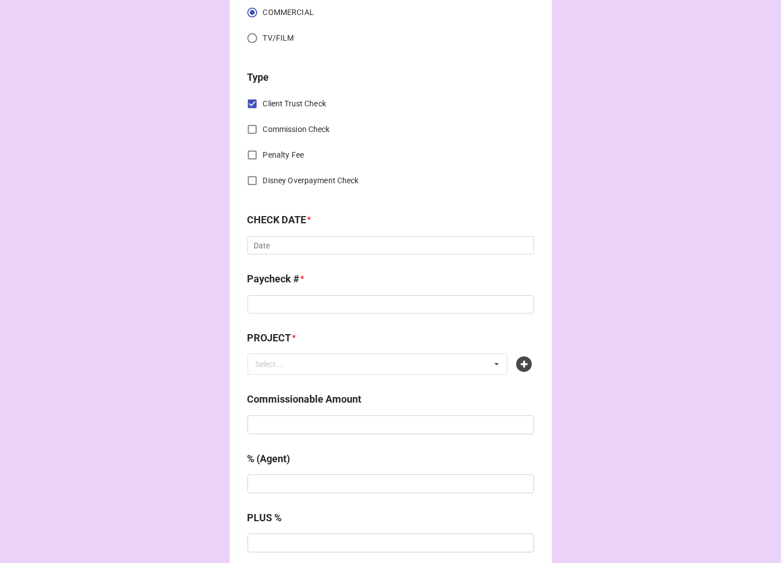
scroll to position [433, 0]
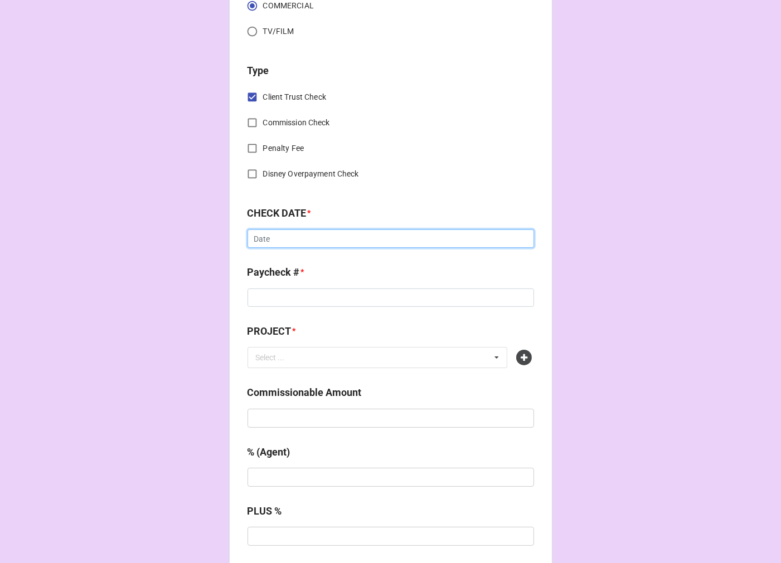
click at [288, 241] on input "text" at bounding box center [390, 239] width 286 height 19
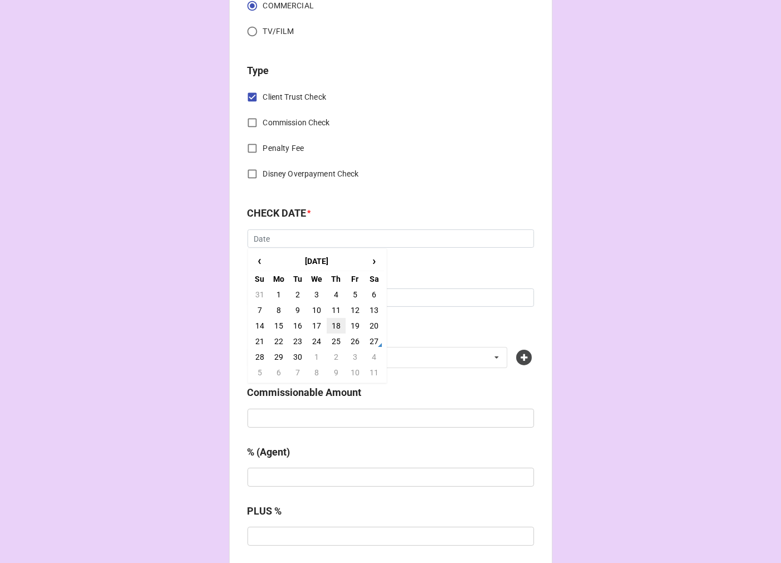
click at [330, 324] on td "18" at bounding box center [336, 326] width 19 height 16
type input "[DATE]"
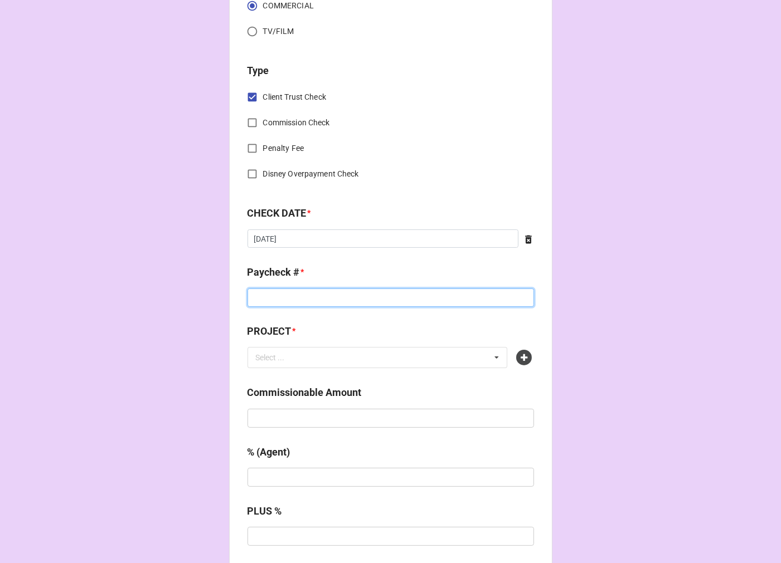
click at [298, 294] on input at bounding box center [390, 298] width 286 height 19
type input "2022375356"
click at [517, 358] on icon at bounding box center [524, 358] width 16 height 16
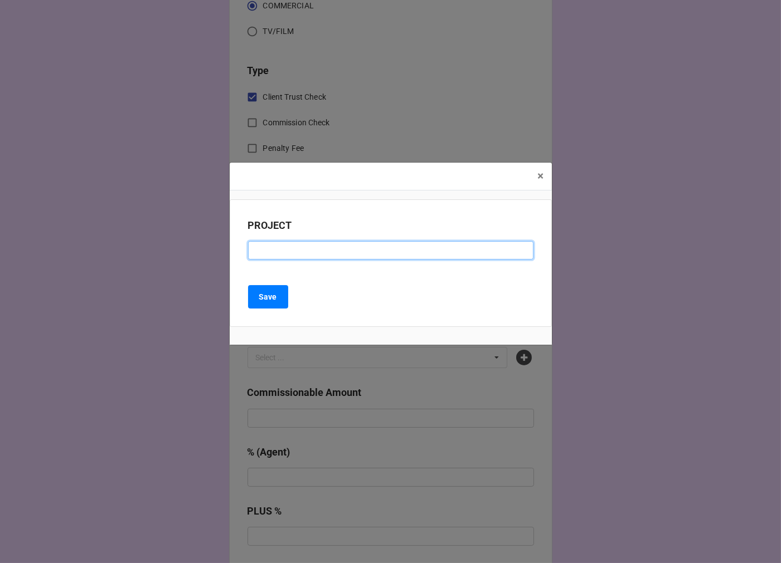
click at [283, 248] on input at bounding box center [390, 250] width 285 height 19
type input "AT&T"
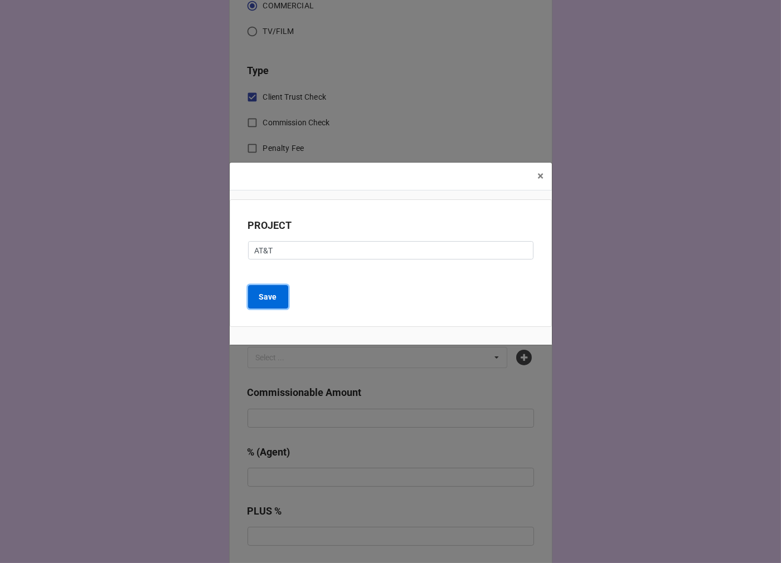
click at [259, 303] on button "Save" at bounding box center [268, 296] width 40 height 23
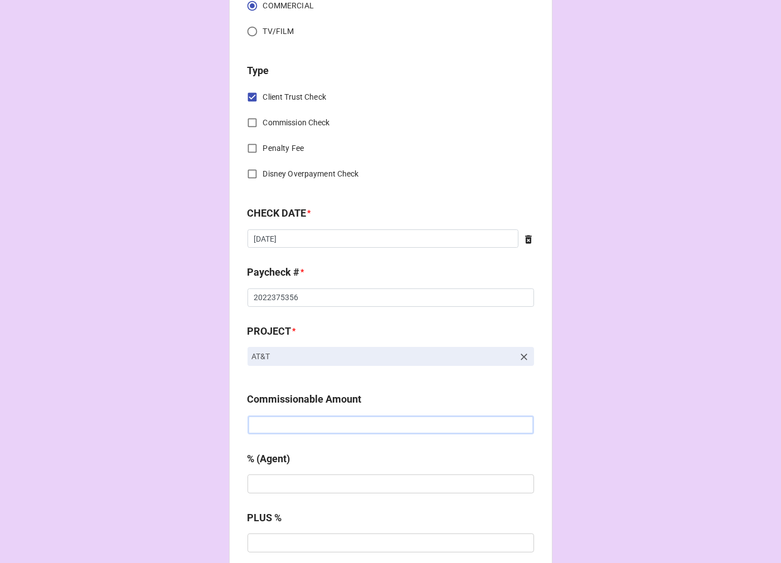
click at [294, 422] on input "text" at bounding box center [390, 425] width 286 height 19
type input "$1,186.20"
click at [301, 489] on input "text" at bounding box center [390, 484] width 286 height 19
type input "10%"
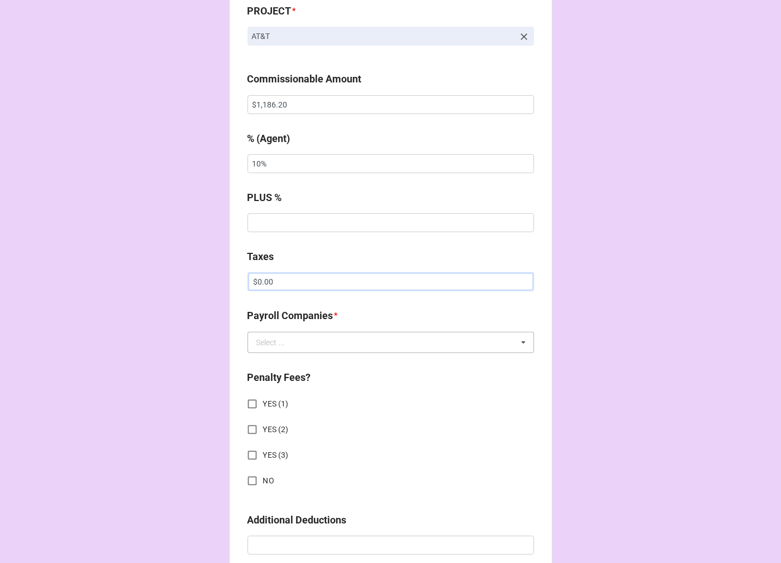
type input "$0.00"
click at [327, 336] on input "text" at bounding box center [391, 343] width 285 height 20
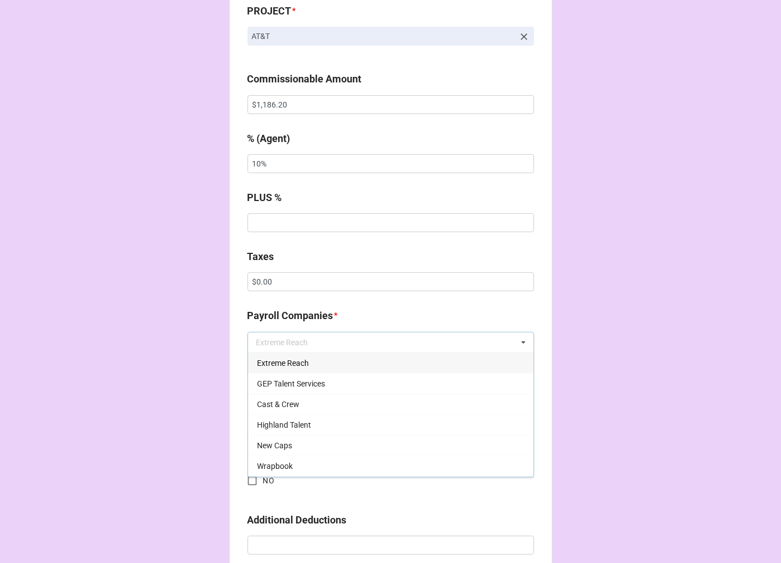
click at [291, 359] on span "Extreme Reach" at bounding box center [283, 363] width 52 height 9
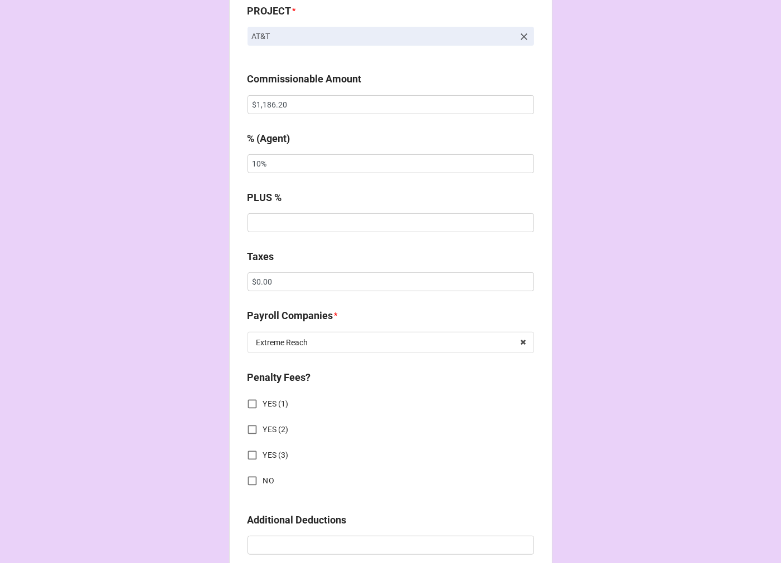
click at [250, 478] on input "NO" at bounding box center [252, 481] width 22 height 22
checkbox input "true"
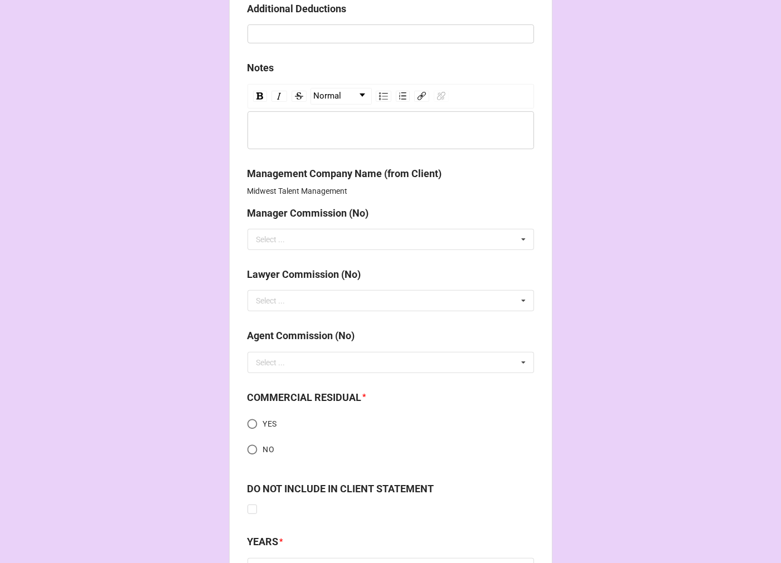
scroll to position [1311, 0]
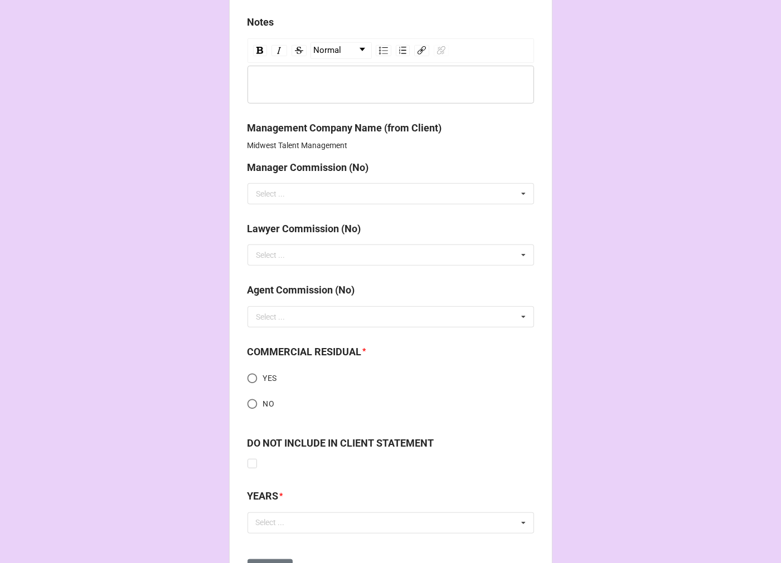
click at [243, 377] on input "YES" at bounding box center [252, 379] width 22 height 22
radio input "true"
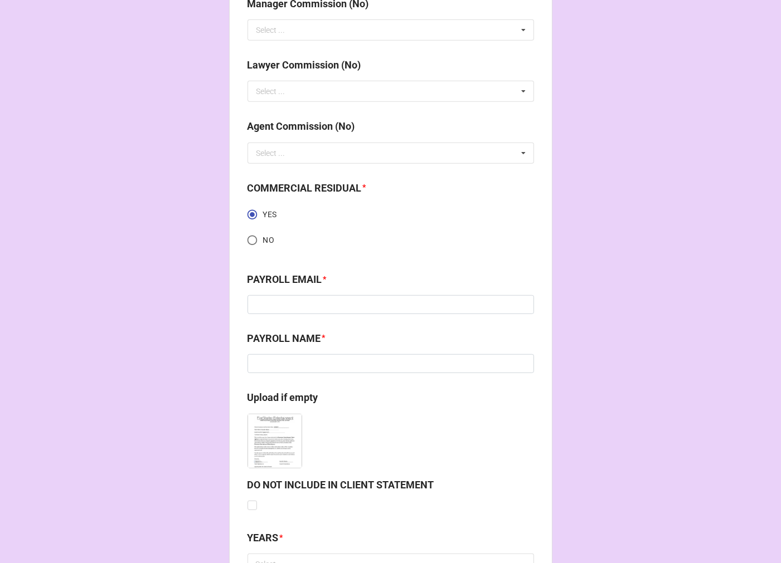
scroll to position [1496, 0]
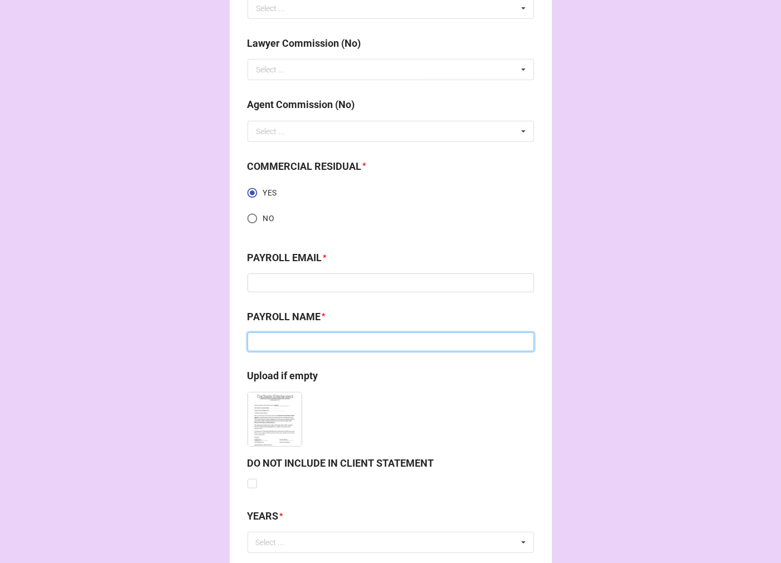
click at [288, 346] on input at bounding box center [390, 342] width 286 height 19
type input "e"
type input "Extreme Reach"
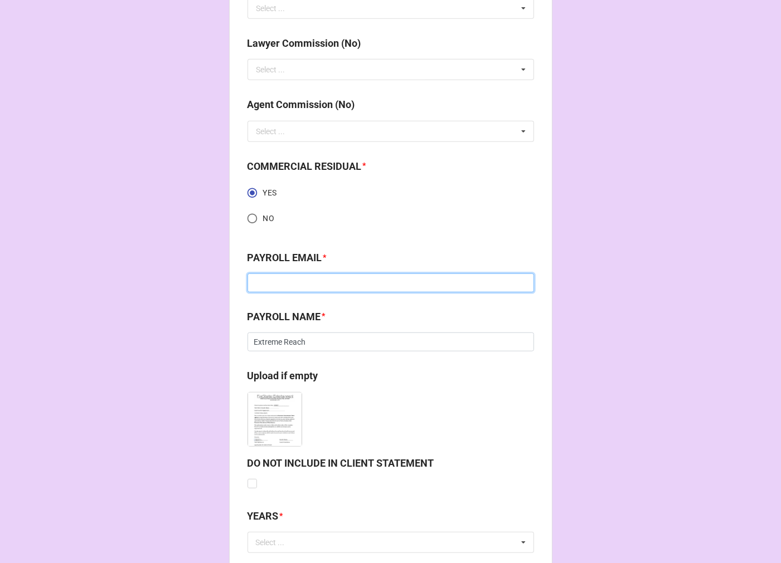
click at [330, 279] on input at bounding box center [390, 283] width 286 height 19
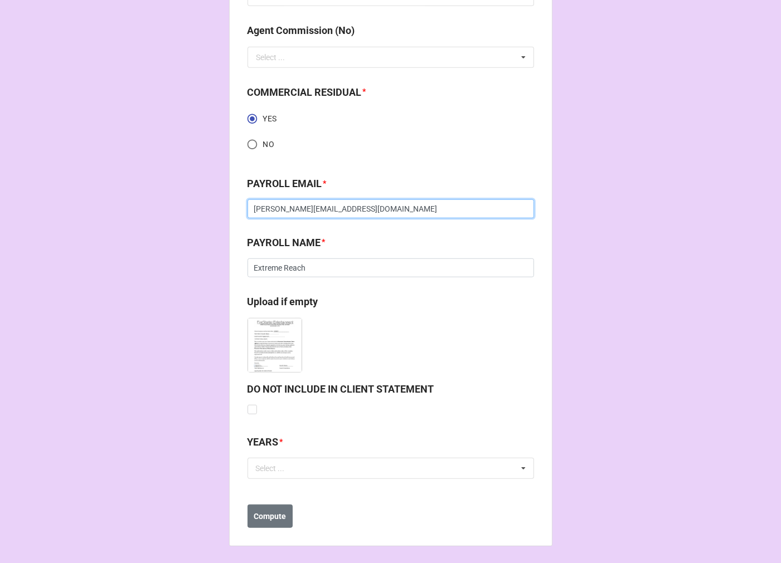
scroll to position [1572, 0]
type input "[PERSON_NAME][EMAIL_ADDRESS][DOMAIN_NAME]"
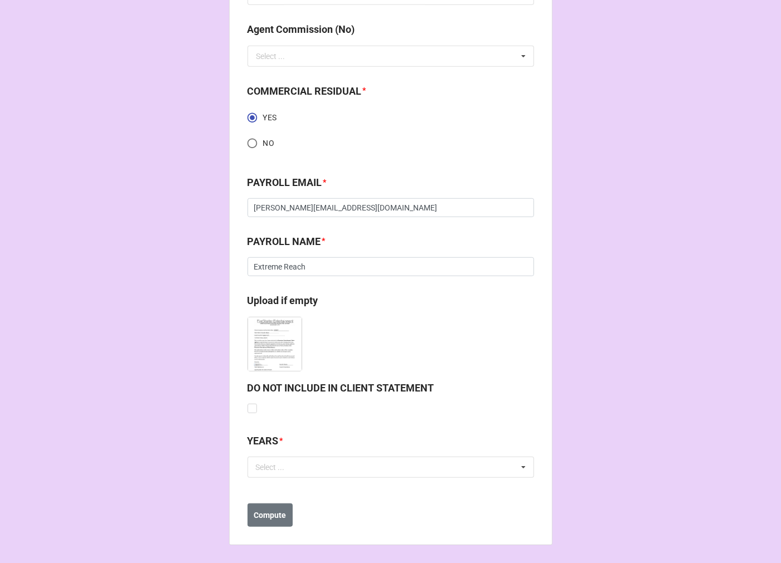
click at [293, 480] on div "YEARS * Select ... No results found." at bounding box center [390, 460] width 286 height 52
click at [290, 468] on div "Select ..." at bounding box center [277, 467] width 48 height 13
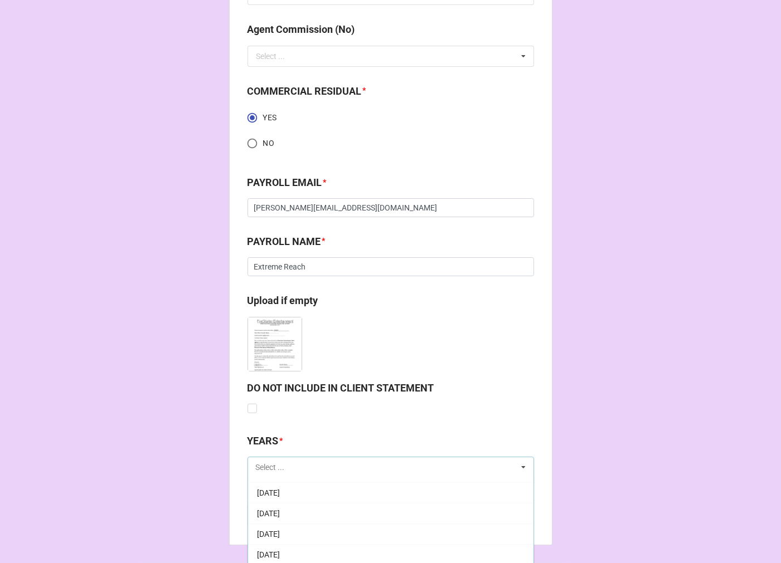
scroll to position [124, 0]
click at [280, 543] on div "[DATE]" at bounding box center [390, 549] width 285 height 21
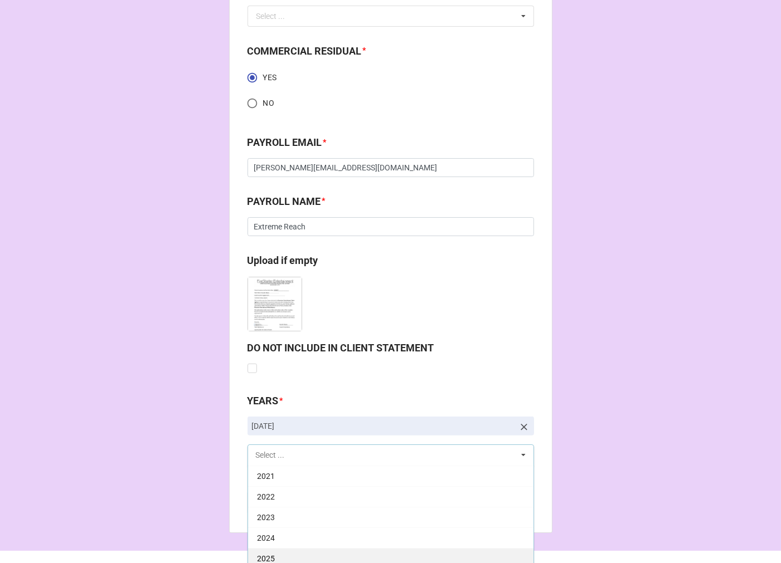
scroll to position [1633, 0]
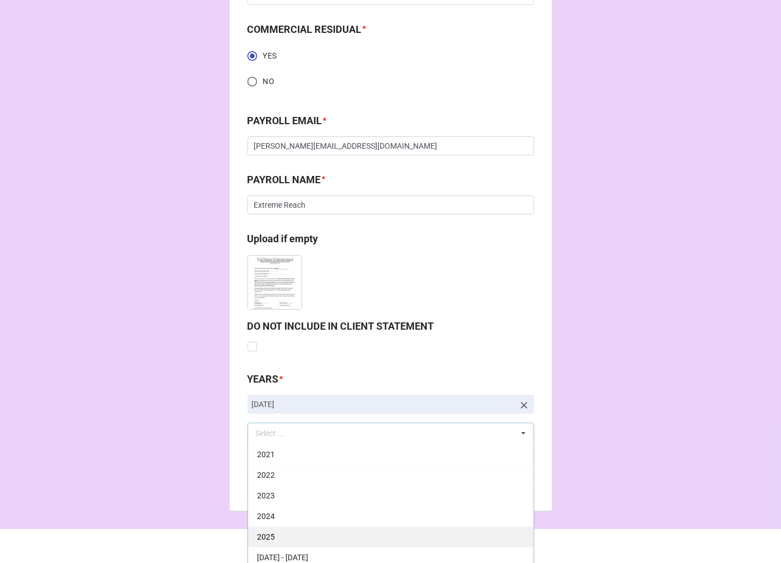
click at [274, 538] on div "2025" at bounding box center [390, 537] width 285 height 21
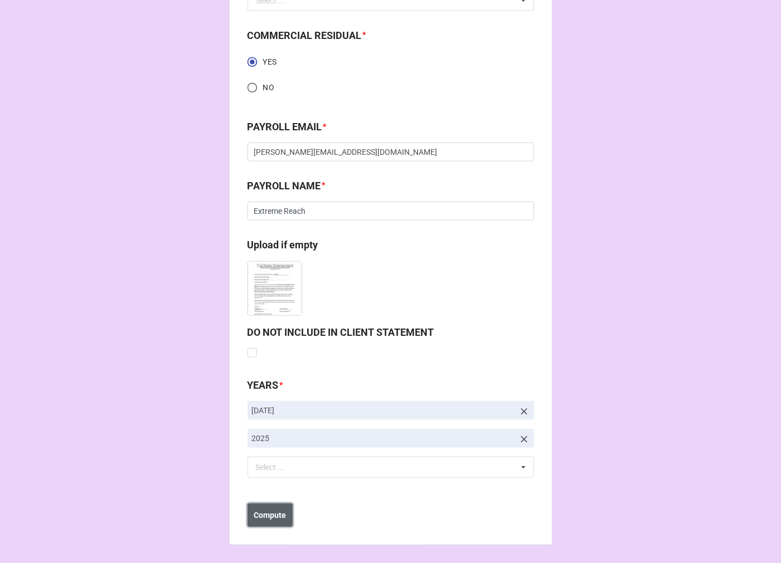
click at [269, 519] on b "Compute" at bounding box center [270, 516] width 32 height 12
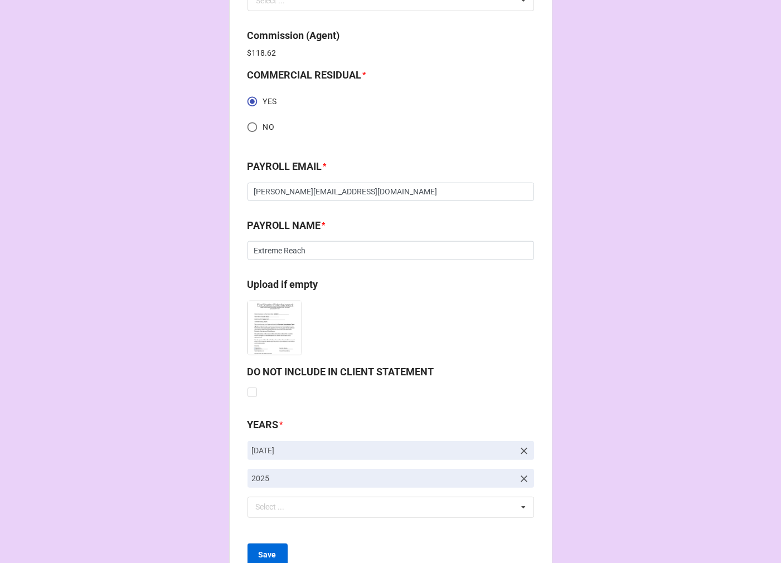
scroll to position [1667, 0]
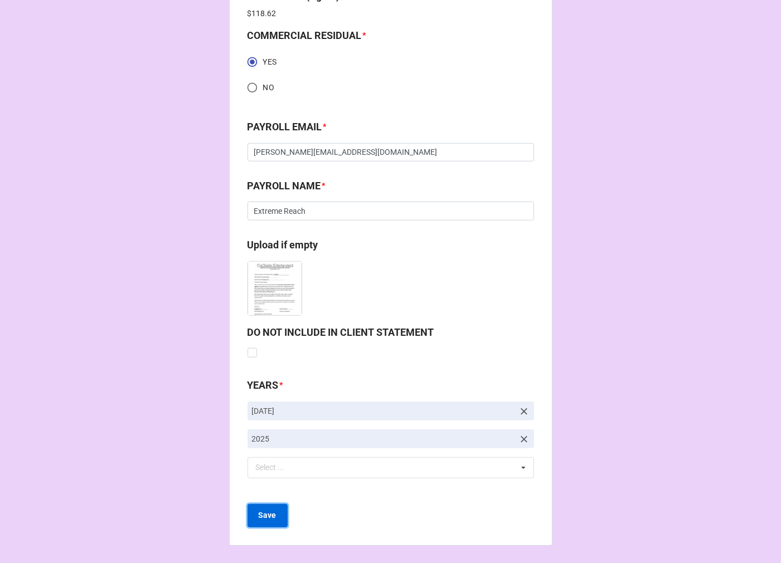
click at [264, 517] on b "Save" at bounding box center [268, 516] width 18 height 12
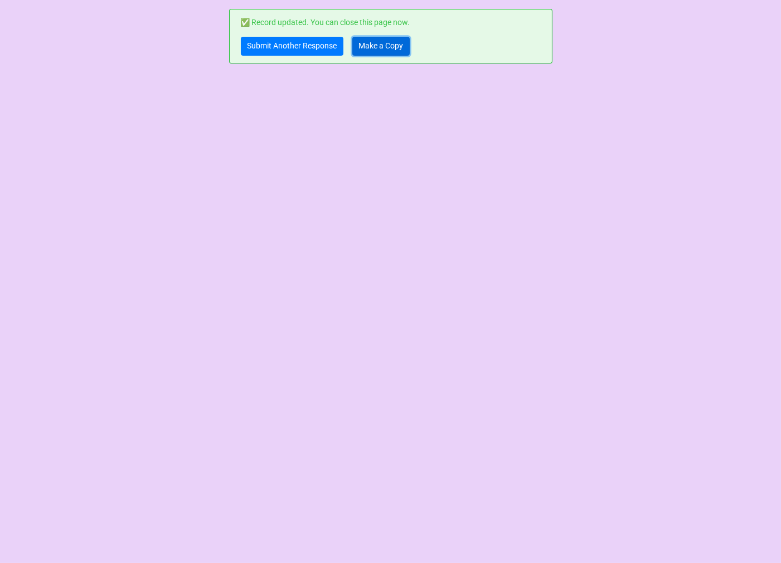
click at [385, 46] on link "Make a Copy" at bounding box center [380, 46] width 57 height 19
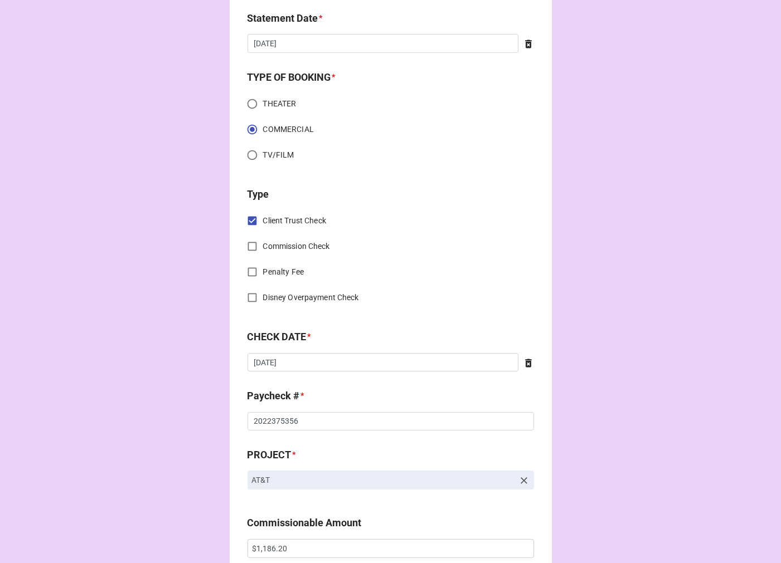
scroll to position [371, 0]
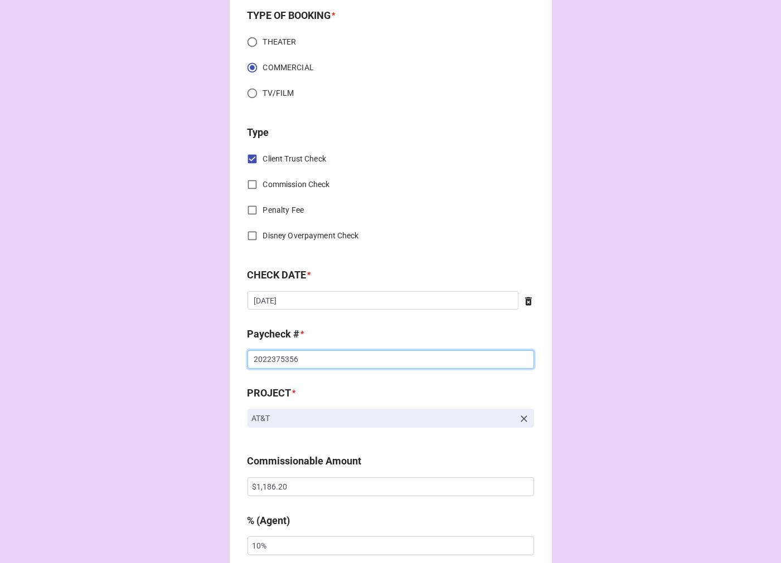
click at [343, 354] on input "2022375356" at bounding box center [390, 360] width 286 height 19
drag, startPoint x: 279, startPoint y: 361, endPoint x: 265, endPoint y: 361, distance: 13.4
click at [265, 361] on input "2022375357" at bounding box center [390, 360] width 286 height 19
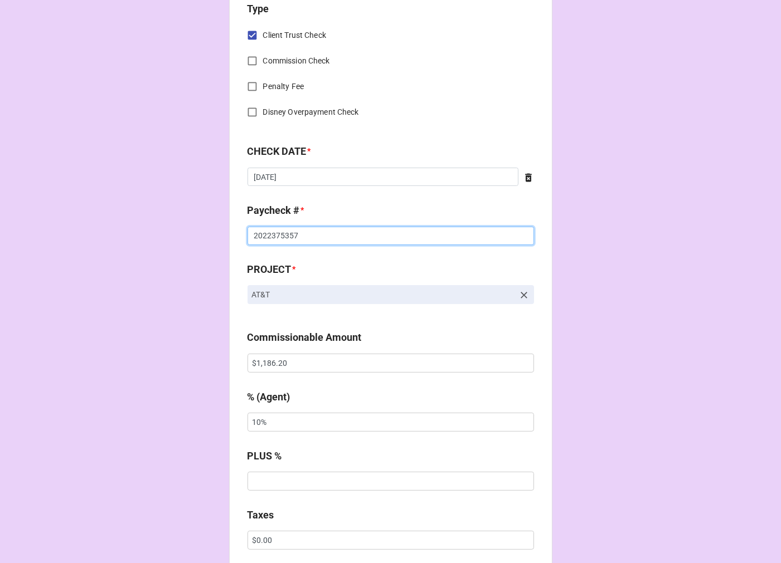
type input "2022375357"
click at [257, 359] on input "$1,186.20" at bounding box center [390, 363] width 286 height 19
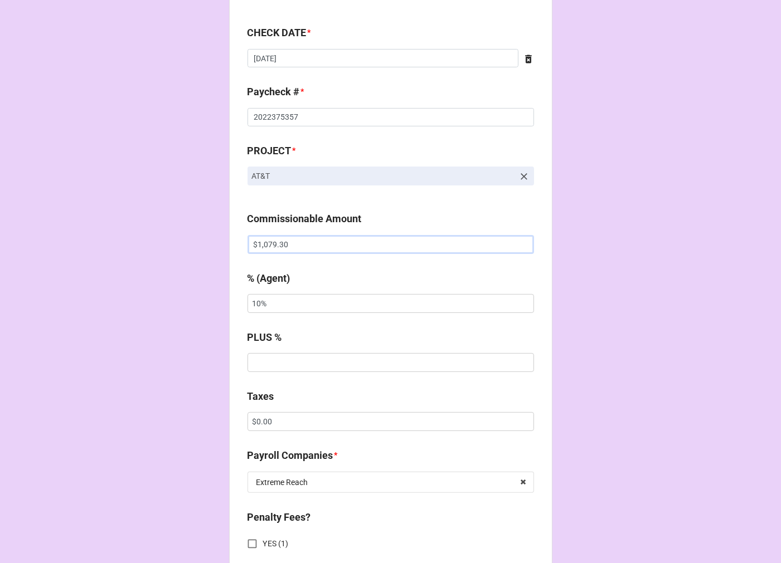
scroll to position [619, 0]
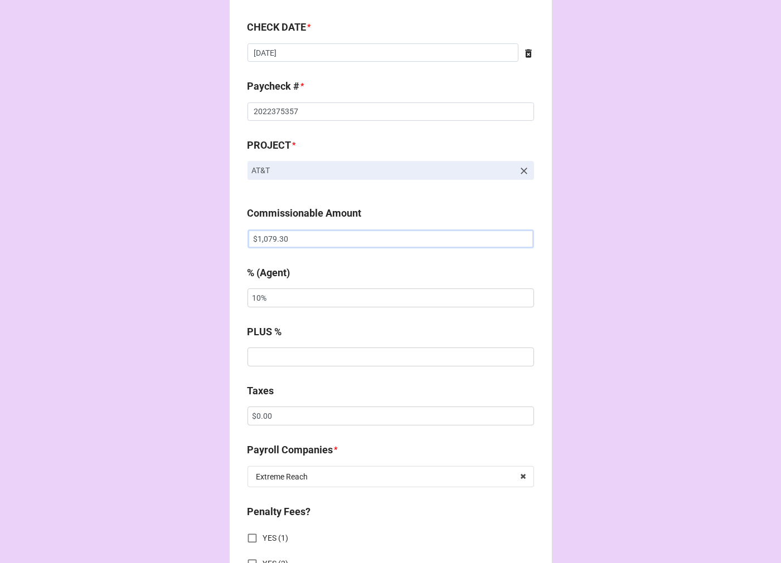
type input "$1,079.30"
drag, startPoint x: 297, startPoint y: 420, endPoint x: 159, endPoint y: 393, distance: 140.2
click at [162, 394] on div "CHECK PROCESSING FORM Client * [PERSON_NAME] Agent (from Client) [PERSON_NAME],…" at bounding box center [390, 476] width 781 height 2191
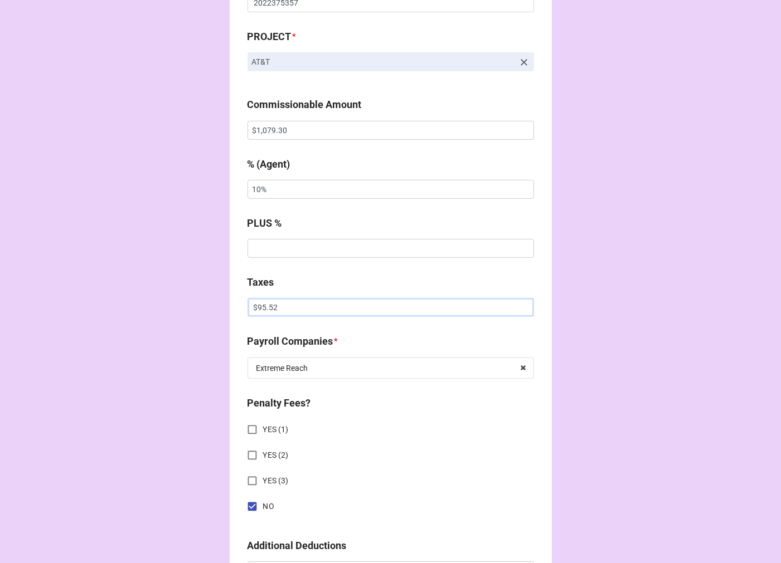
scroll to position [867, 0]
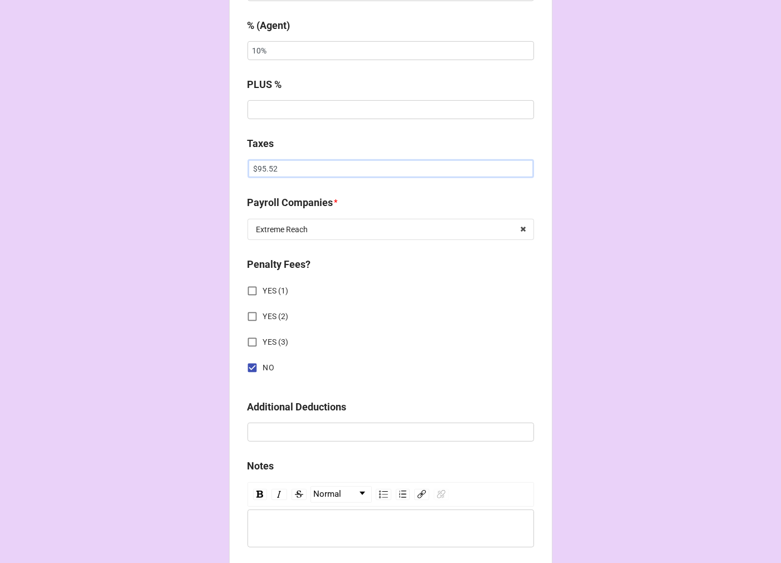
type input "$95.52"
click at [249, 362] on input "NO" at bounding box center [252, 368] width 22 height 22
click at [247, 286] on input "YES (1)" at bounding box center [252, 291] width 22 height 22
checkbox input "true"
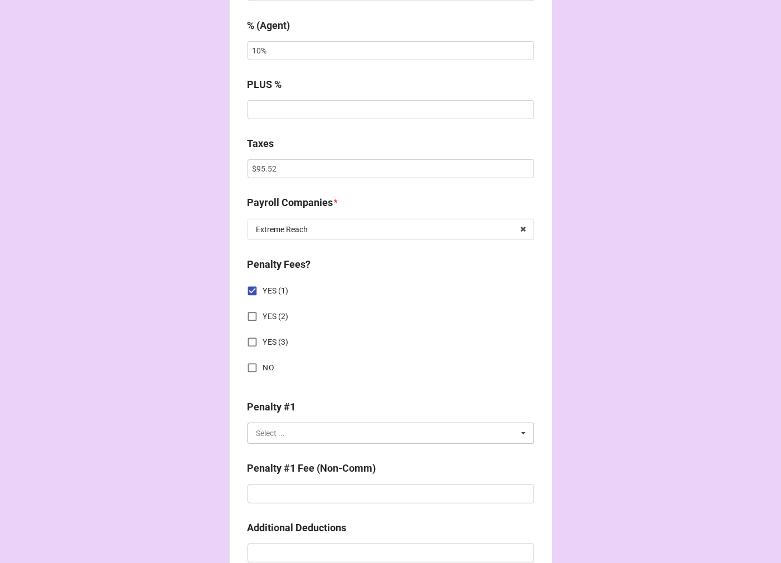
click at [304, 441] on input "text" at bounding box center [391, 434] width 285 height 20
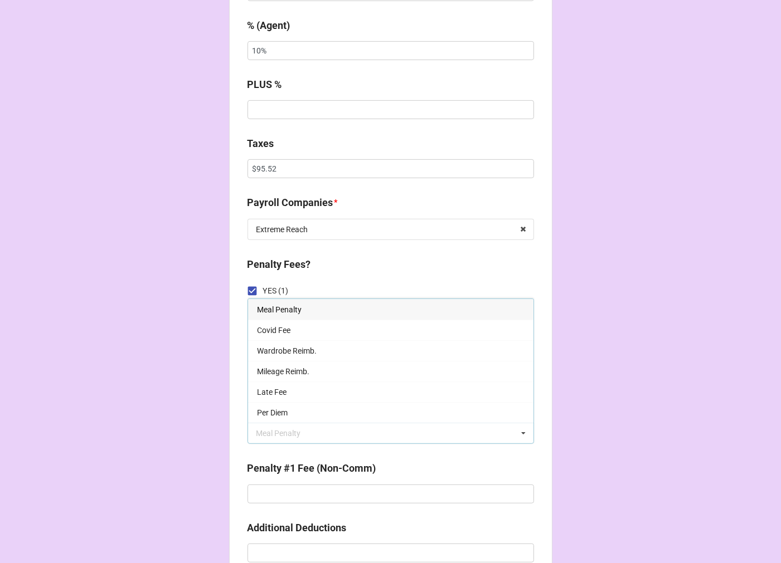
drag, startPoint x: 315, startPoint y: 349, endPoint x: 312, endPoint y: 460, distance: 110.9
click at [314, 349] on div "Wardrobe Reimb." at bounding box center [390, 351] width 285 height 21
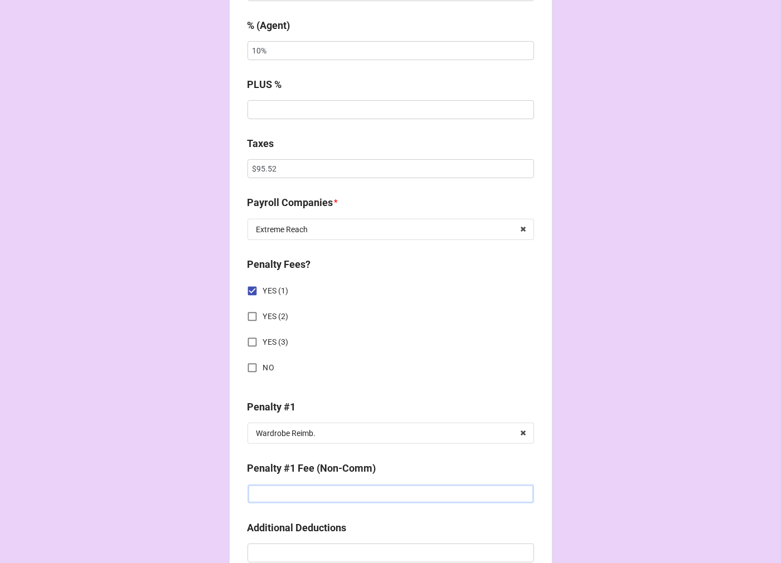
click at [294, 493] on input "text" at bounding box center [390, 494] width 286 height 19
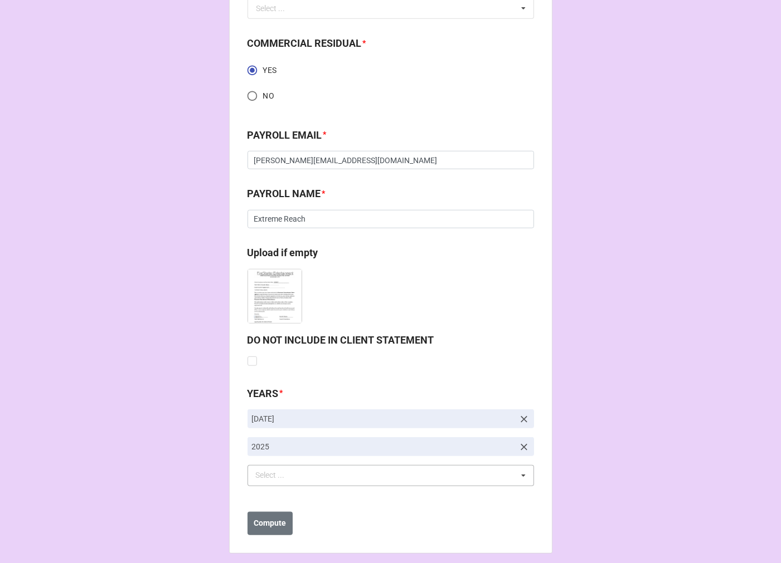
scroll to position [1748, 0]
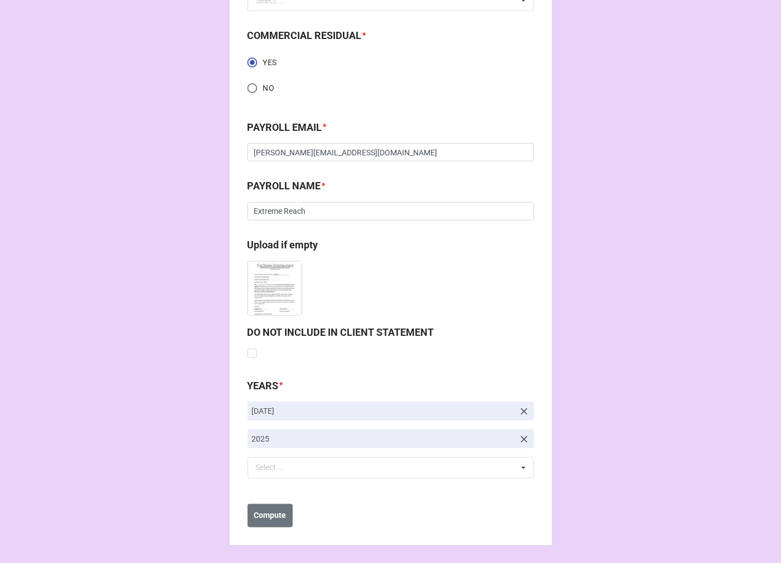
type input "$106.90"
drag, startPoint x: 360, startPoint y: 157, endPoint x: 56, endPoint y: 156, distance: 304.3
type input "[PERSON_NAME][EMAIL_ADDRESS][PERSON_NAME][DOMAIN_NAME]"
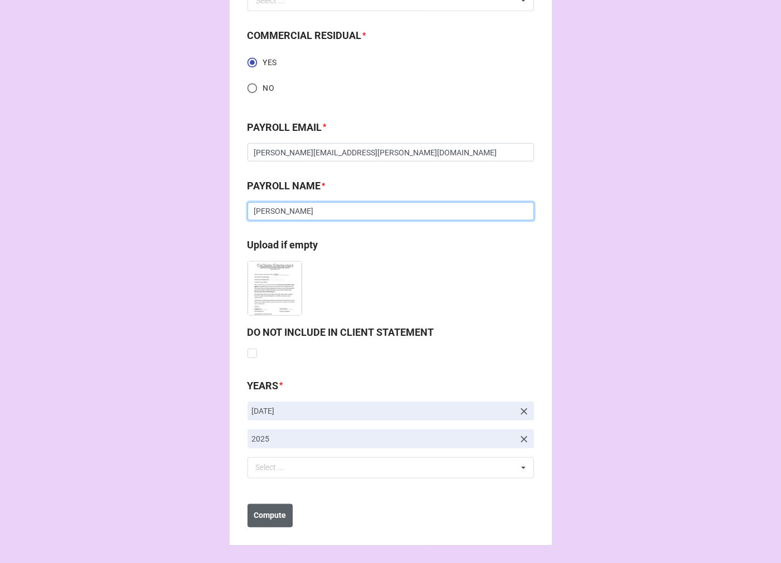
type input "[PERSON_NAME]"
click at [266, 518] on b "Compute" at bounding box center [270, 516] width 32 height 12
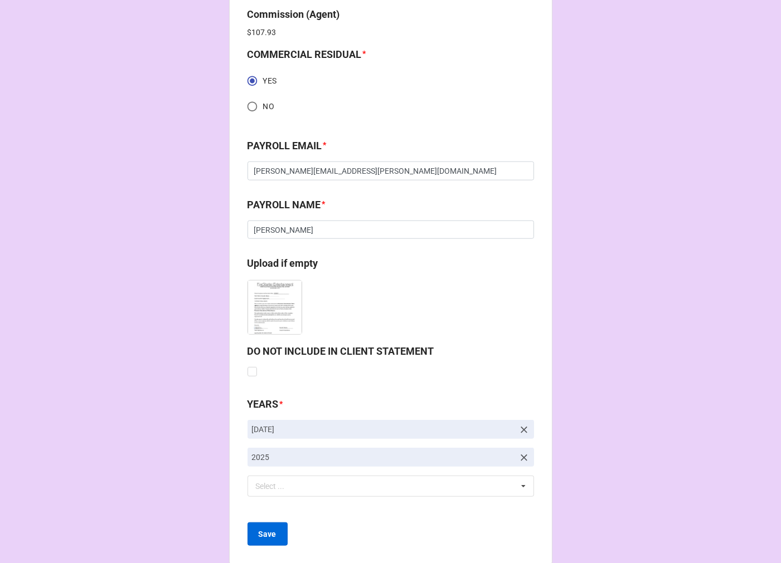
scroll to position [1787, 0]
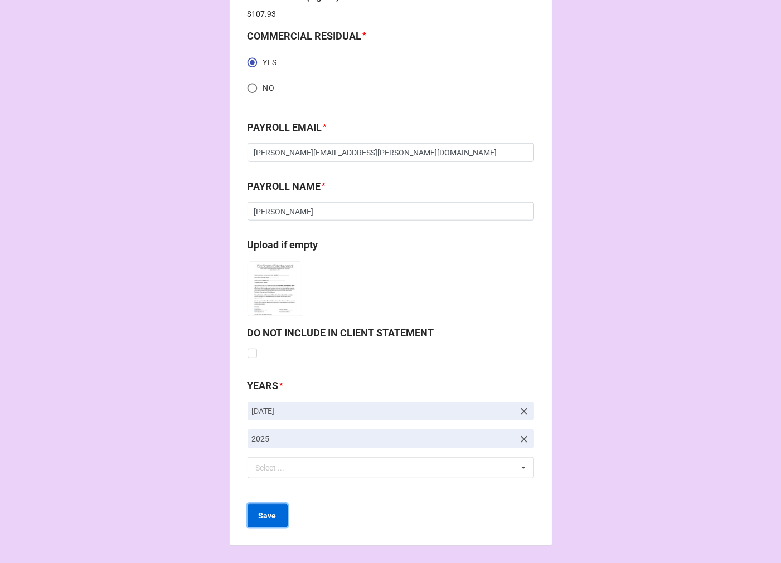
click at [262, 516] on b "Save" at bounding box center [268, 516] width 18 height 12
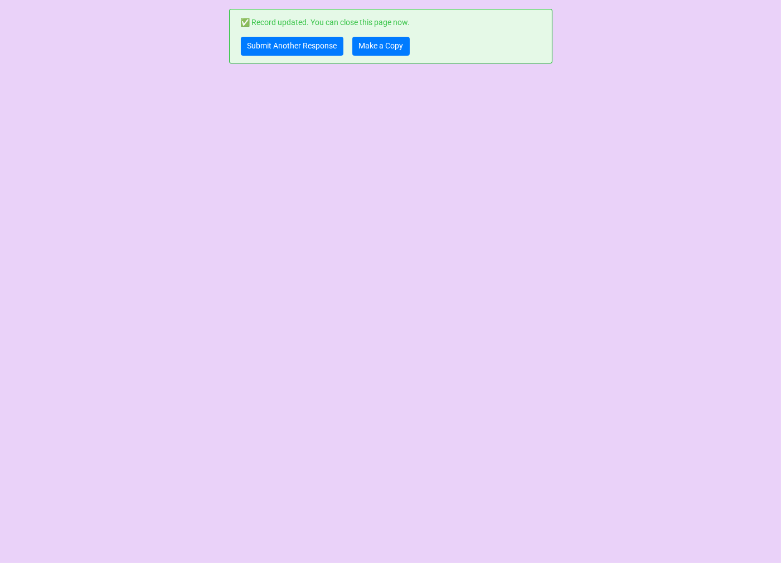
scroll to position [0, 0]
